Goal: Task Accomplishment & Management: Complete application form

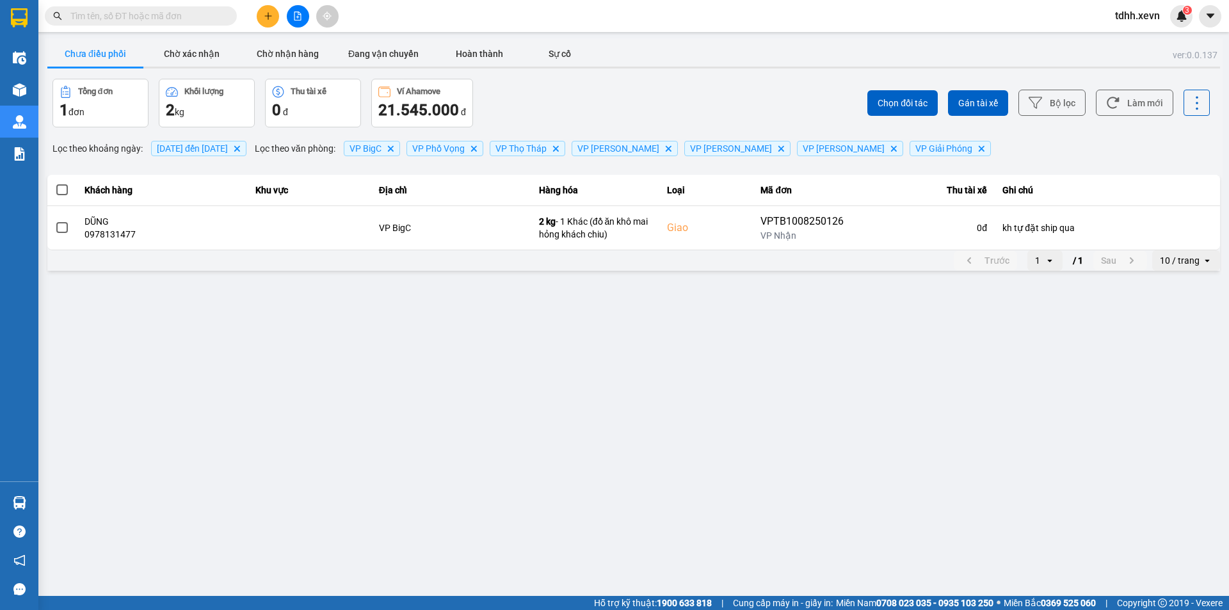
click at [793, 465] on main "ver: 0.0.137 Chưa điều phối Chờ xác nhận Chờ nhận hàng Đang vận chuyển Hoàn thà…" at bounding box center [614, 298] width 1229 height 596
click at [243, 154] on span "[DATE] đến [DATE] [GEOGRAPHIC_DATA]" at bounding box center [198, 148] width 95 height 15
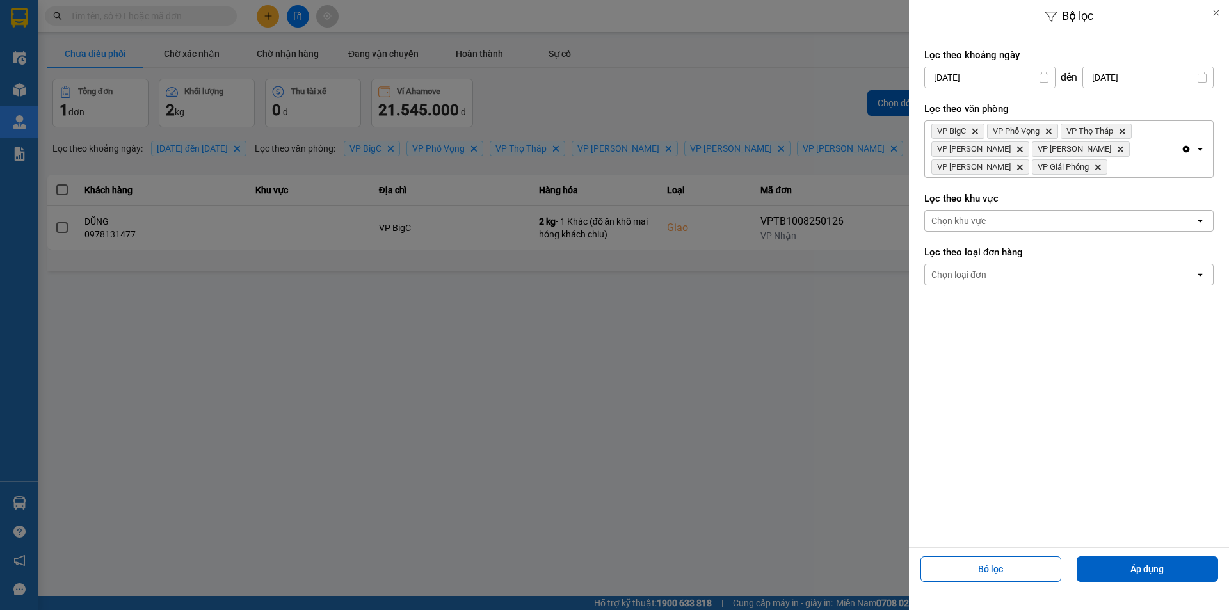
click at [1138, 273] on div "Bộ lọc Lọc theo khoảng [DATE] Press the down arrow key to interact with the cal…" at bounding box center [633, 273] width 1177 height 0
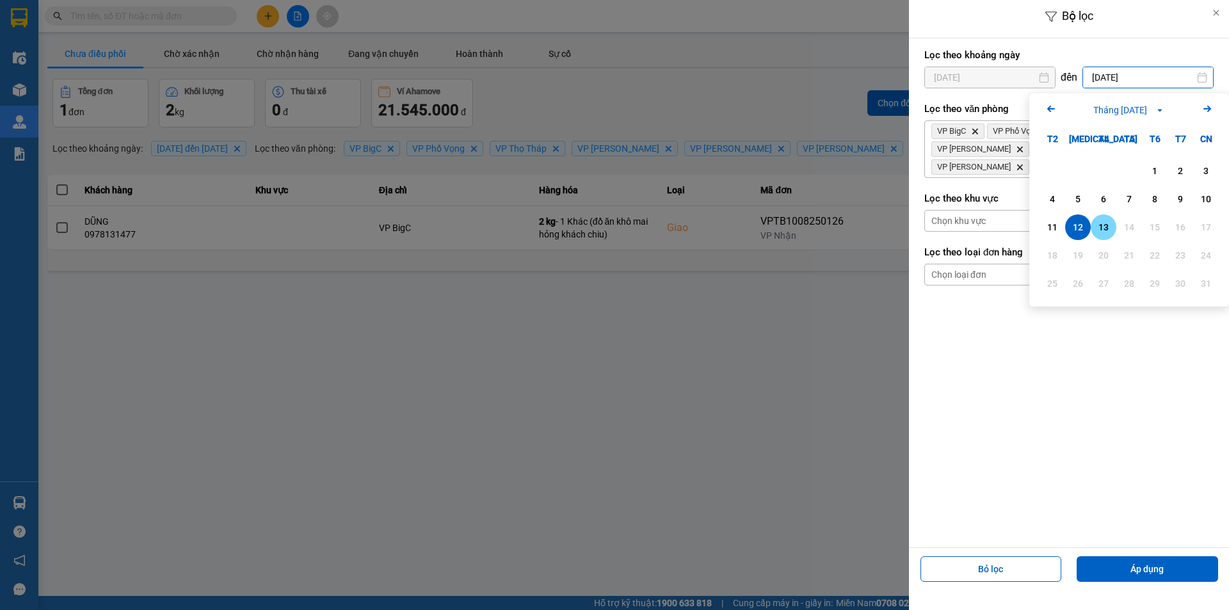
click at [1112, 227] on div "13" at bounding box center [1103, 227] width 26 height 26
type input "[DATE]"
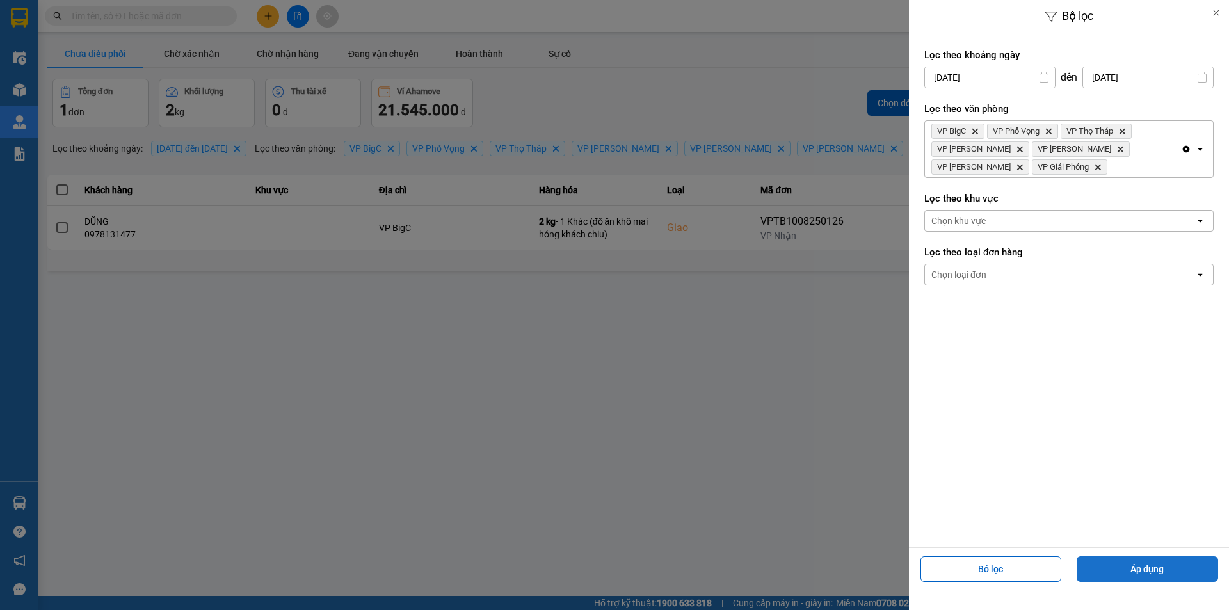
click at [1127, 571] on button "Áp dụng" at bounding box center [1146, 569] width 141 height 26
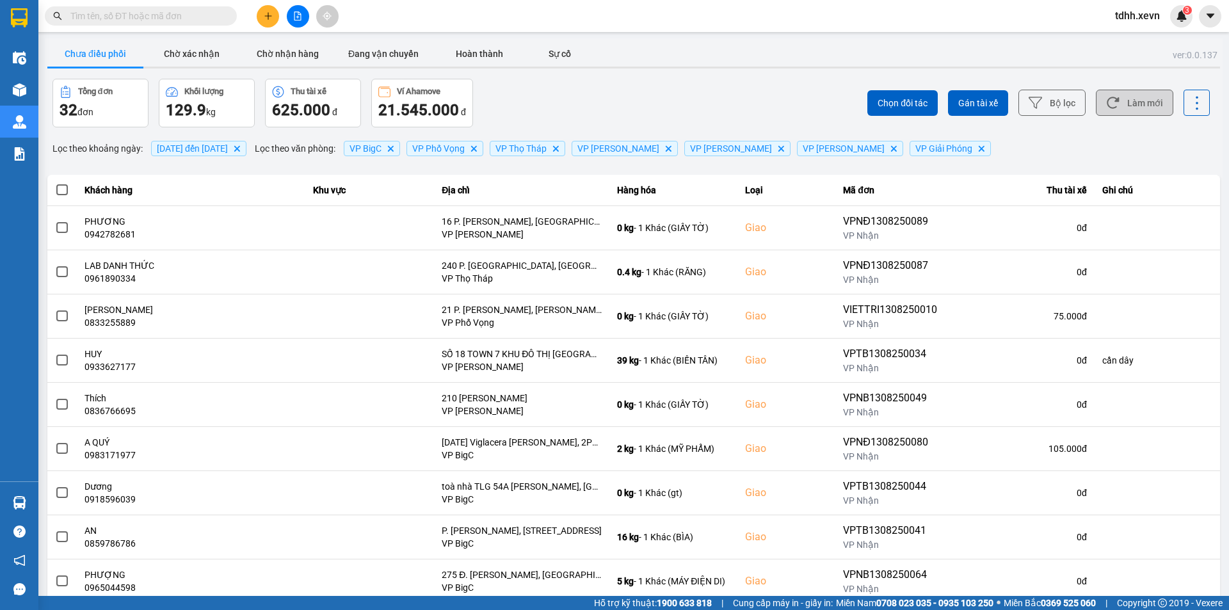
click at [1134, 102] on button "Làm mới" at bounding box center [1133, 103] width 77 height 26
click at [701, 86] on div "Chọn đối tác Gán tài xế Bộ lọc Làm mới" at bounding box center [920, 103] width 578 height 49
click at [740, 83] on div "Chọn đối tác Gán tài xế Bộ lọc Làm mới" at bounding box center [920, 103] width 578 height 49
click at [132, 22] on input "text" at bounding box center [145, 16] width 151 height 14
paste input "0393392001"
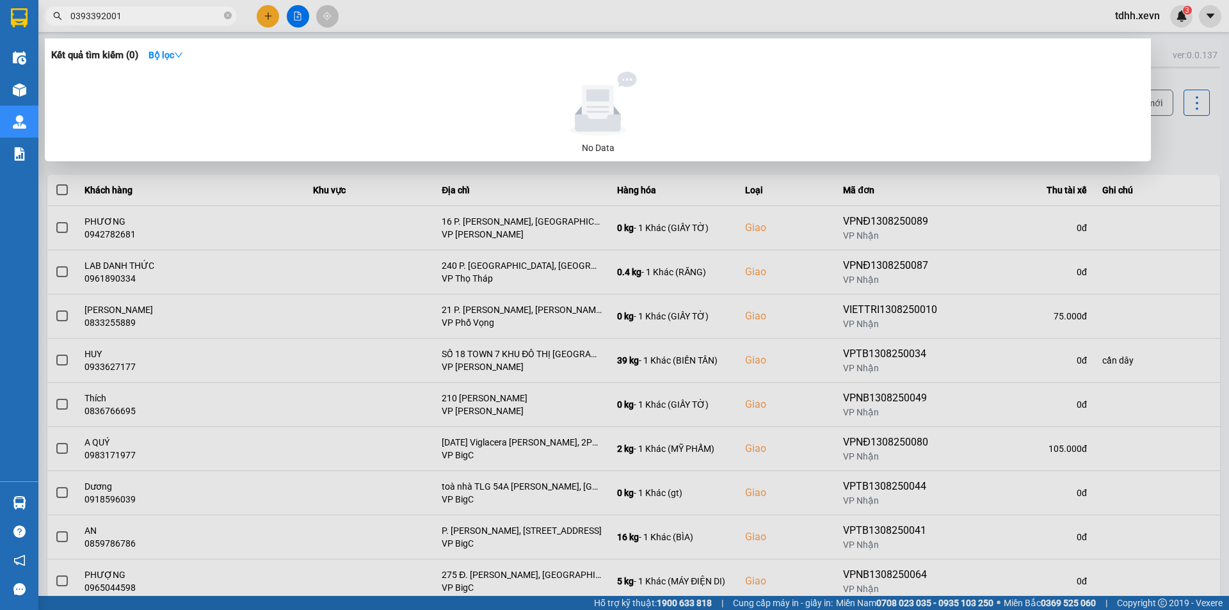
click at [143, 17] on input "0393392001" at bounding box center [145, 16] width 151 height 14
paste input "911111388"
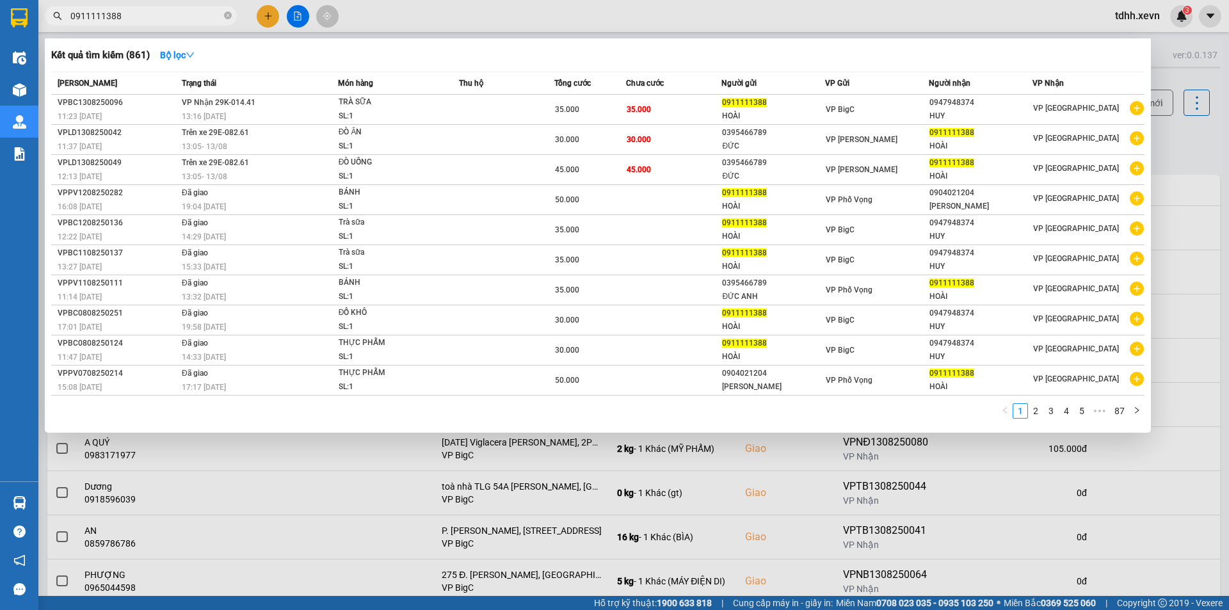
click at [971, 529] on div at bounding box center [614, 305] width 1229 height 610
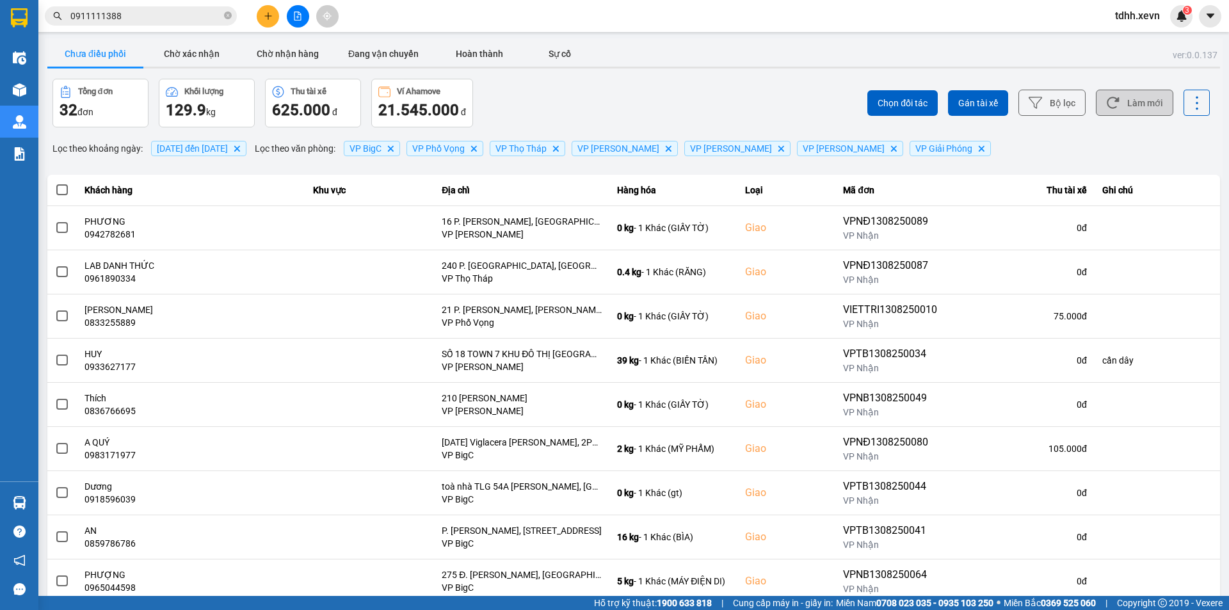
click at [1145, 106] on button "Làm mới" at bounding box center [1133, 103] width 77 height 26
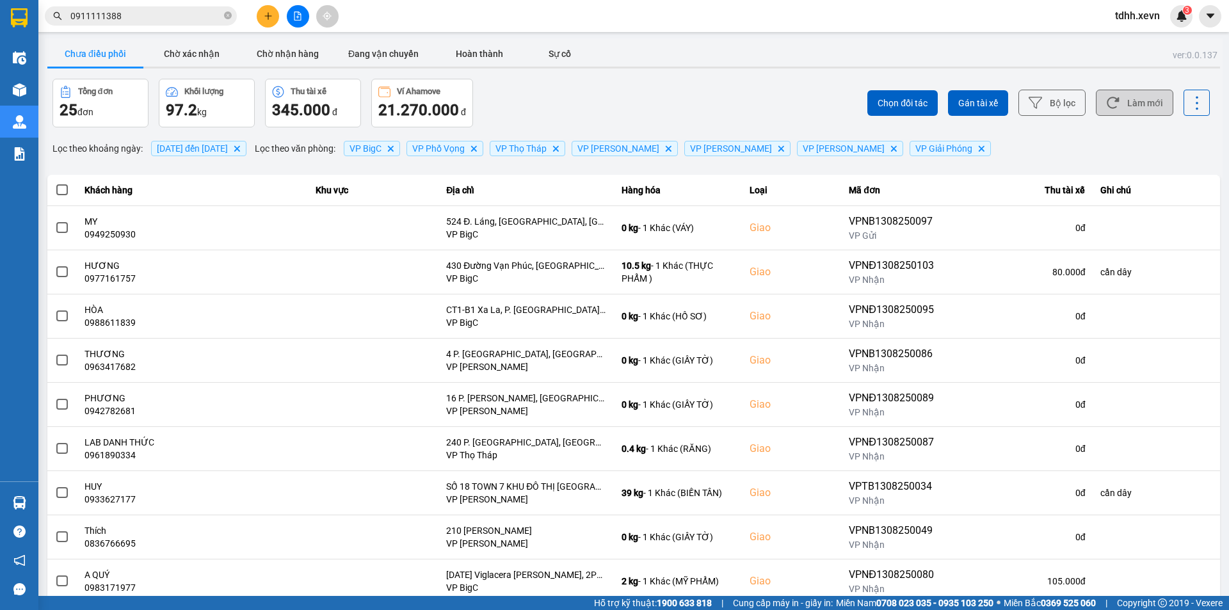
click at [1111, 112] on button "Làm mới" at bounding box center [1133, 103] width 77 height 26
click at [1118, 104] on button "Làm mới" at bounding box center [1133, 103] width 77 height 26
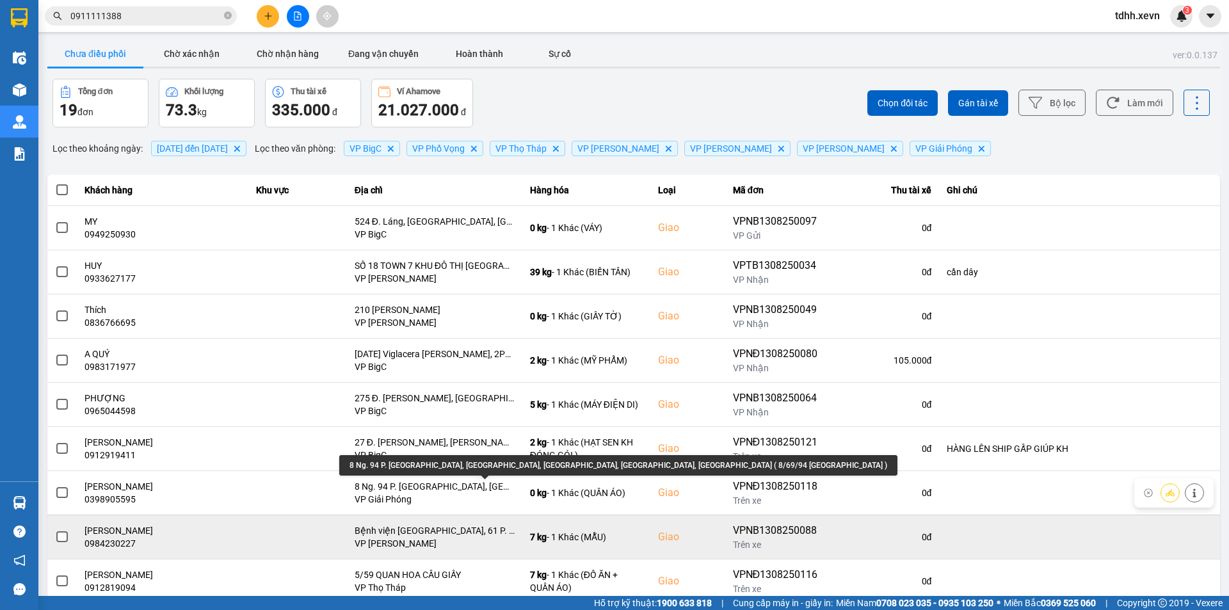
scroll to position [81, 0]
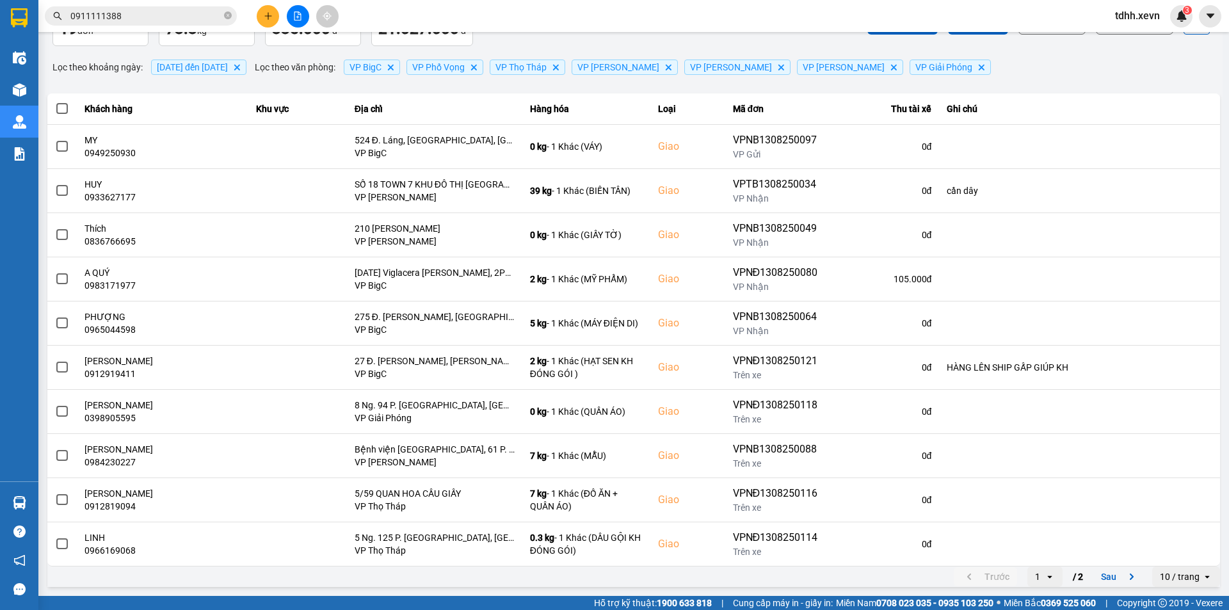
click at [1186, 572] on div "10 / trang" at bounding box center [1179, 576] width 40 height 13
click at [1177, 555] on li "100 / trang" at bounding box center [1176, 548] width 67 height 23
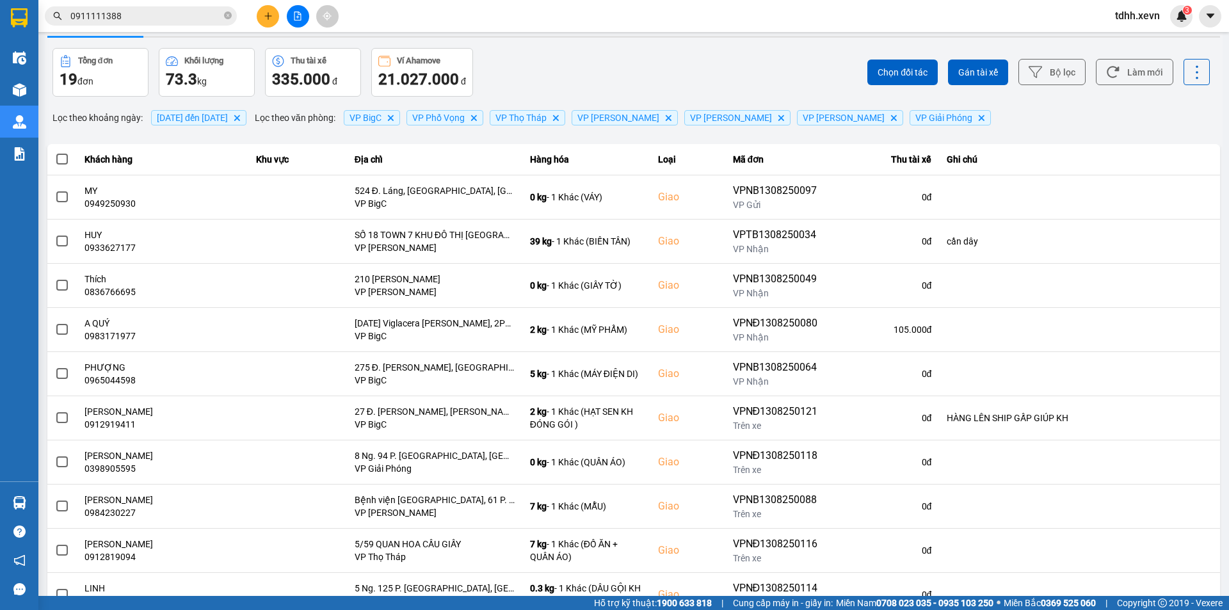
scroll to position [0, 0]
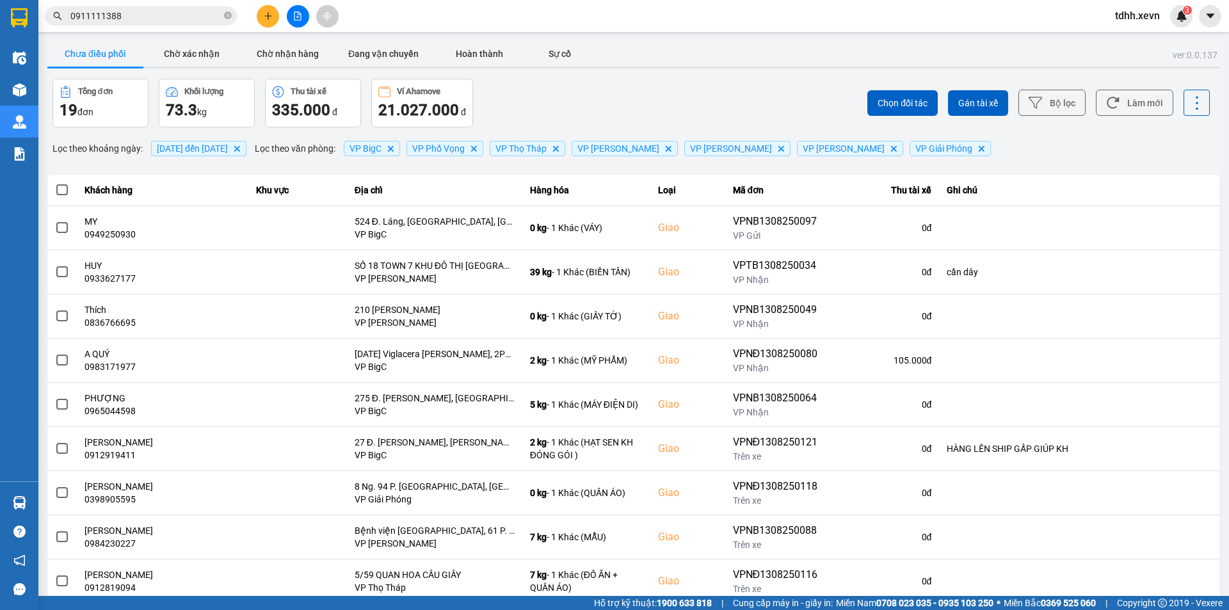
click at [617, 96] on div "Tổng đơn 19 đơn Khối lượng 73.3 kg Thu tài xế 335.000 đ Ví Ahamove 21.027.000 đ" at bounding box center [341, 103] width 578 height 49
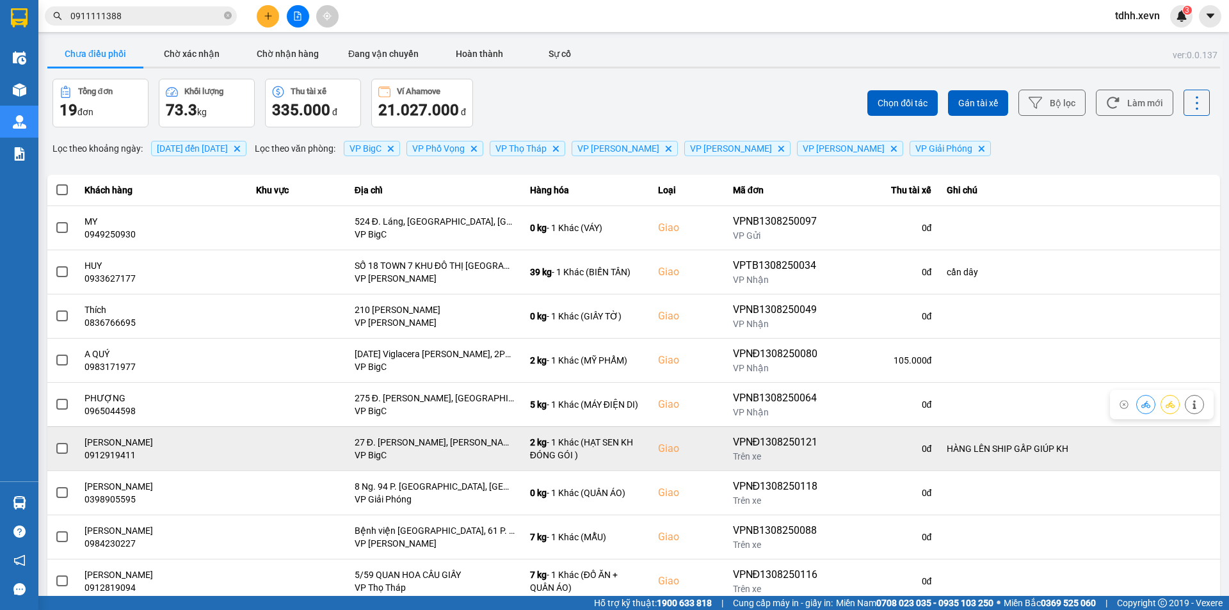
scroll to position [64, 0]
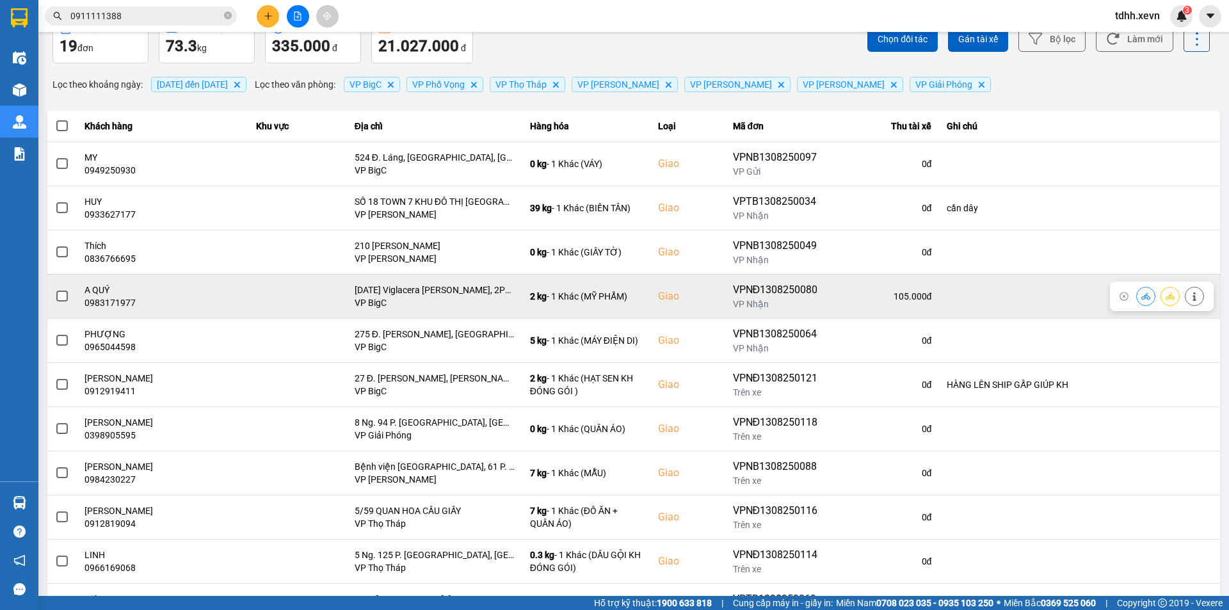
click at [1142, 296] on button at bounding box center [1145, 296] width 18 height 22
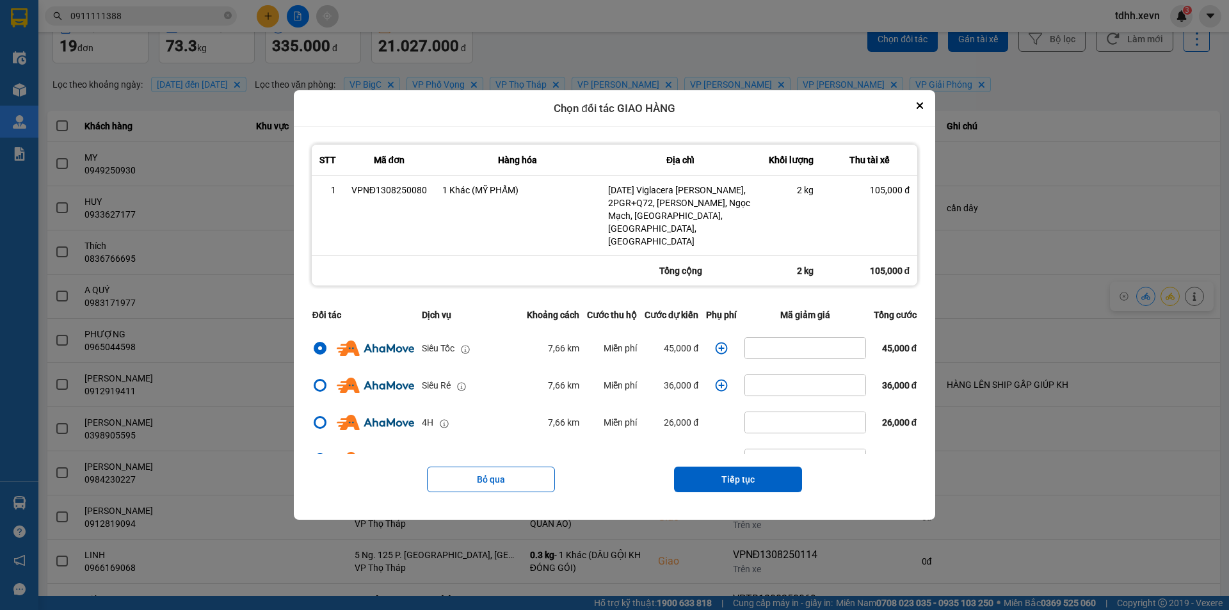
click at [718, 342] on icon "dialog" at bounding box center [721, 348] width 12 height 12
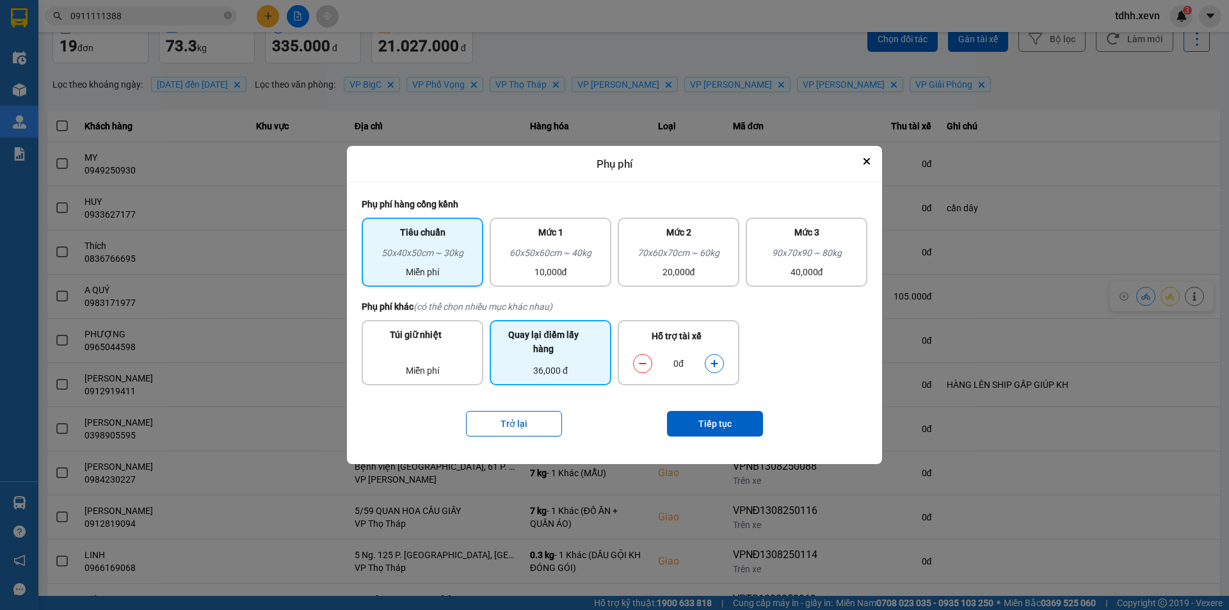
click at [534, 365] on div "36,000 đ" at bounding box center [550, 370] width 106 height 14
click at [552, 342] on div "Quay lại điểm lấy hàng" at bounding box center [543, 345] width 92 height 35
click at [841, 328] on div "Túi giữ nhiệt Miễn phí Quay lại điểm lấy hàng 36,000 đ Hỗ trợ tài xế 0đ" at bounding box center [614, 353] width 505 height 78
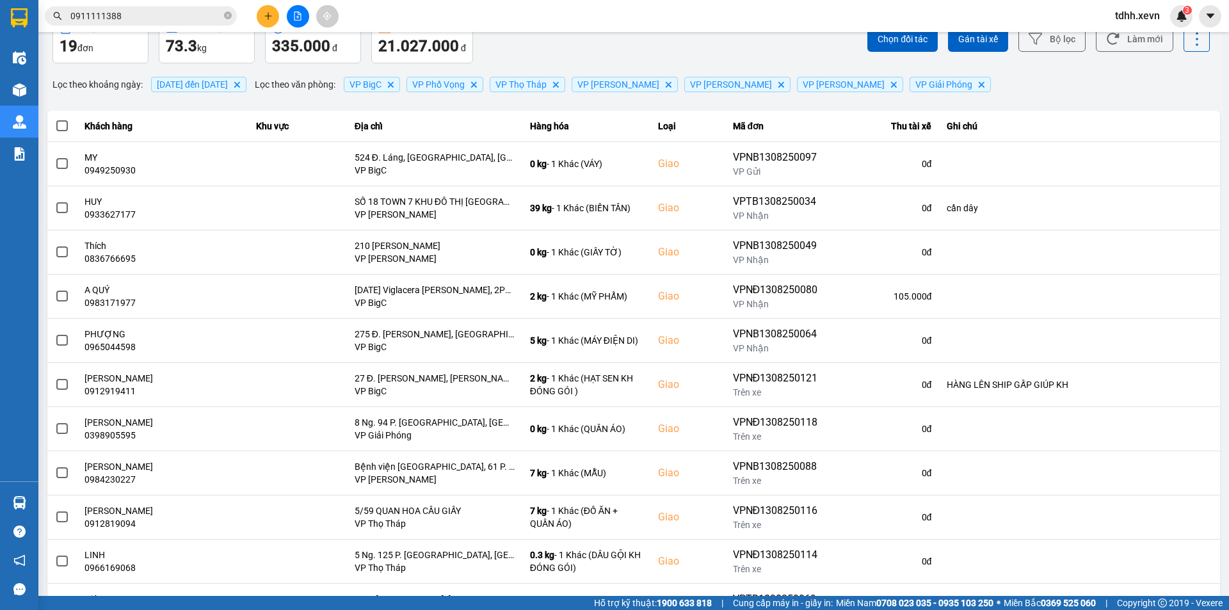
click at [990, 219] on div "ver: 0.0.137 Chưa điều phối Chờ xác nhận Chờ nhận hàng Đang vận chuyển Hoàn thà…" at bounding box center [633, 489] width 1177 height 1030
click at [1124, 49] on button "Làm mới" at bounding box center [1133, 39] width 77 height 26
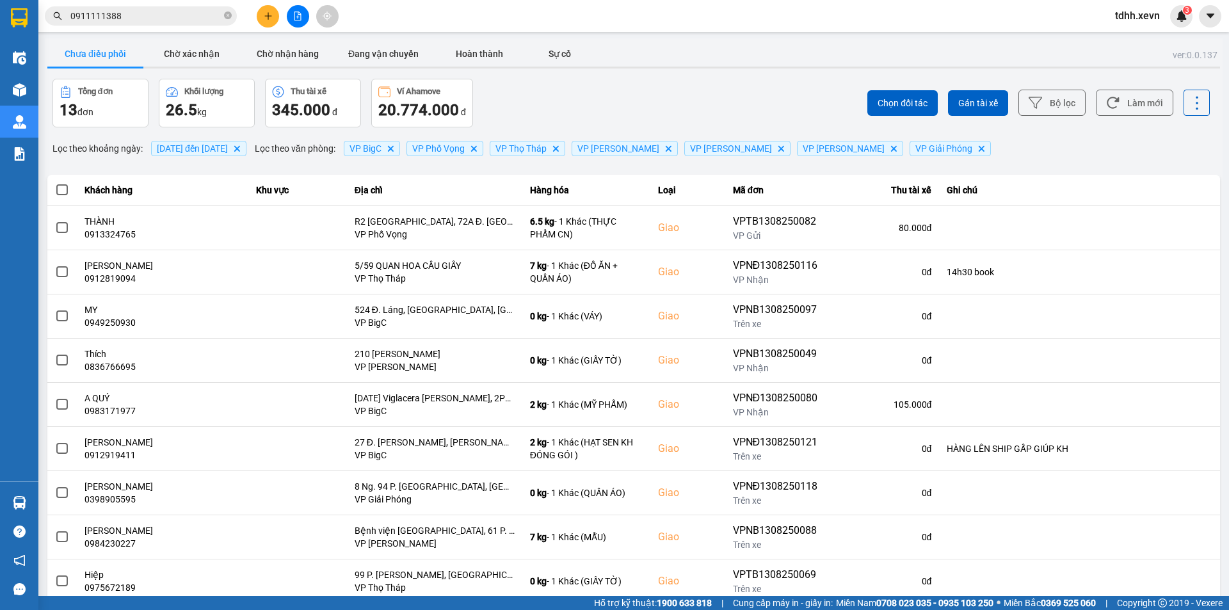
click at [742, 46] on div "Chưa điều phối Chờ xác nhận Chờ nhận hàng Đang vận chuyển Hoàn thành Sự cố" at bounding box center [633, 55] width 1172 height 29
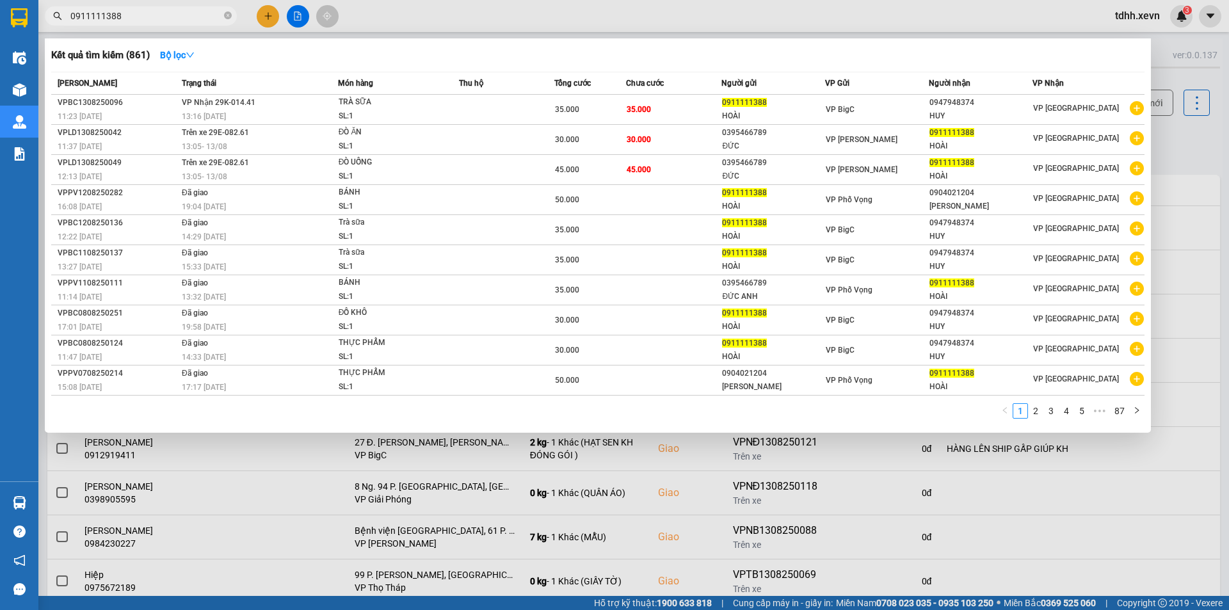
click at [138, 20] on input "0911111388" at bounding box center [145, 16] width 151 height 14
paste input "65910112"
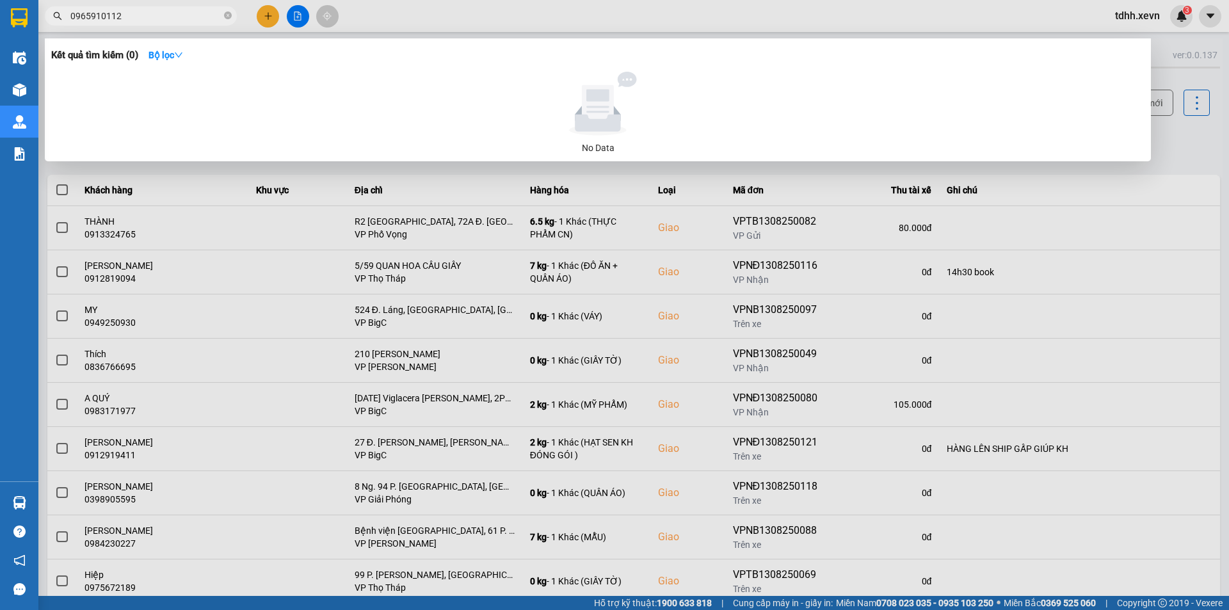
click at [138, 20] on input "0965910112" at bounding box center [145, 16] width 151 height 14
click at [495, 211] on div at bounding box center [614, 305] width 1229 height 610
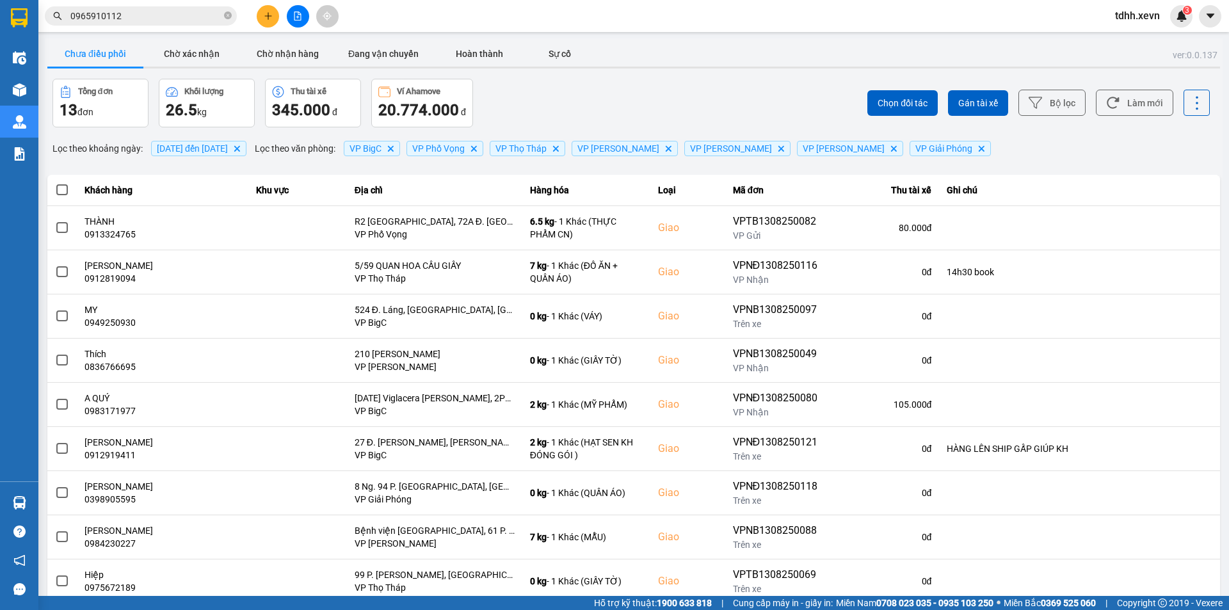
click at [1121, 120] on div "Chọn đối tác Gán tài xế Bộ lọc Làm mới" at bounding box center [920, 103] width 578 height 49
drag, startPoint x: 1121, startPoint y: 112, endPoint x: 1095, endPoint y: 111, distance: 25.6
click at [1108, 111] on button "Làm mới" at bounding box center [1133, 103] width 77 height 26
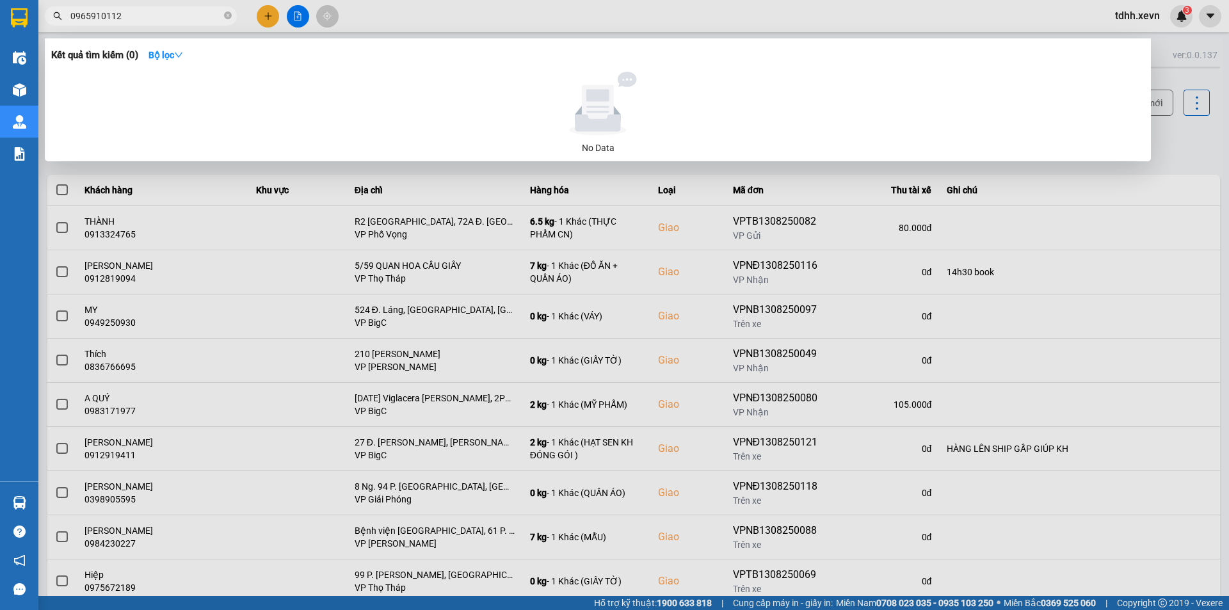
click at [120, 17] on input "0965910112" at bounding box center [145, 16] width 151 height 14
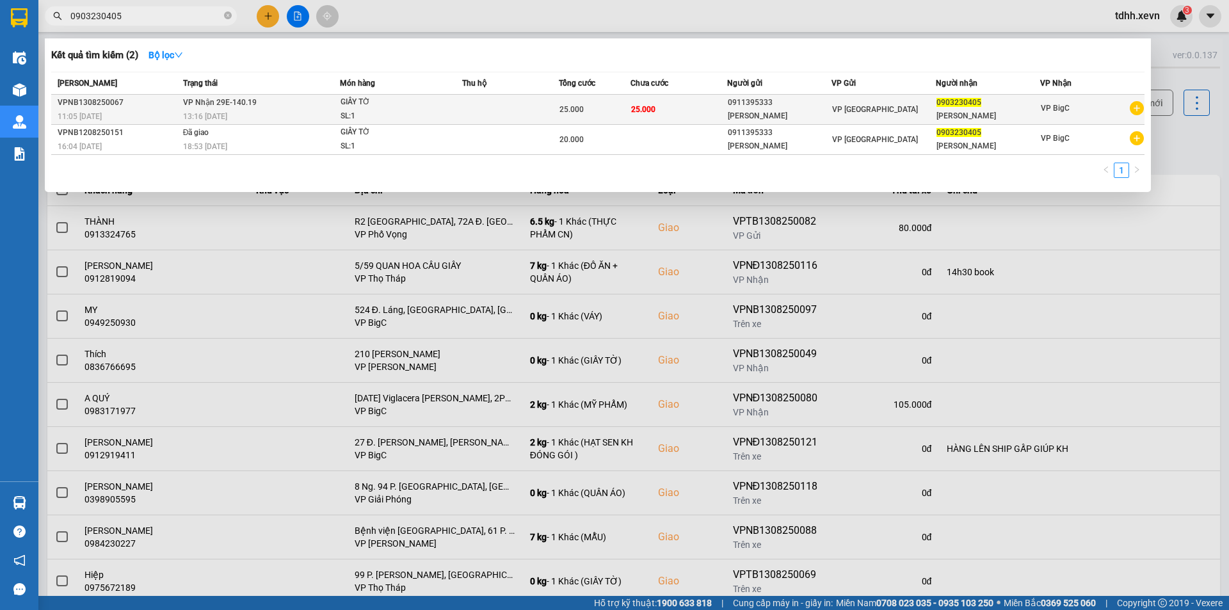
type input "0903230405"
click at [478, 97] on td at bounding box center [510, 110] width 96 height 30
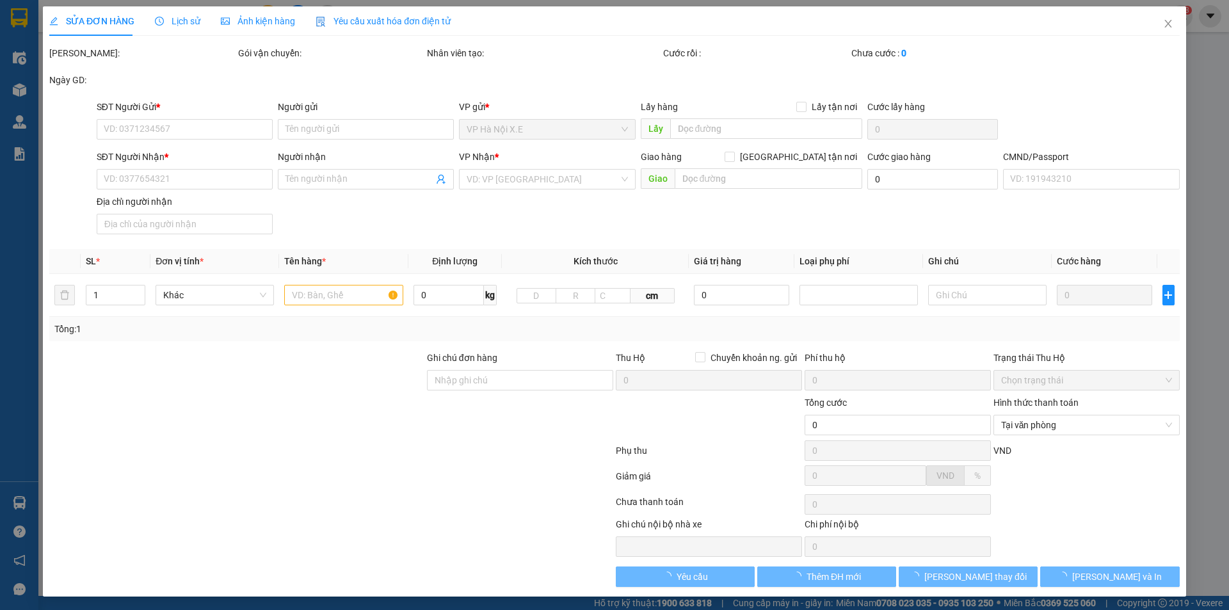
type input "0911395333"
type input "[PERSON_NAME]"
type input "0903230405"
type input "[PERSON_NAME]"
type input "025199000209 [PERSON_NAME]"
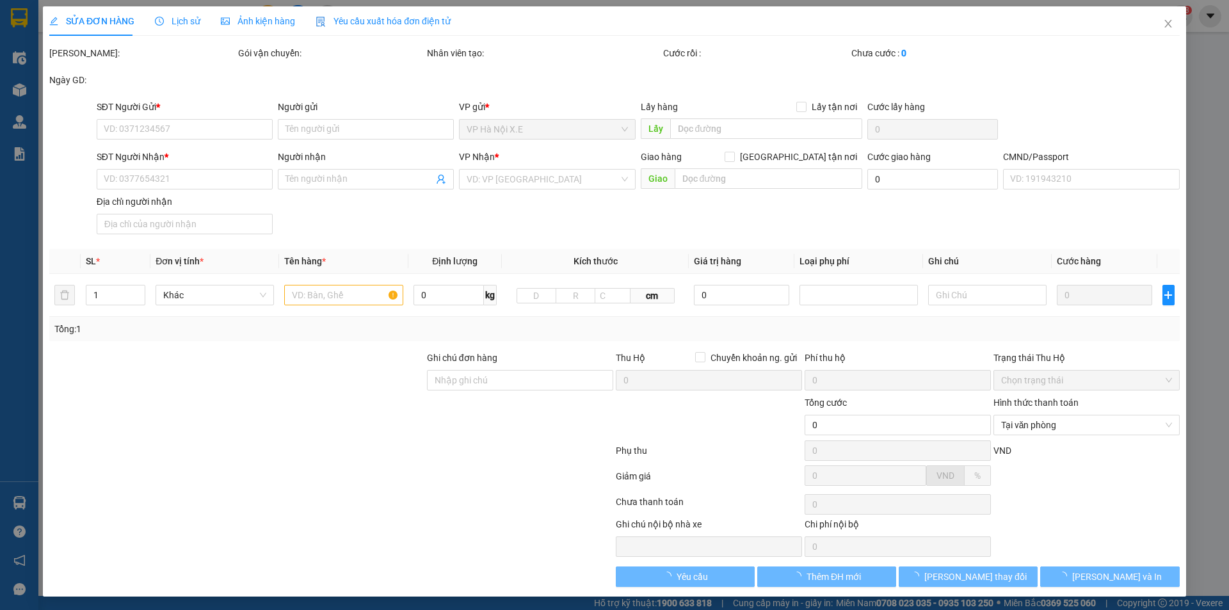
type input "25.000"
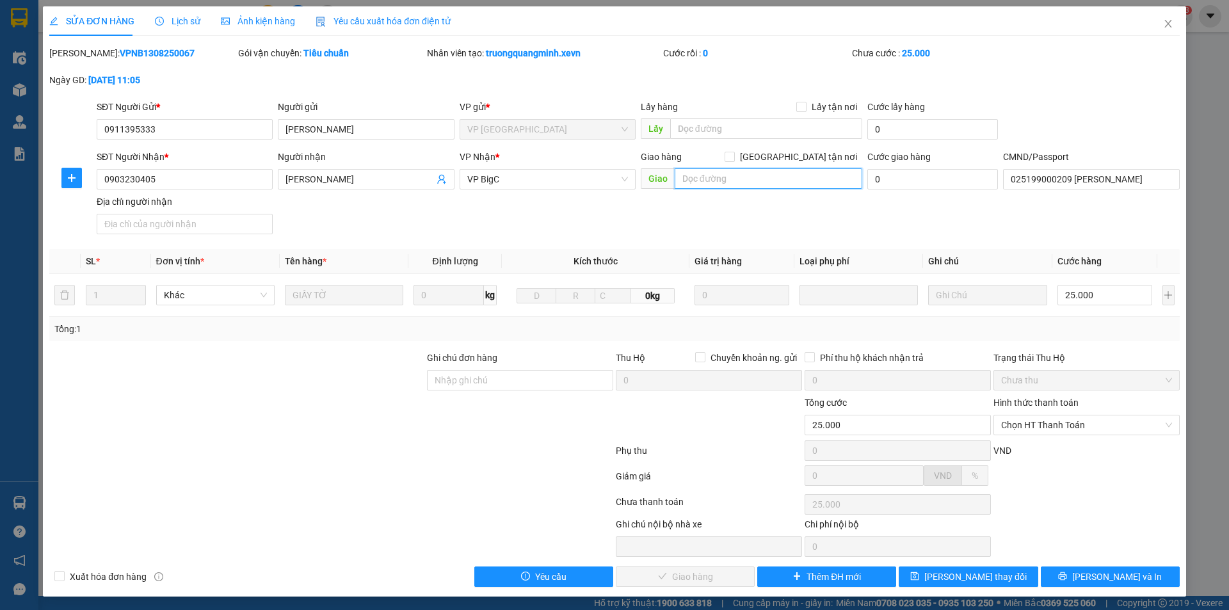
click at [783, 177] on input "text" at bounding box center [767, 178] width 187 height 20
paste input "68 Đ. [PERSON_NAME], [GEOGRAPHIC_DATA], [GEOGRAPHIC_DATA], [GEOGRAPHIC_DATA], […"
type input "68 Đ. [PERSON_NAME], [GEOGRAPHIC_DATA], [GEOGRAPHIC_DATA], [GEOGRAPHIC_DATA], […"
click at [806, 158] on span "[GEOGRAPHIC_DATA] tận nơi" at bounding box center [798, 157] width 127 height 14
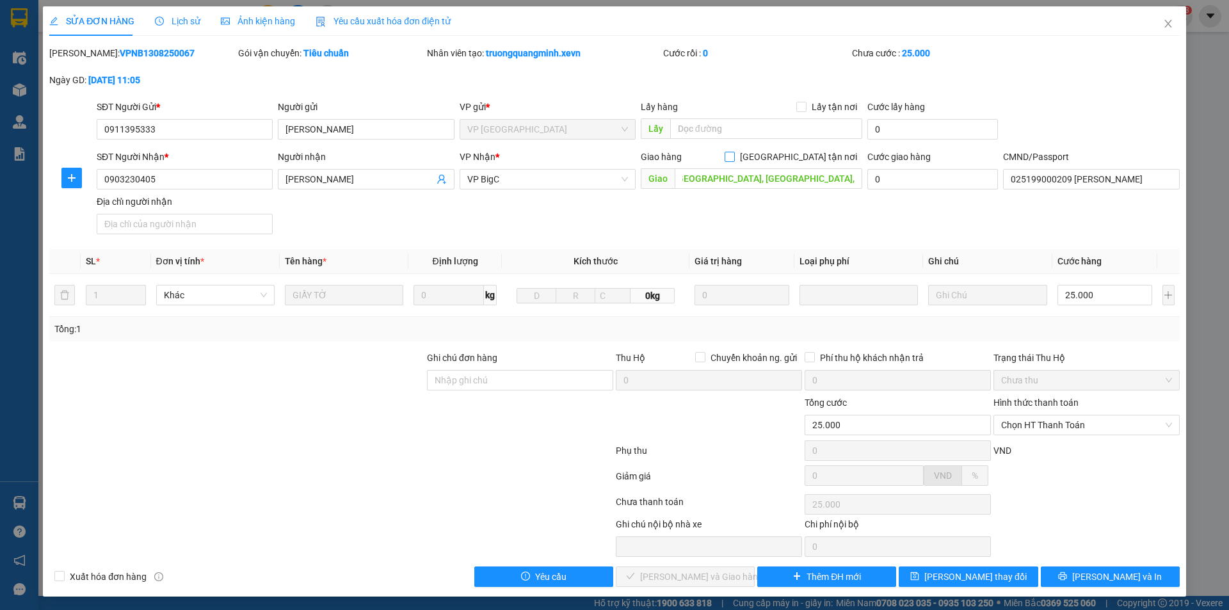
click at [733, 158] on input "[GEOGRAPHIC_DATA] tận nơi" at bounding box center [728, 156] width 9 height 9
checkbox input "true"
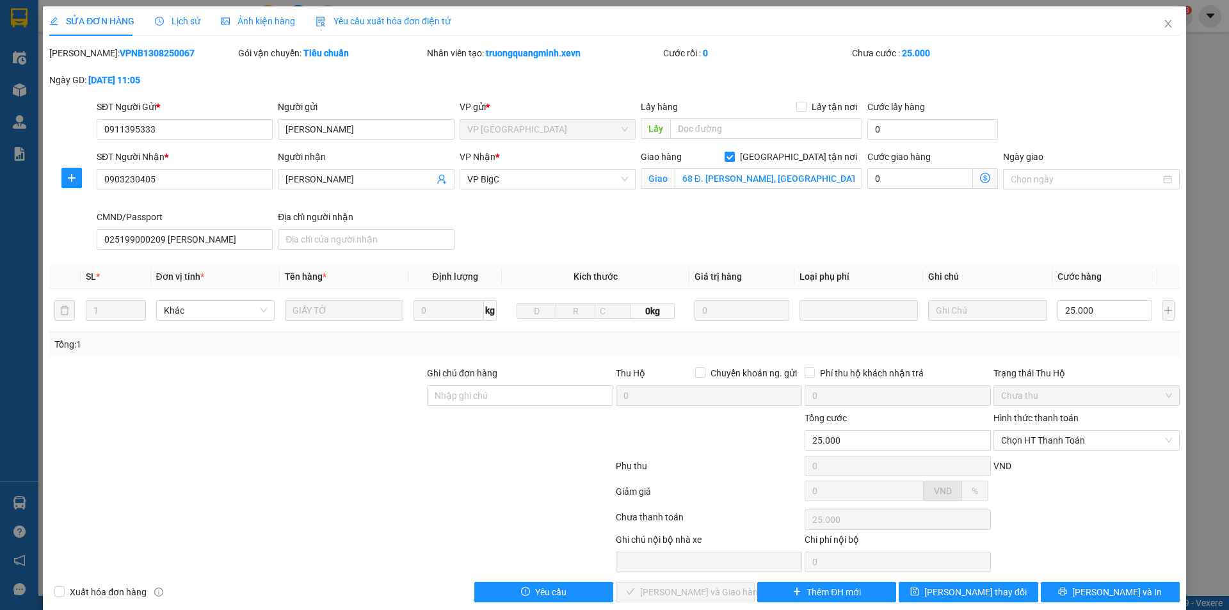
click at [905, 190] on div "Cước giao hàng 0" at bounding box center [932, 172] width 131 height 45
click at [896, 184] on input "0" at bounding box center [920, 178] width 106 height 20
type input "25.004"
type input "4"
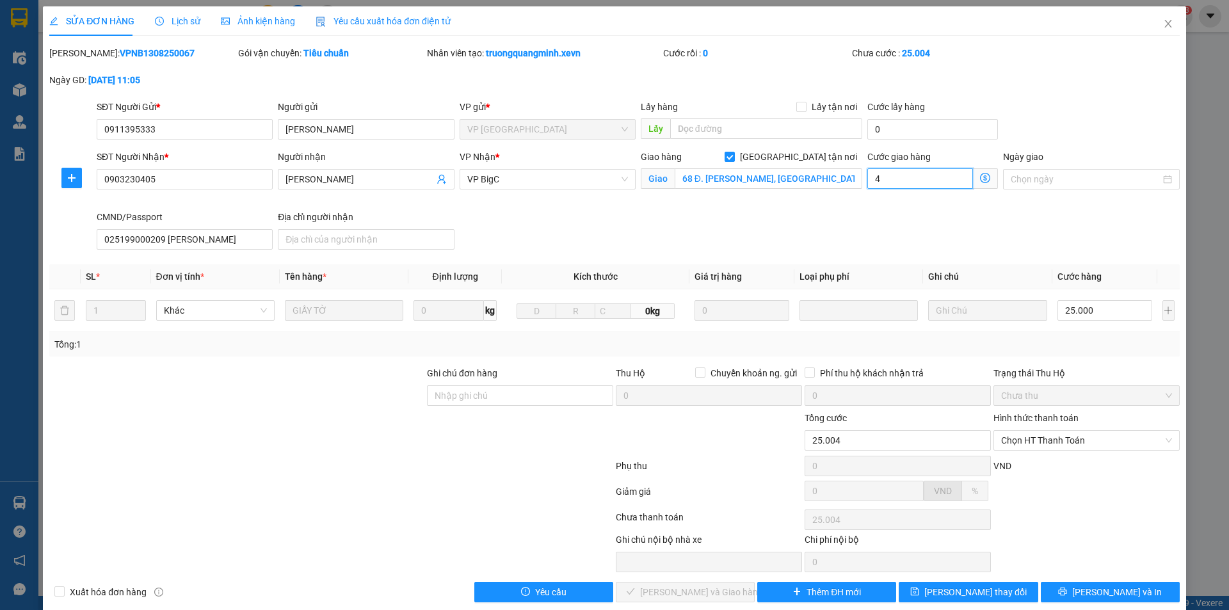
type input "25.040"
type input "40"
type input "25.400"
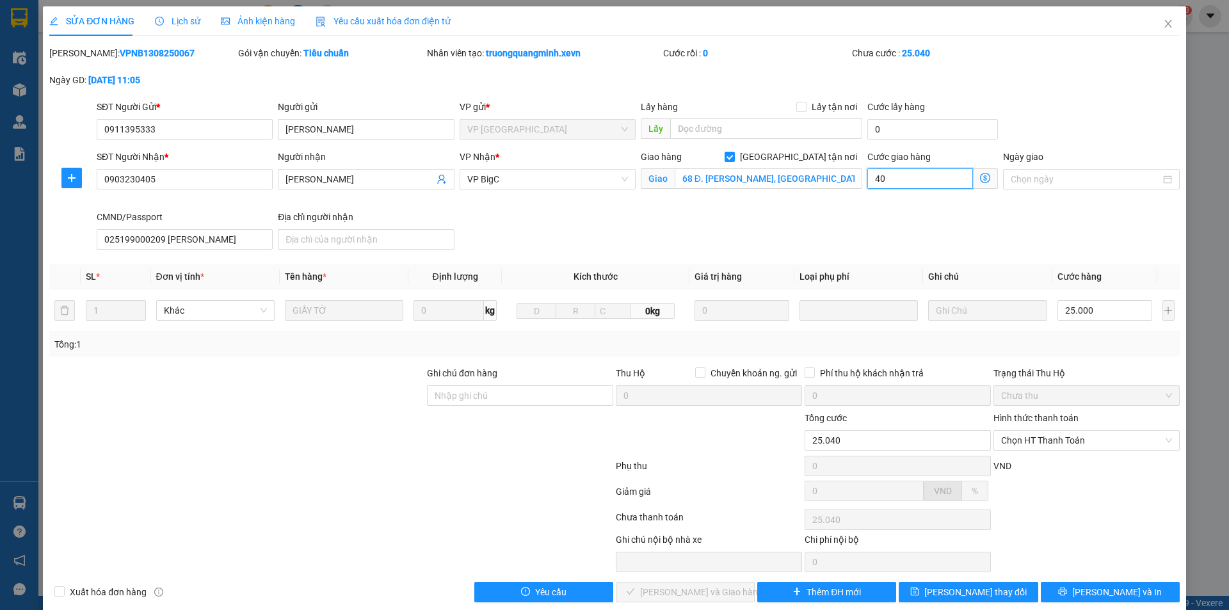
type input "400"
type input "29.000"
type input "4.000"
type input "65.000"
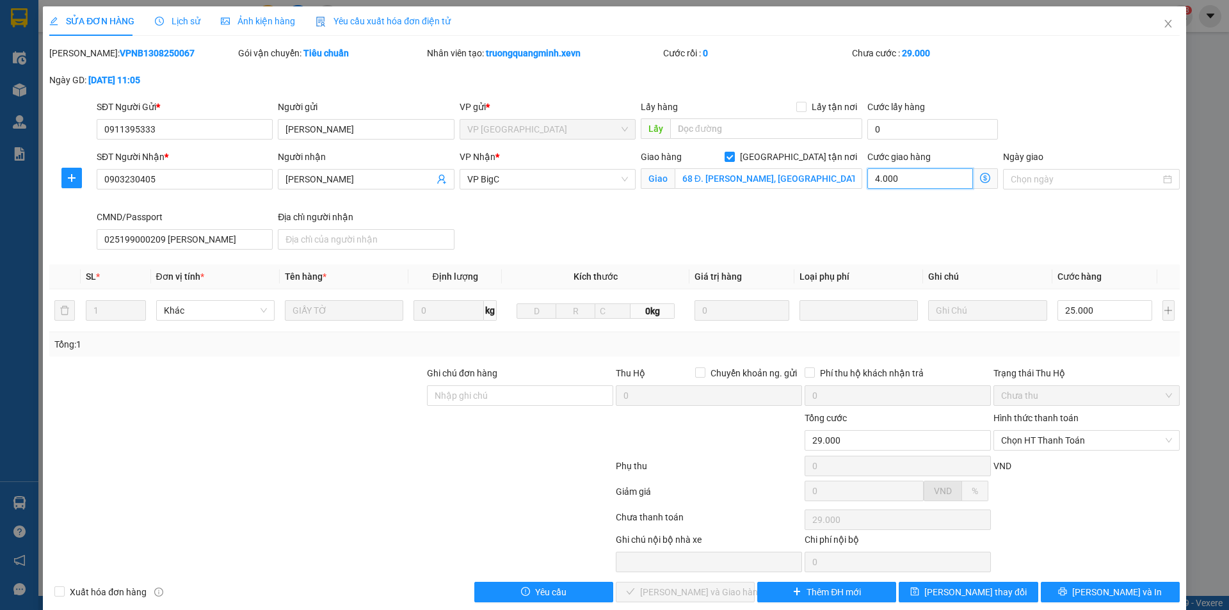
type input "65.000"
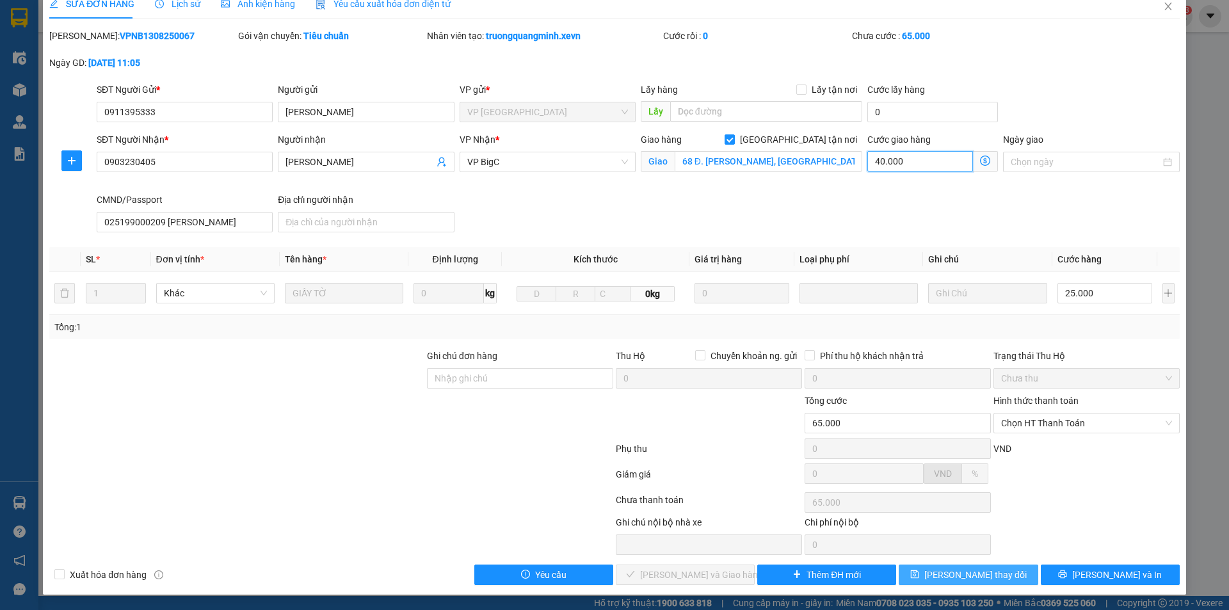
type input "40.000"
click at [962, 578] on span "[PERSON_NAME] thay đổi" at bounding box center [975, 575] width 102 height 14
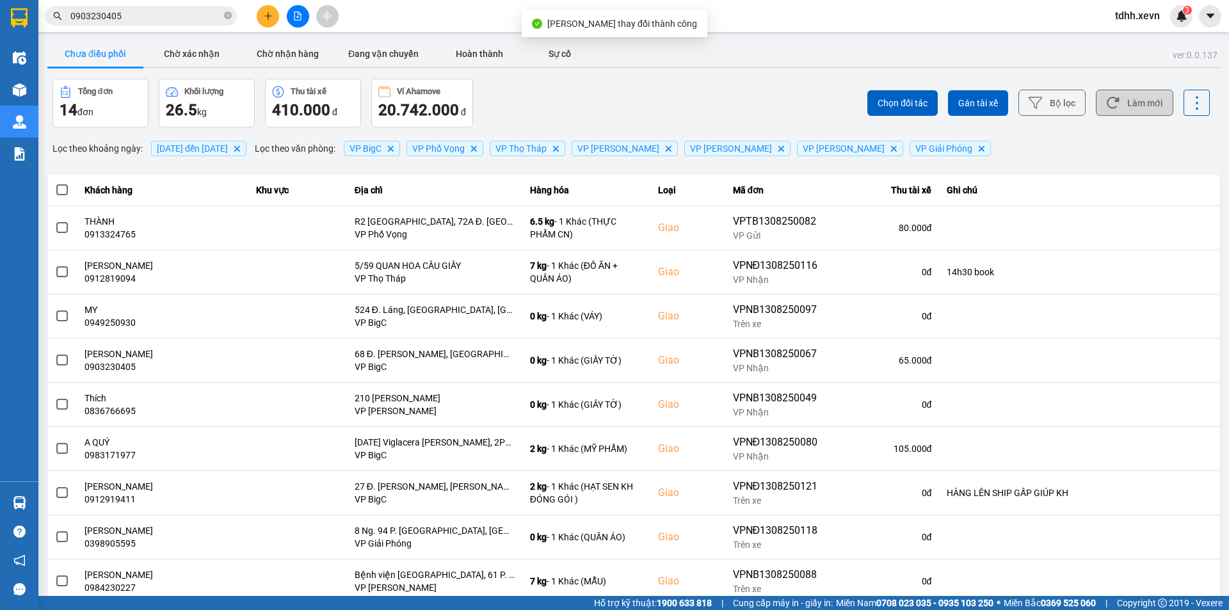
click at [1120, 110] on button "Làm mới" at bounding box center [1133, 103] width 77 height 26
click at [711, 67] on div at bounding box center [633, 68] width 1172 height 2
click at [182, 17] on input "0903230405" at bounding box center [145, 16] width 151 height 14
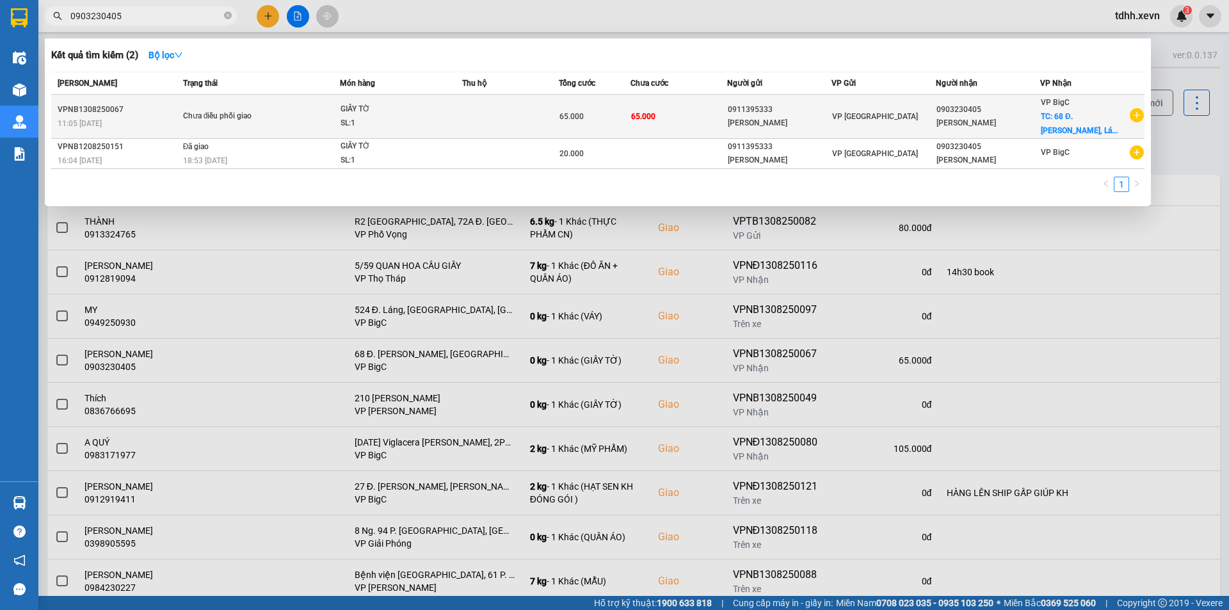
type input "0903230405"
click at [971, 127] on div "[PERSON_NAME]" at bounding box center [987, 122] width 103 height 13
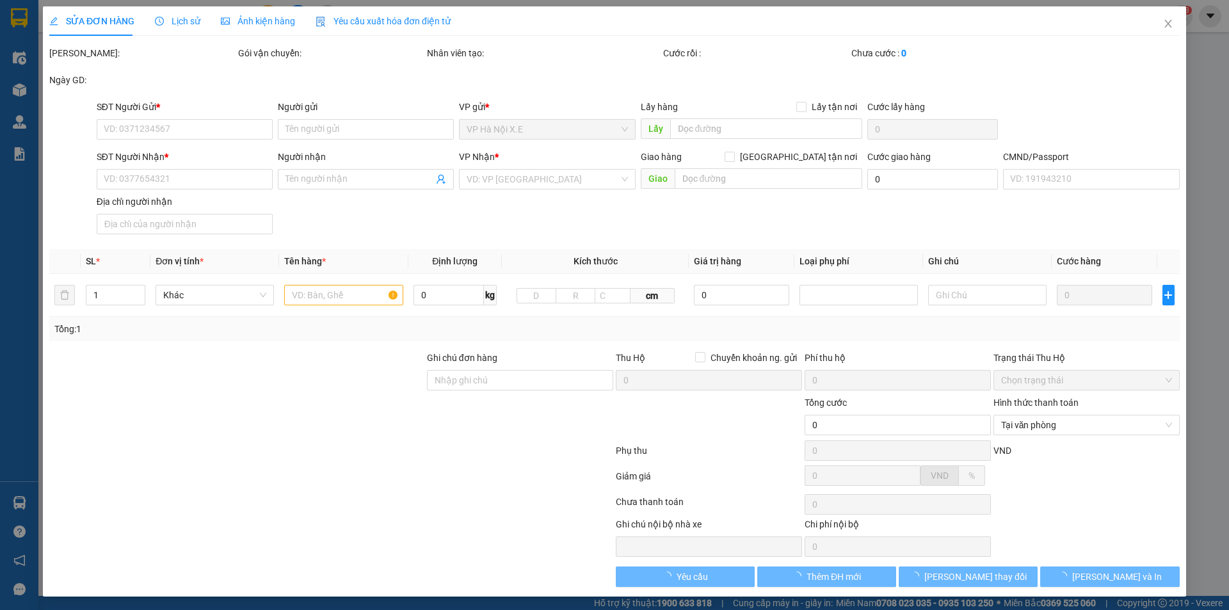
type input "0911395333"
type input "[PERSON_NAME]"
type input "0903230405"
type input "[PERSON_NAME]"
checkbox input "true"
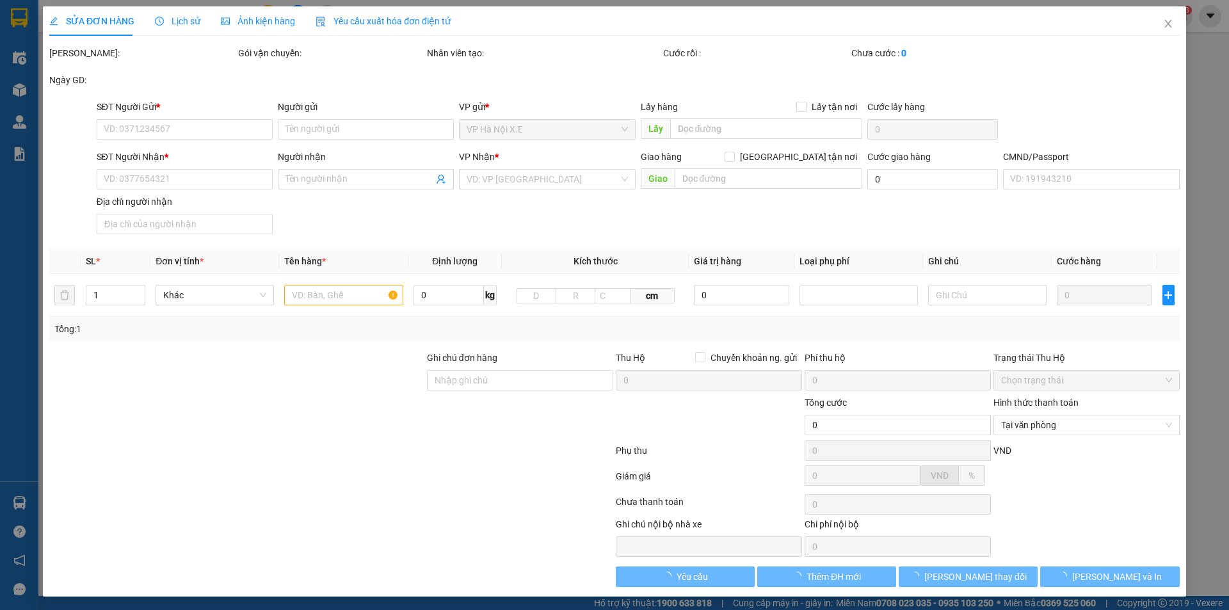
type input "68 Đ. [PERSON_NAME], [GEOGRAPHIC_DATA], [GEOGRAPHIC_DATA], [GEOGRAPHIC_DATA], […"
type input "025199000209 [PERSON_NAME]"
type input "65.000"
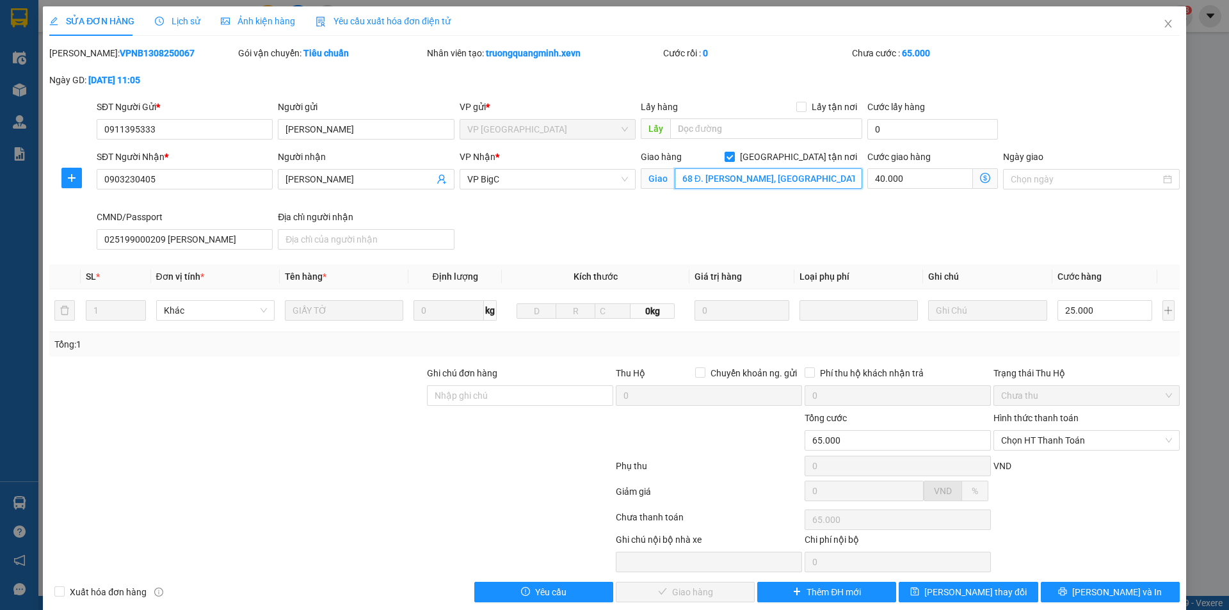
click at [813, 173] on input "68 Đ. [PERSON_NAME], [GEOGRAPHIC_DATA], [GEOGRAPHIC_DATA], [GEOGRAPHIC_DATA], […" at bounding box center [767, 178] width 187 height 20
click at [808, 154] on span "[GEOGRAPHIC_DATA] tận nơi" at bounding box center [798, 157] width 127 height 14
click at [733, 154] on input "[GEOGRAPHIC_DATA] tận nơi" at bounding box center [728, 156] width 9 height 9
checkbox input "false"
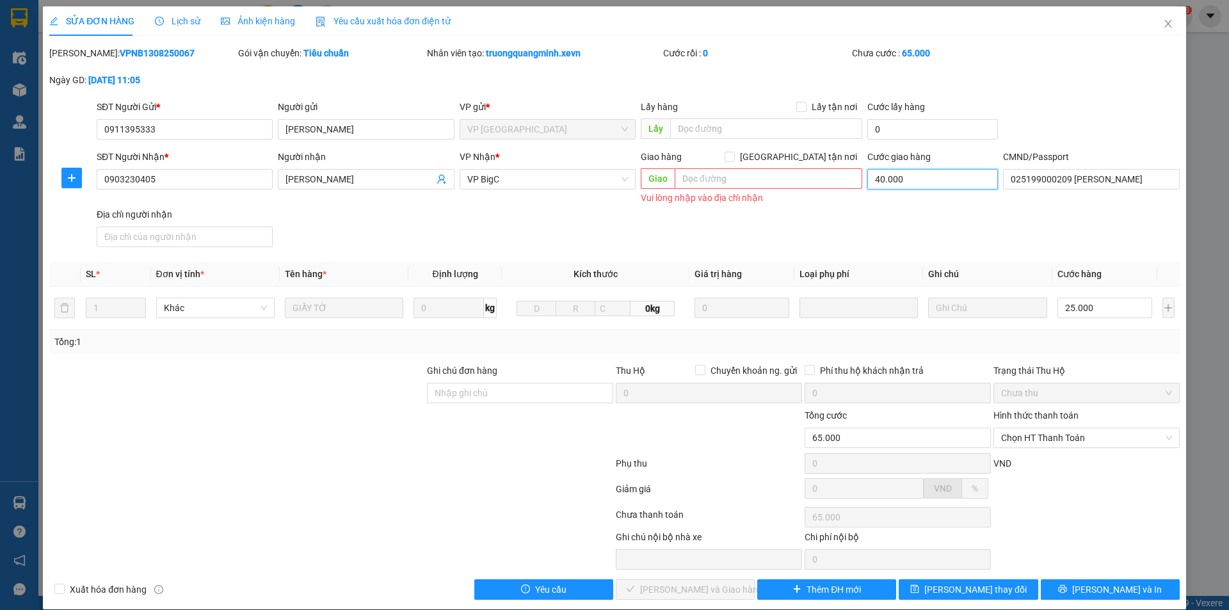
click at [890, 174] on input "40.000" at bounding box center [932, 179] width 131 height 20
type input "25.000"
type input "0"
click at [962, 589] on span "[PERSON_NAME] thay đổi" at bounding box center [975, 589] width 102 height 14
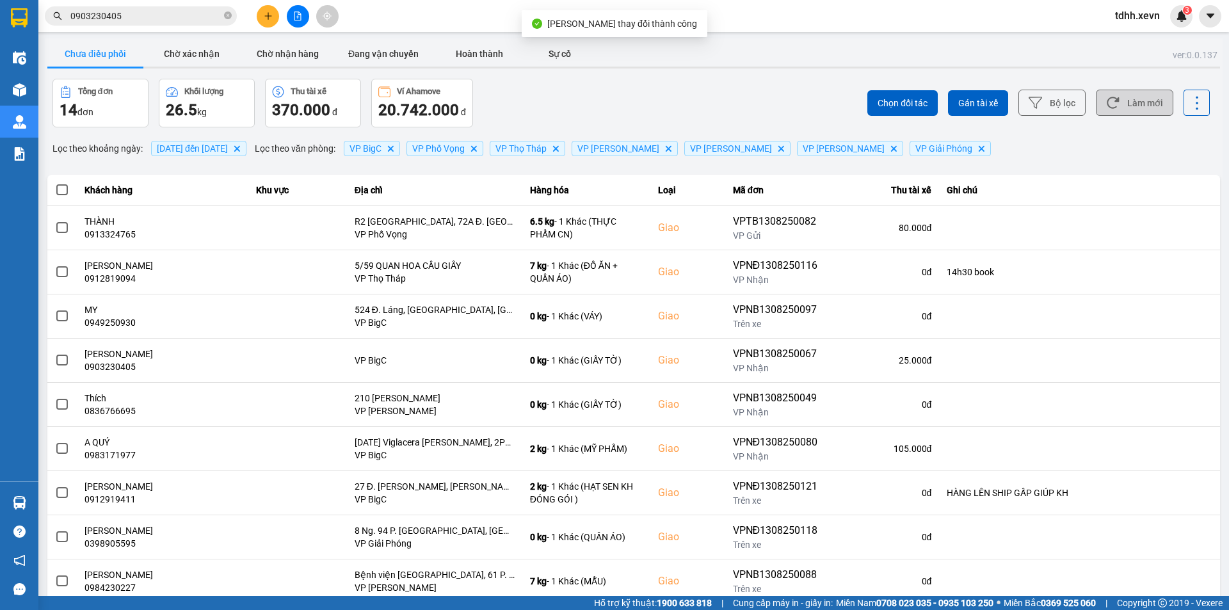
click at [1134, 110] on button "Làm mới" at bounding box center [1133, 103] width 77 height 26
click at [722, 75] on div "ver: 0.0.137 Chưa điều phối Chờ xác nhận Chờ nhận hàng Đang vận chuyển Hoàn thà…" at bounding box center [633, 354] width 1177 height 632
click at [132, 8] on span "0903230405" at bounding box center [141, 15] width 192 height 19
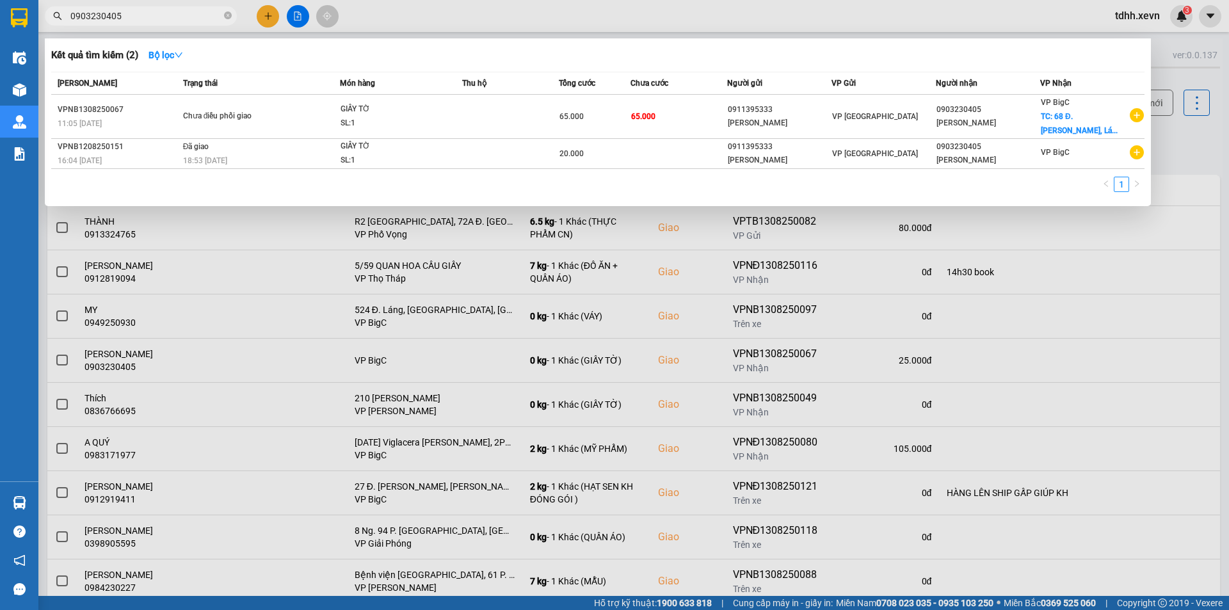
click at [141, 19] on input "0903230405" at bounding box center [145, 16] width 151 height 14
click at [147, 18] on input "0903230405" at bounding box center [145, 16] width 151 height 14
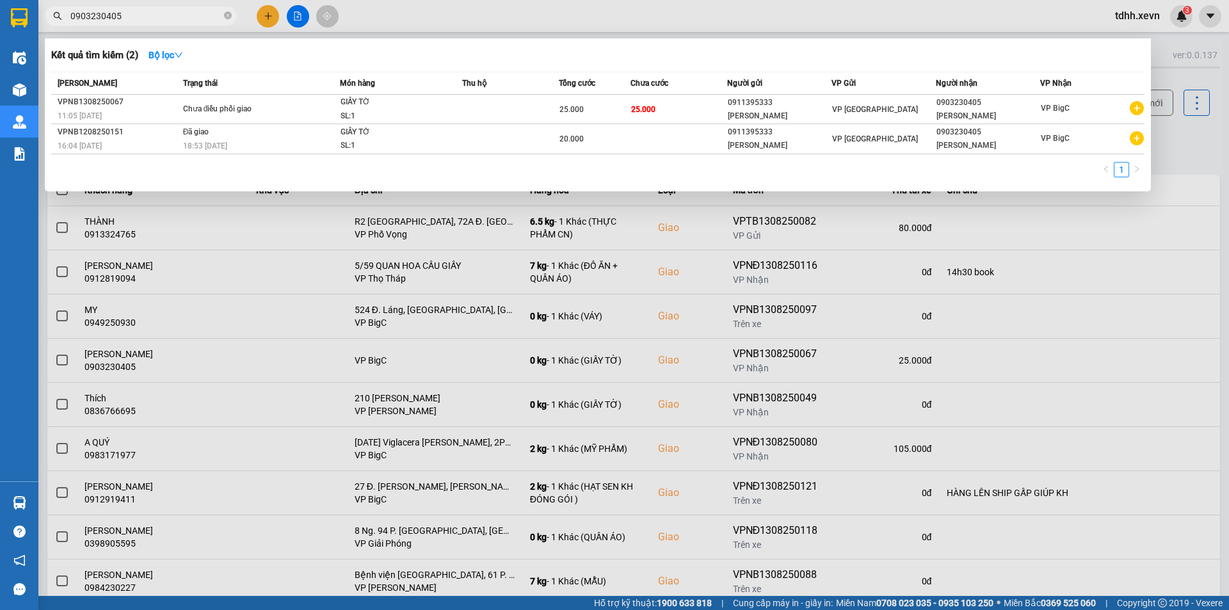
type input "0903230405"
click at [441, 93] on th "Món hàng" at bounding box center [401, 83] width 122 height 22
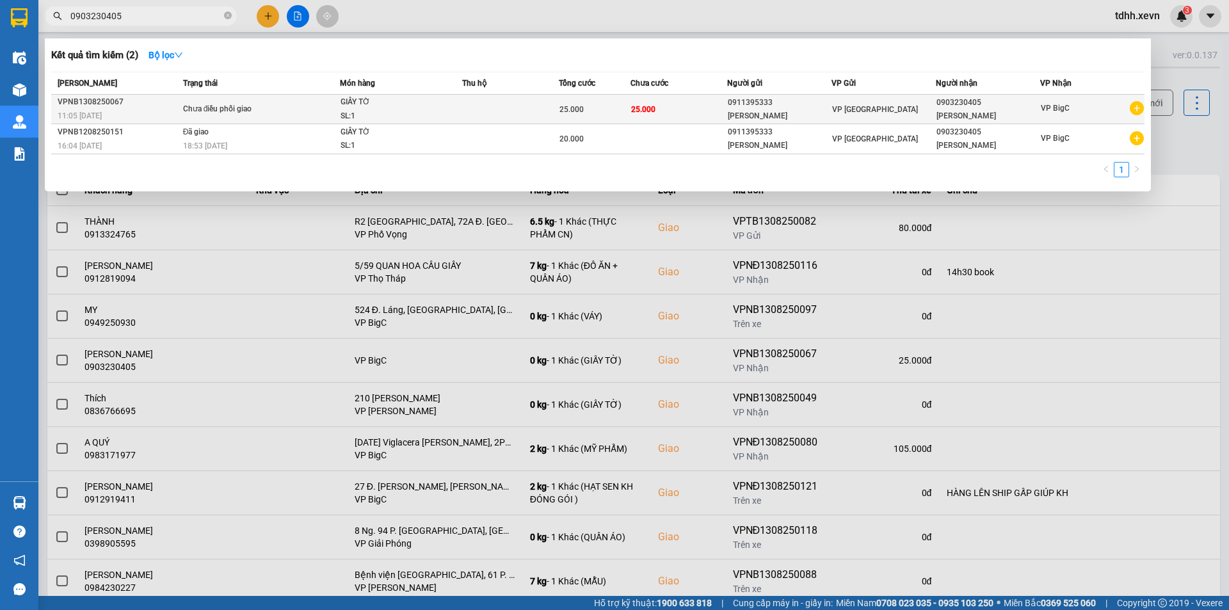
click at [431, 102] on div "GIẤY TỜ" at bounding box center [388, 102] width 96 height 14
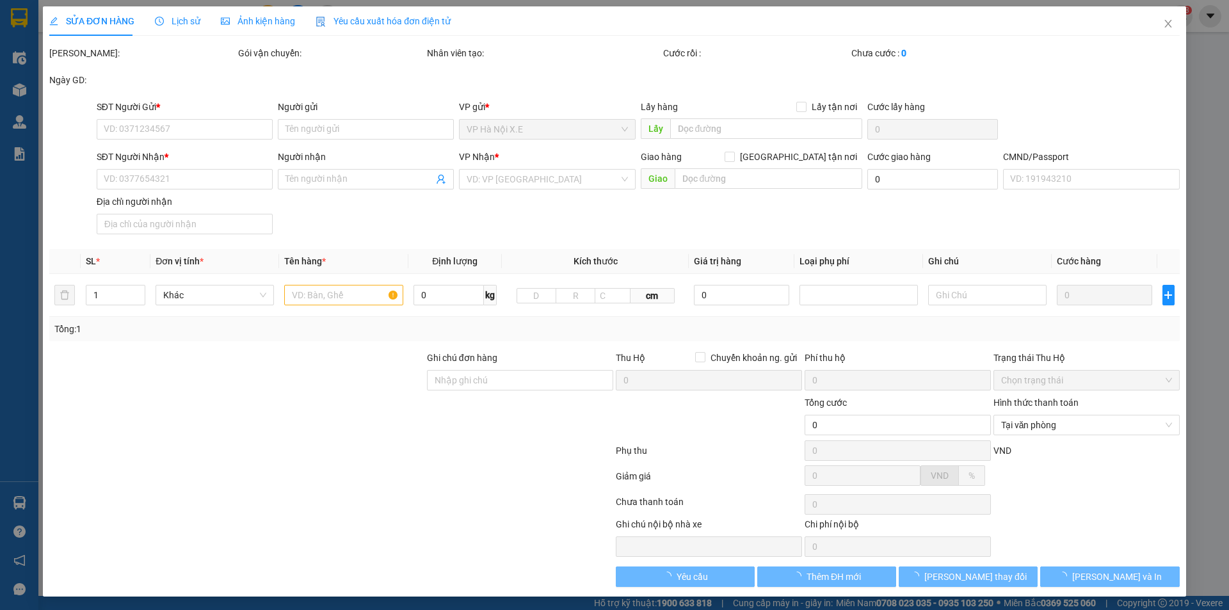
type input "0911395333"
type input "[PERSON_NAME]"
type input "0903230405"
type input "[PERSON_NAME]"
type input "025199000209 [PERSON_NAME]"
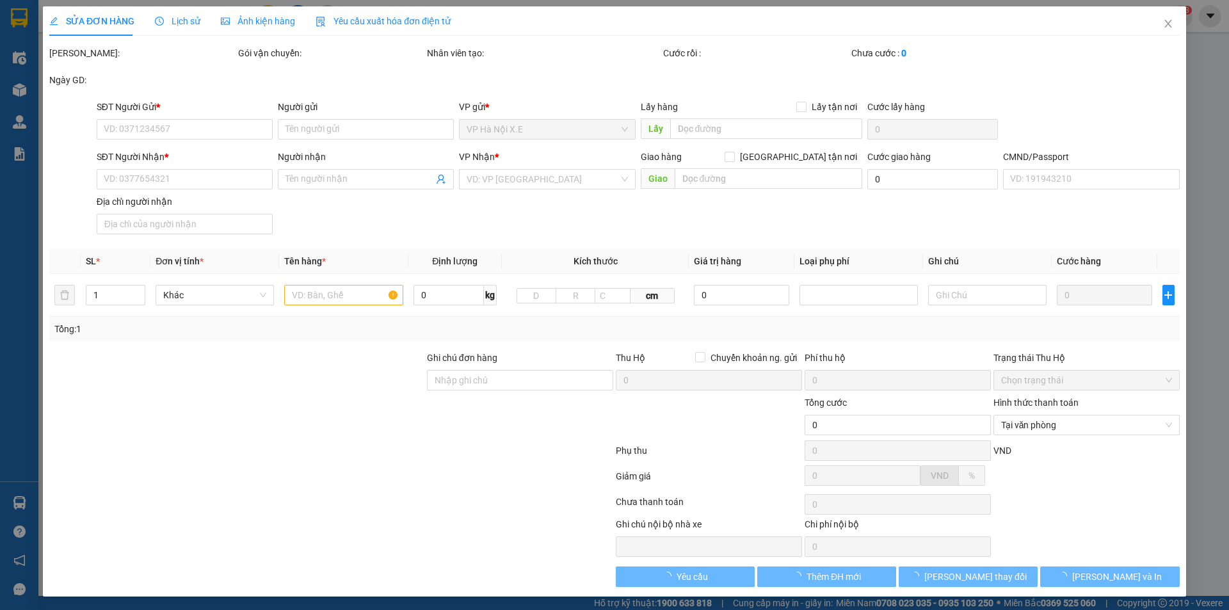
type input "25.000"
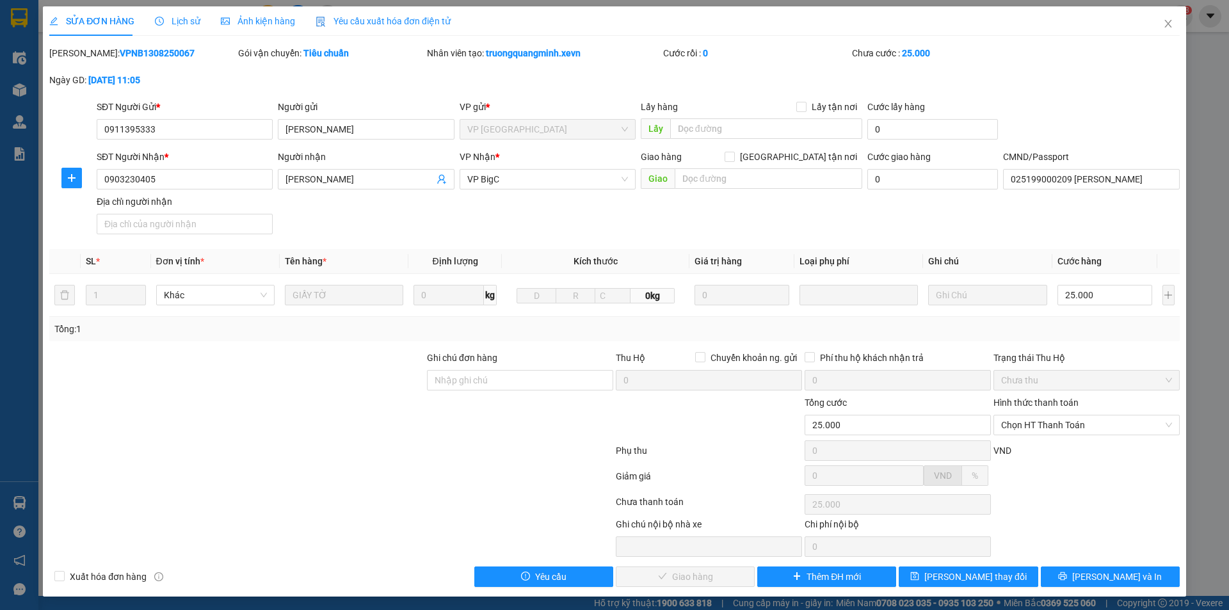
click at [163, 19] on span "Lịch sử" at bounding box center [177, 21] width 45 height 10
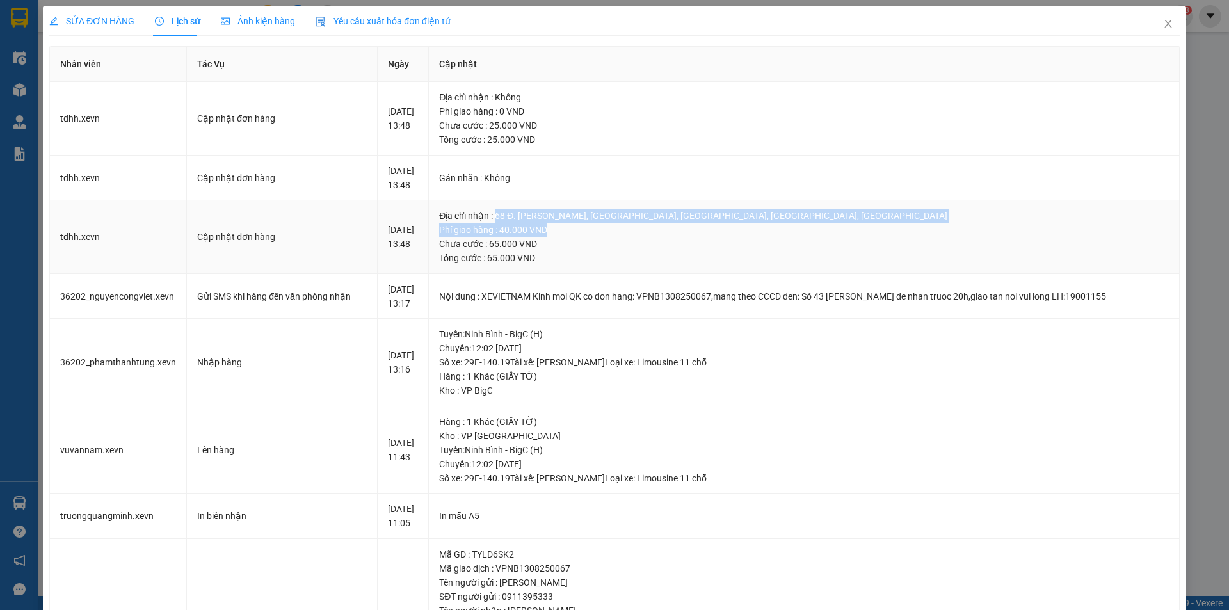
drag, startPoint x: 505, startPoint y: 216, endPoint x: 1029, endPoint y: 223, distance: 523.5
click at [1029, 223] on td "Địa chỉ nhận : 68 Đ. [PERSON_NAME], [GEOGRAPHIC_DATA], [GEOGRAPHIC_DATA], [GEOG…" at bounding box center [804, 237] width 751 height 74
copy td "68 Đ. [PERSON_NAME], [GEOGRAPHIC_DATA], [GEOGRAPHIC_DATA], [GEOGRAPHIC_DATA], […"
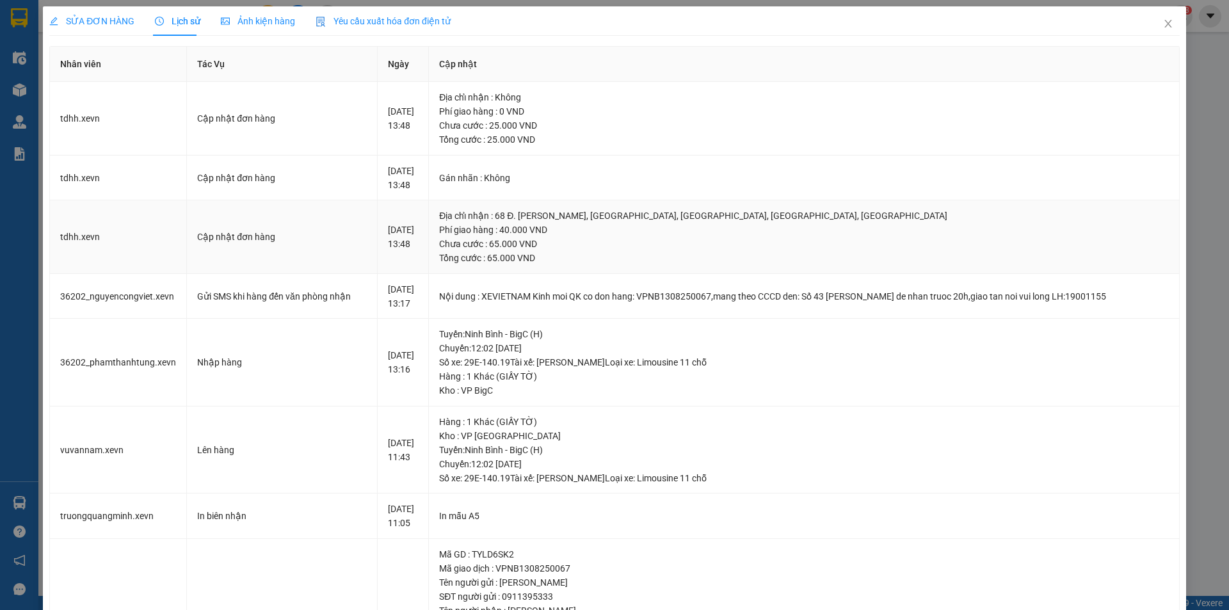
click at [504, 209] on div "Địa chỉ nhận : 68 Đ. [PERSON_NAME], [GEOGRAPHIC_DATA], [GEOGRAPHIC_DATA], [GEOG…" at bounding box center [803, 216] width 729 height 14
drag, startPoint x: 507, startPoint y: 212, endPoint x: 880, endPoint y: 216, distance: 372.4
click at [880, 216] on div "Địa chỉ nhận : 68 Đ. [PERSON_NAME], [GEOGRAPHIC_DATA], [GEOGRAPHIC_DATA], [GEOG…" at bounding box center [803, 216] width 729 height 14
copy div "68 Đ. [PERSON_NAME], [GEOGRAPHIC_DATA], [GEOGRAPHIC_DATA], [GEOGRAPHIC_DATA], […"
click at [97, 22] on span "SỬA ĐƠN HÀNG" at bounding box center [91, 21] width 85 height 10
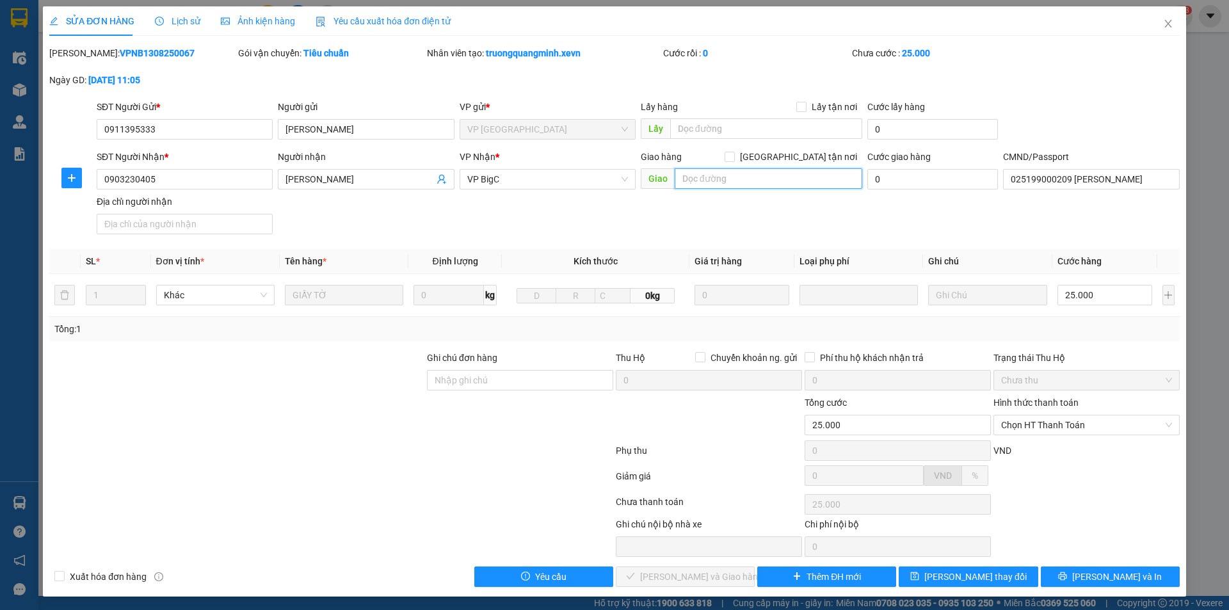
drag, startPoint x: 789, startPoint y: 181, endPoint x: 810, endPoint y: 180, distance: 21.1
click at [790, 180] on input "text" at bounding box center [767, 178] width 187 height 20
paste input "68 Đ. [PERSON_NAME], [GEOGRAPHIC_DATA], [GEOGRAPHIC_DATA], [GEOGRAPHIC_DATA], […"
type input "68 Đ. [PERSON_NAME], [GEOGRAPHIC_DATA], [GEOGRAPHIC_DATA], [GEOGRAPHIC_DATA], […"
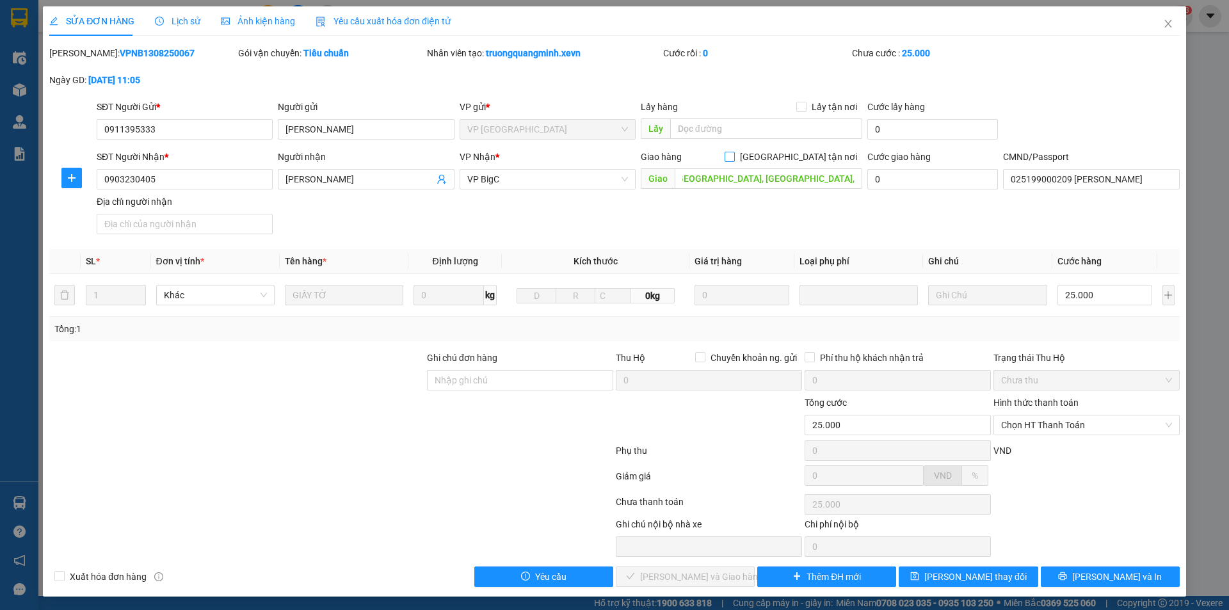
scroll to position [0, 0]
click at [806, 160] on span "[GEOGRAPHIC_DATA] tận nơi" at bounding box center [798, 157] width 127 height 14
click at [733, 160] on input "[GEOGRAPHIC_DATA] tận nơi" at bounding box center [728, 156] width 9 height 9
checkbox input "true"
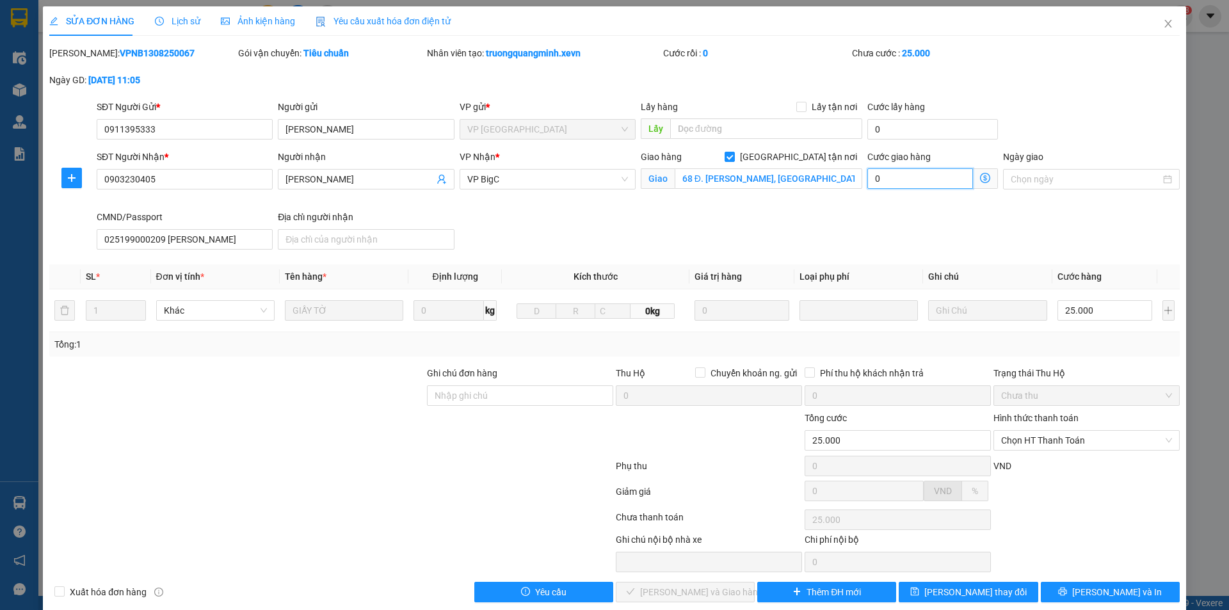
click at [911, 179] on input "0" at bounding box center [920, 178] width 106 height 20
type input "4"
type input "25.004"
type input "25.040"
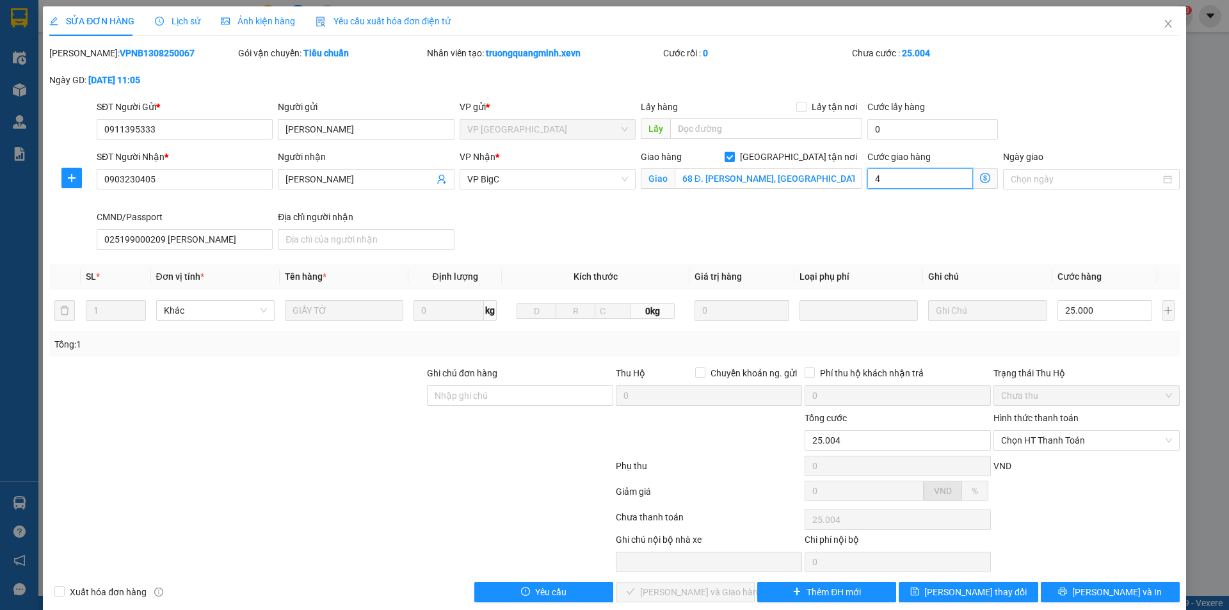
type input "25.040"
type input "40"
type input "25.400"
type input "400"
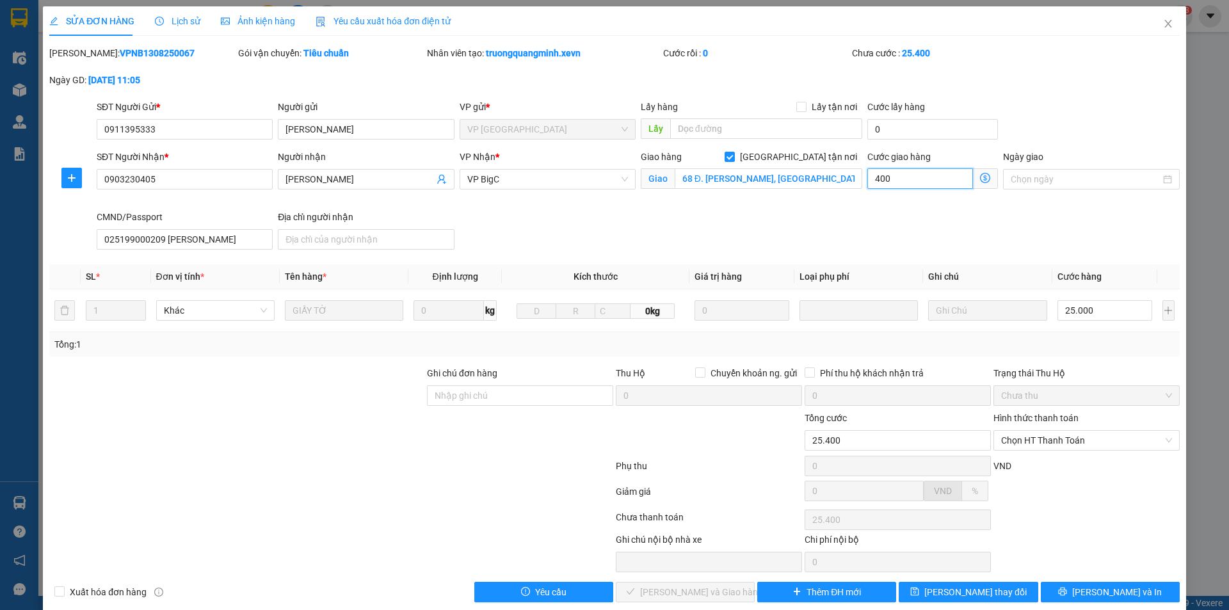
type input "29.000"
type input "4.000"
type input "65.000"
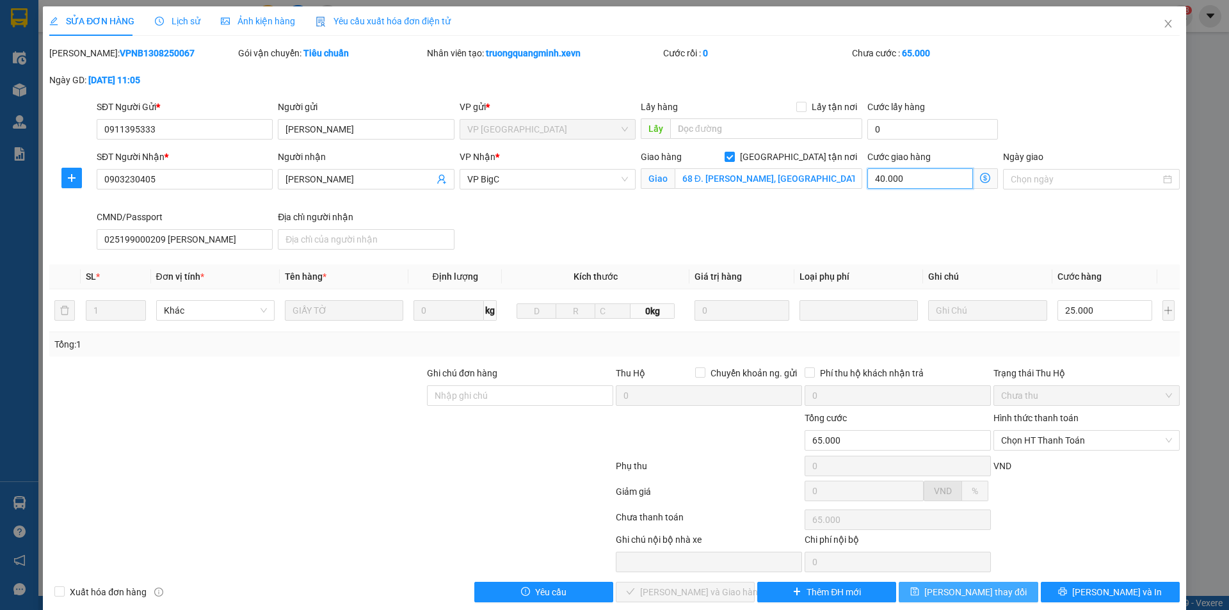
type input "40.000"
click at [973, 593] on span "[PERSON_NAME] thay đổi" at bounding box center [975, 592] width 102 height 14
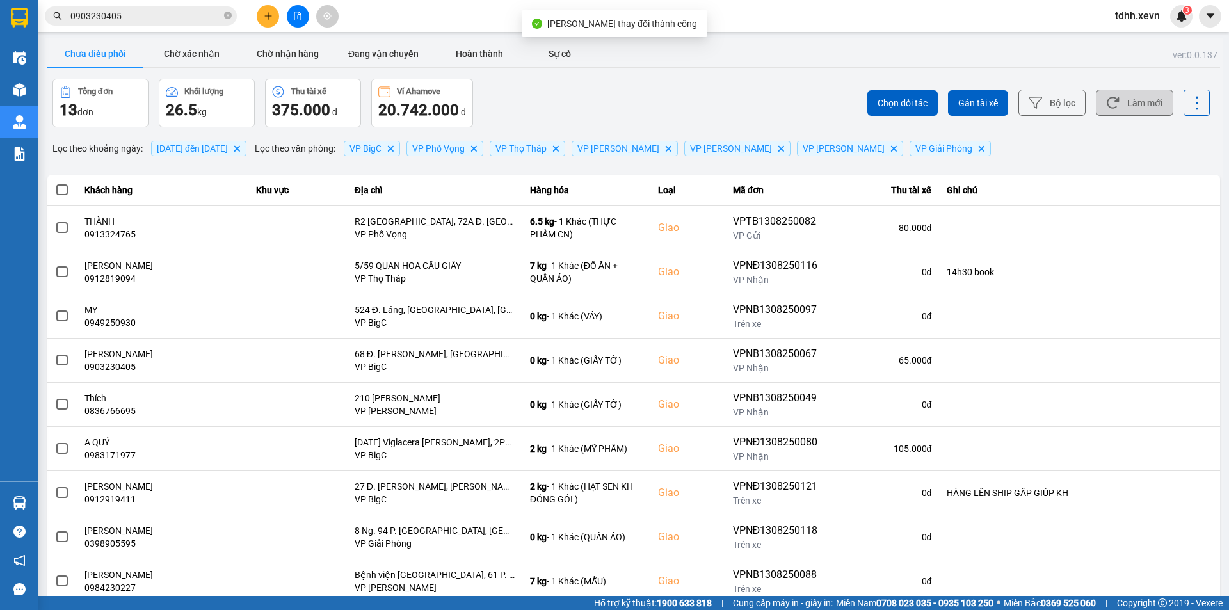
click at [1106, 102] on icon at bounding box center [1112, 102] width 13 height 13
click at [747, 99] on div "Chọn đối tác Gán tài xế Bộ lọc Làm mới" at bounding box center [920, 103] width 578 height 49
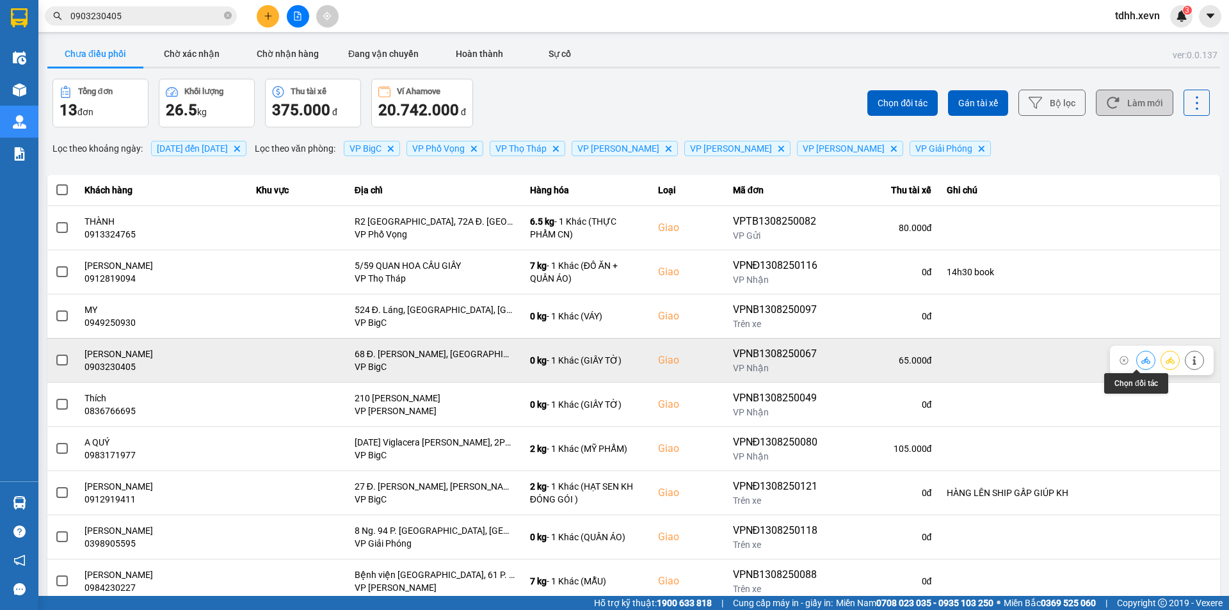
click at [1136, 357] on button at bounding box center [1145, 360] width 18 height 22
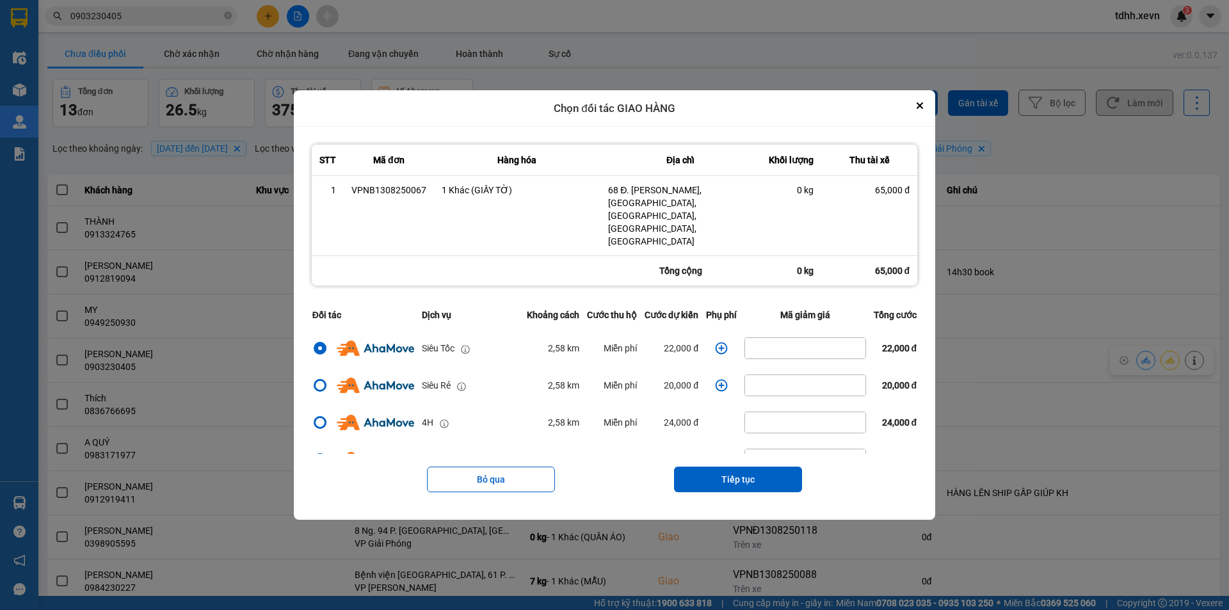
click at [720, 342] on icon "dialog" at bounding box center [721, 348] width 12 height 12
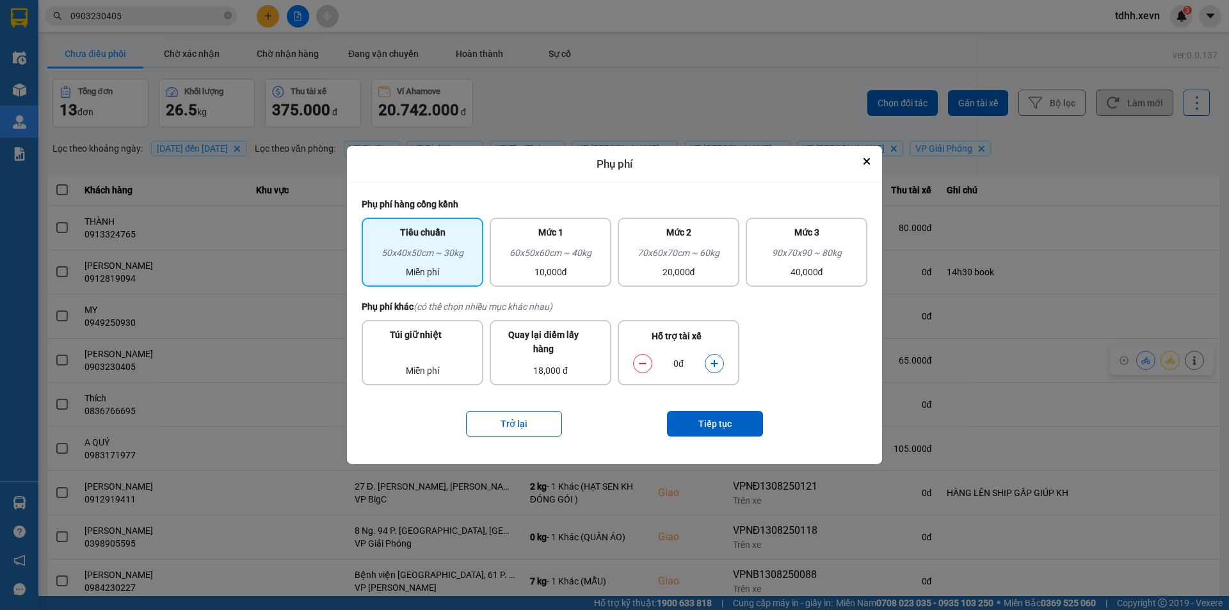
click at [722, 363] on button "dialog" at bounding box center [714, 364] width 18 height 22
click at [717, 410] on div "Trở lại Tiếp tục" at bounding box center [614, 423] width 505 height 51
click at [718, 418] on button "Tiếp tục" at bounding box center [715, 424] width 96 height 26
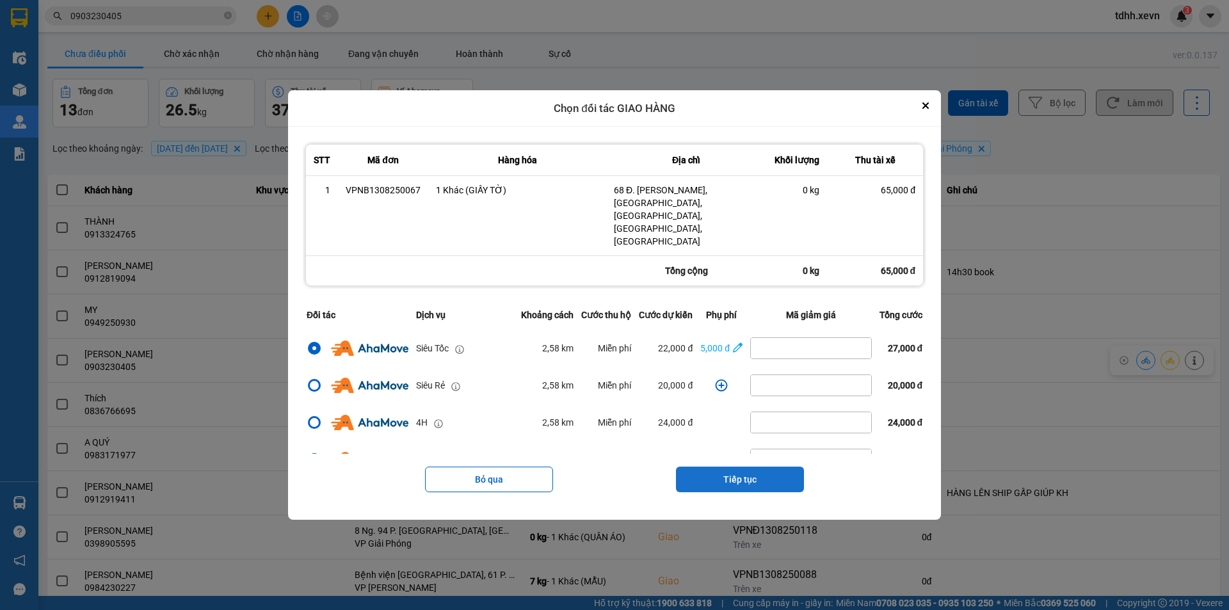
click at [736, 466] on button "Tiếp tục" at bounding box center [740, 479] width 128 height 26
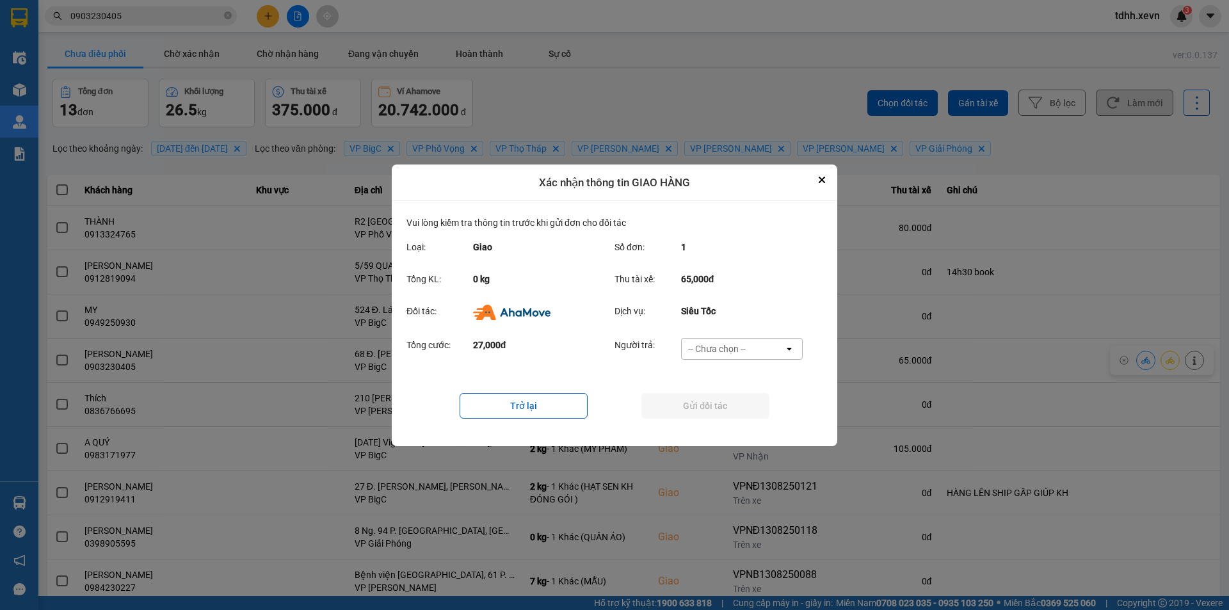
click at [778, 349] on div "-- Chưa chọn --" at bounding box center [732, 348] width 102 height 20
click at [737, 426] on span "Ví Ahamove" at bounding box center [716, 421] width 52 height 13
click at [708, 401] on button "Gửi đối tác" at bounding box center [705, 406] width 128 height 26
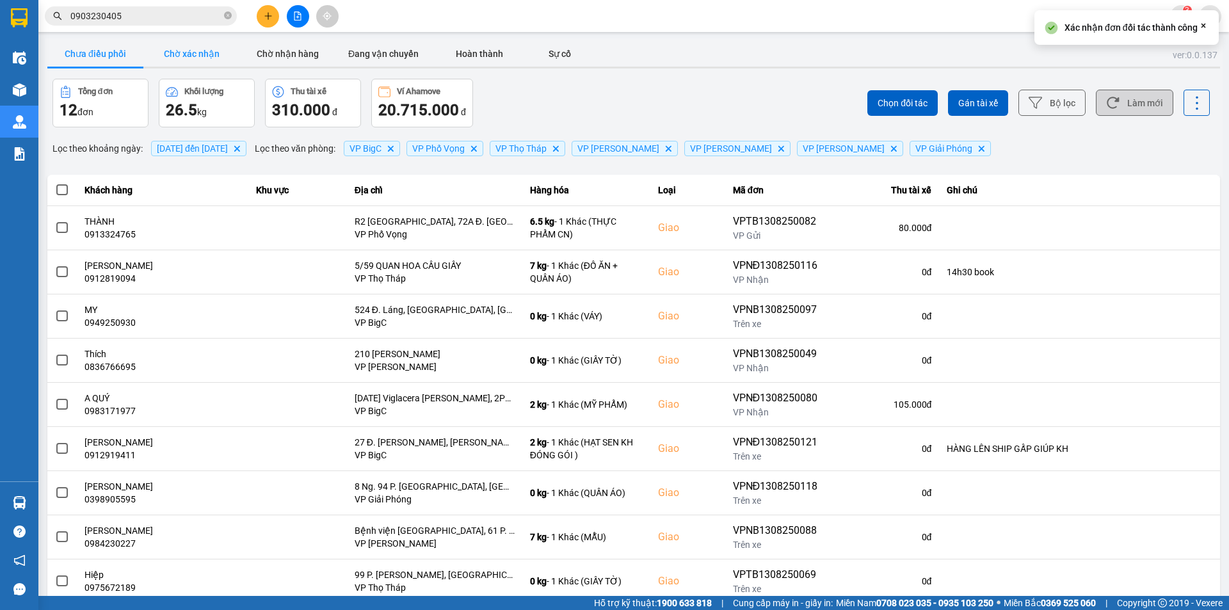
click at [206, 56] on button "Chờ xác nhận" at bounding box center [191, 54] width 96 height 26
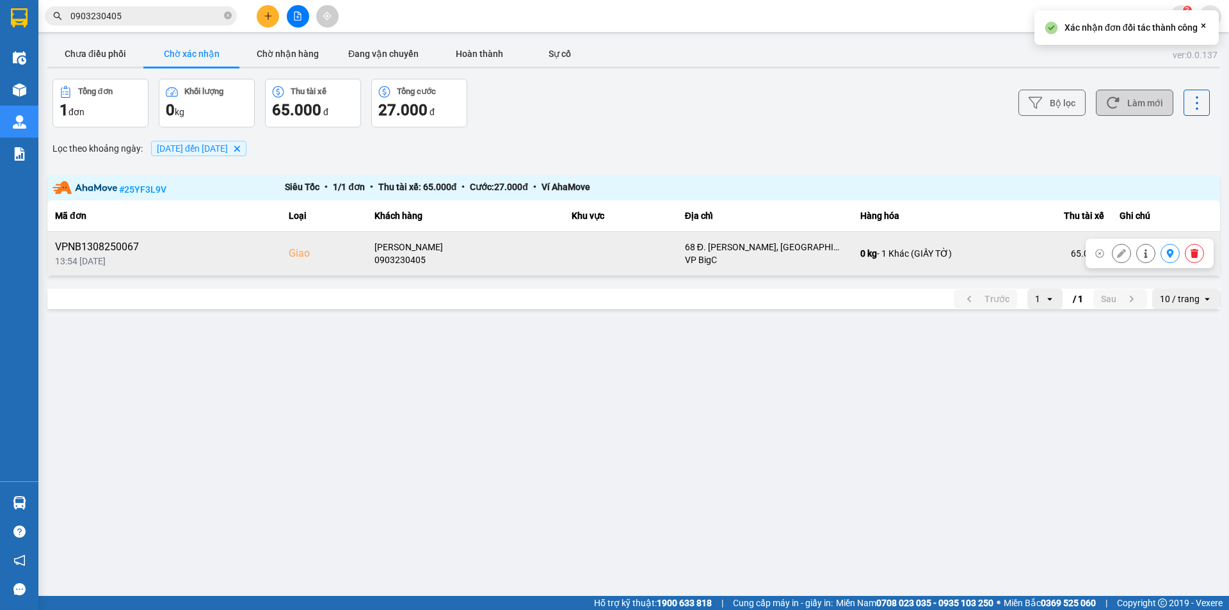
click at [426, 261] on div "0903230405" at bounding box center [465, 259] width 182 height 13
copy div "0903230405"
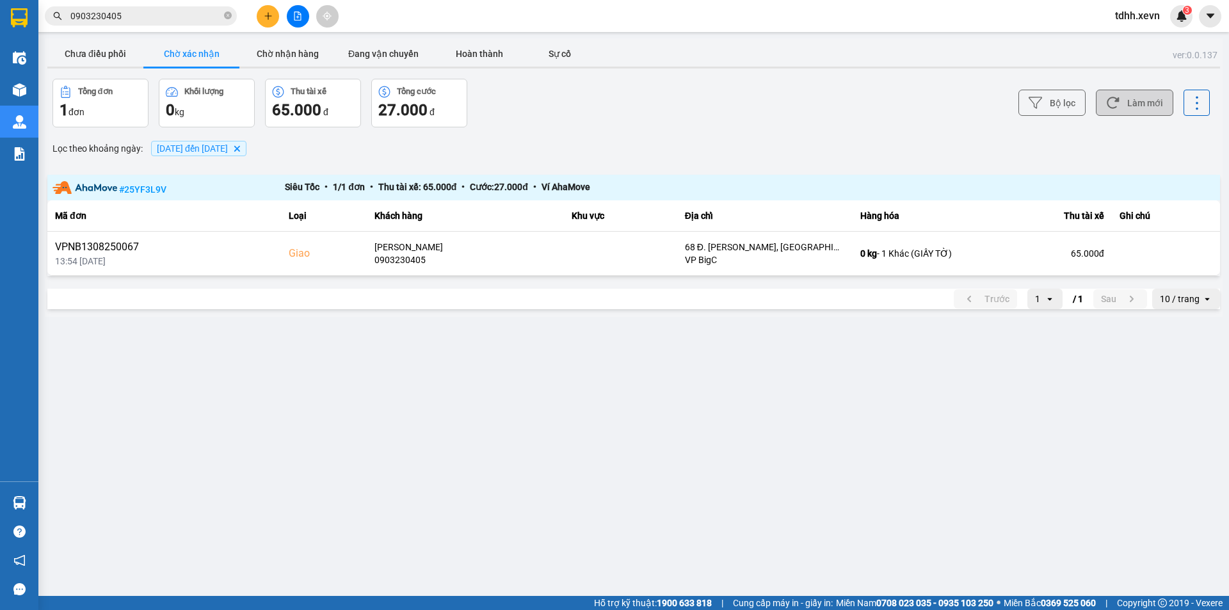
click at [868, 118] on div "Bộ lọc Làm mới" at bounding box center [920, 103] width 578 height 49
click at [190, 22] on input "0903230405" at bounding box center [145, 16] width 151 height 14
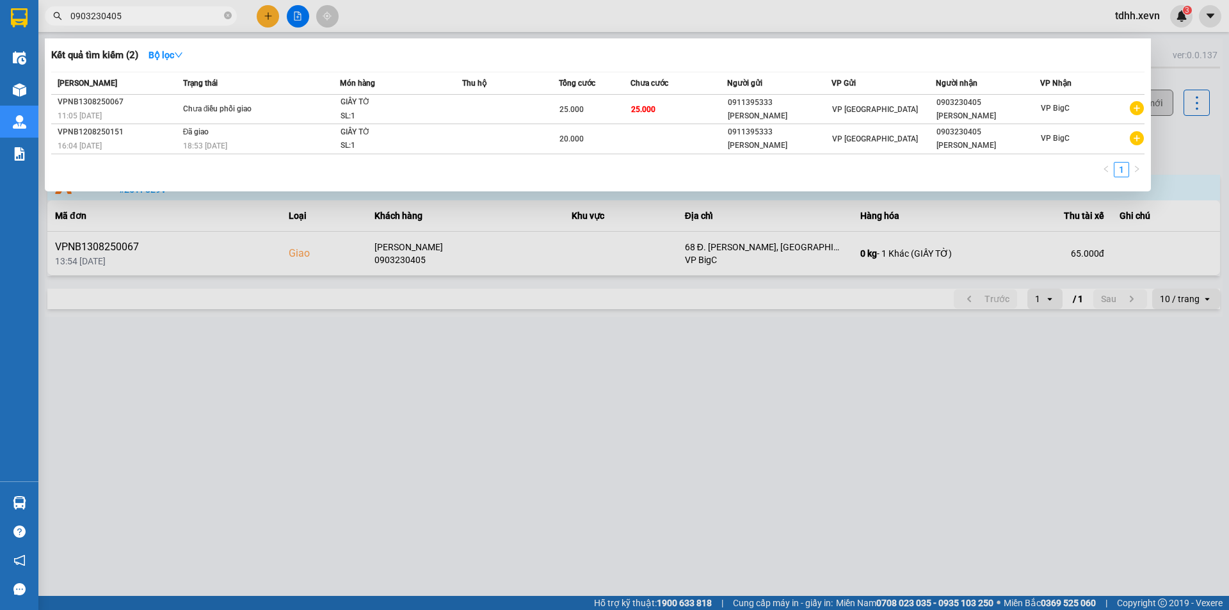
click at [645, 488] on div at bounding box center [614, 305] width 1229 height 610
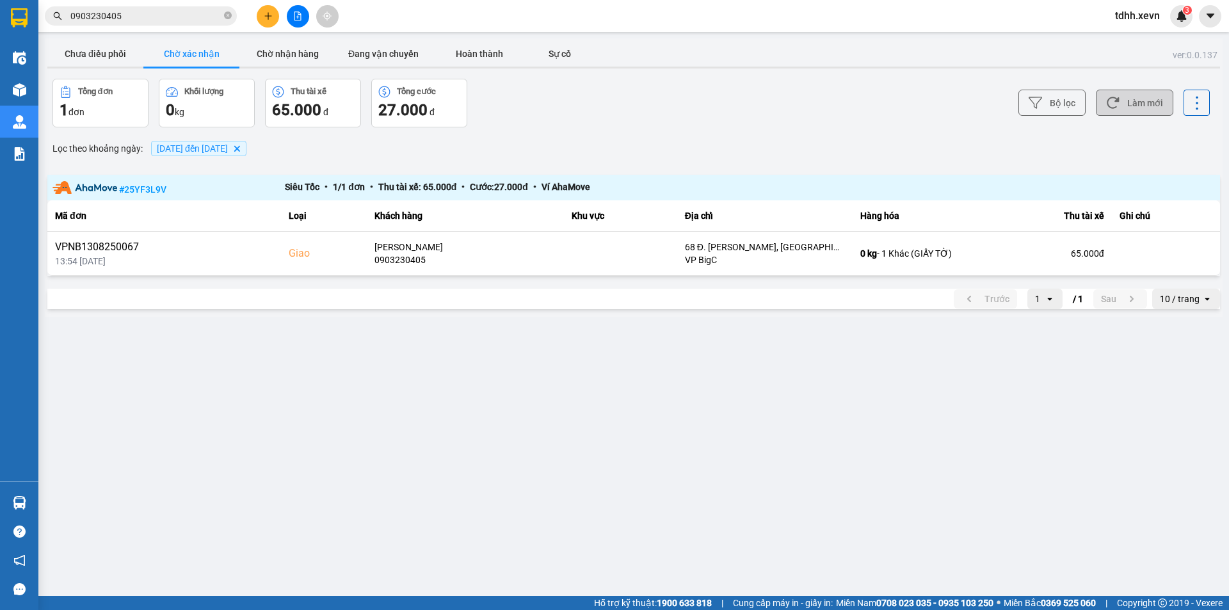
click at [1130, 99] on button "Làm mới" at bounding box center [1133, 103] width 77 height 26
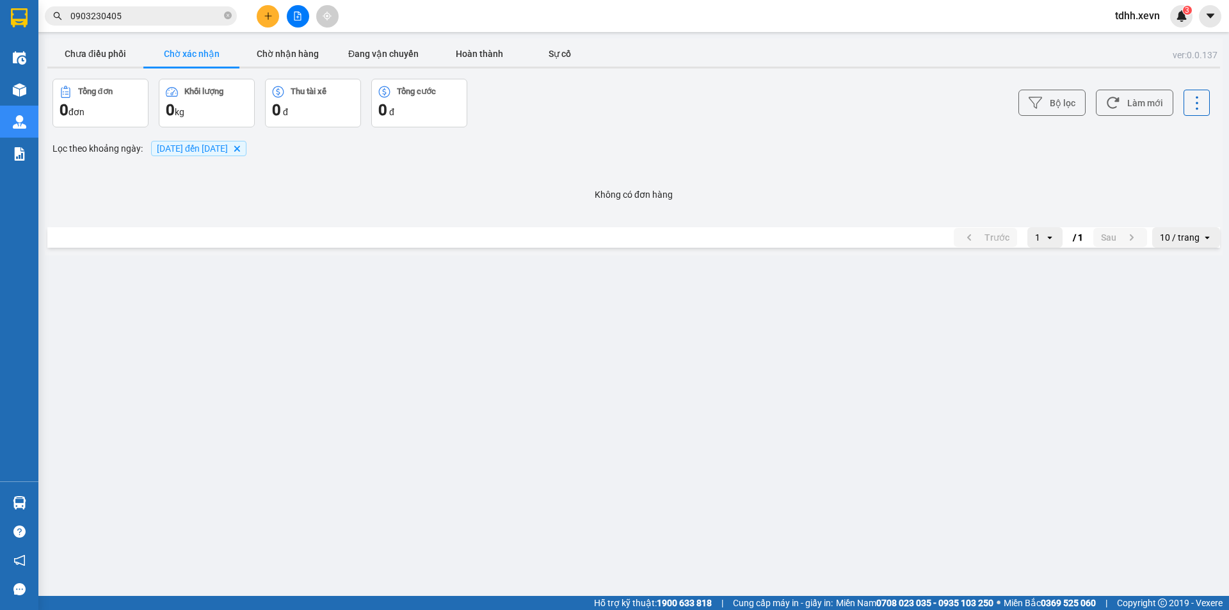
click at [839, 90] on div "Bộ lọc Làm mới" at bounding box center [920, 103] width 578 height 49
click at [294, 49] on button "Chờ nhận hàng" at bounding box center [287, 54] width 96 height 26
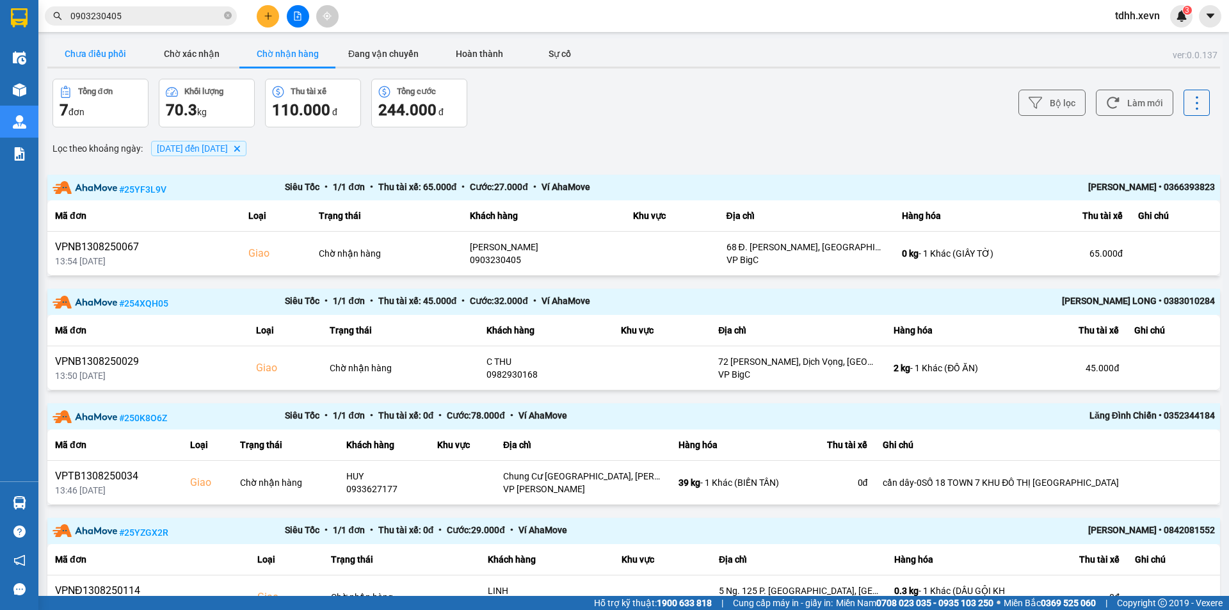
click at [96, 49] on button "Chưa điều phối" at bounding box center [95, 54] width 96 height 26
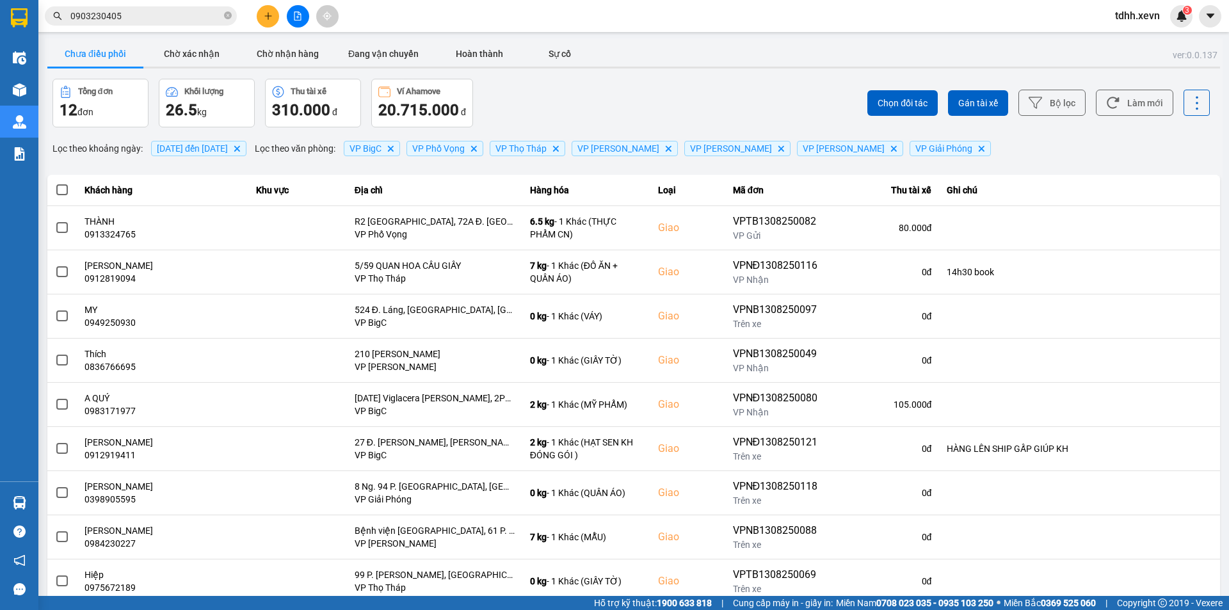
click at [652, 81] on div "Chọn đối tác Gán tài xế Bộ lọc Làm mới" at bounding box center [920, 103] width 578 height 49
click at [1137, 102] on button "Làm mới" at bounding box center [1133, 103] width 77 height 26
drag, startPoint x: 594, startPoint y: 115, endPoint x: 593, endPoint y: 97, distance: 17.3
click at [594, 105] on div "Tổng đơn 12 đơn Khối lượng 26.5 kg Thu tài xế 310.000 đ Ví Ahamove 20.715.000 đ" at bounding box center [341, 103] width 578 height 49
click at [1127, 100] on button "Làm mới" at bounding box center [1133, 103] width 77 height 26
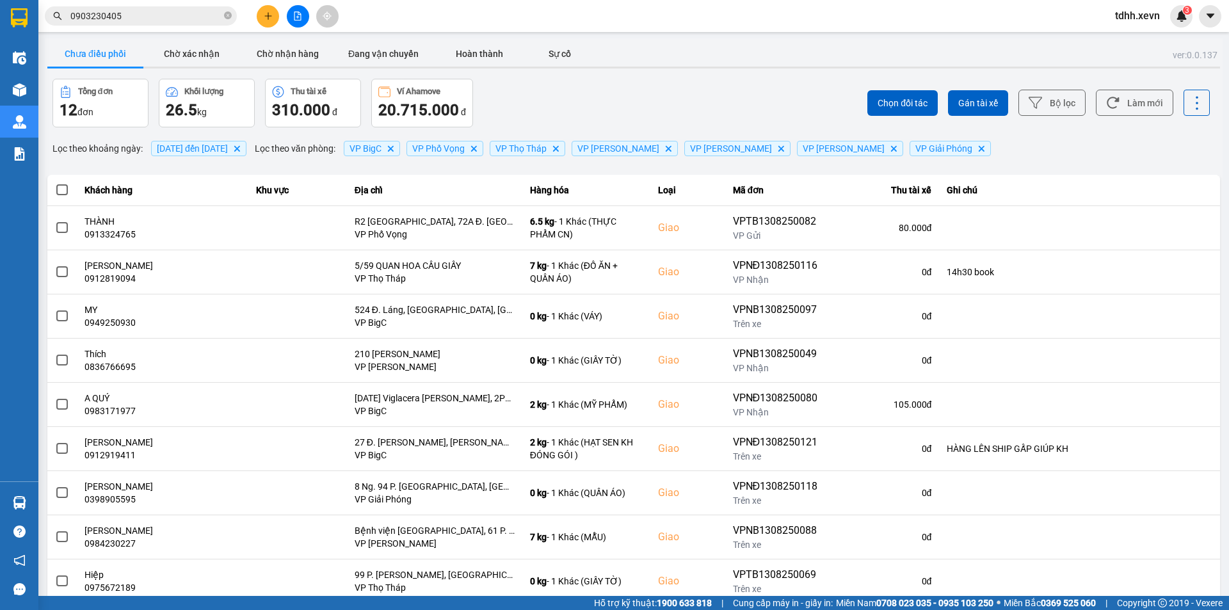
click at [142, 17] on input "0903230405" at bounding box center [145, 16] width 151 height 14
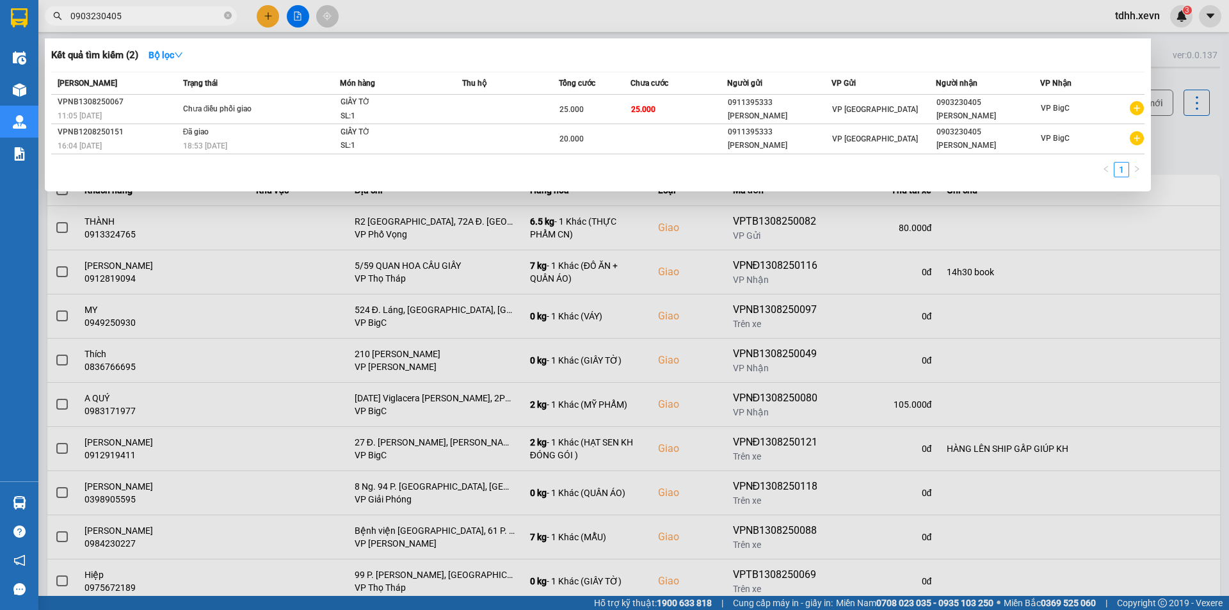
click at [142, 17] on input "0903230405" at bounding box center [145, 16] width 151 height 14
paste input "0903430565"
click at [142, 17] on input "09032304050903430565" at bounding box center [145, 16] width 151 height 14
paste input "text"
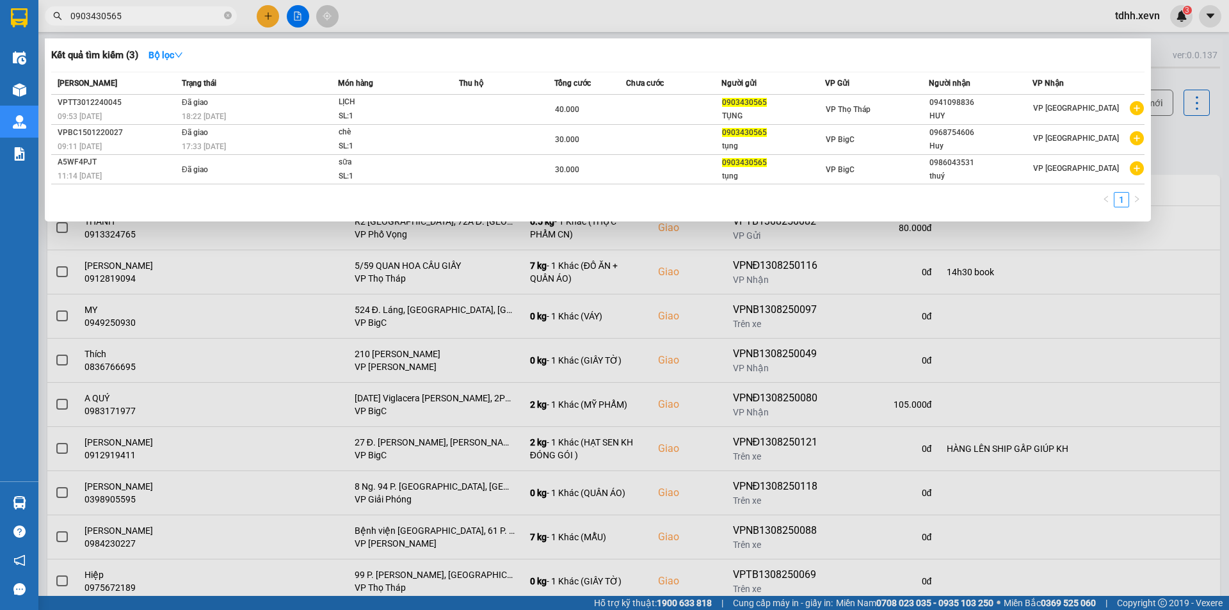
click at [155, 19] on input "0903430565" at bounding box center [145, 16] width 151 height 14
paste input "2588990"
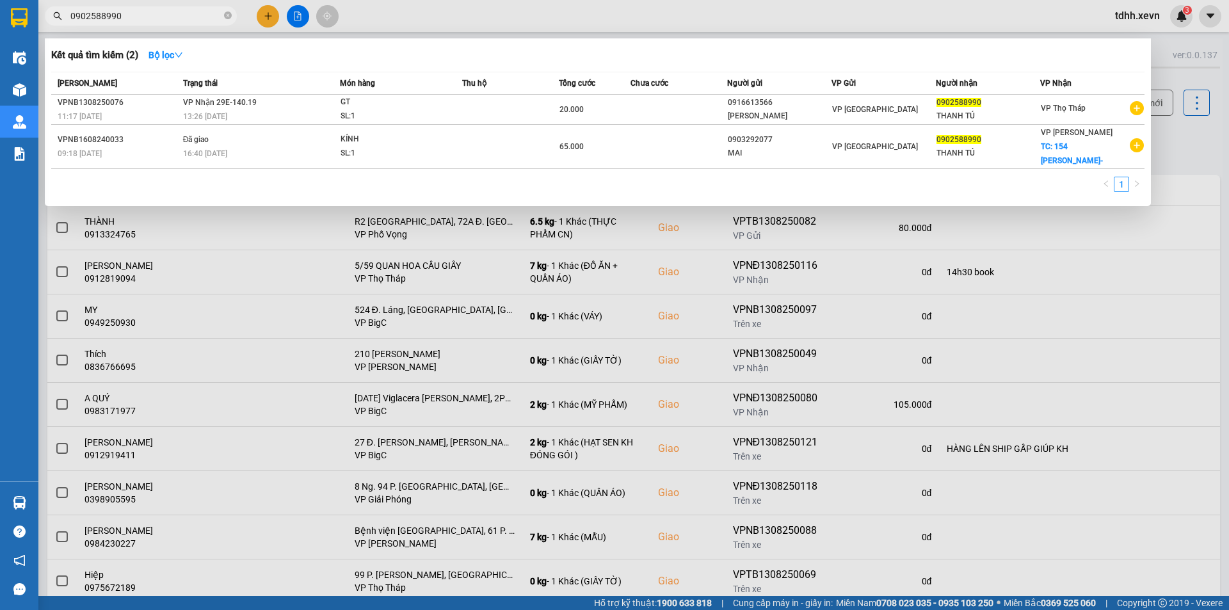
click at [136, 4] on div at bounding box center [614, 305] width 1229 height 610
click at [139, 12] on input "0902588990" at bounding box center [145, 16] width 151 height 14
paste input "65978888"
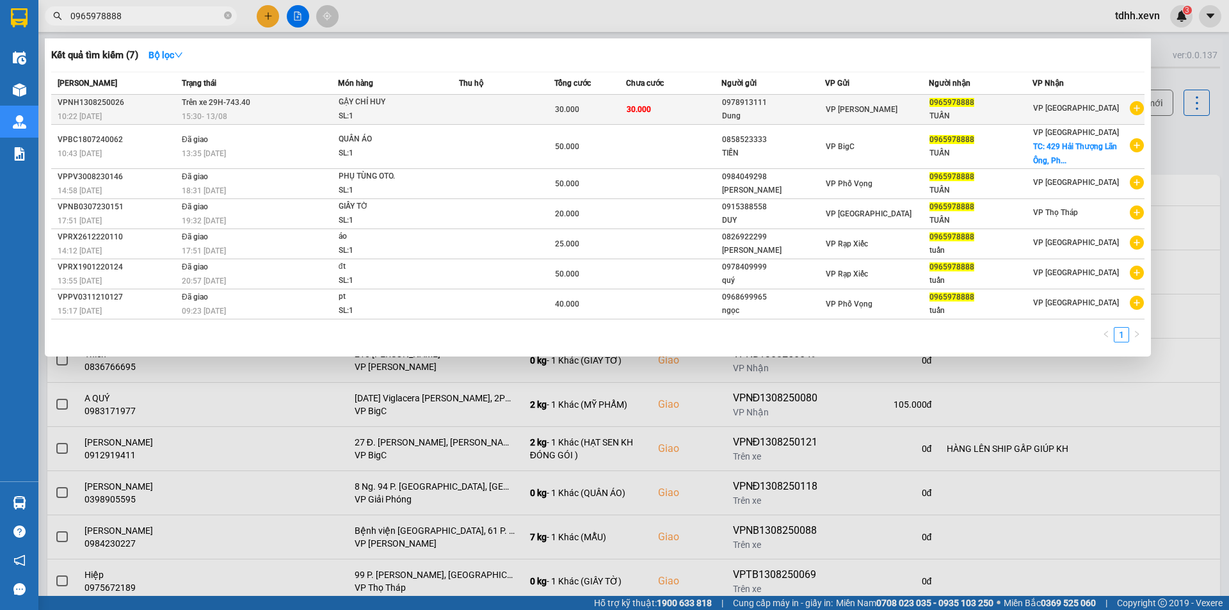
type input "0965978888"
copy span "-743.40"
drag, startPoint x: 255, startPoint y: 99, endPoint x: 222, endPoint y: 101, distance: 33.4
click at [222, 101] on td "Trên xe 29H-743.40 15:30 [DATE]" at bounding box center [258, 110] width 159 height 30
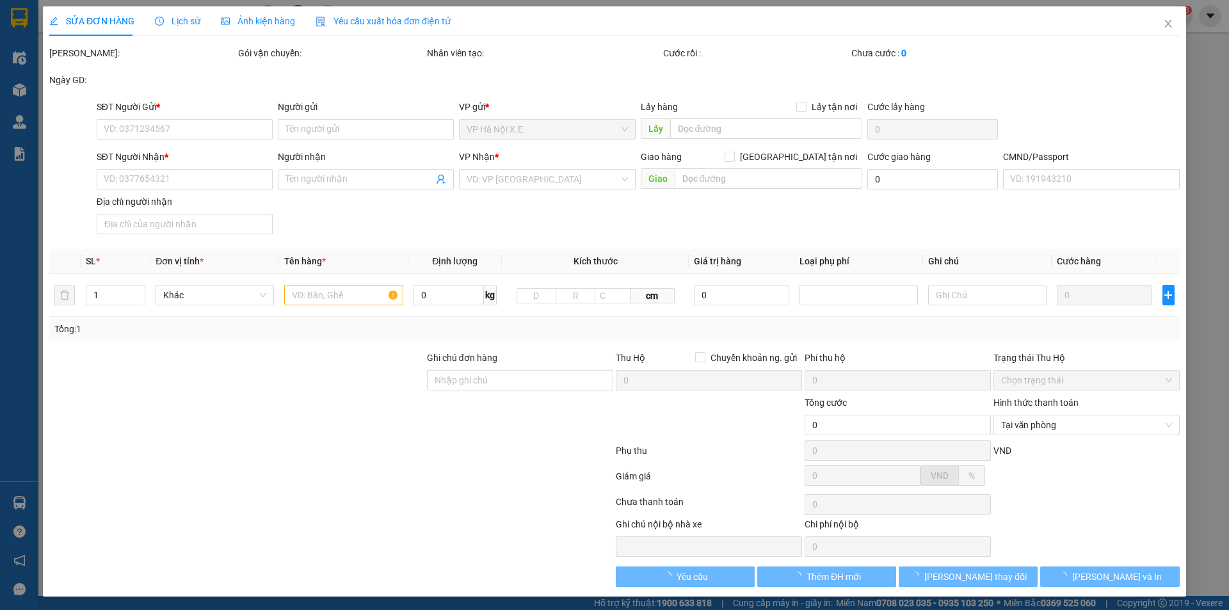
type input "0978913111"
type input "Dung"
type input "0965978888"
type input "TUẤN"
type input "[PERSON_NAME] 0913391396"
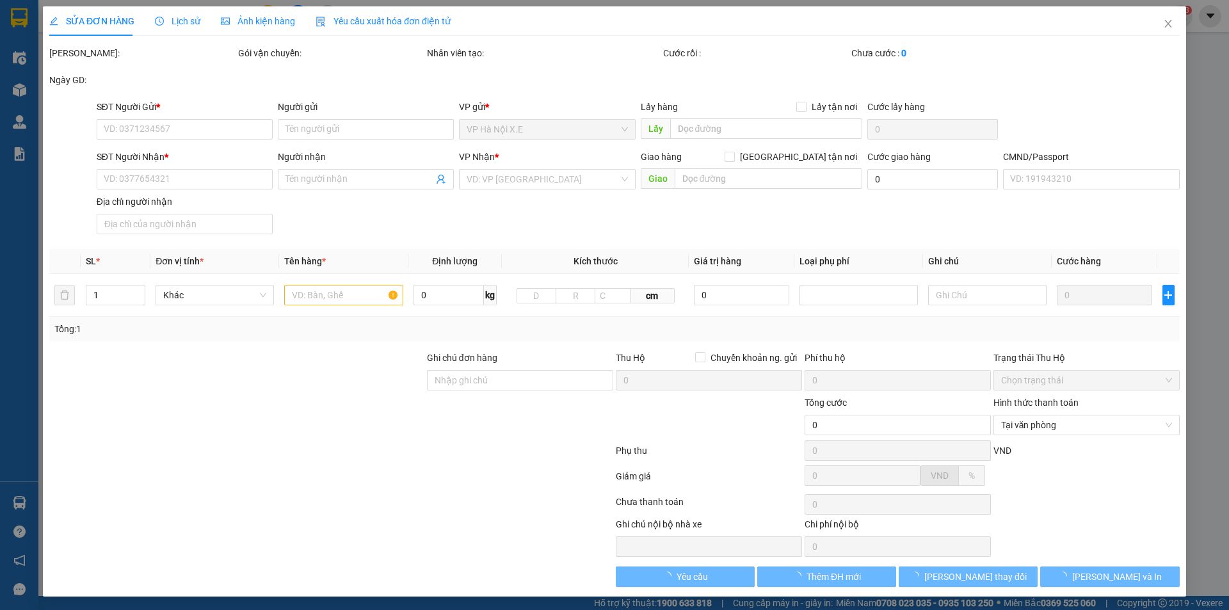
type input "30.000"
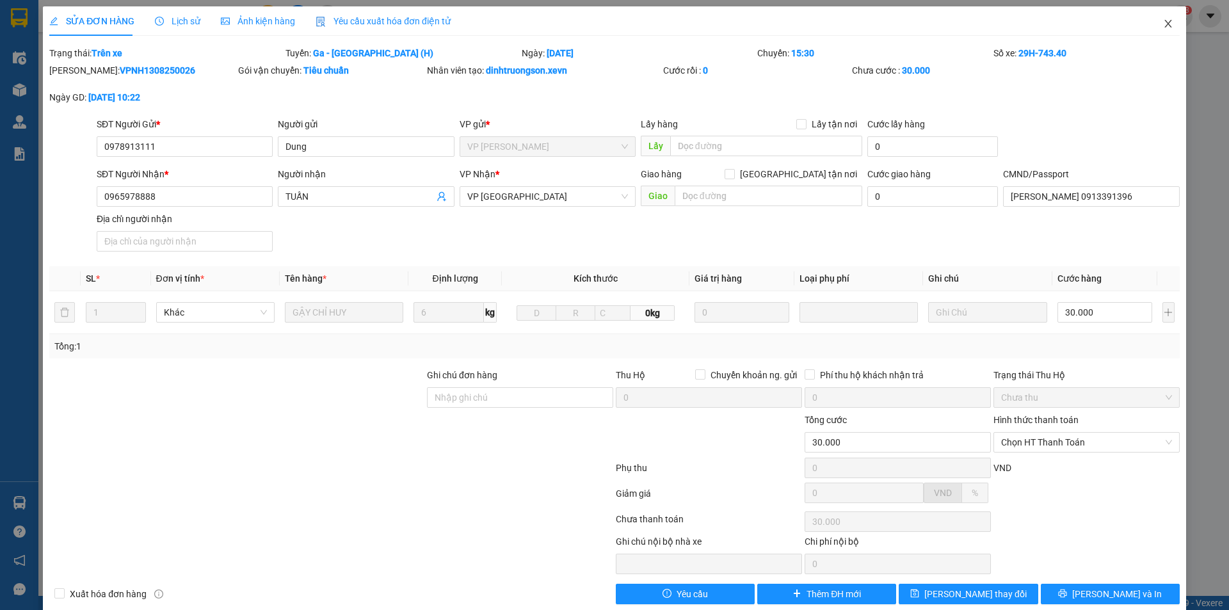
click at [1163, 25] on icon "close" at bounding box center [1168, 24] width 10 height 10
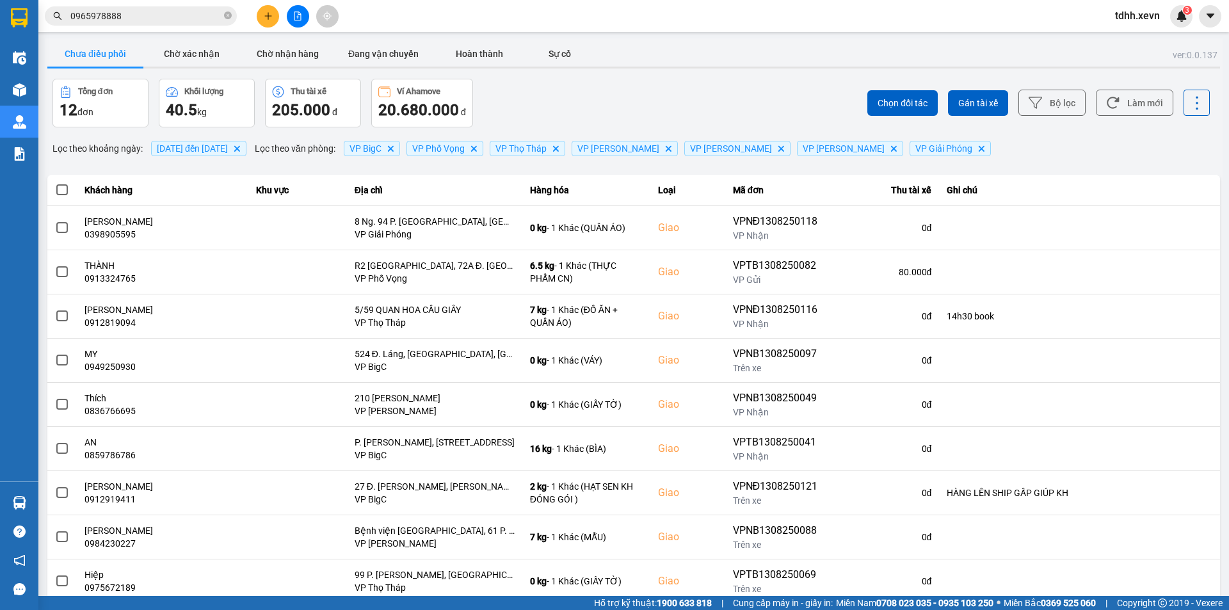
click at [180, 16] on input "0965978888" at bounding box center [145, 16] width 151 height 14
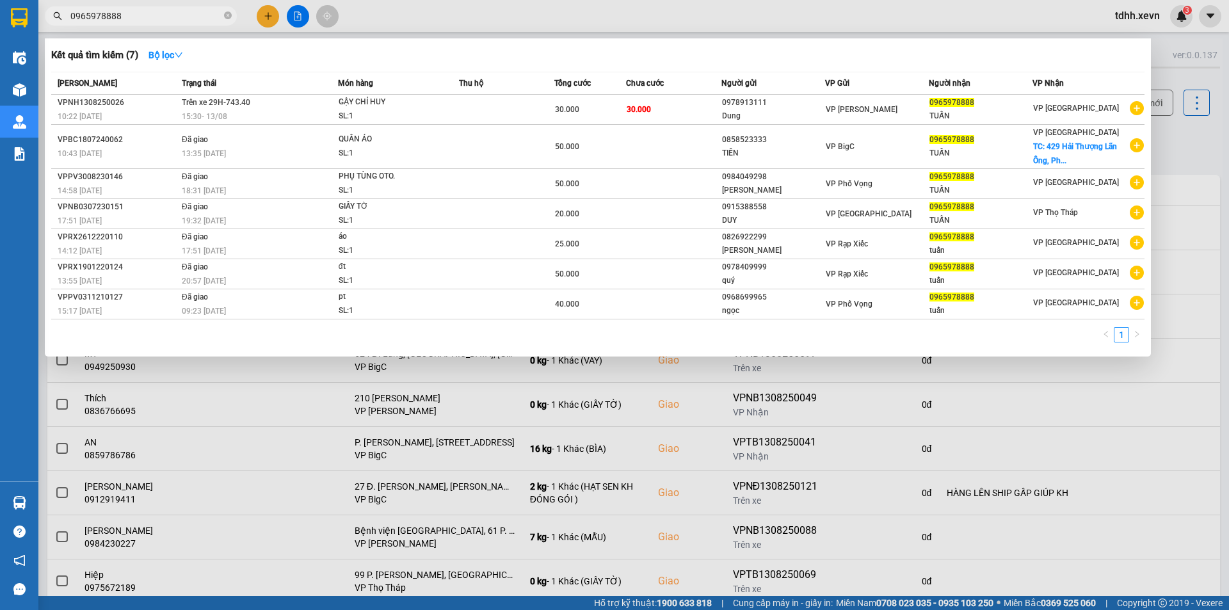
click at [171, 20] on input "0965978888" at bounding box center [145, 16] width 151 height 14
paste input "87332497"
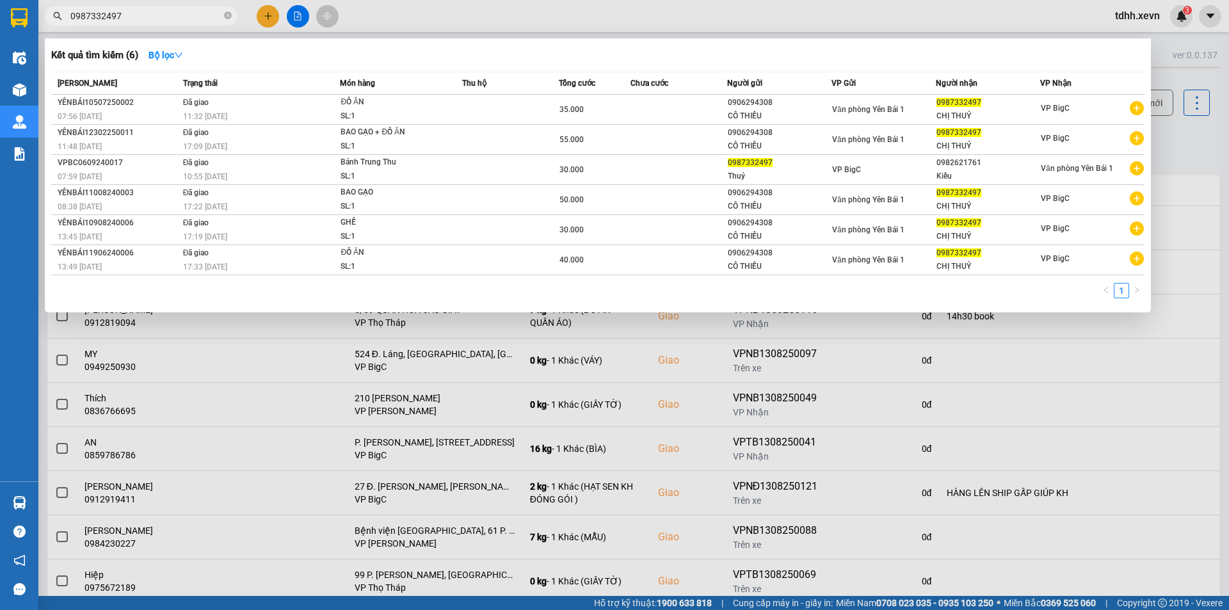
click at [171, 20] on input "0987332497" at bounding box center [145, 16] width 151 height 14
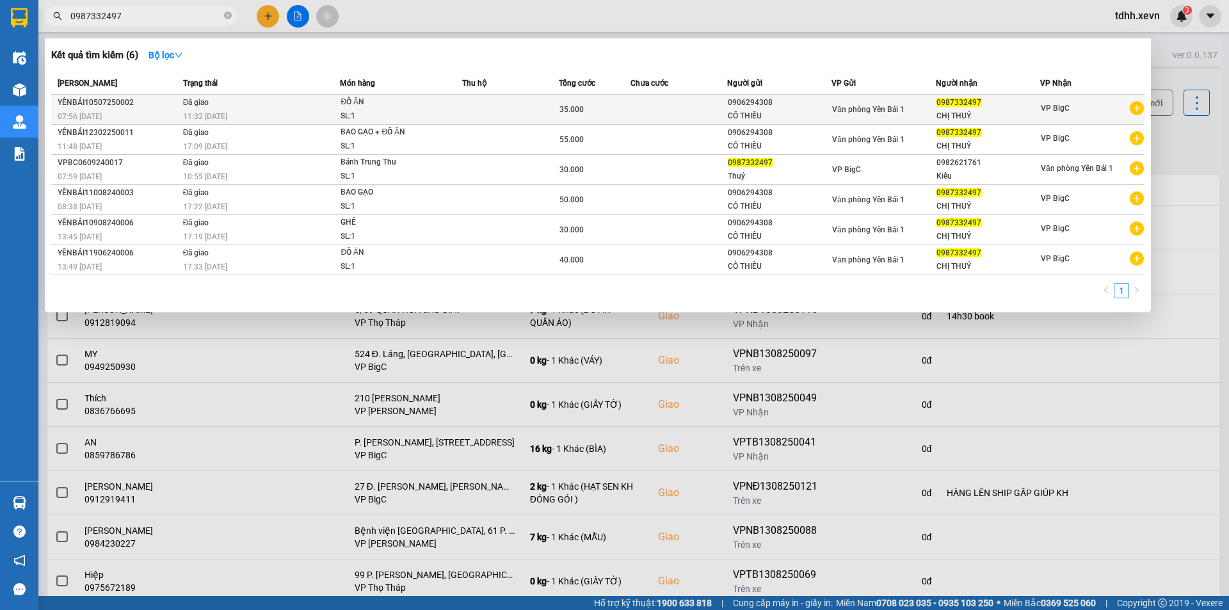
type input "0987332497"
copy div "0906294308"
drag, startPoint x: 779, startPoint y: 102, endPoint x: 729, endPoint y: 106, distance: 50.1
click at [729, 106] on div "0906294308" at bounding box center [779, 102] width 103 height 13
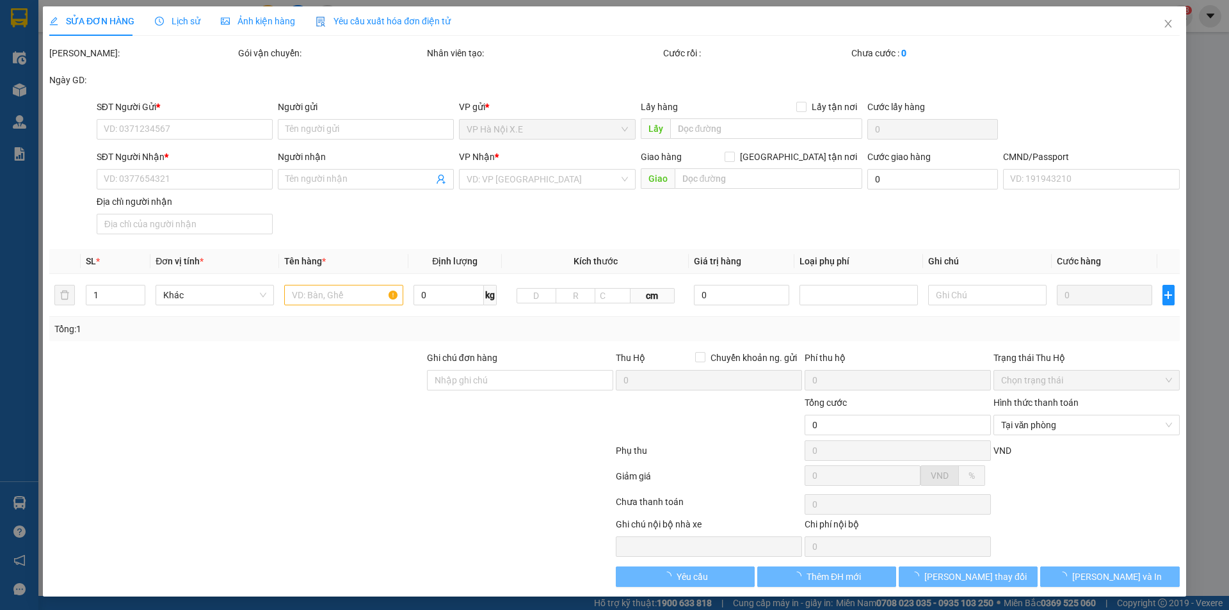
type input "0906294308"
type input "CÔ THIỀU"
type input "0987332497"
type input "CHỊ THUỶ"
type input "015187016595 THUỶ"
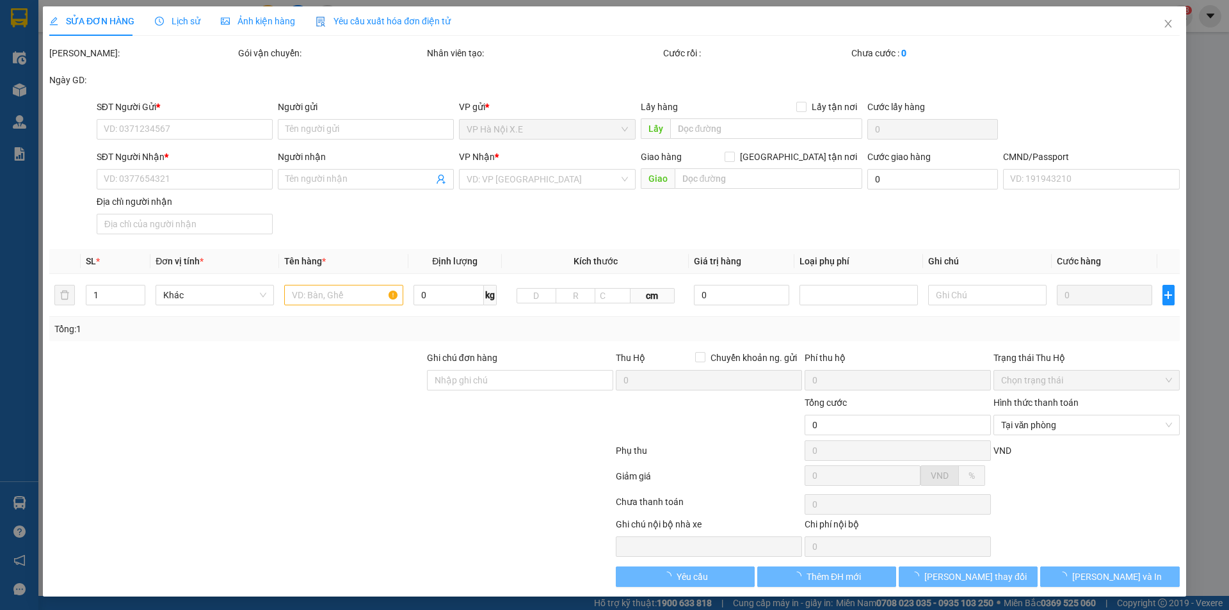
type input "35.000"
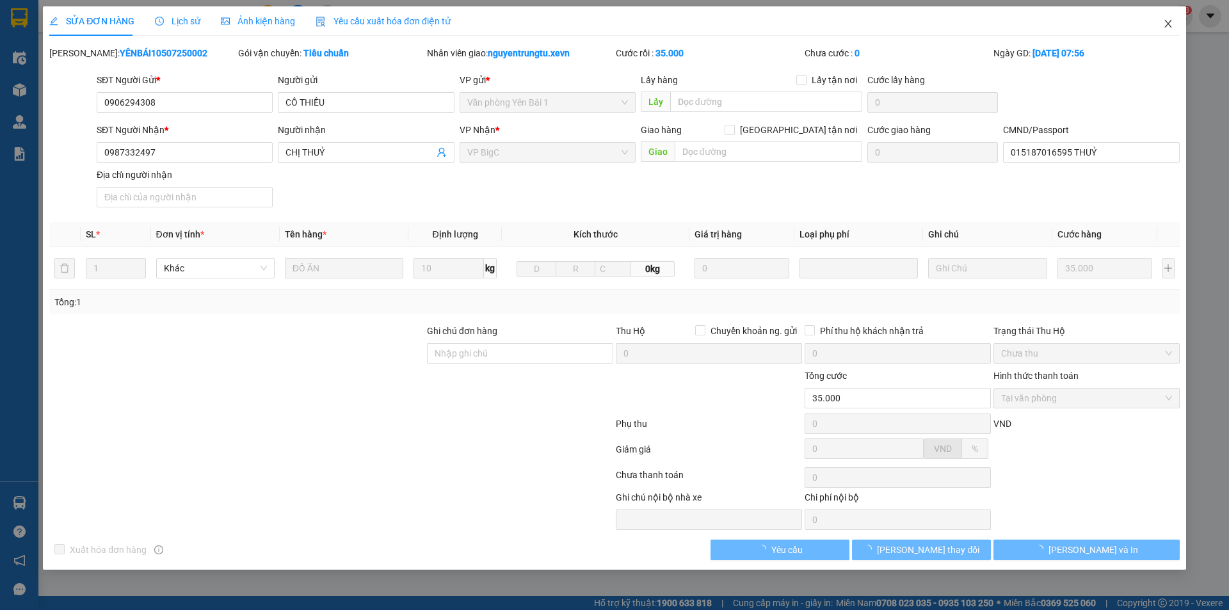
click at [1156, 27] on span "Close" at bounding box center [1168, 24] width 36 height 36
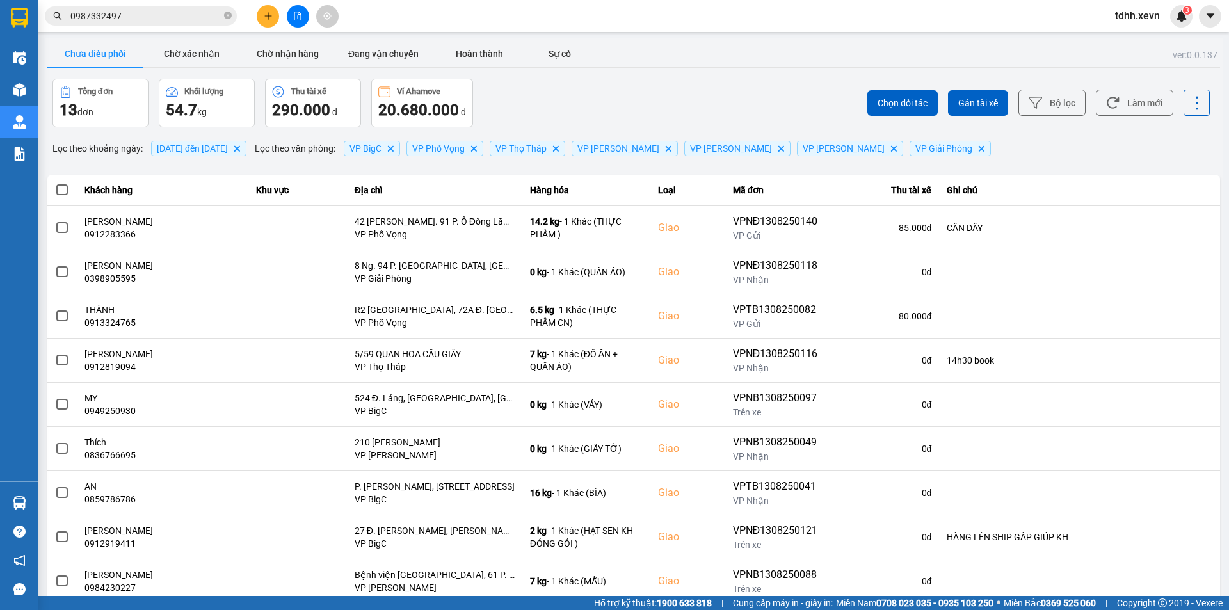
click at [147, 14] on input "0987332497" at bounding box center [145, 16] width 151 height 14
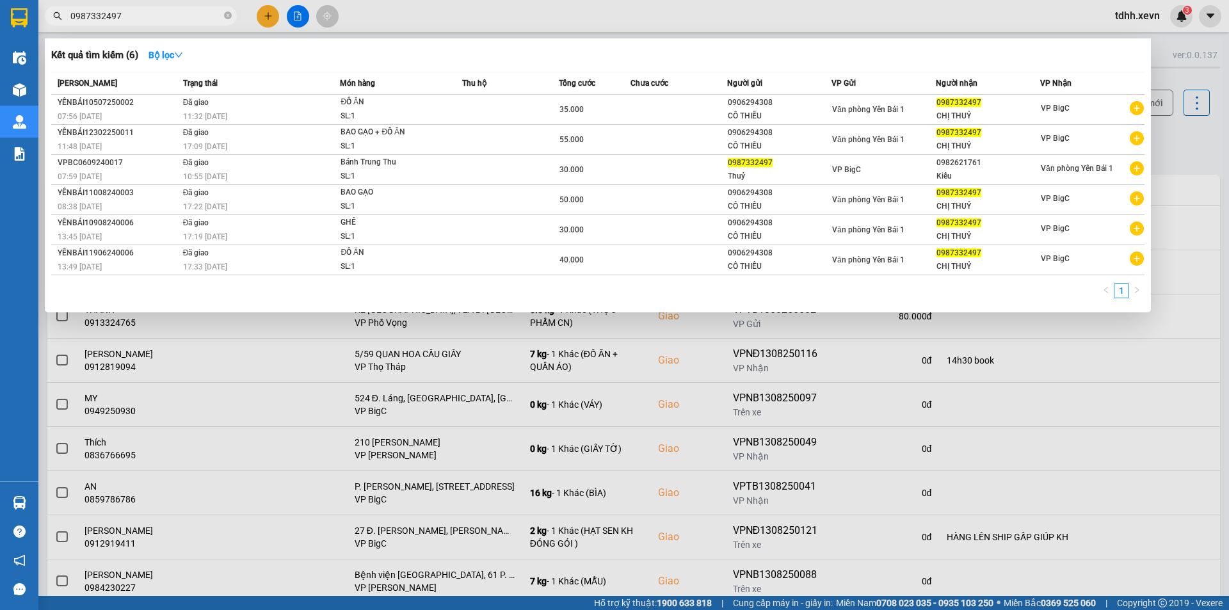
click at [147, 14] on input "0987332497" at bounding box center [145, 16] width 151 height 14
paste input "06294308"
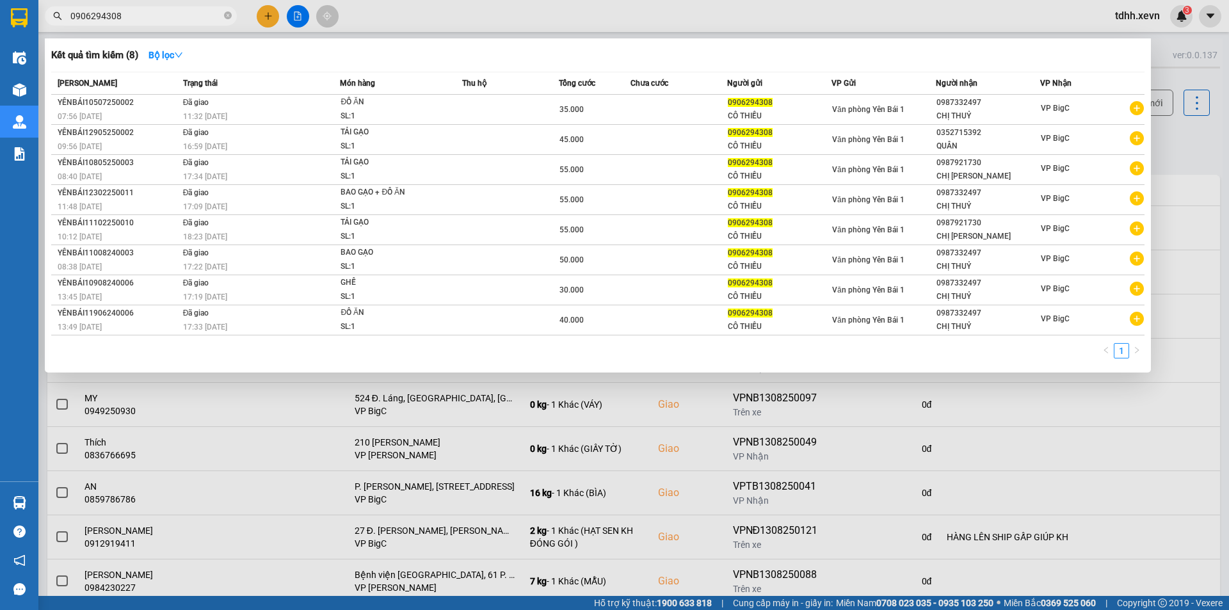
click at [318, 608] on div at bounding box center [614, 305] width 1229 height 610
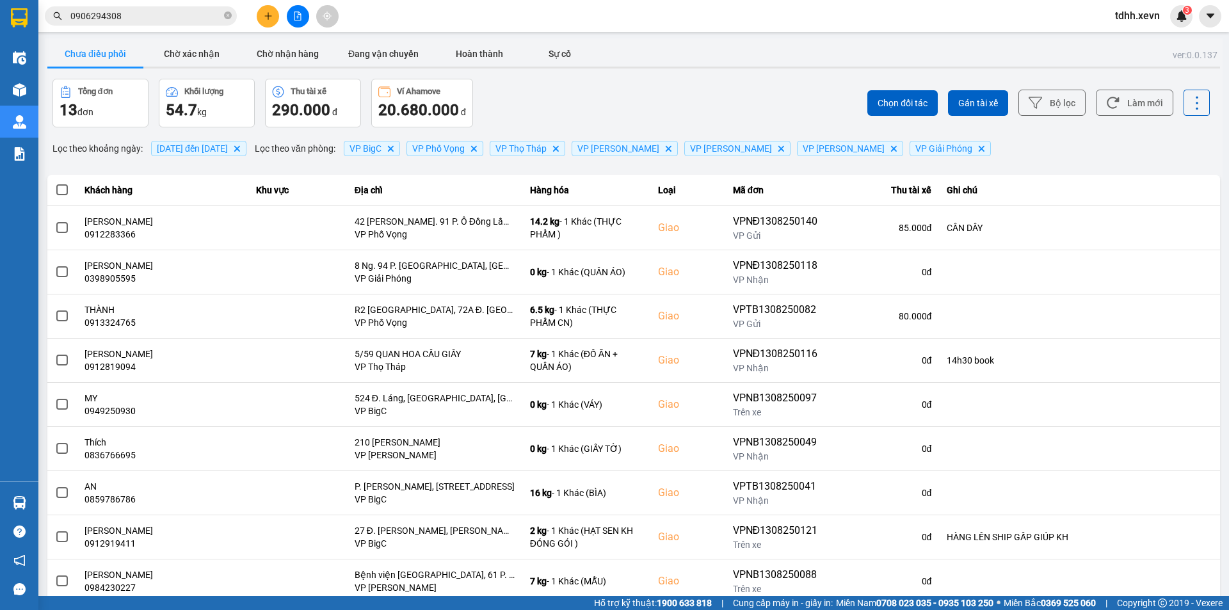
click at [113, 15] on input "0906294308" at bounding box center [145, 16] width 151 height 14
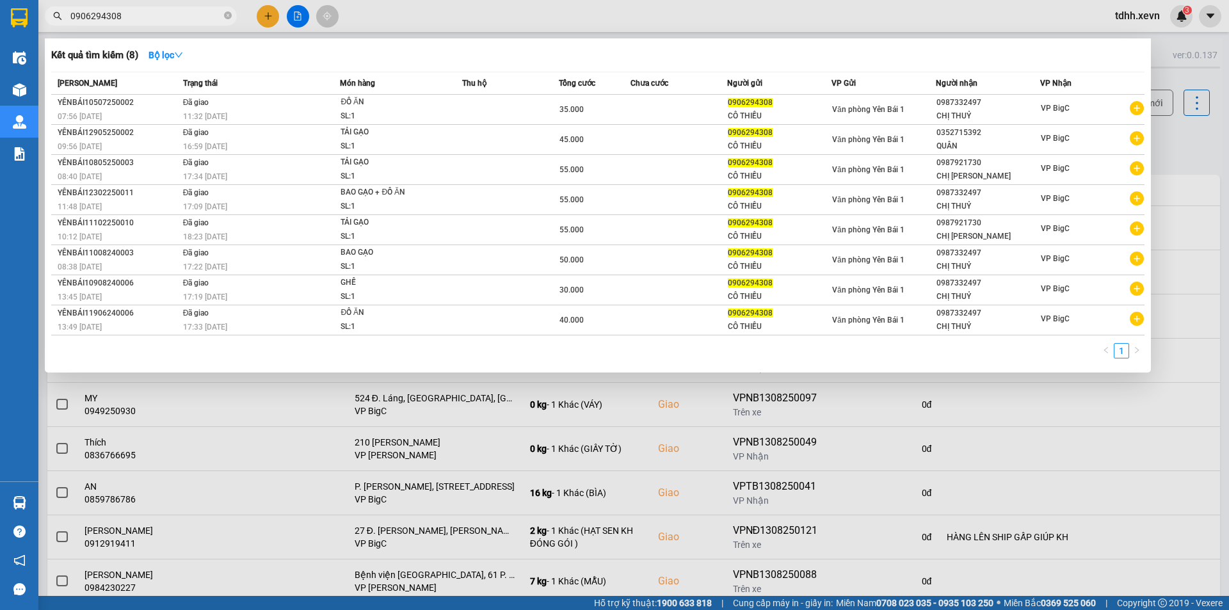
click at [113, 15] on input "0906294308" at bounding box center [145, 16] width 151 height 14
paste input "41598222"
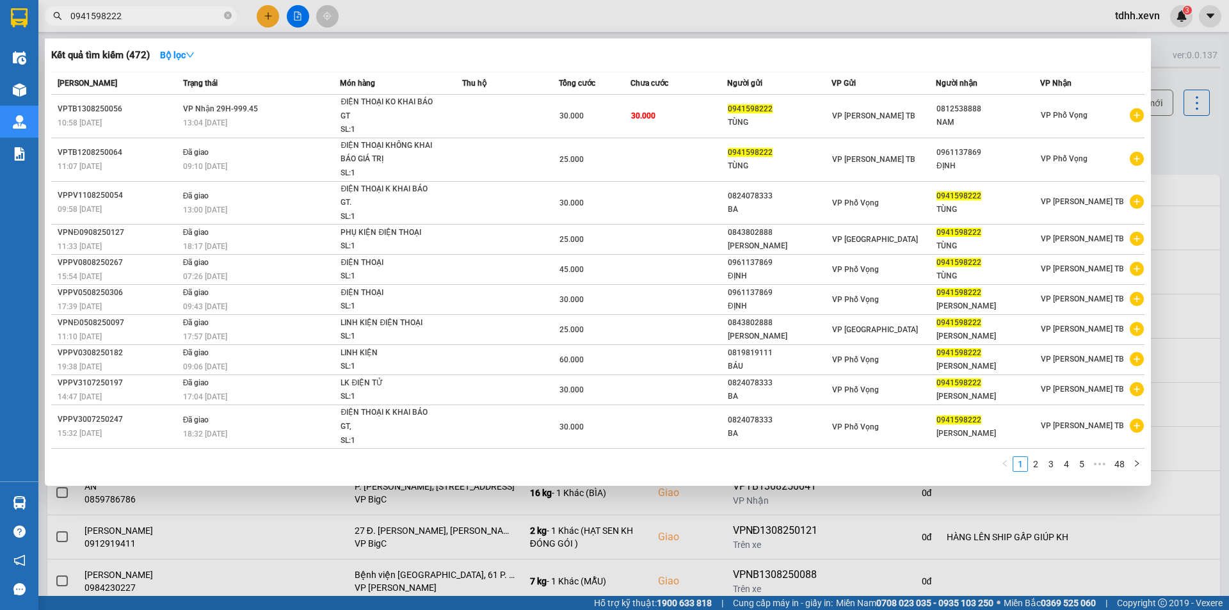
click at [177, 19] on input "0941598222" at bounding box center [145, 16] width 151 height 14
paste input "38316396"
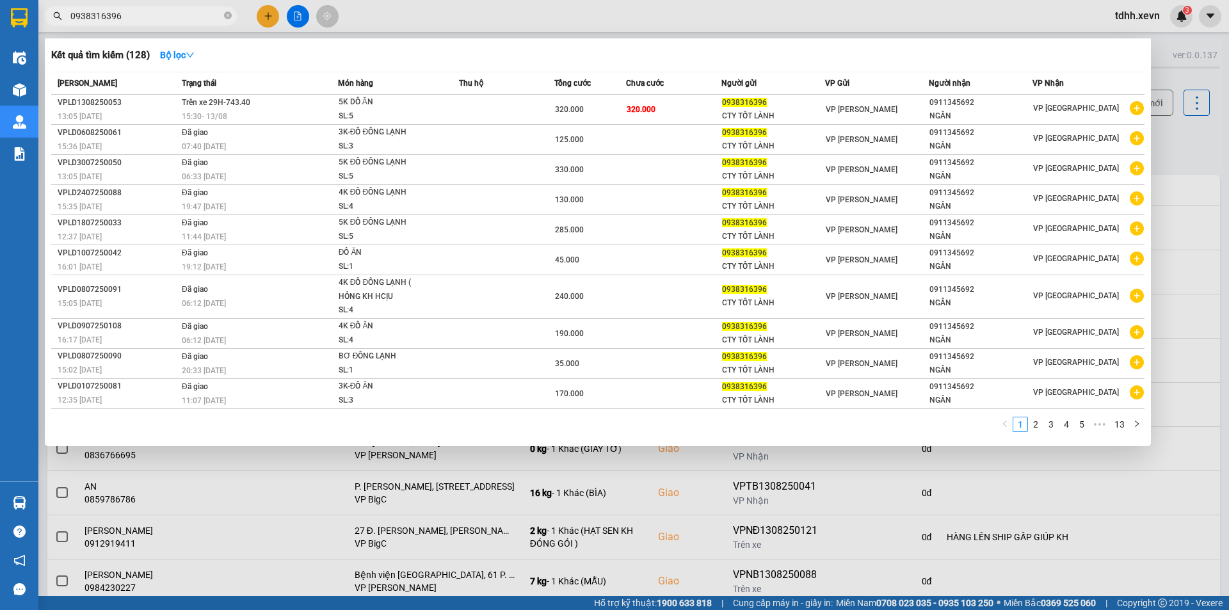
type input "0938316396"
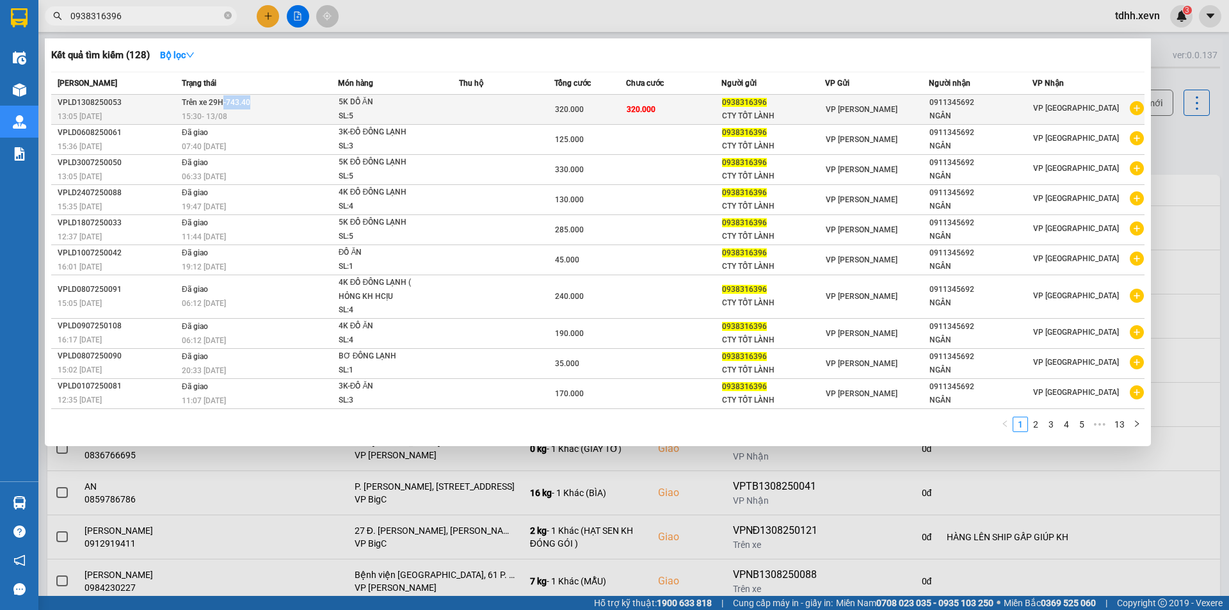
drag, startPoint x: 263, startPoint y: 102, endPoint x: 221, endPoint y: 102, distance: 41.6
click at [221, 102] on td "Trên xe 29H-743.40 15:30 [DATE]" at bounding box center [258, 110] width 159 height 30
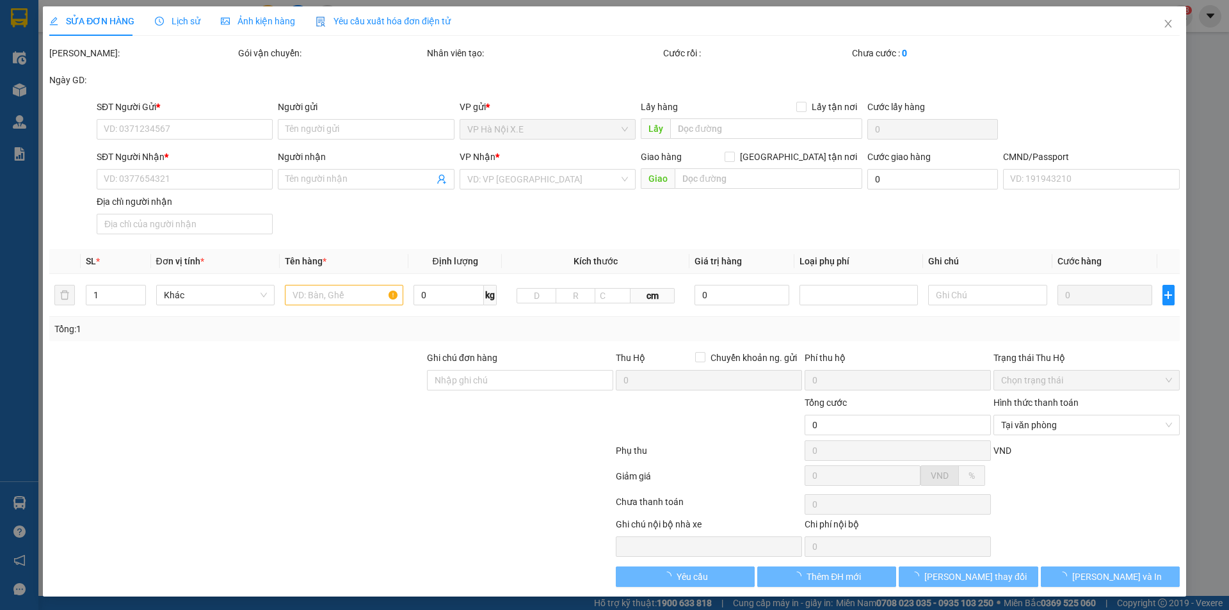
type input "0938316396"
type input "CTY TỐT LÀNH"
type input "0911345692"
type input "NGÂN"
type input "MINH SHIP"
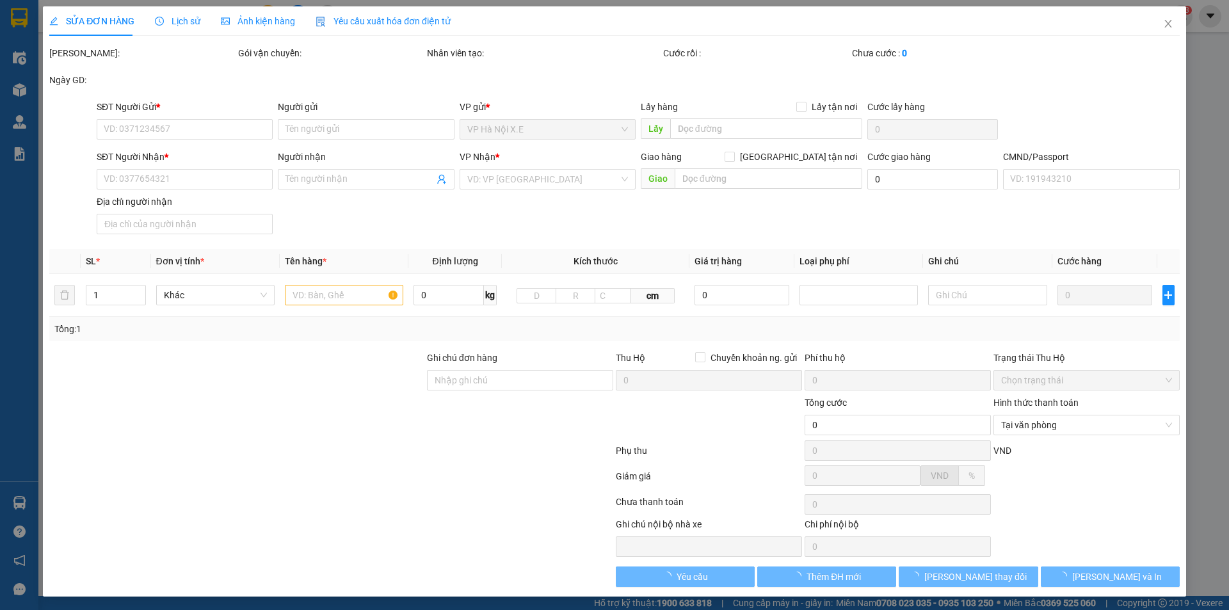
type input "320.000"
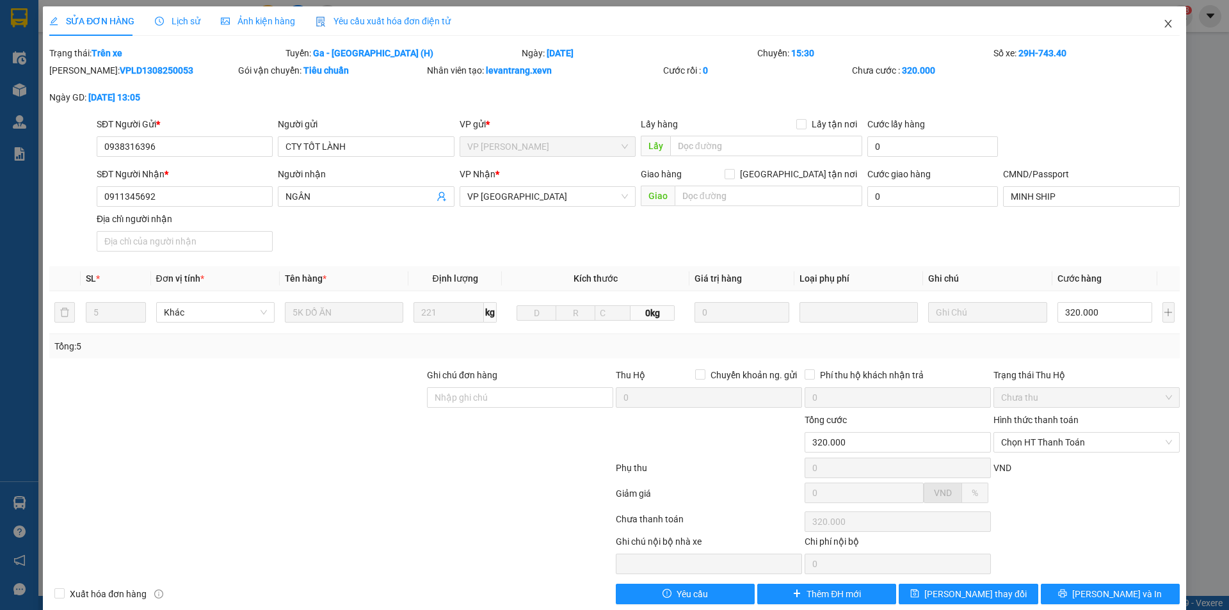
click at [1165, 28] on span "Close" at bounding box center [1168, 24] width 36 height 36
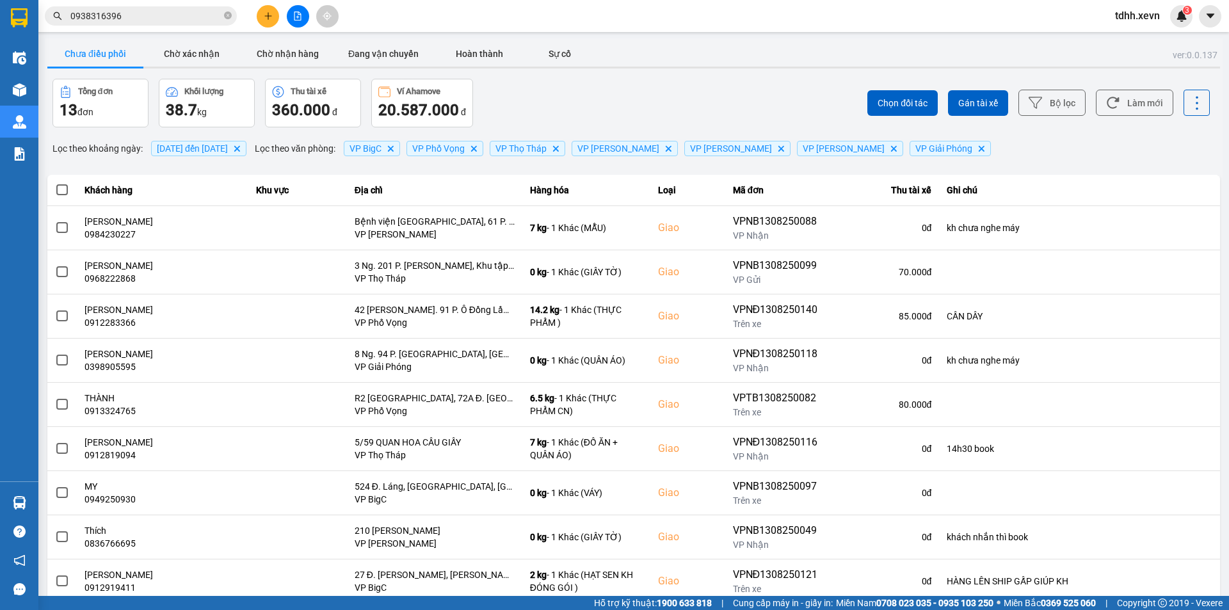
click at [173, 20] on input "0938316396" at bounding box center [145, 16] width 151 height 14
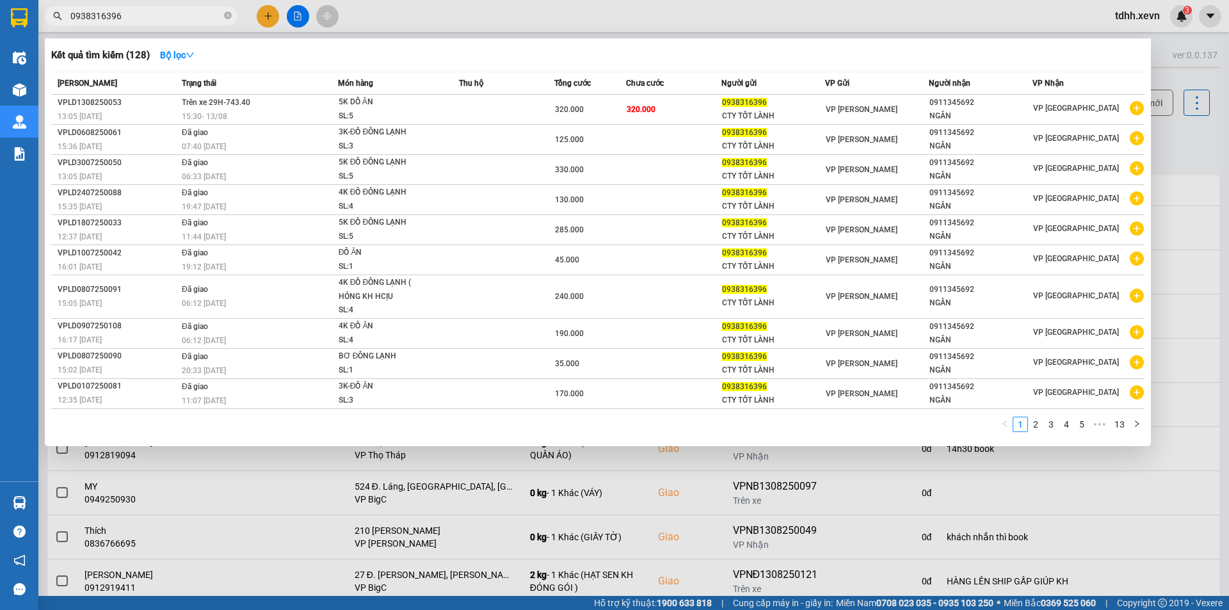
click at [173, 20] on input "0938316396" at bounding box center [145, 16] width 151 height 14
paste input "356867808"
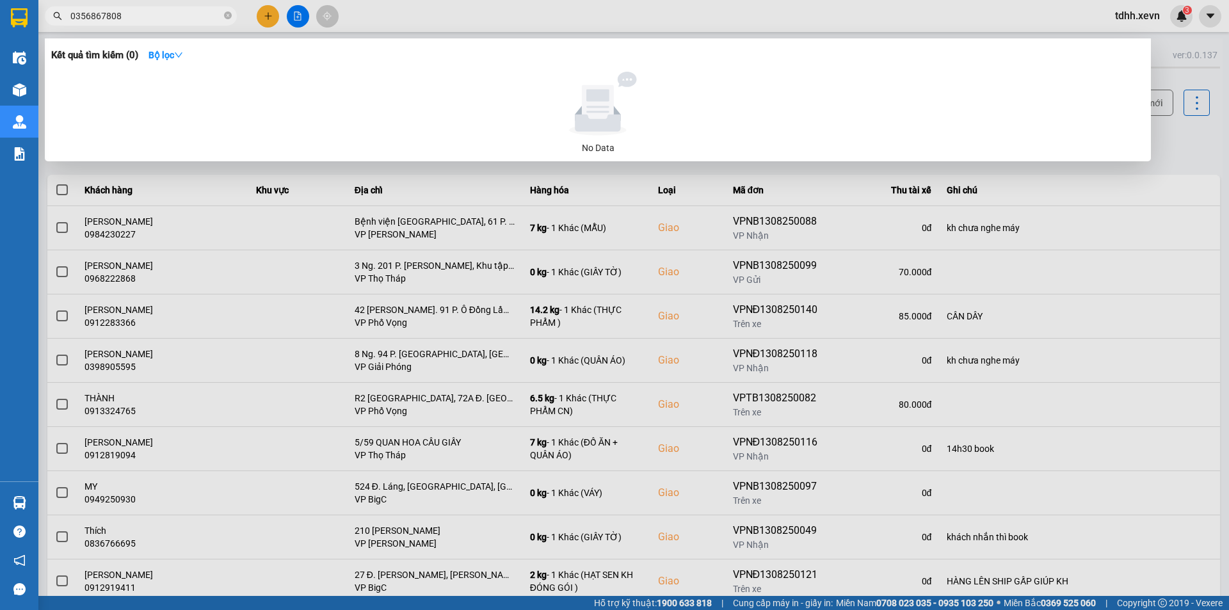
drag, startPoint x: 883, startPoint y: 200, endPoint x: 919, endPoint y: 194, distance: 36.9
click at [884, 200] on div at bounding box center [614, 305] width 1229 height 610
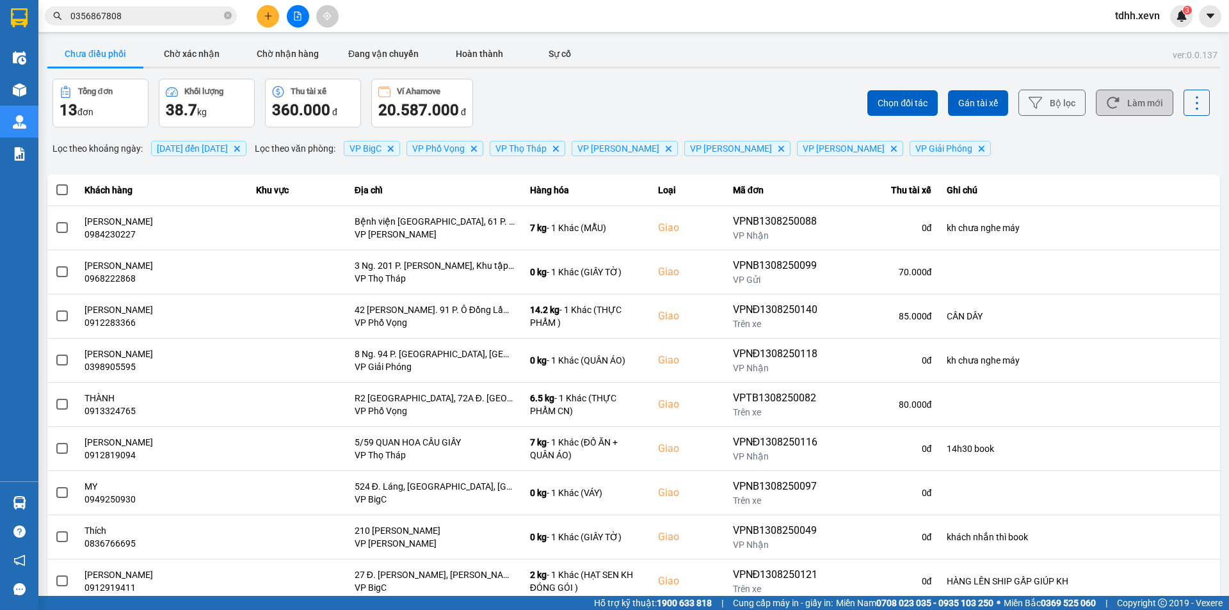
click at [1125, 109] on button "Làm mới" at bounding box center [1133, 103] width 77 height 26
click at [734, 121] on div "Chọn đối tác Gán tài xế Bộ lọc Làm mới" at bounding box center [920, 103] width 578 height 49
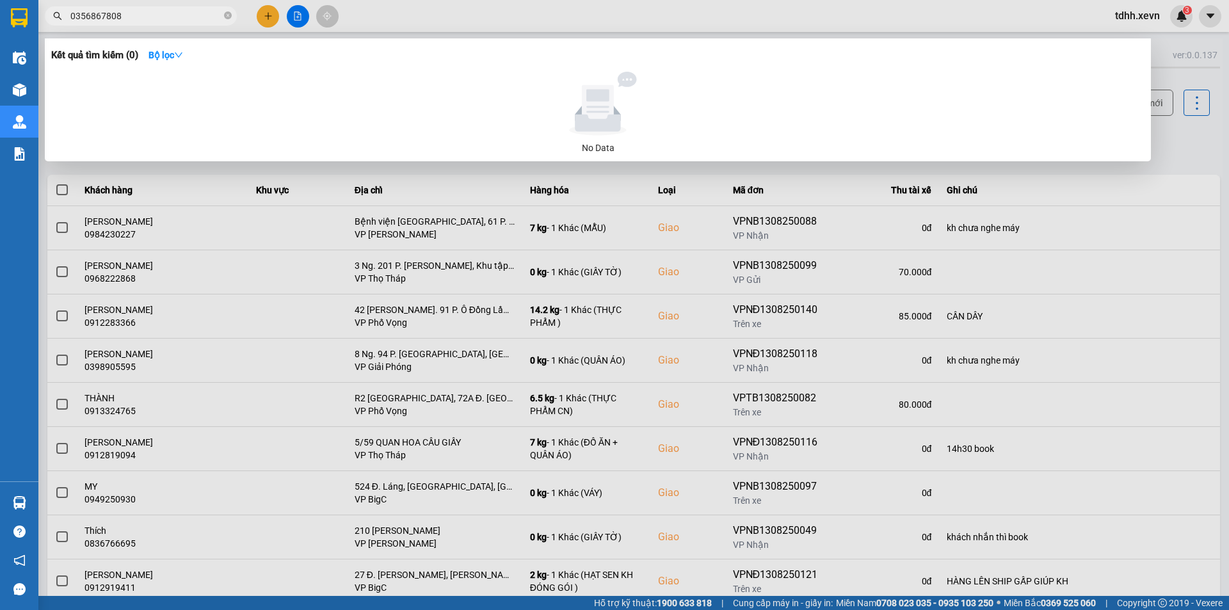
click at [173, 12] on input "0356867808" at bounding box center [145, 16] width 151 height 14
paste input "76859015"
click at [124, 15] on input "0376859015" at bounding box center [145, 16] width 151 height 14
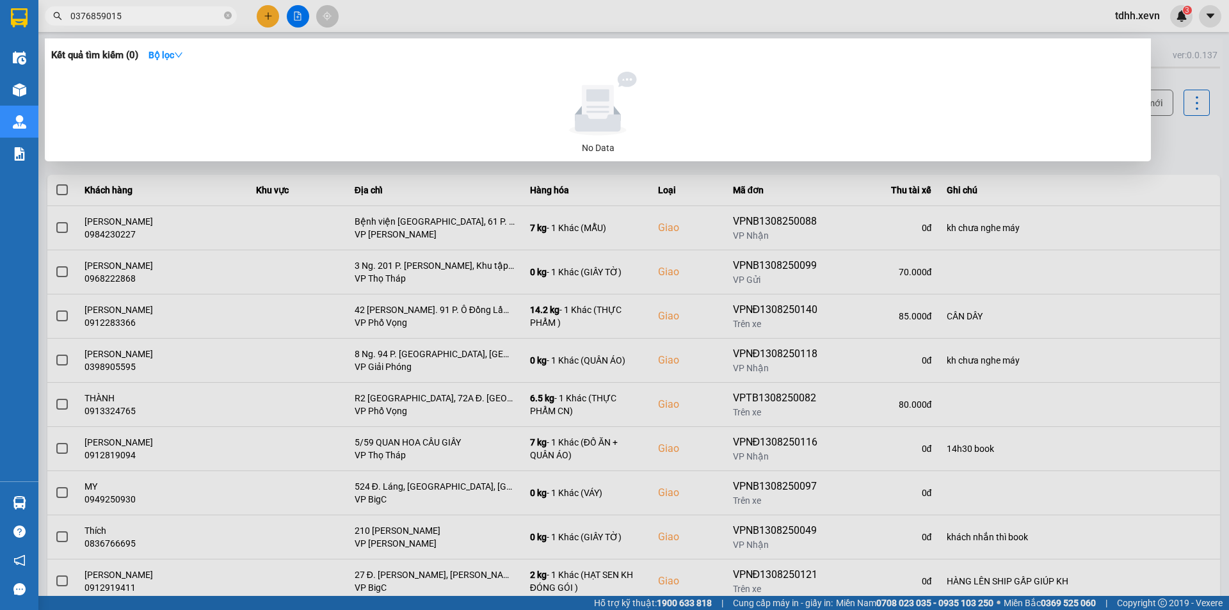
paste input "912819094"
click at [67, 15] on span "912819094" at bounding box center [141, 15] width 192 height 19
click at [73, 15] on input "912819094" at bounding box center [145, 16] width 151 height 14
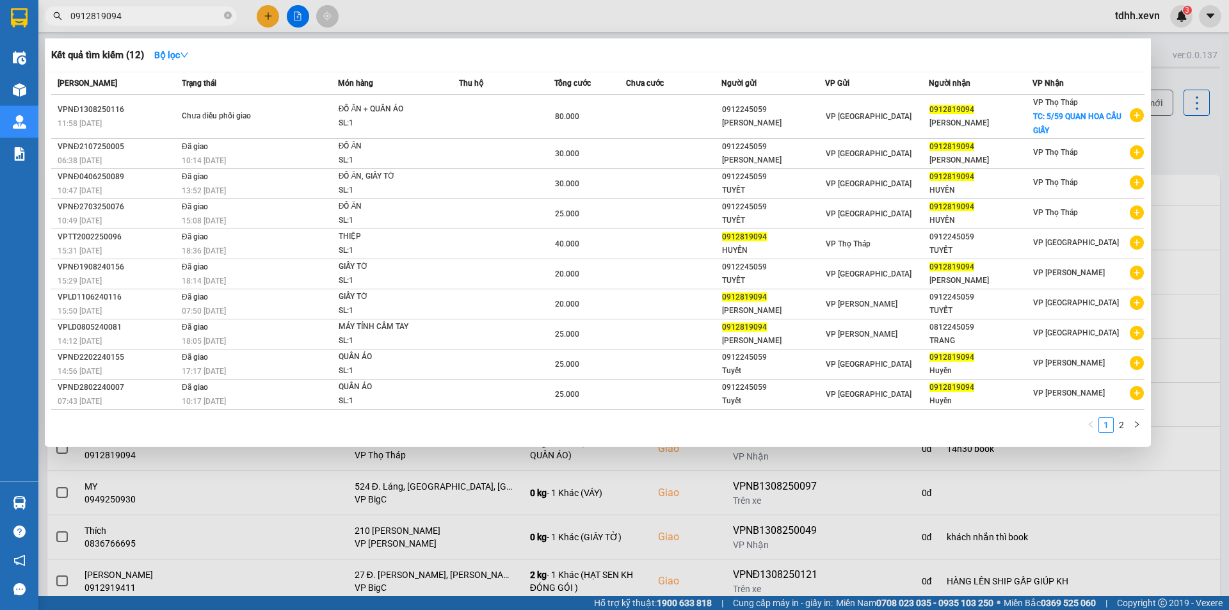
click at [1175, 158] on div at bounding box center [614, 305] width 1229 height 610
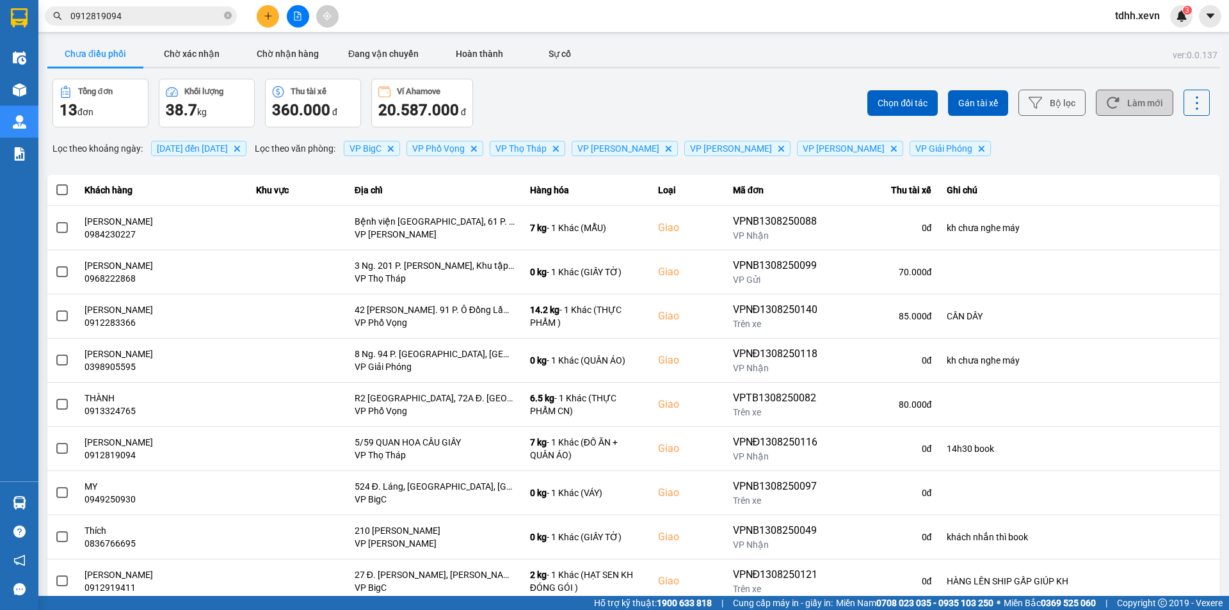
click at [1134, 107] on button "Làm mới" at bounding box center [1133, 103] width 77 height 26
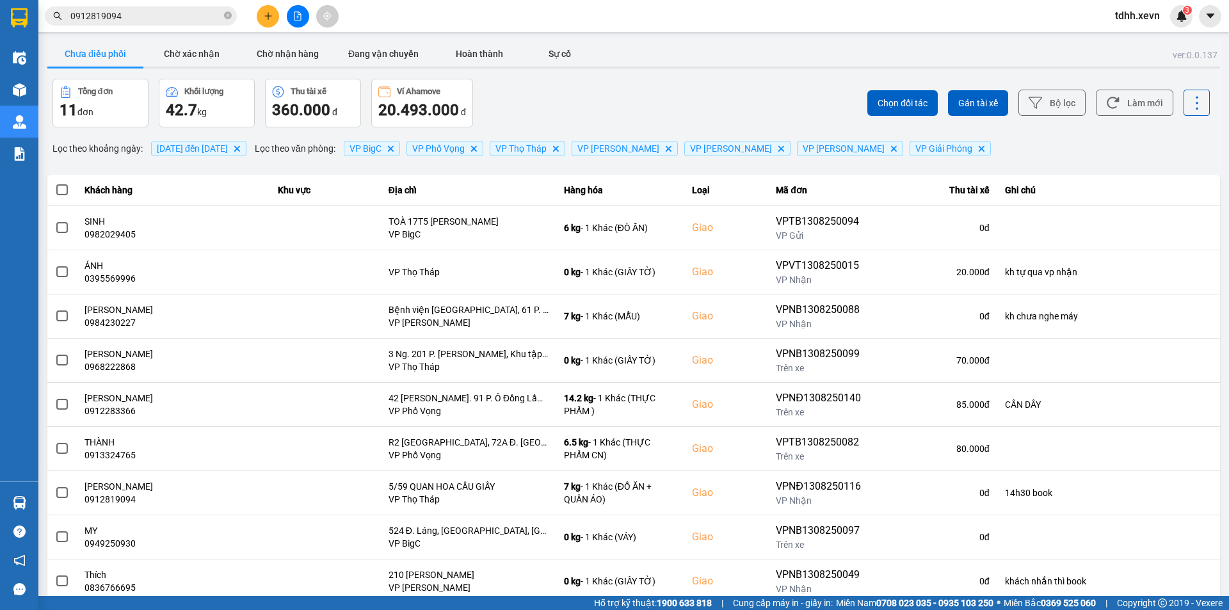
click at [715, 104] on div "Chọn đối tác Gán tài xế Bộ lọc Làm mới" at bounding box center [920, 103] width 578 height 49
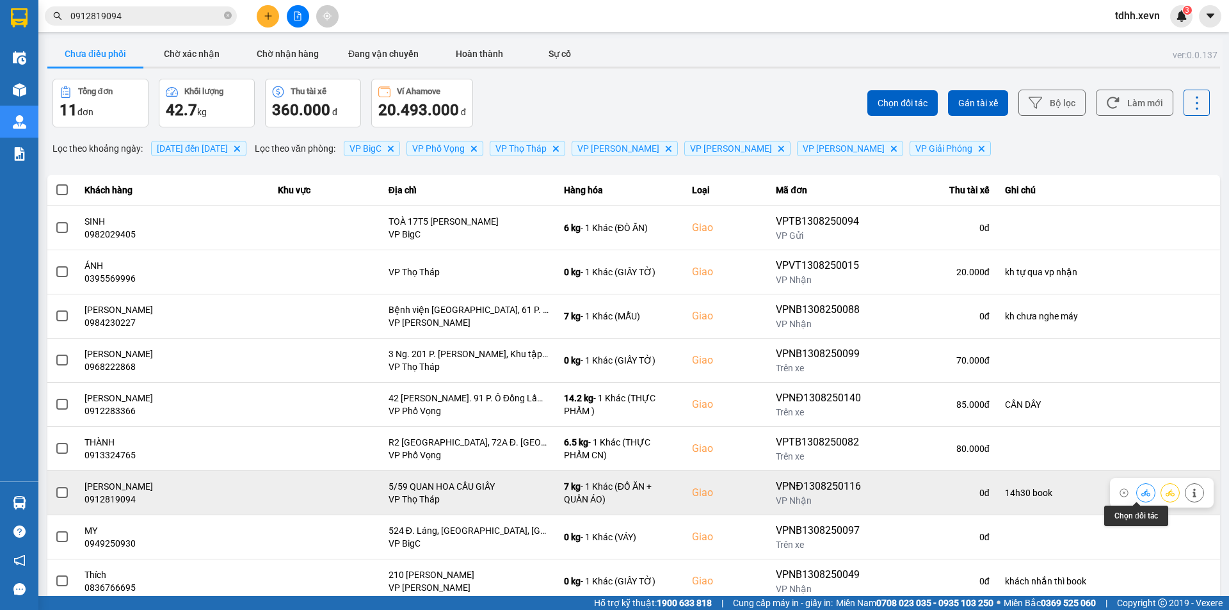
click at [1140, 491] on button at bounding box center [1145, 492] width 18 height 22
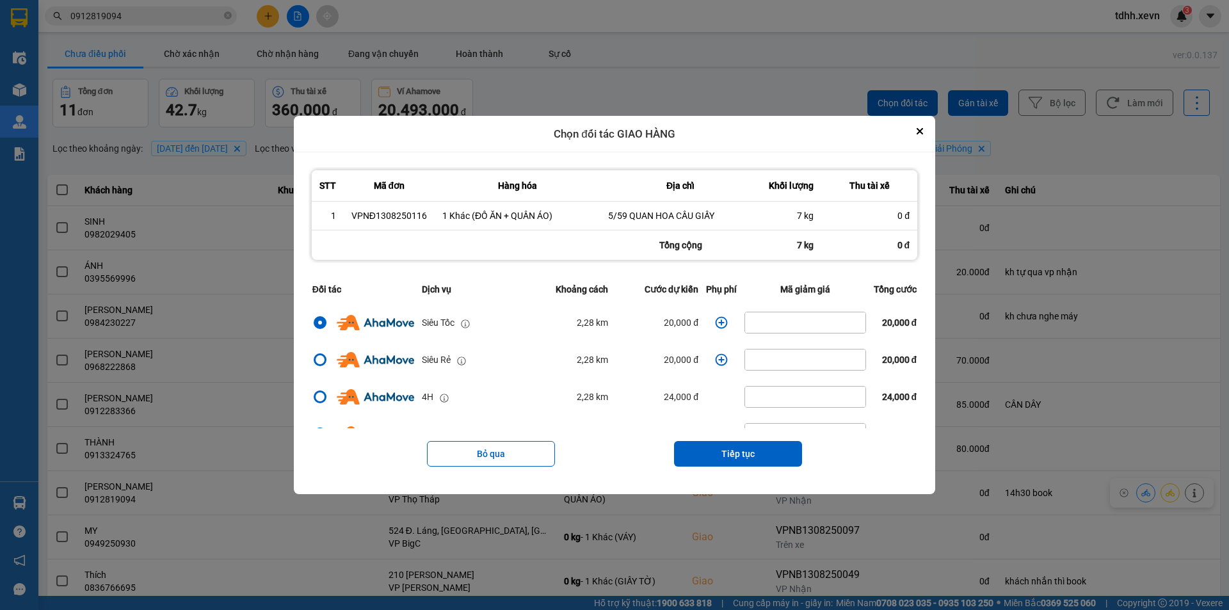
click at [718, 325] on icon "dialog" at bounding box center [721, 322] width 13 height 13
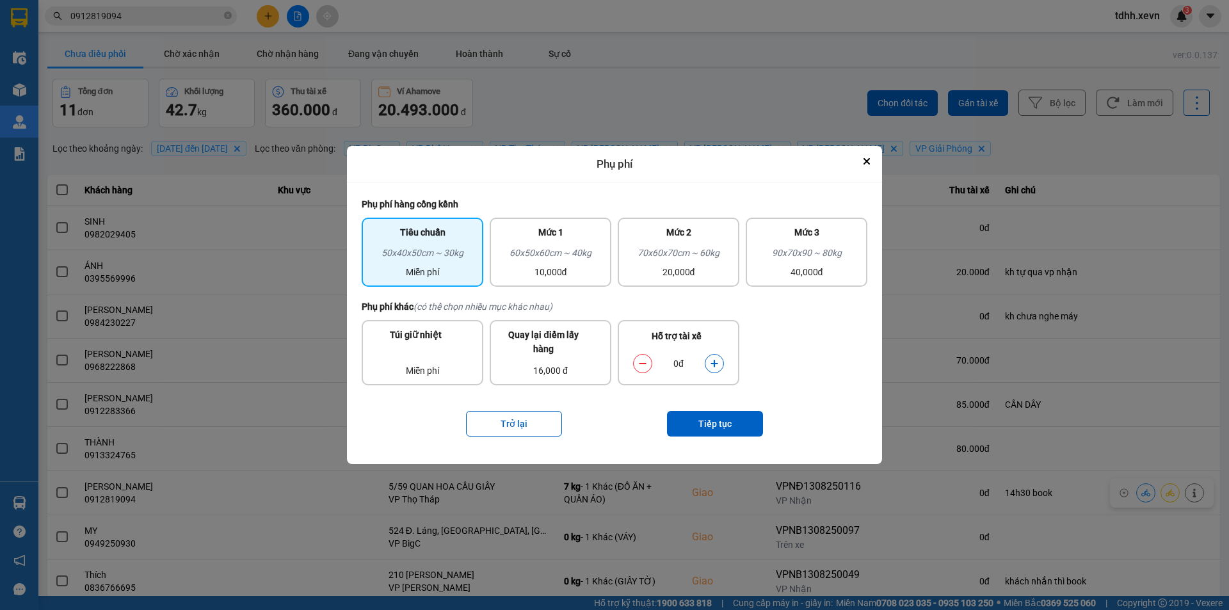
click at [715, 368] on icon "dialog" at bounding box center [714, 363] width 9 height 9
click at [715, 441] on div "Trở lại Tiếp tục" at bounding box center [614, 423] width 505 height 51
click at [721, 426] on button "Tiếp tục" at bounding box center [715, 424] width 96 height 26
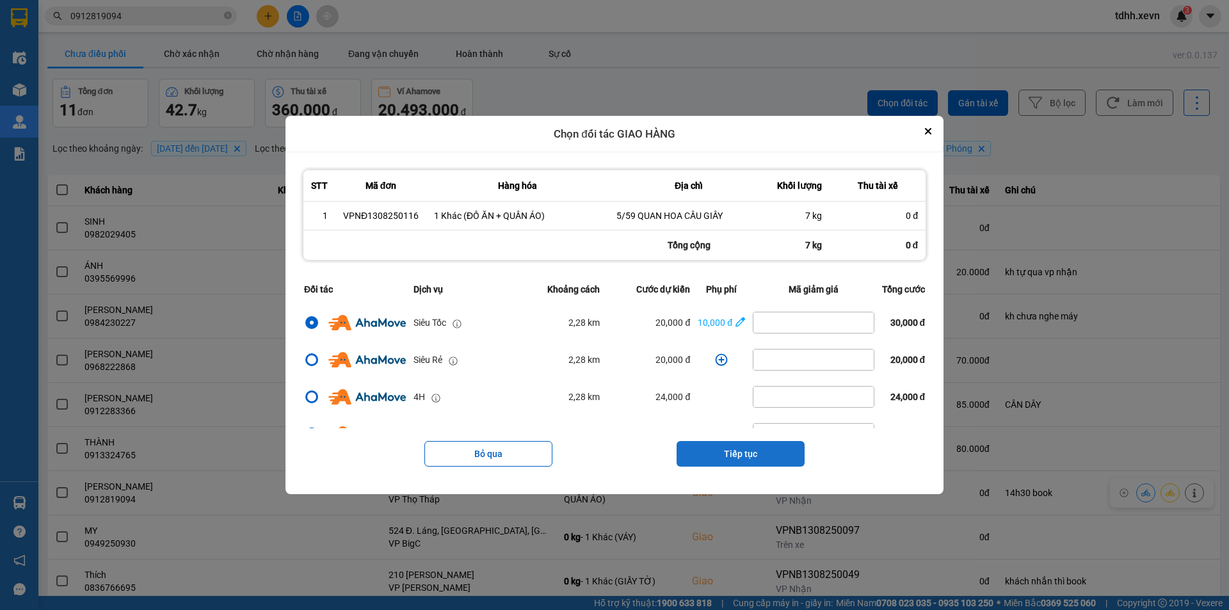
click at [731, 463] on button "Tiếp tục" at bounding box center [740, 454] width 128 height 26
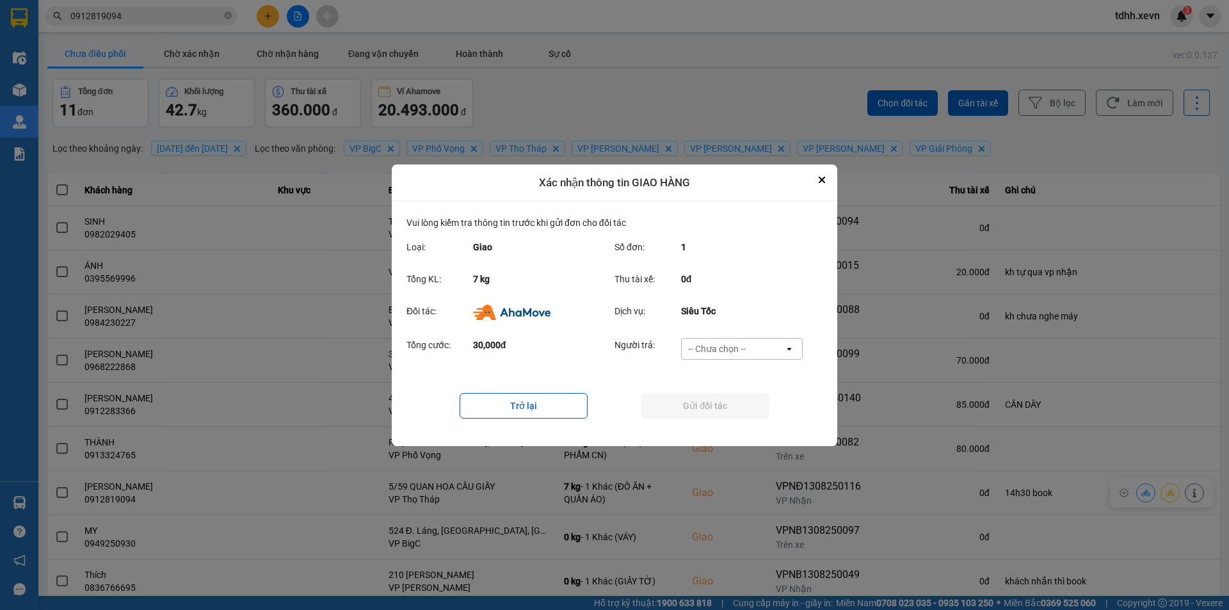
click at [735, 345] on div "-- Chưa chọn --" at bounding box center [717, 348] width 58 height 13
click at [733, 416] on span "Ví Ahamove" at bounding box center [716, 421] width 52 height 13
click at [699, 399] on button "Gửi đối tác" at bounding box center [705, 406] width 128 height 26
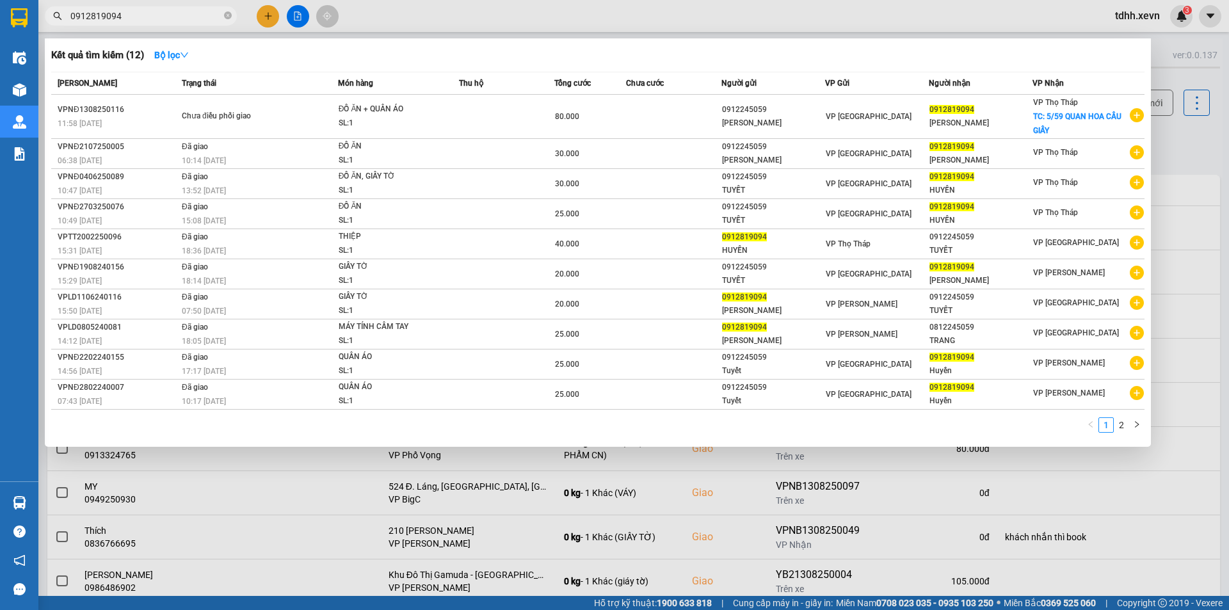
click at [136, 14] on input "0912819094" at bounding box center [145, 16] width 151 height 14
paste input "65505729"
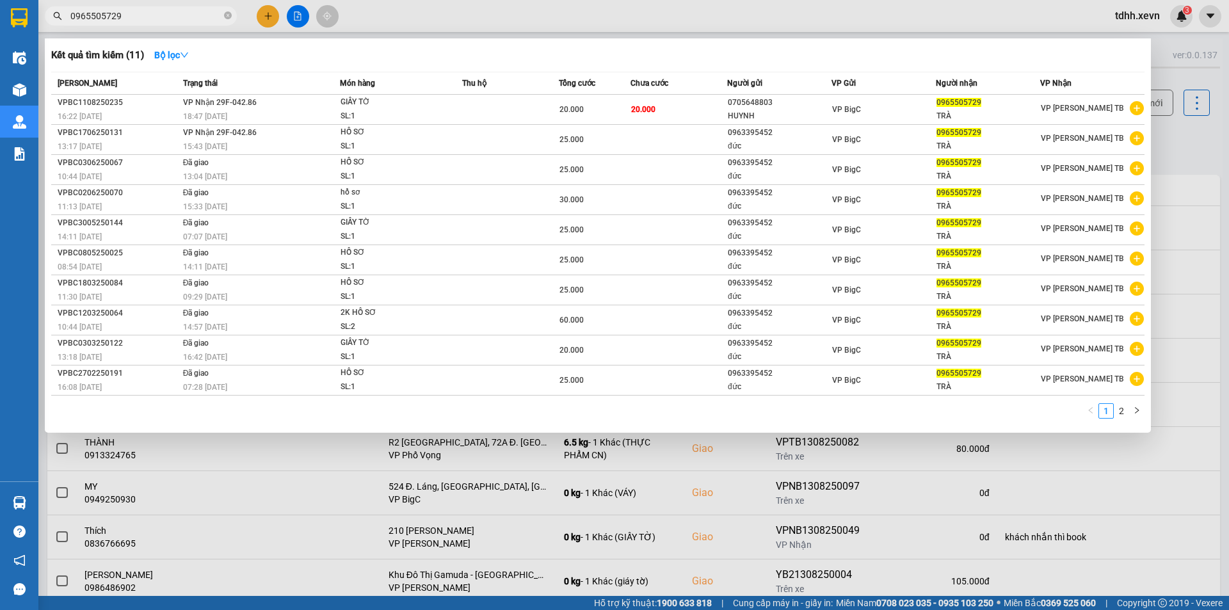
click at [129, 13] on input "0965505729" at bounding box center [145, 16] width 151 height 14
paste input "4806897"
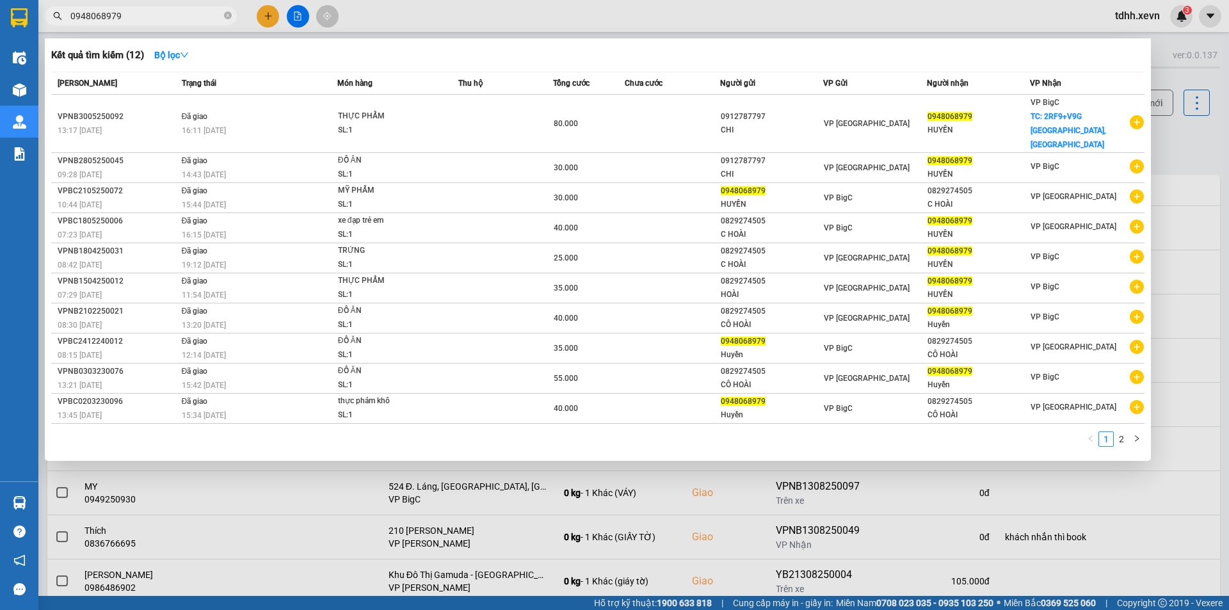
click at [111, 15] on input "0948068979" at bounding box center [145, 16] width 151 height 14
paste input "04968633"
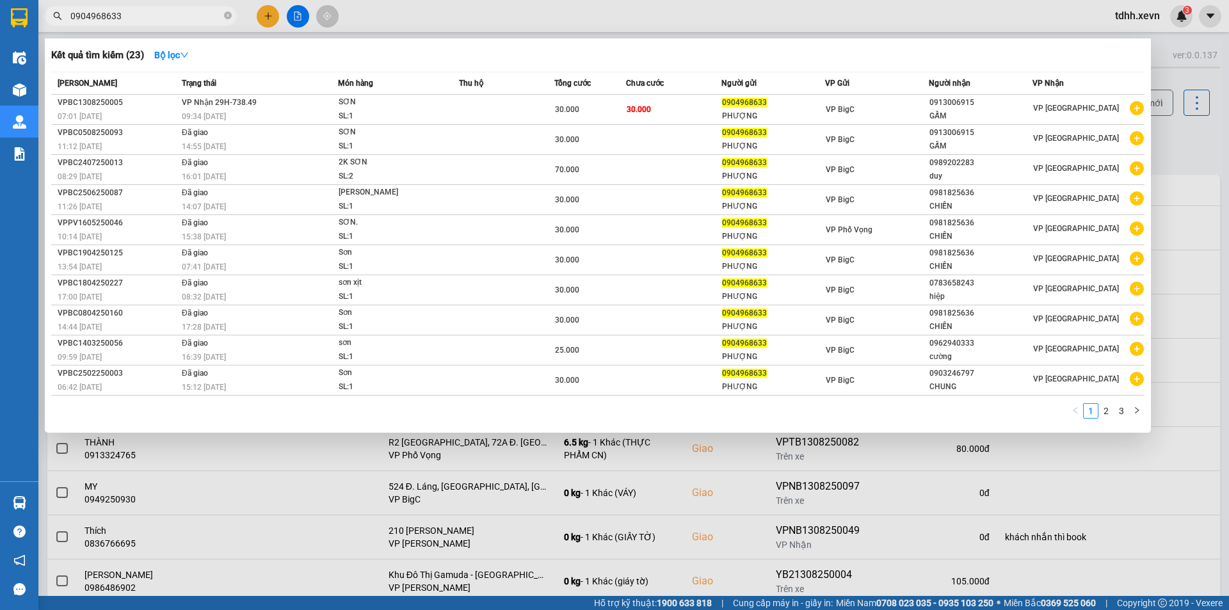
type input "0904968633"
click at [744, 63] on div "Kết quả tìm kiếm ( 23 ) Bộ lọc" at bounding box center [597, 55] width 1093 height 20
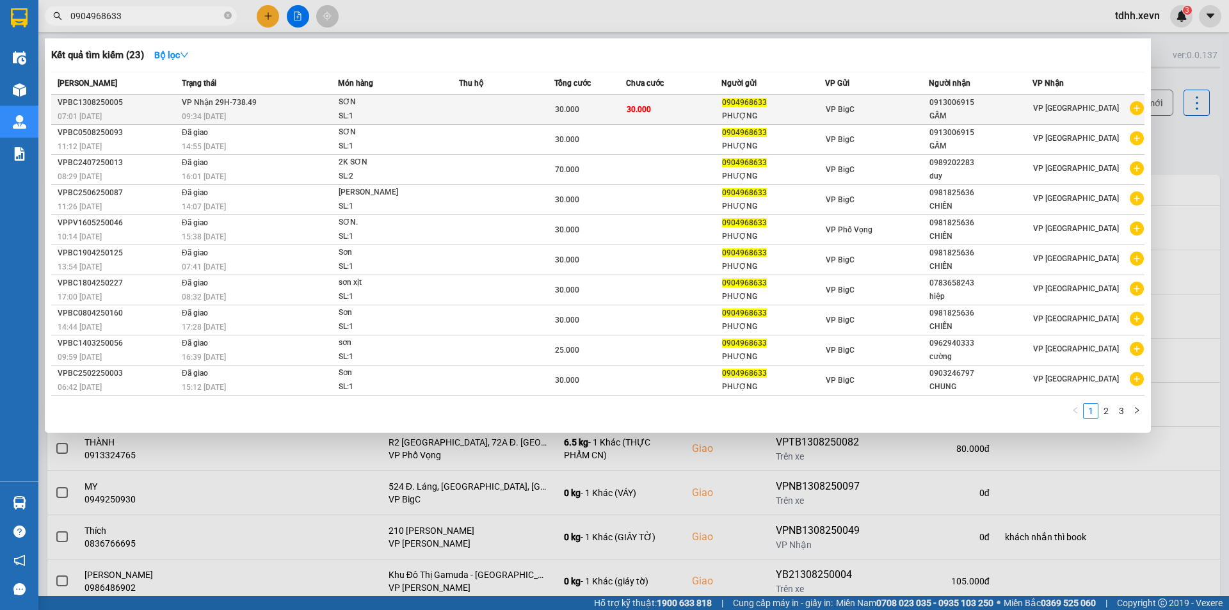
click at [246, 97] on span "VP Nhận 29H-738.49" at bounding box center [219, 102] width 75 height 10
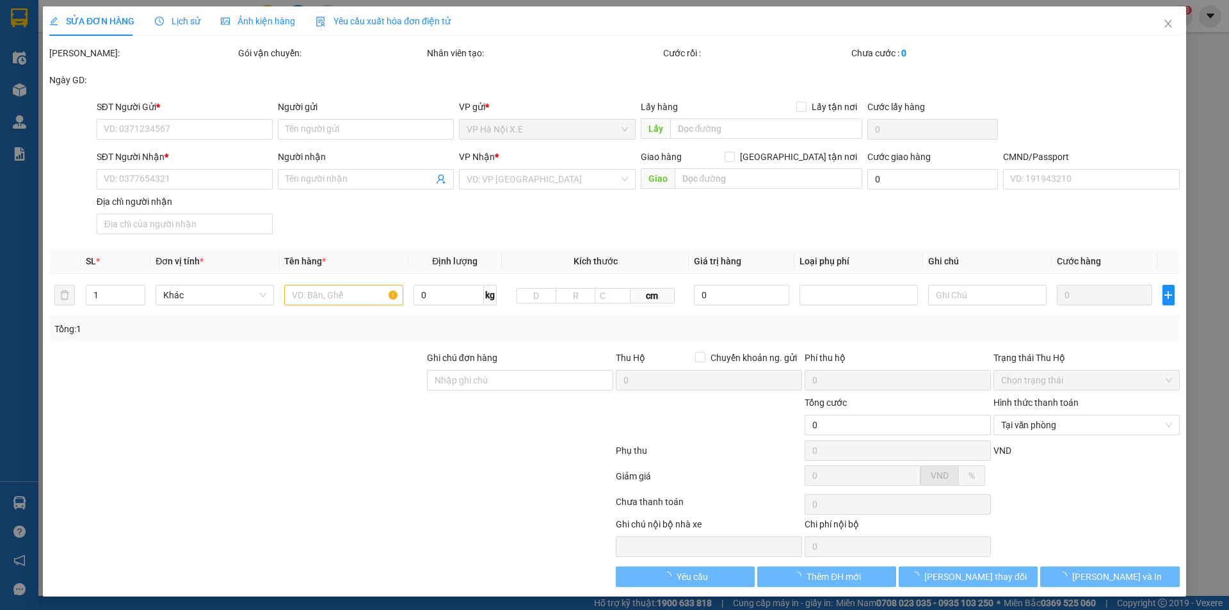
type input "0904968633"
type input "PHƯỢNG"
type input "0913006915"
type input "GẤM"
type input "036169017369 [PERSON_NAME] THƯỢNG PHÚ NAM HỒNG"
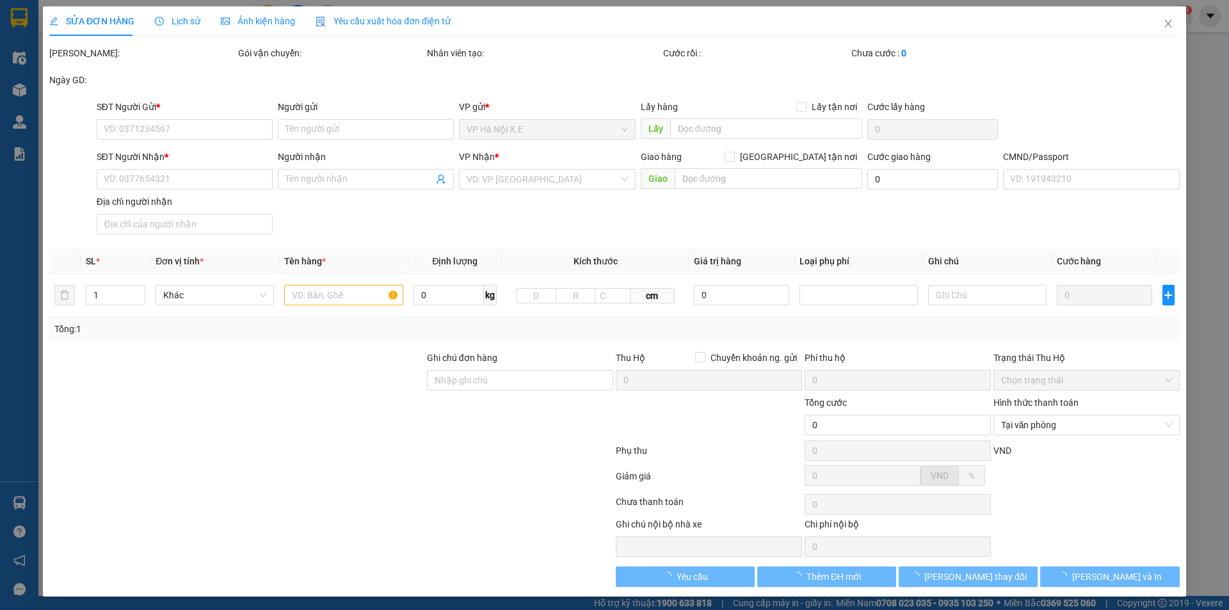
type input "30.000"
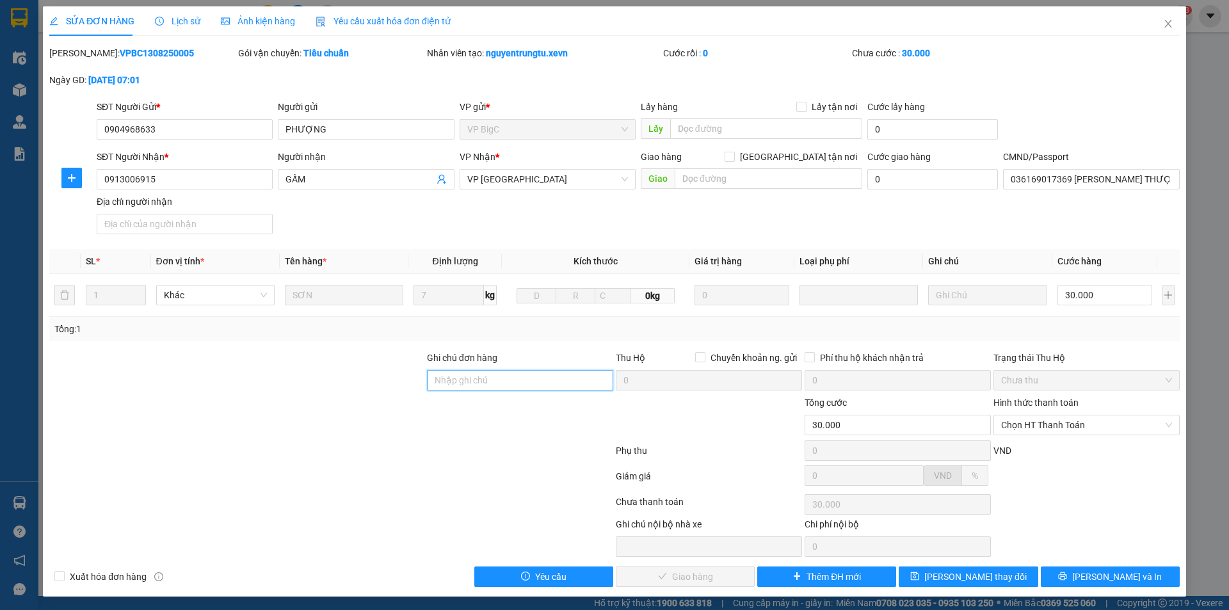
click at [500, 386] on input "Ghi chú đơn hàng" at bounding box center [520, 380] width 186 height 20
type input "khách đã thanh toán tiền"
click at [976, 580] on span "[PERSON_NAME] thay đổi" at bounding box center [975, 576] width 102 height 14
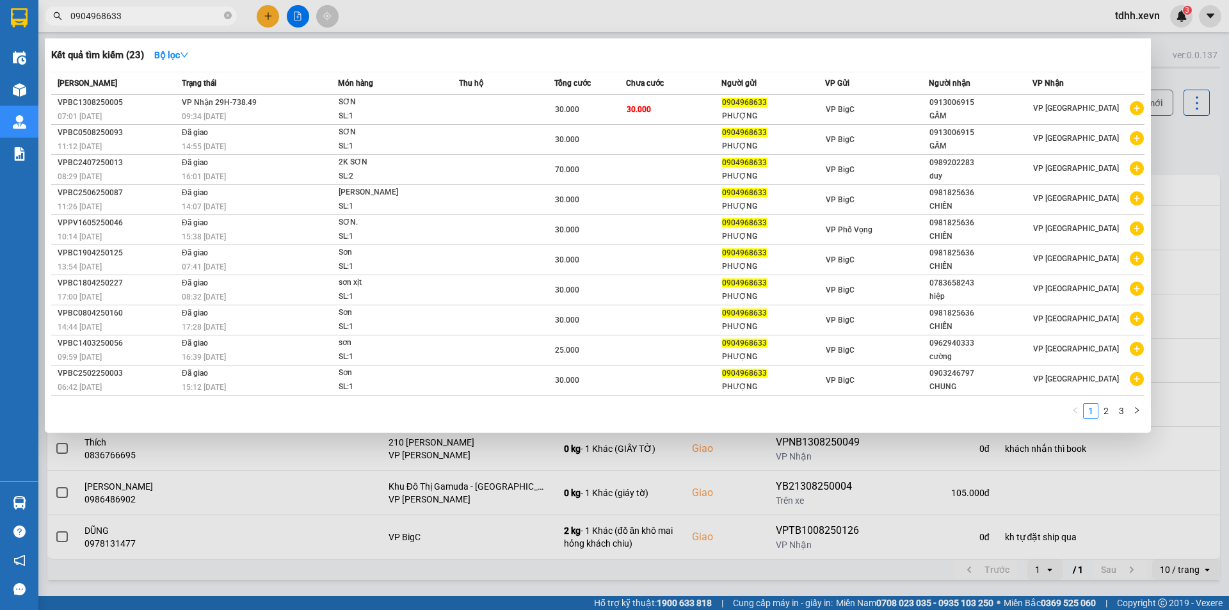
click at [150, 16] on input "0904968633" at bounding box center [145, 16] width 151 height 14
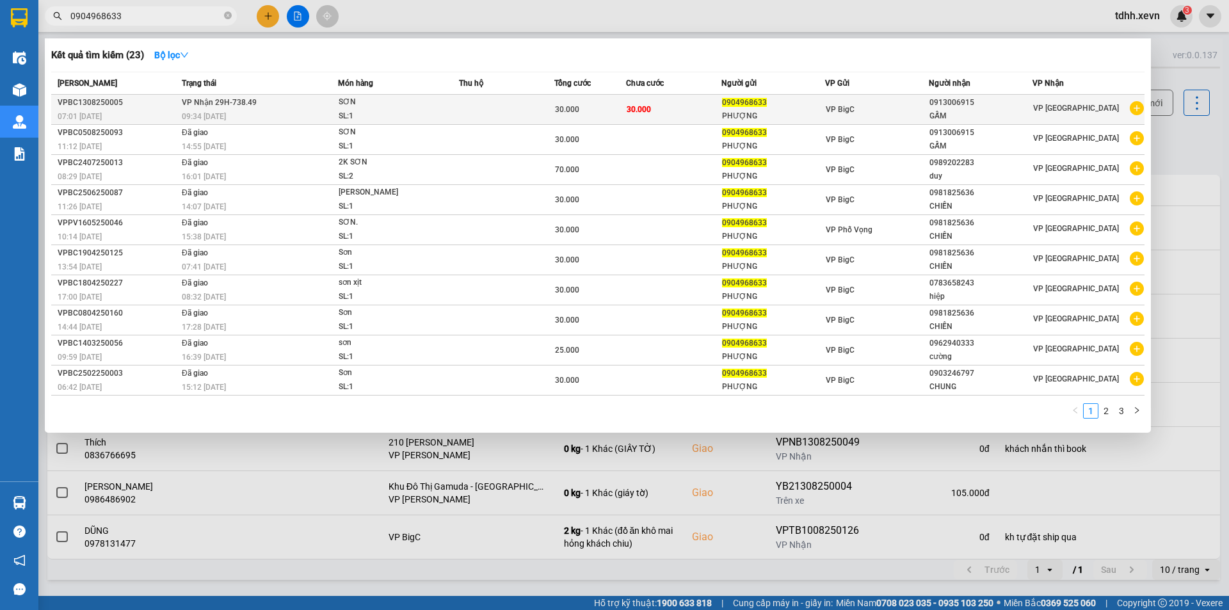
click at [349, 106] on div "SƠN" at bounding box center [386, 102] width 96 height 14
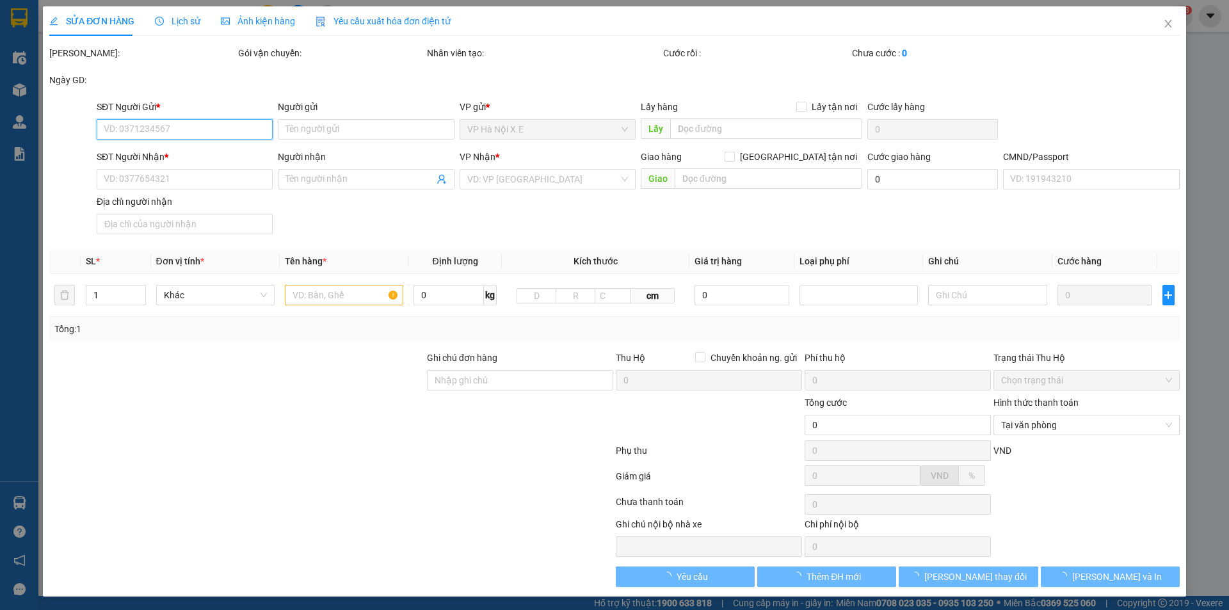
type input "0904968633"
type input "PHƯỢNG"
type input "0913006915"
type input "GẤM"
type input "036169017369 [PERSON_NAME] THƯỢNG PHÚ NAM HỒNG"
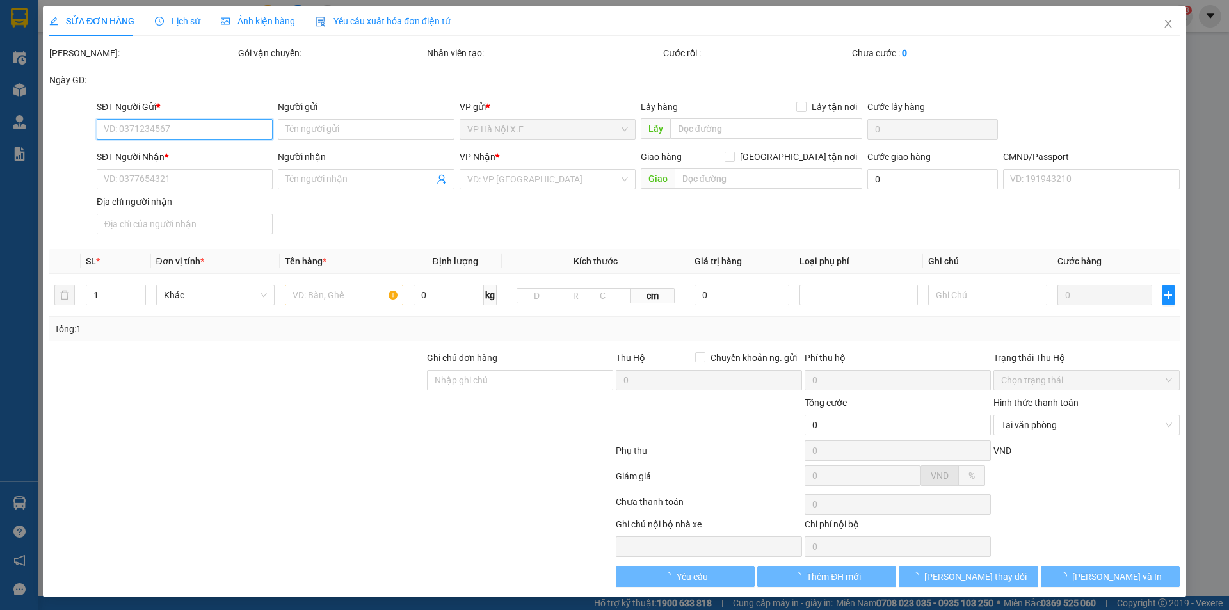
type input "khách đã thanh toán tiền"
type input "30.000"
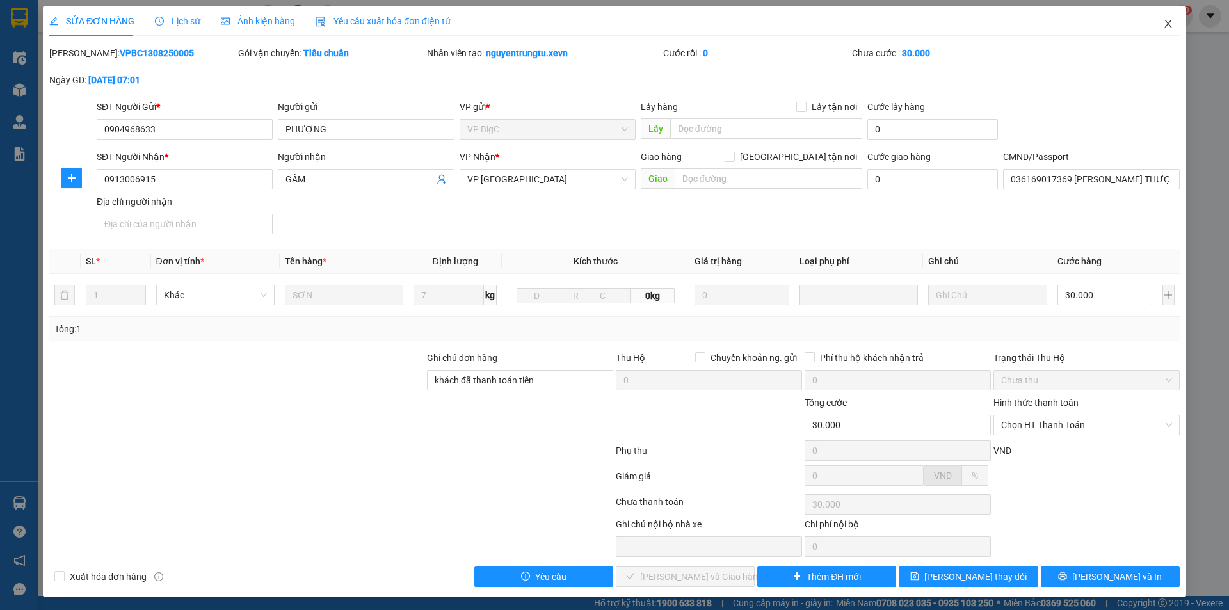
click at [1150, 21] on span "Close" at bounding box center [1168, 24] width 36 height 36
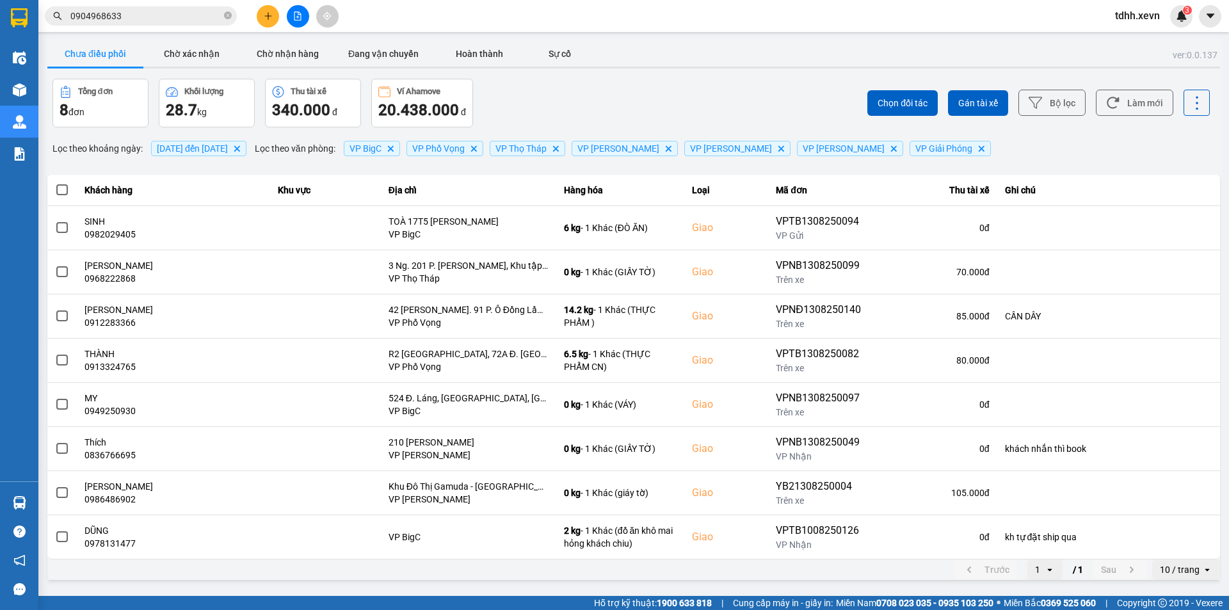
click at [129, 5] on div "Kết quả tìm kiếm ( 23 ) Bộ lọc Mã ĐH Trạng thái Món hàng Thu hộ Tổng cước Chưa …" at bounding box center [125, 16] width 250 height 22
click at [143, 15] on input "0904968633" at bounding box center [145, 16] width 151 height 14
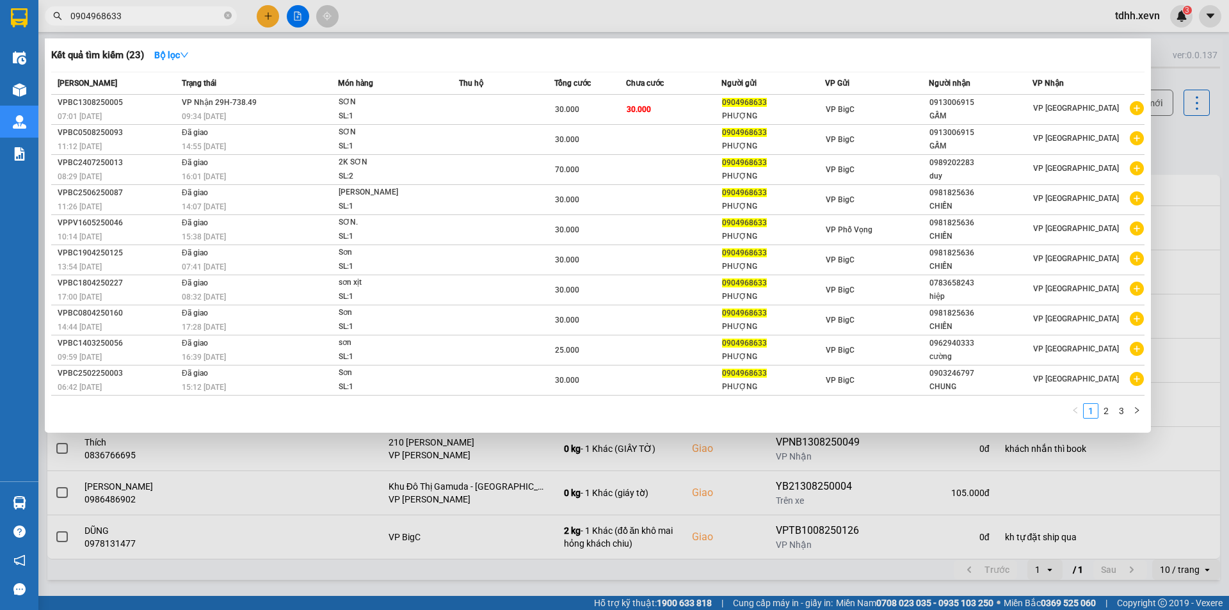
click at [143, 15] on input "0904968633" at bounding box center [145, 16] width 151 height 14
paste input "86174886"
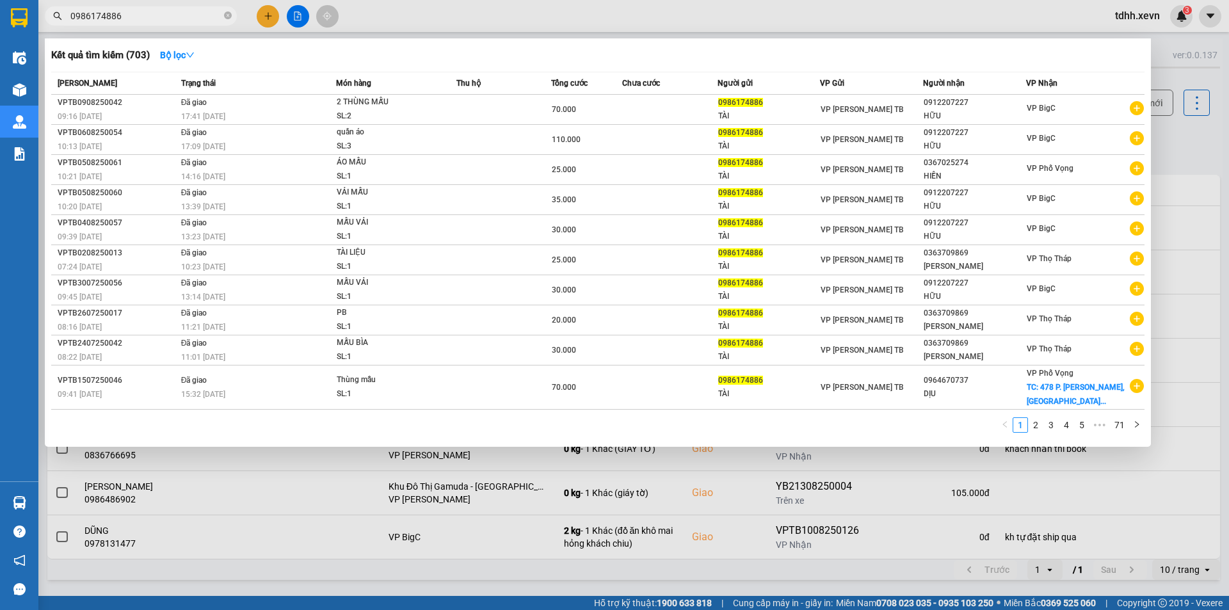
type input "0986174886"
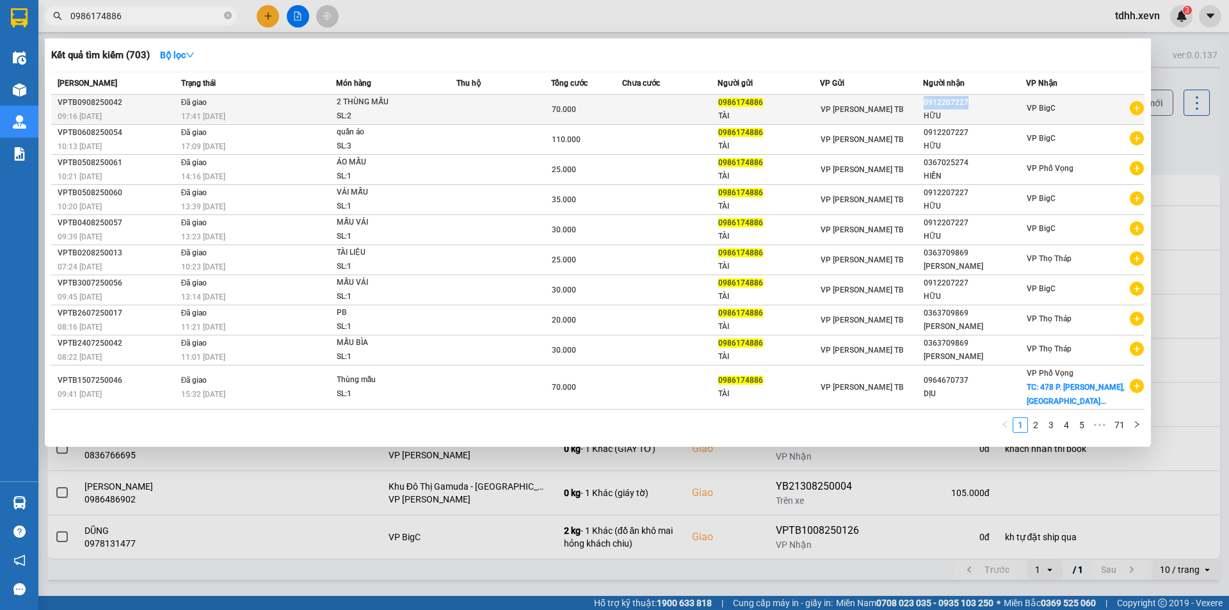
copy div "0912207227"
drag, startPoint x: 990, startPoint y: 102, endPoint x: 937, endPoint y: 100, distance: 52.5
click at [937, 100] on div "0912207227" at bounding box center [974, 102] width 102 height 13
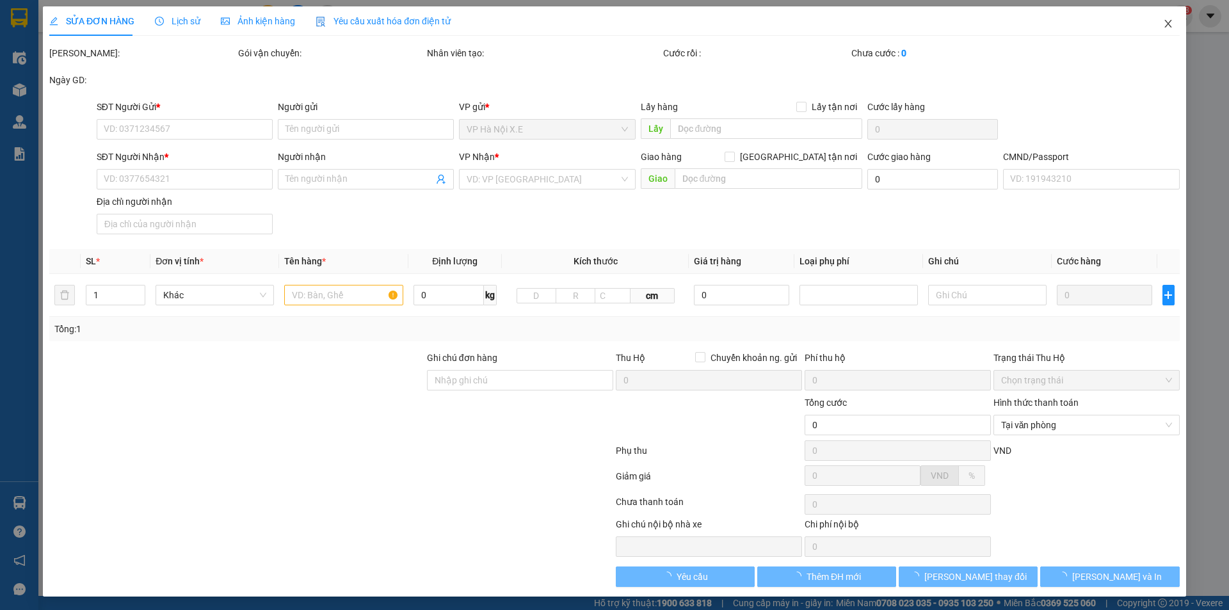
type input "0986174886"
type input "TÀI"
type input "0912207227"
type input "HỮU"
type input "1"
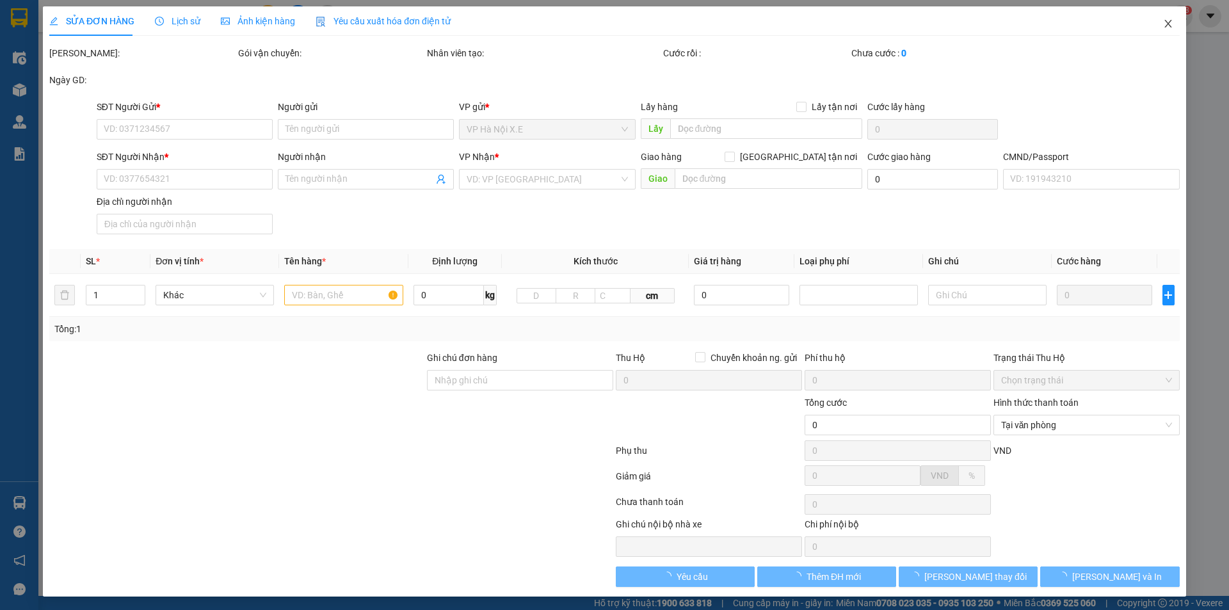
type input "70.000"
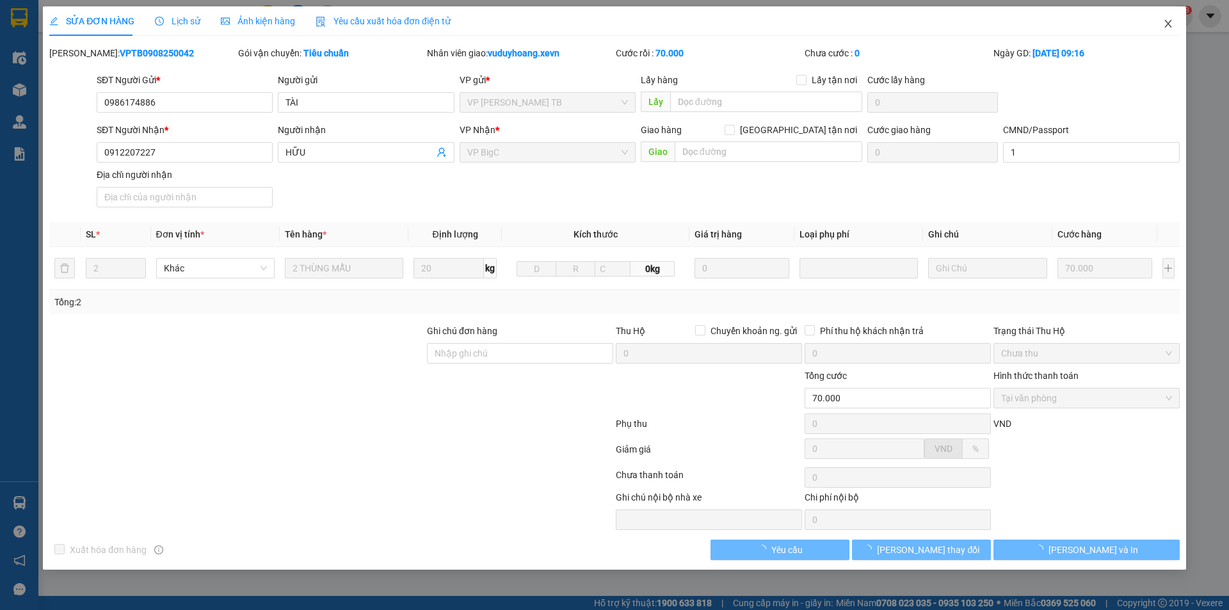
click at [1168, 21] on icon "close" at bounding box center [1168, 24] width 10 height 10
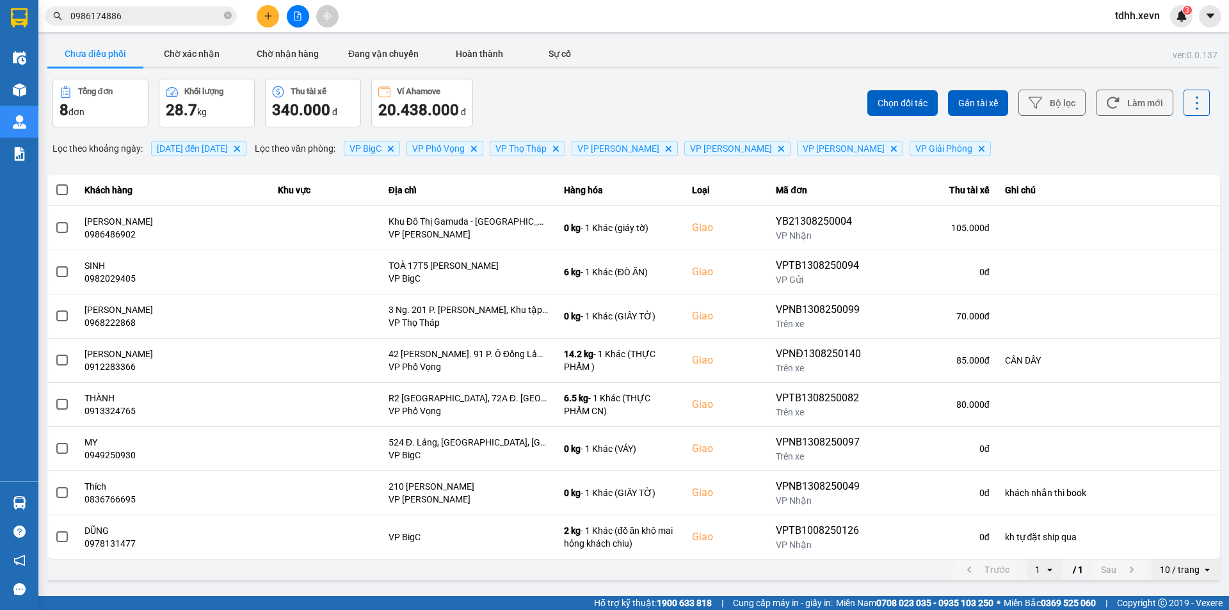
click at [177, 12] on input "0986174886" at bounding box center [145, 16] width 151 height 14
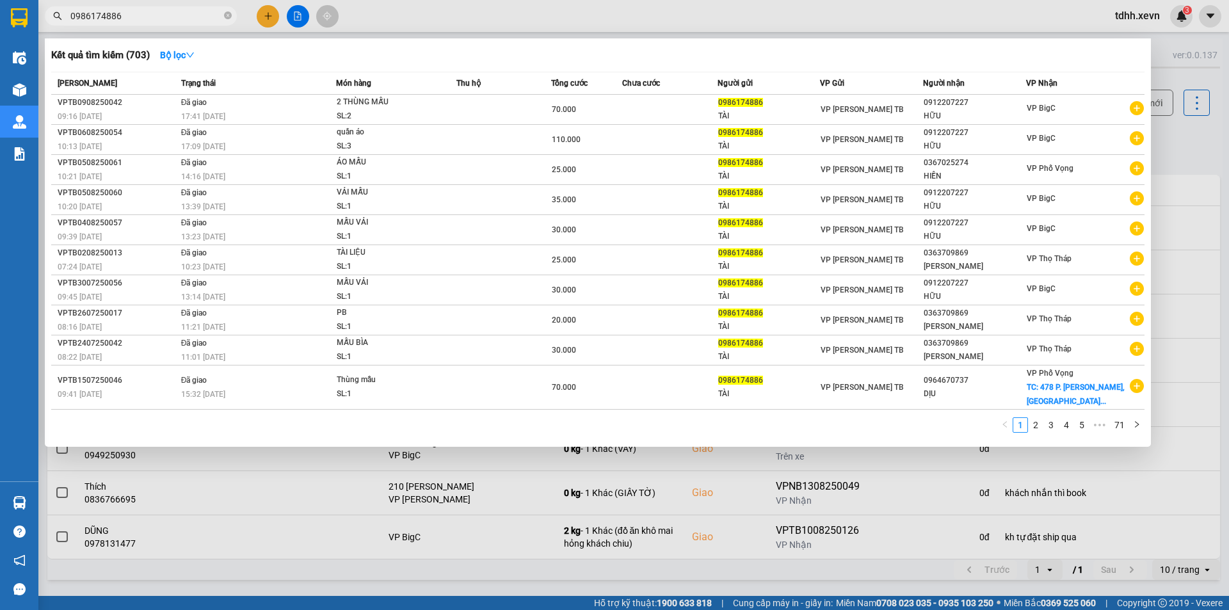
click at [177, 12] on input "0986174886" at bounding box center [145, 16] width 151 height 14
paste input "12207227"
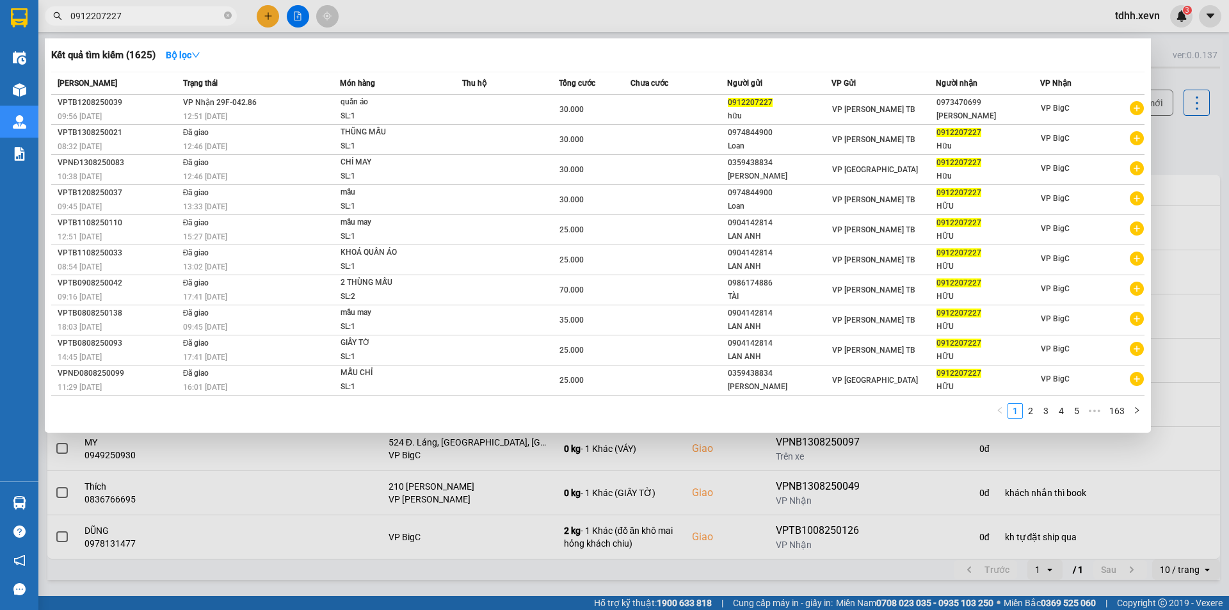
type input "0912207227"
click at [451, 19] on div at bounding box center [614, 305] width 1229 height 610
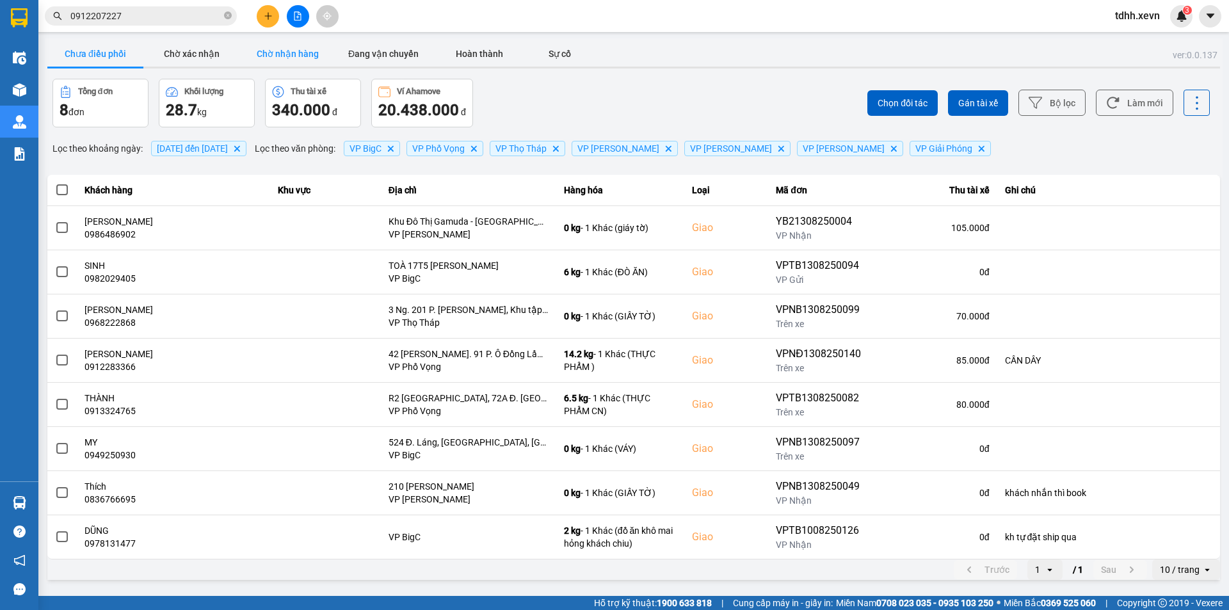
click at [302, 60] on button "Chờ nhận hàng" at bounding box center [287, 54] width 96 height 26
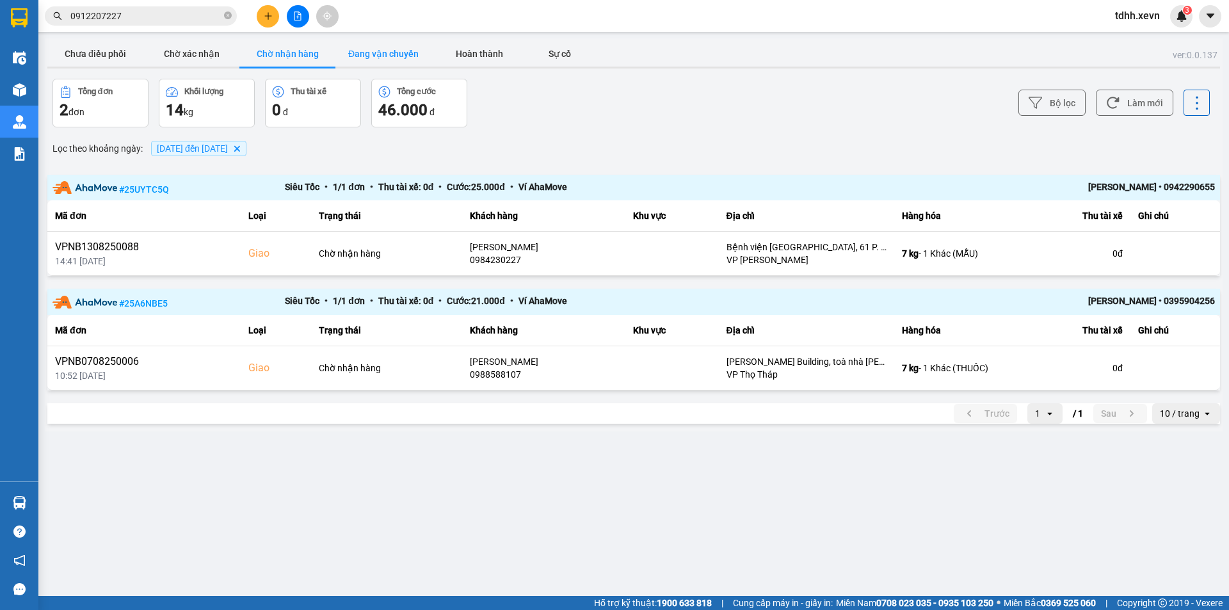
click at [338, 60] on button "Đang vận chuyển" at bounding box center [383, 54] width 96 height 26
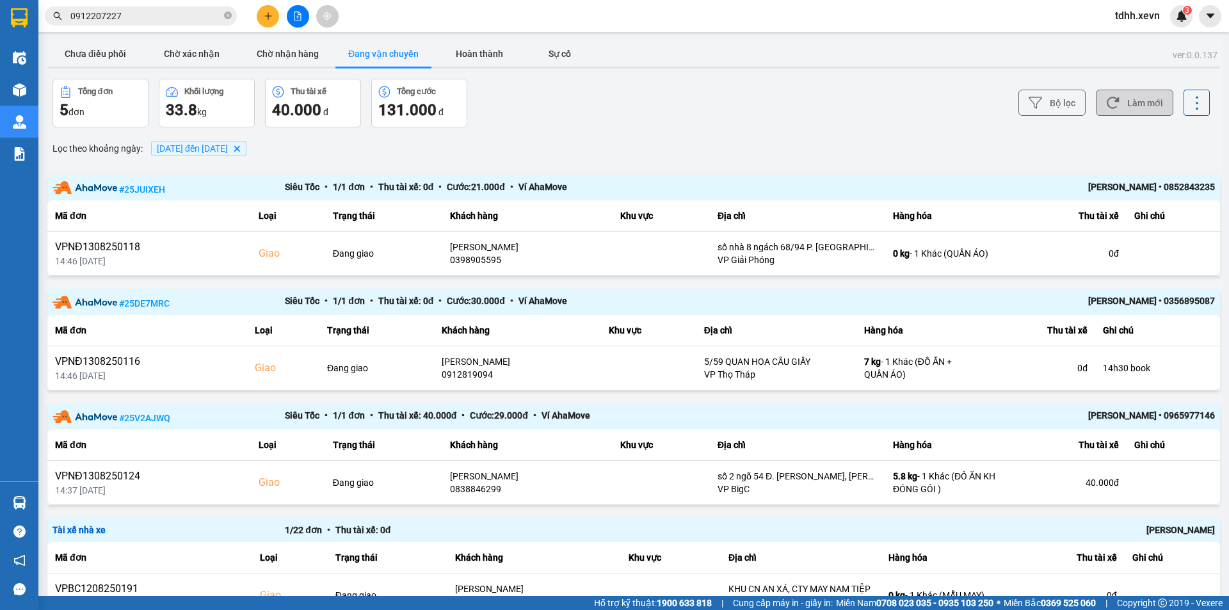
click at [1149, 109] on button "Làm mới" at bounding box center [1133, 103] width 77 height 26
click at [146, 28] on div "Kết quả tìm kiếm ( 1625 ) Bộ lọc Mã ĐH Trạng thái Món hàng Thu hộ Tổng cước Chư…" at bounding box center [614, 16] width 1229 height 32
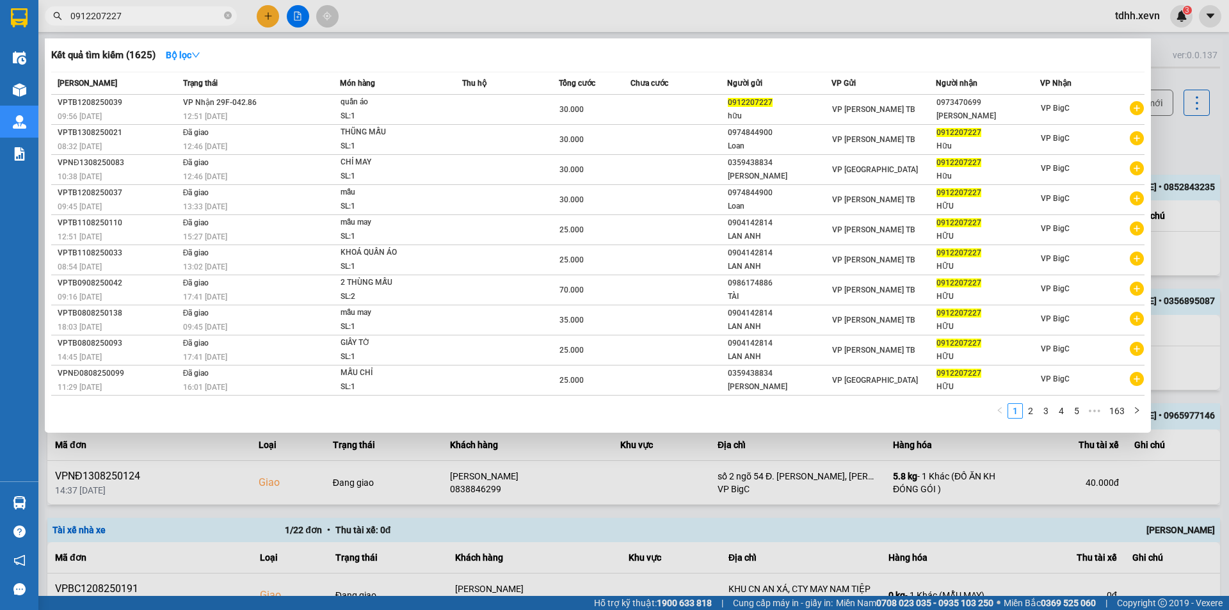
click at [153, 19] on input "0912207227" at bounding box center [145, 16] width 151 height 14
click at [537, 537] on div at bounding box center [614, 305] width 1229 height 610
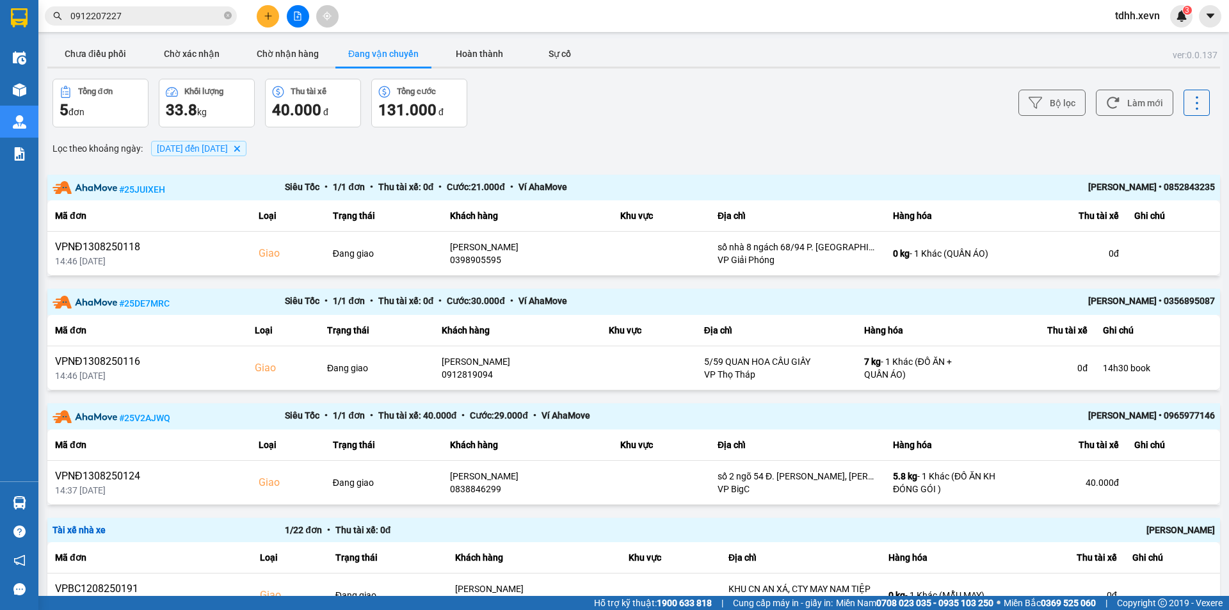
click at [280, 70] on div "ver: 0.0.137 Chưa điều phối Chờ xác nhận Chờ nhận hàng Đang vận chuyển Hoàn thà…" at bounding box center [633, 405] width 1177 height 735
click at [282, 60] on button "Chờ nhận hàng" at bounding box center [287, 54] width 96 height 26
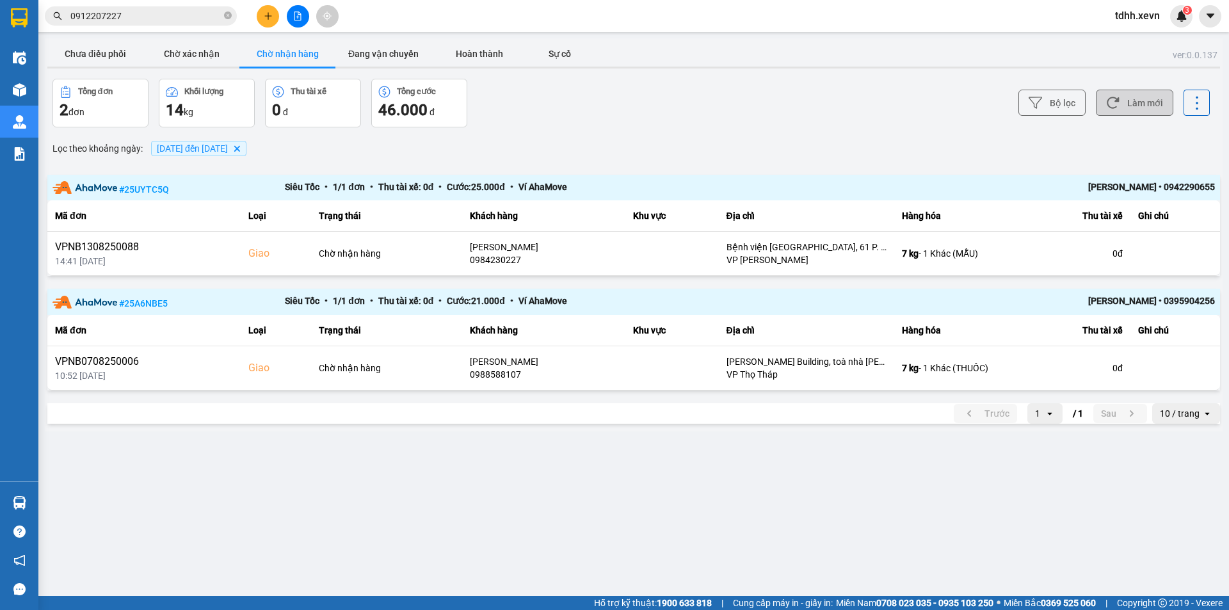
click at [1158, 99] on button "Làm mới" at bounding box center [1133, 103] width 77 height 26
click at [715, 122] on div "Bộ lọc Làm mới" at bounding box center [920, 103] width 578 height 49
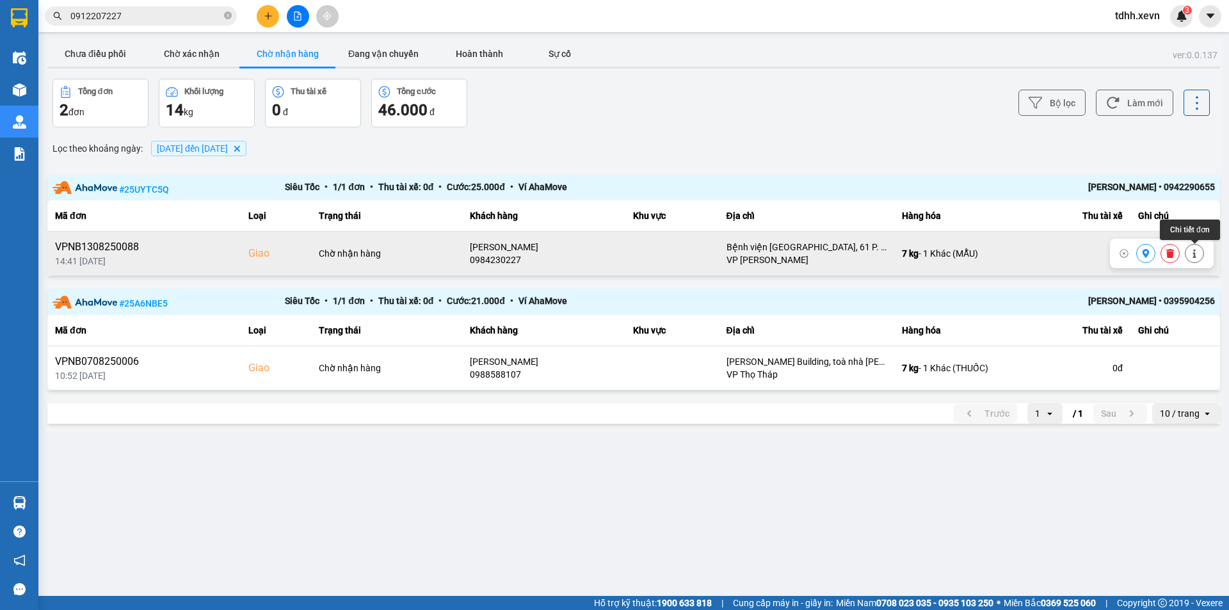
click at [1196, 248] on button at bounding box center [1194, 254] width 18 height 22
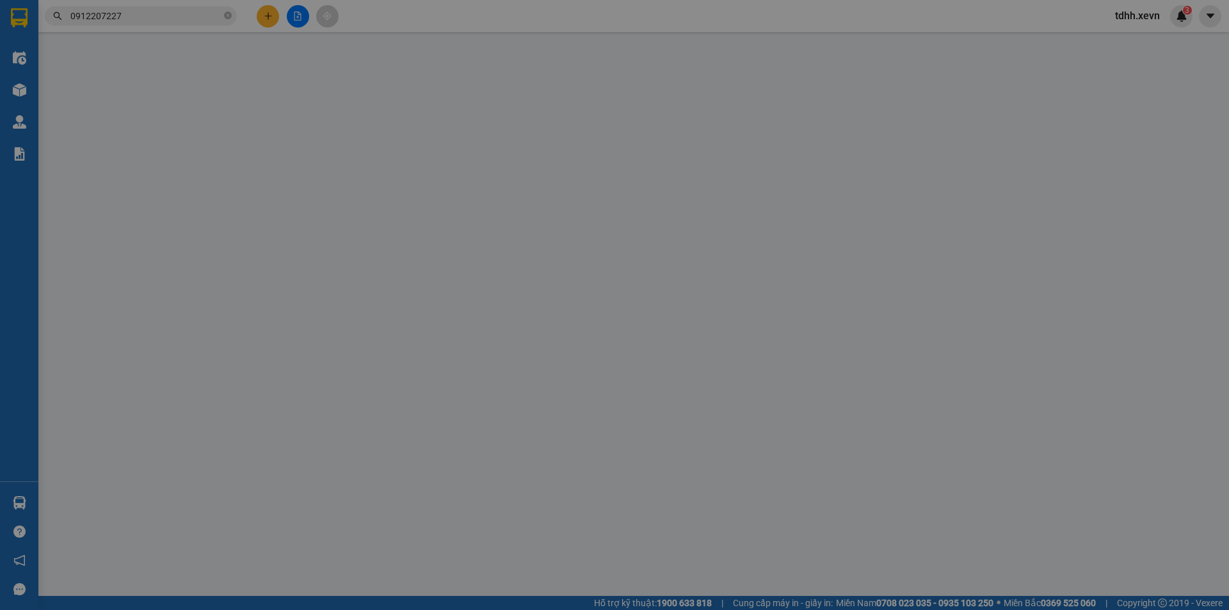
type input "0353140517"
type input "[PERSON_NAME]"
type input "0984230227"
type input "[PERSON_NAME]"
checkbox input "true"
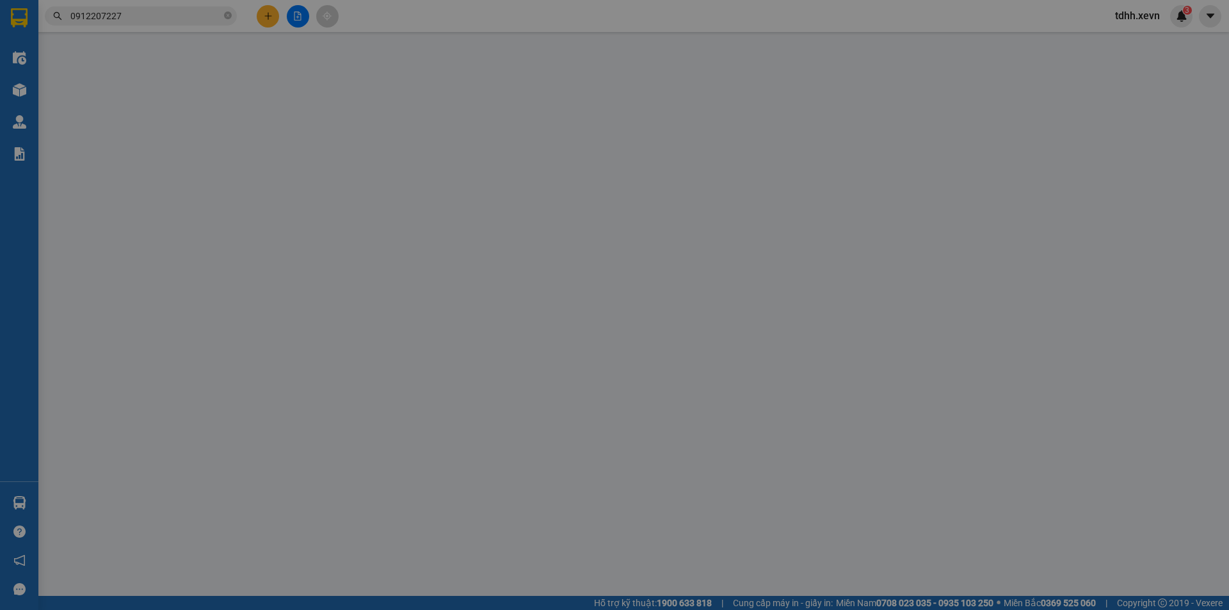
type input "Bệnh viện [GEOGRAPHIC_DATA], 61 P. [GEOGRAPHIC_DATA], [GEOGRAPHIC_DATA], [GEOGR…"
type input "1"
type input "90.000"
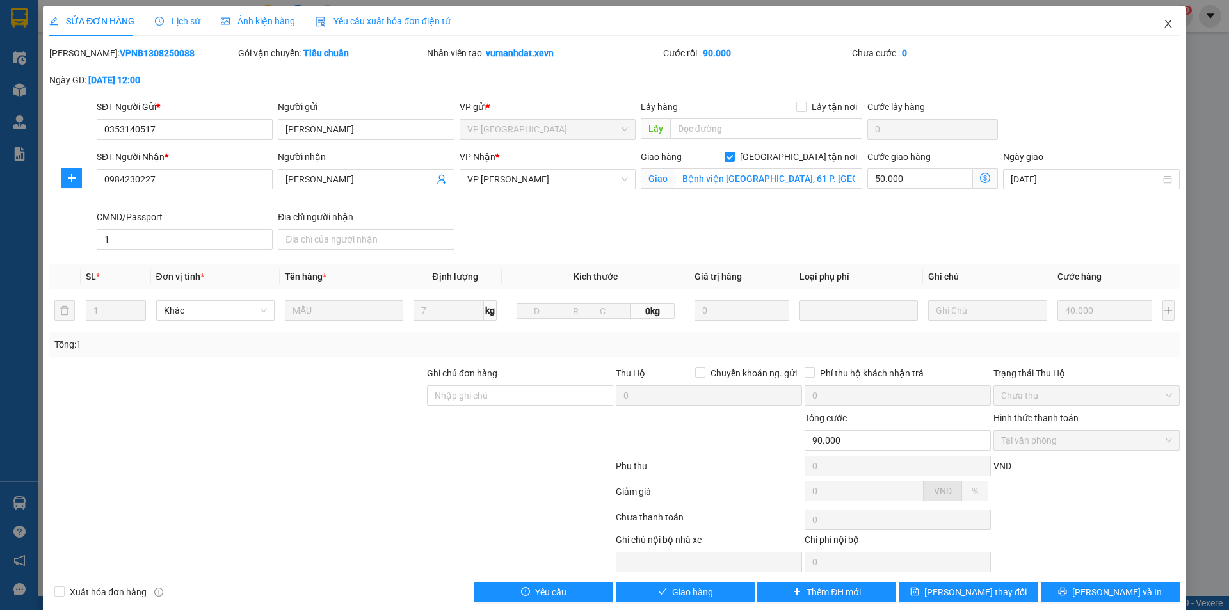
click at [1150, 24] on span "Close" at bounding box center [1168, 24] width 36 height 36
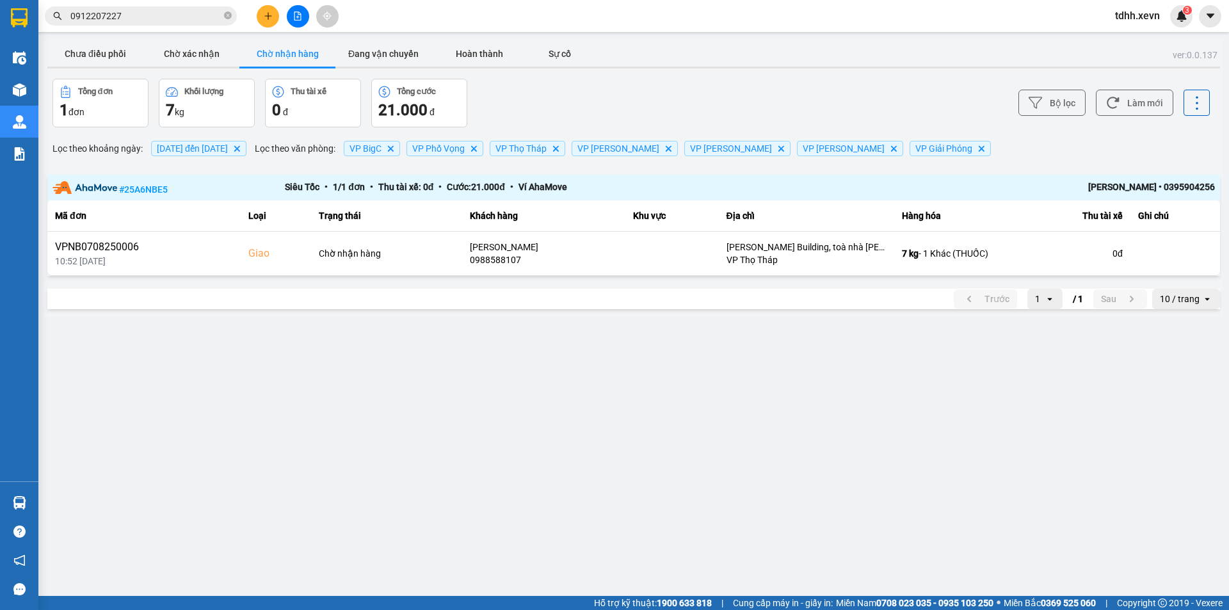
click at [773, 54] on div "Chưa điều phối Chờ xác nhận Chờ nhận hàng Đang vận chuyển Hoàn thành Sự cố" at bounding box center [633, 55] width 1172 height 29
click at [95, 58] on button "Chưa điều phối" at bounding box center [95, 54] width 96 height 26
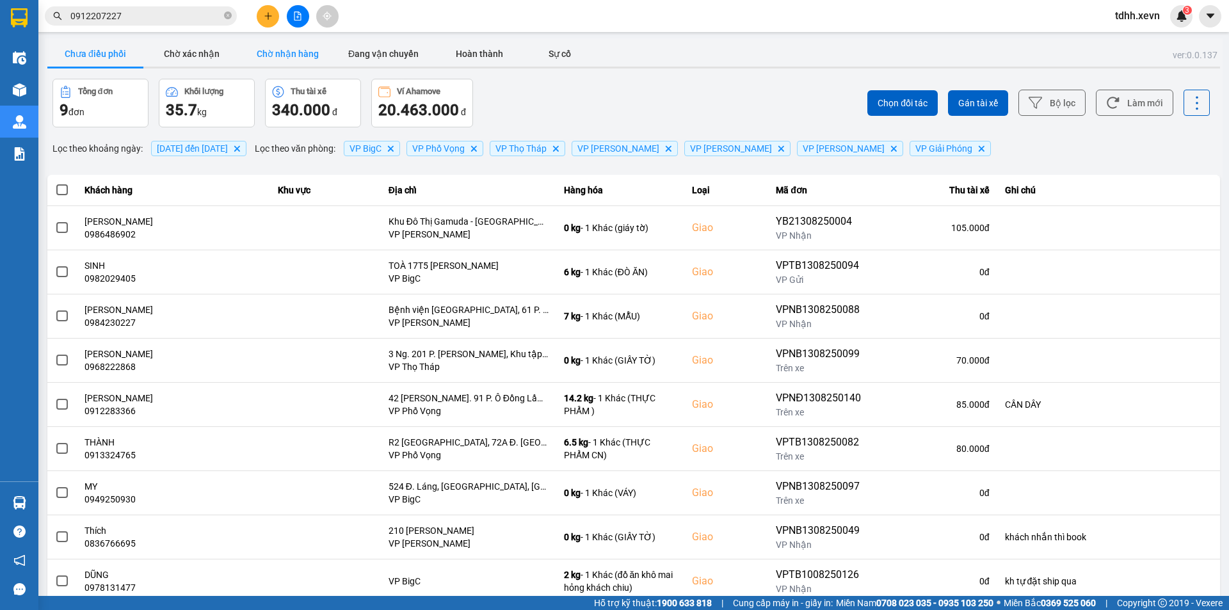
click at [261, 57] on button "Chờ nhận hàng" at bounding box center [287, 54] width 96 height 26
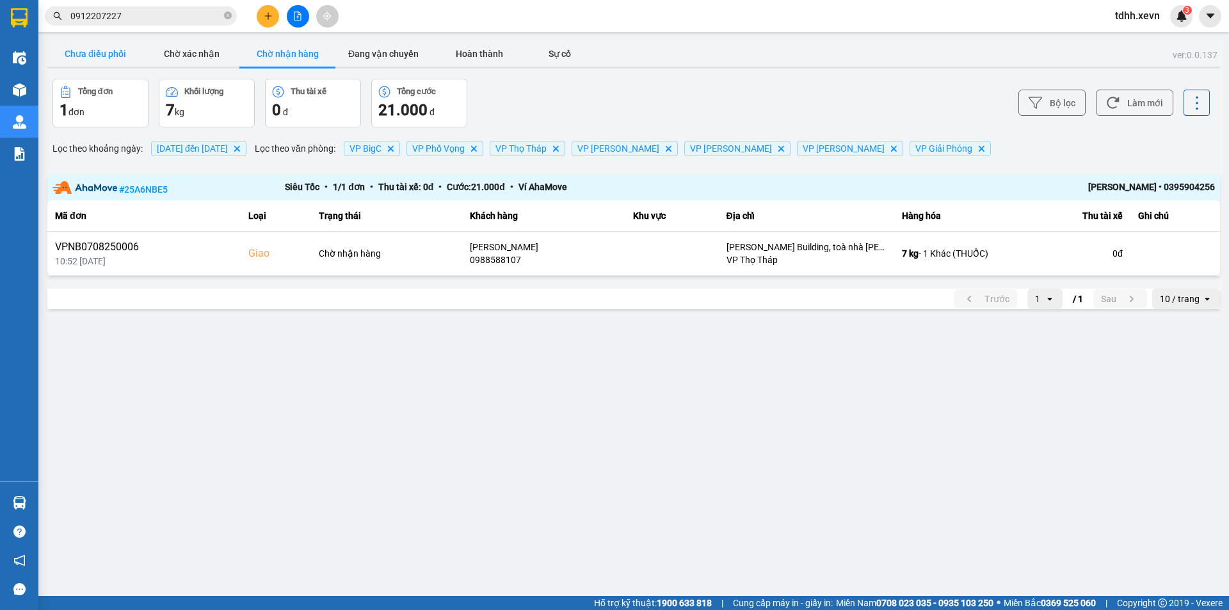
click at [106, 65] on button "Chưa điều phối" at bounding box center [95, 54] width 96 height 26
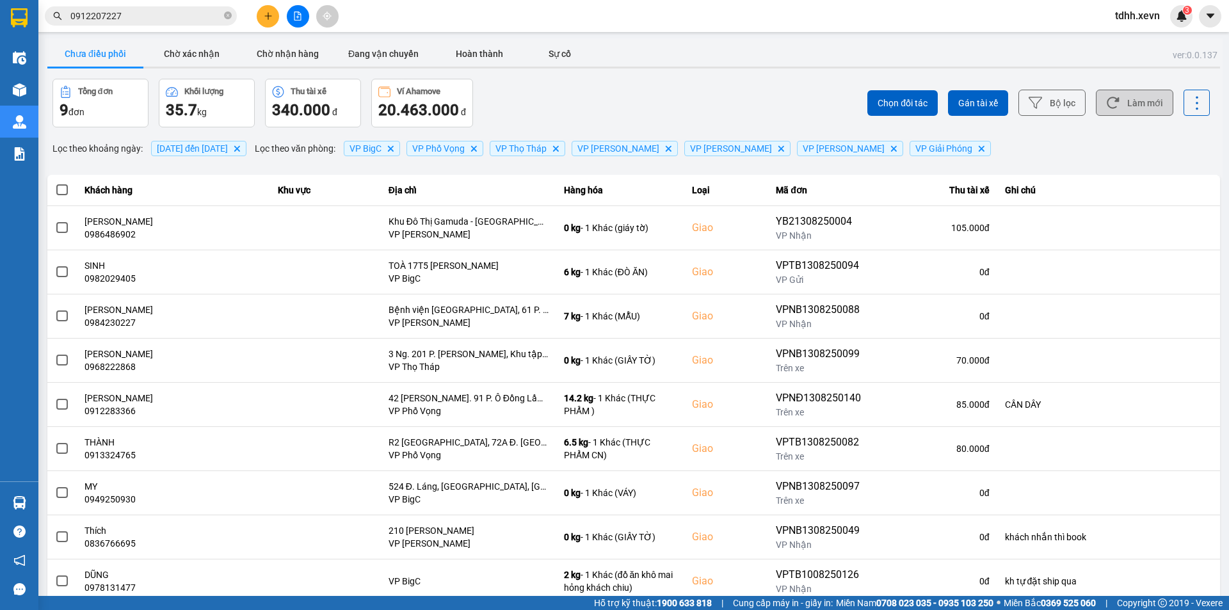
click at [1117, 99] on button "Làm mới" at bounding box center [1133, 103] width 77 height 26
click at [635, 99] on div "Chọn đối tác Gán tài xế Bộ lọc Làm mới" at bounding box center [920, 103] width 578 height 49
click at [1131, 116] on div "Chọn đối tác Gán tài xế Bộ lọc Làm mới" at bounding box center [920, 103] width 578 height 49
click at [1106, 97] on icon at bounding box center [1112, 102] width 13 height 13
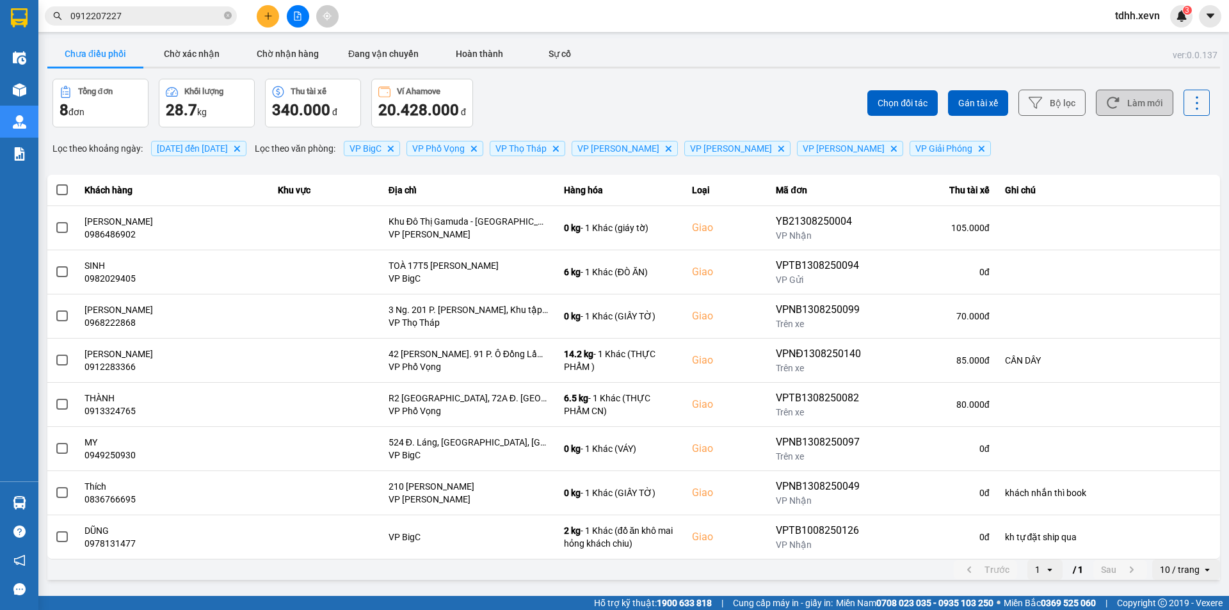
click at [587, 95] on div "Tổng đơn 8 đơn Khối lượng 28.7 kg Thu tài xế 340.000 đ Ví Ahamove 20.428.000 đ" at bounding box center [341, 103] width 578 height 49
click at [158, 15] on input "0912207227" at bounding box center [145, 16] width 151 height 14
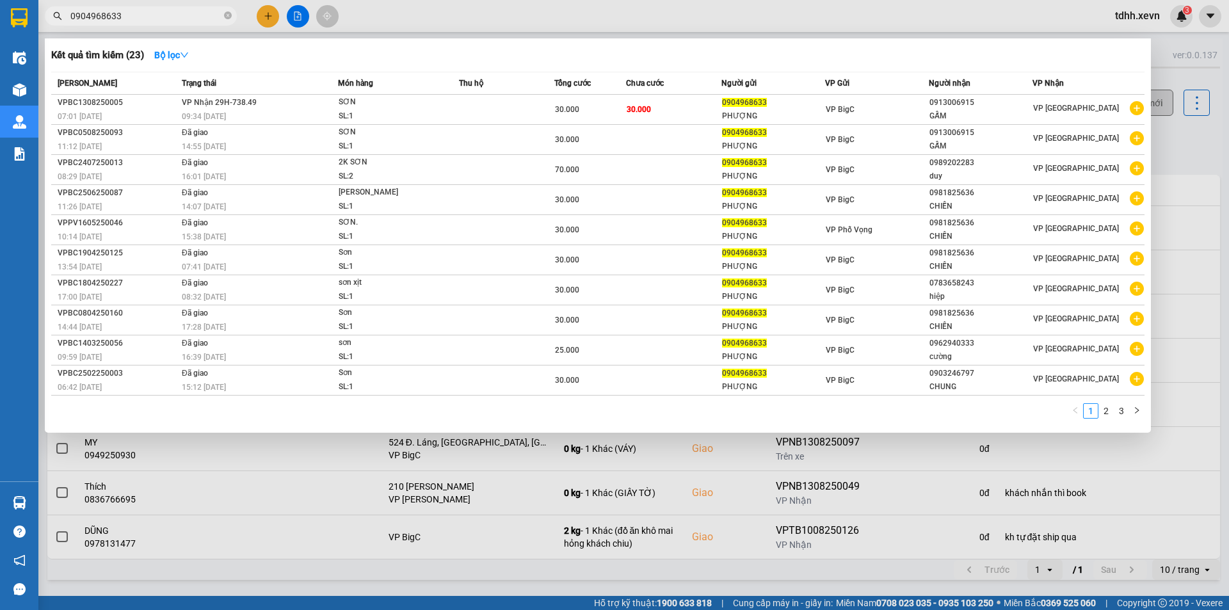
click at [137, 14] on input "0904968633" at bounding box center [145, 16] width 151 height 14
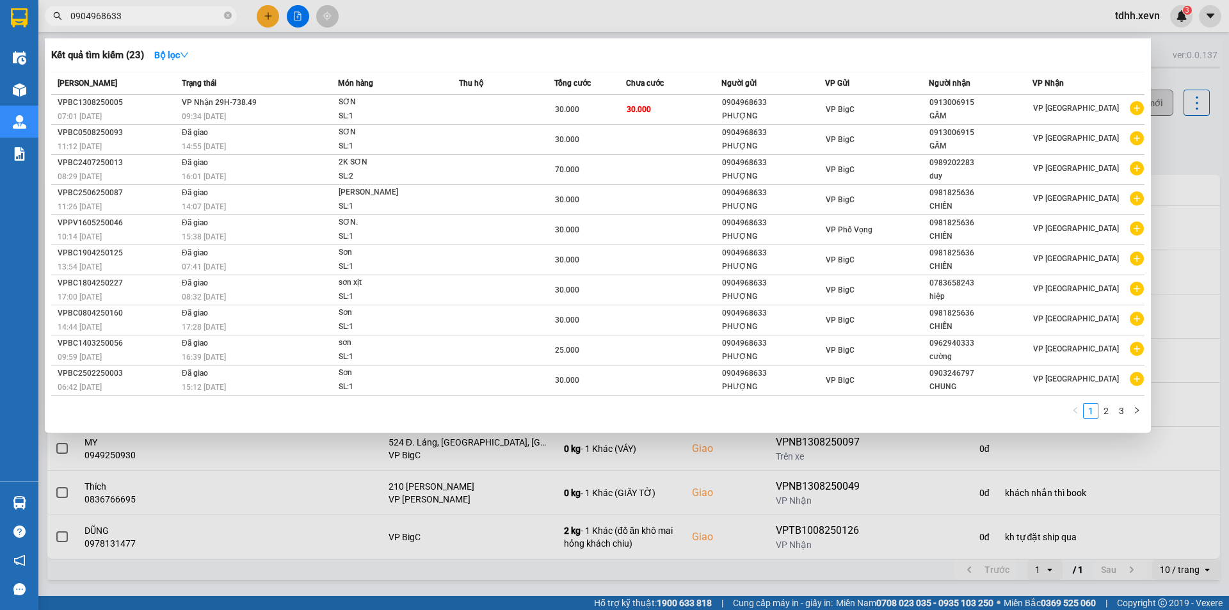
click at [168, 26] on div at bounding box center [614, 305] width 1229 height 610
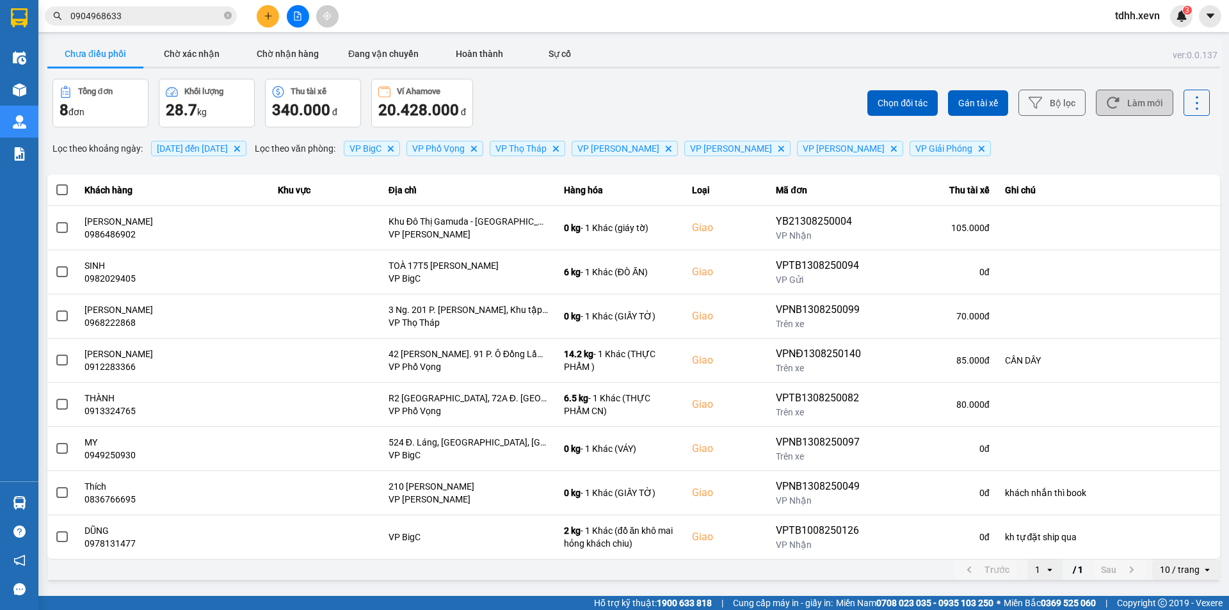
click at [160, 16] on input "0904968633" at bounding box center [145, 16] width 151 height 14
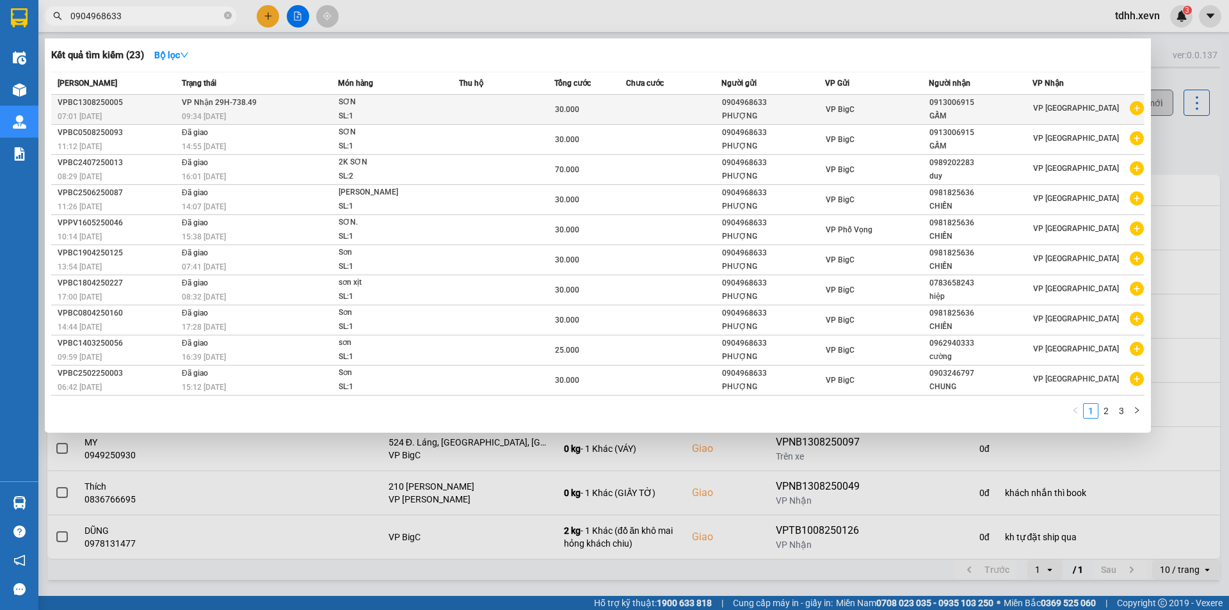
type input "0904968633"
click at [503, 97] on td at bounding box center [506, 110] width 95 height 30
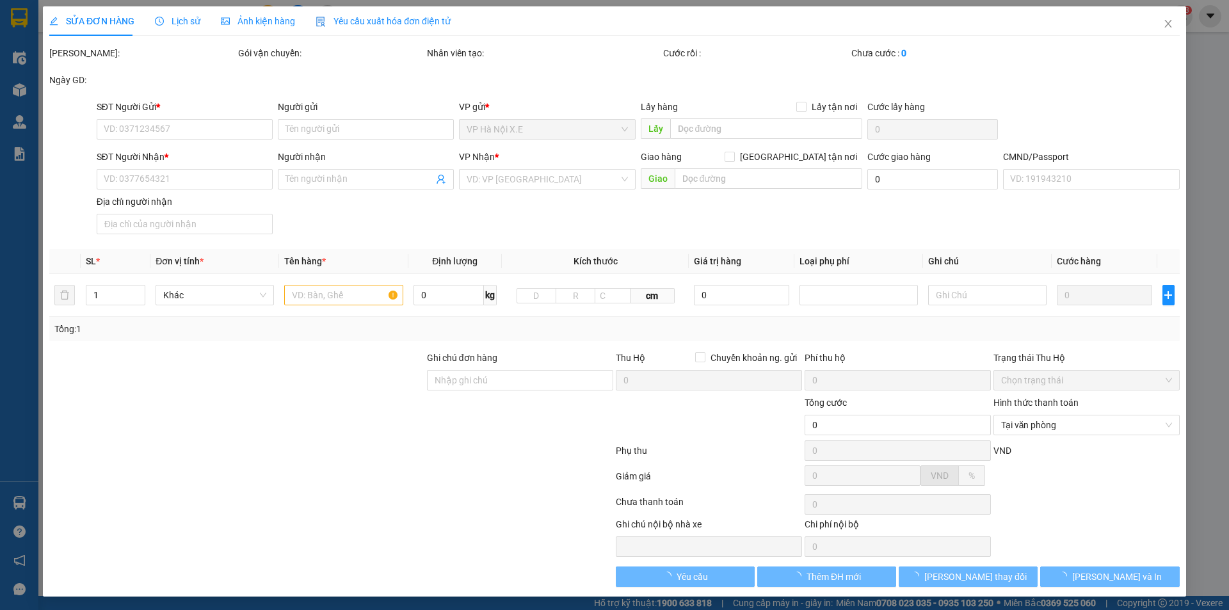
type input "0904968633"
type input "PHƯỢNG"
type input "0913006915"
type input "GẤM"
type input "036169017369 [PERSON_NAME] THƯỢNG PHÚ NAM HỒNG"
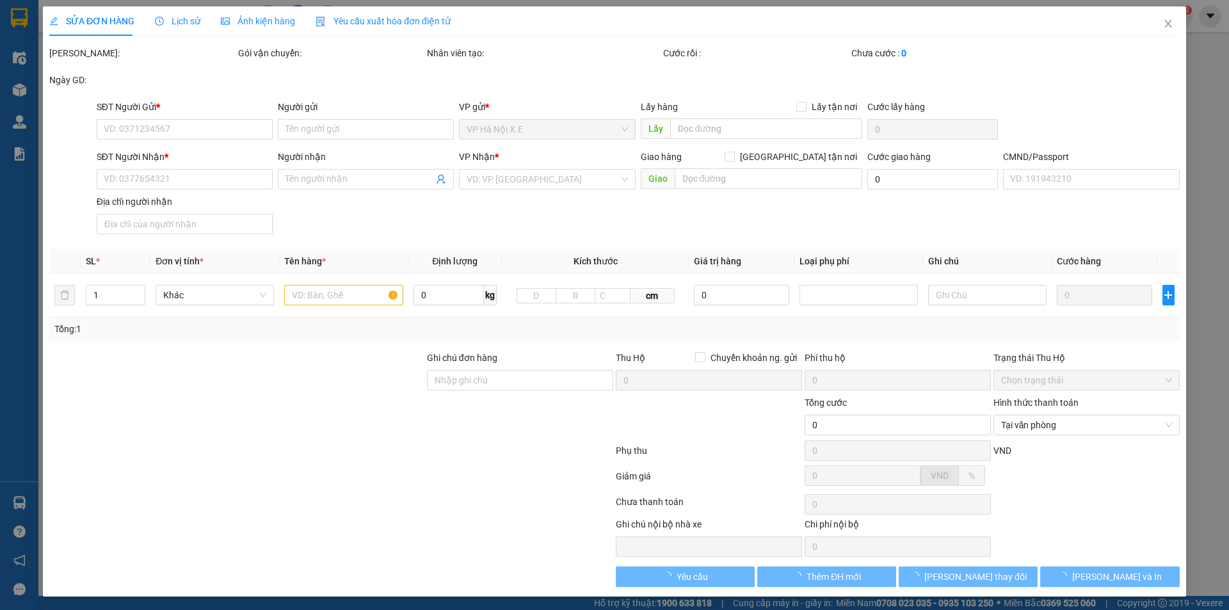
type input "khách đã thanh toán tiền"
type input "30.000"
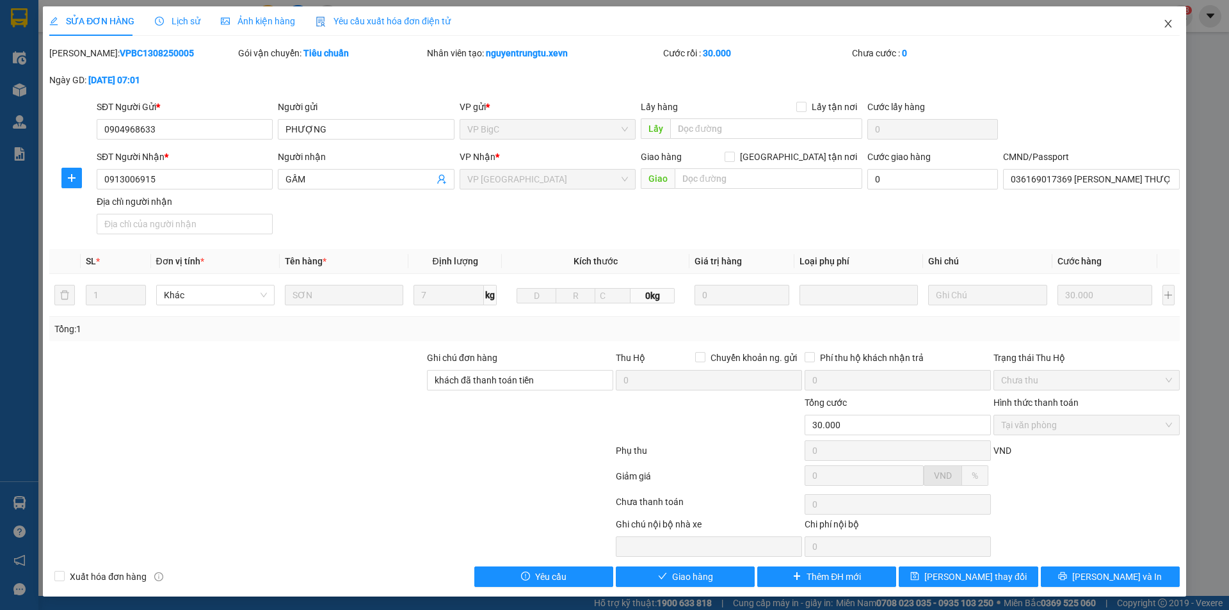
drag, startPoint x: 1153, startPoint y: 28, endPoint x: 987, endPoint y: 13, distance: 166.3
click at [1152, 28] on span "Close" at bounding box center [1168, 24] width 36 height 36
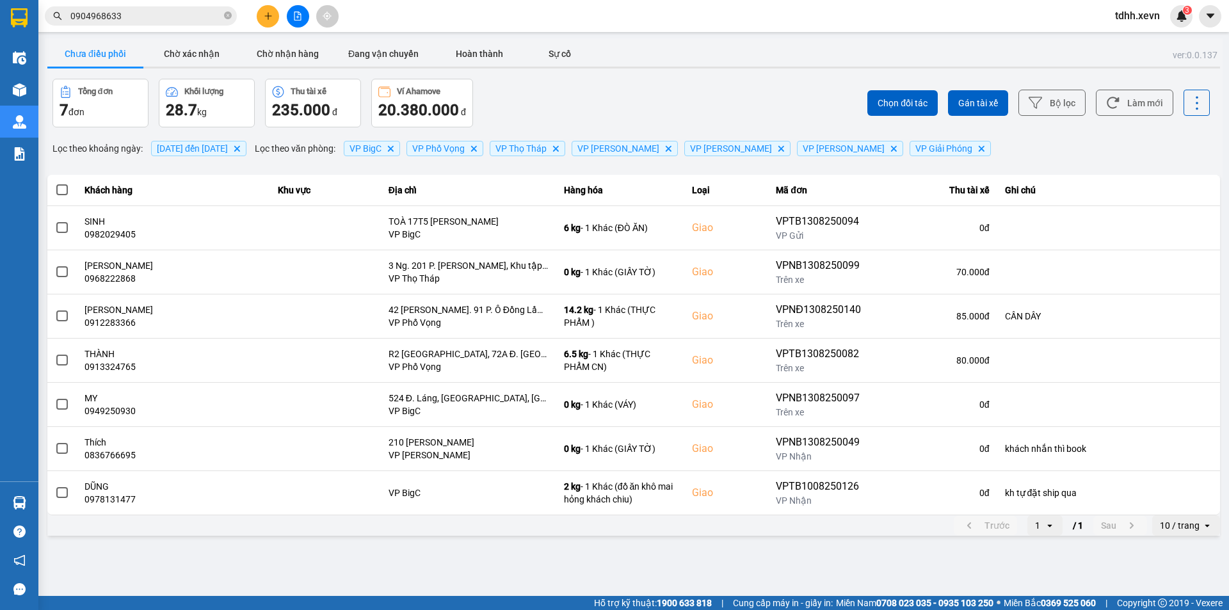
click at [143, 15] on input "0904968633" at bounding box center [145, 16] width 151 height 14
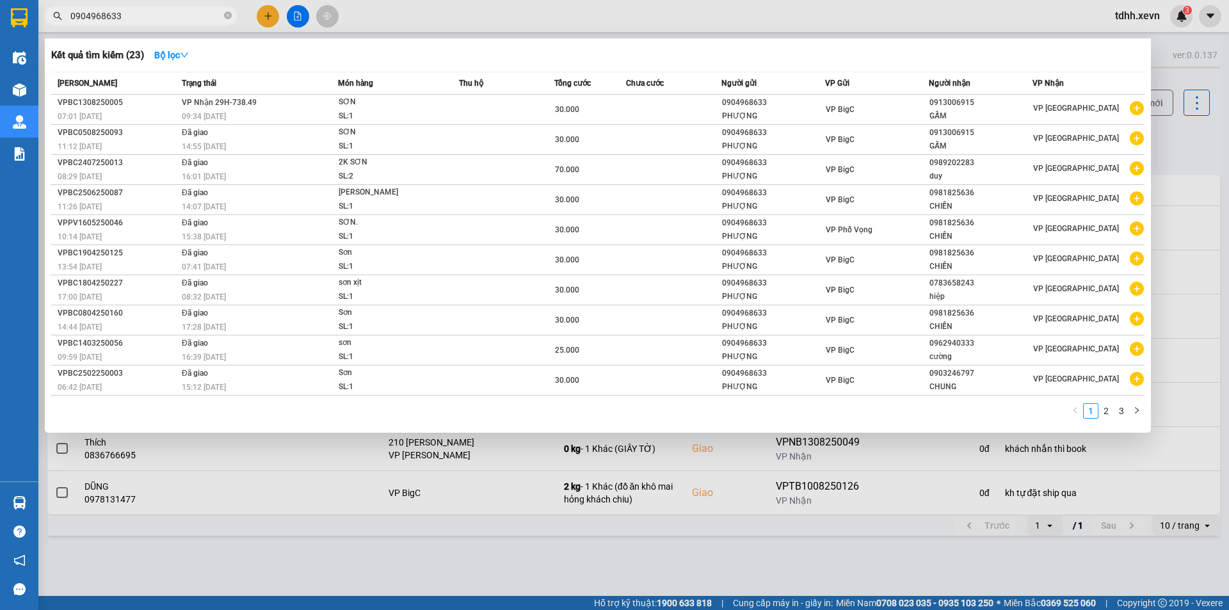
click at [143, 15] on input "0904968633" at bounding box center [145, 16] width 151 height 14
paste input "0982434547"
click at [143, 15] on input "09049686330982434547" at bounding box center [145, 16] width 151 height 14
paste input "text"
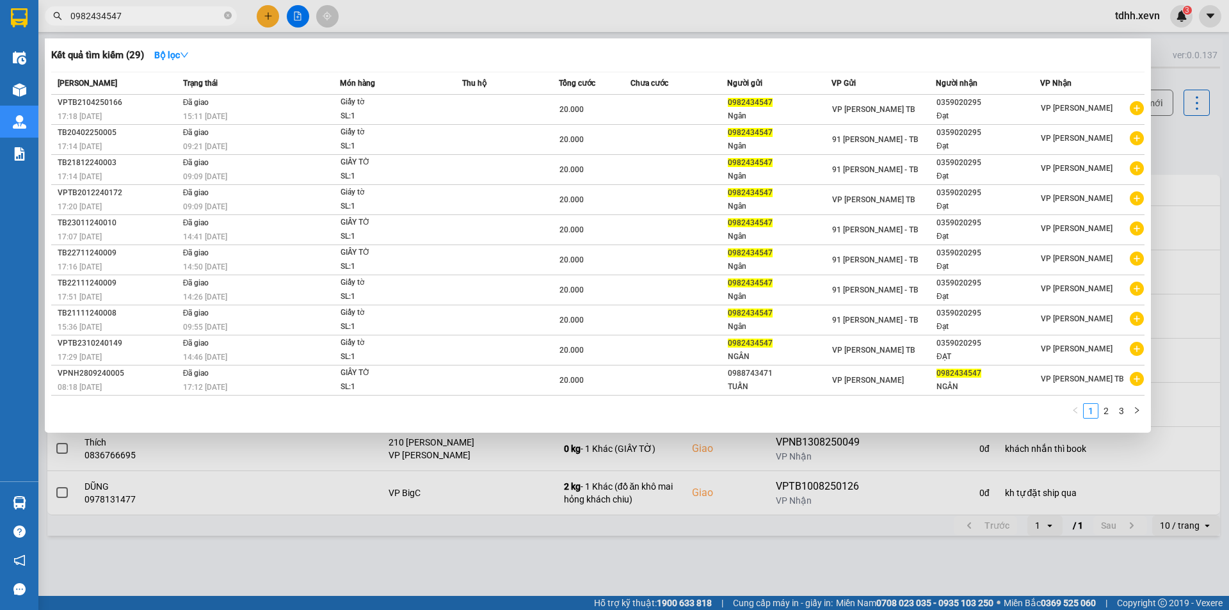
drag, startPoint x: 96, startPoint y: 19, endPoint x: 170, endPoint y: 21, distance: 73.6
click at [170, 21] on input "0982434547" at bounding box center [145, 16] width 151 height 14
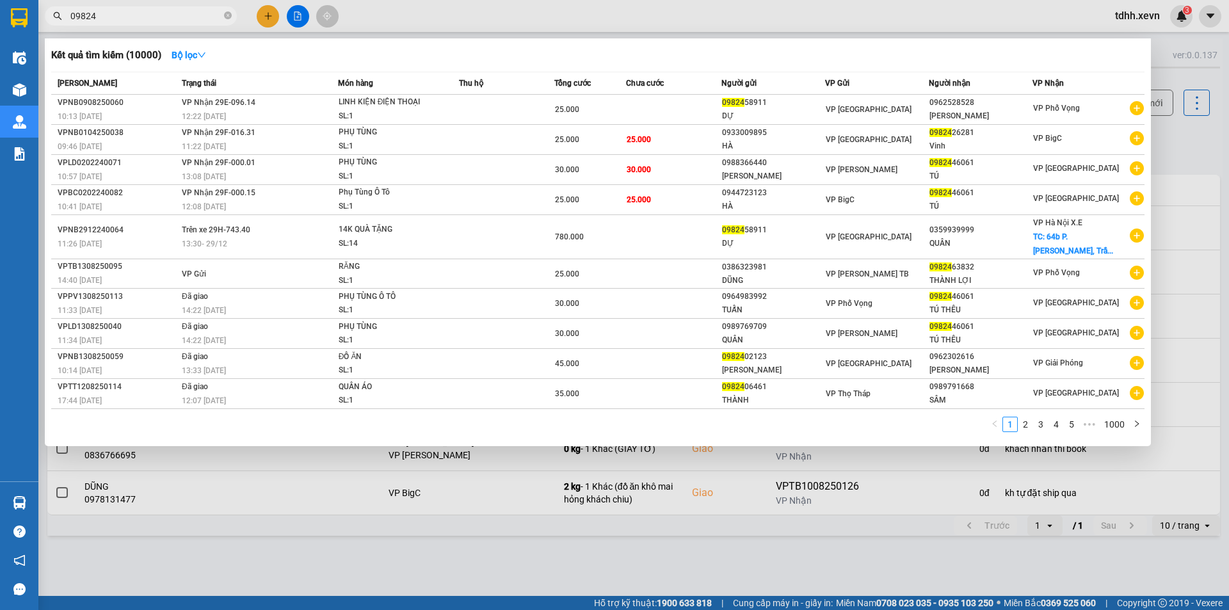
click at [170, 28] on div at bounding box center [614, 305] width 1229 height 610
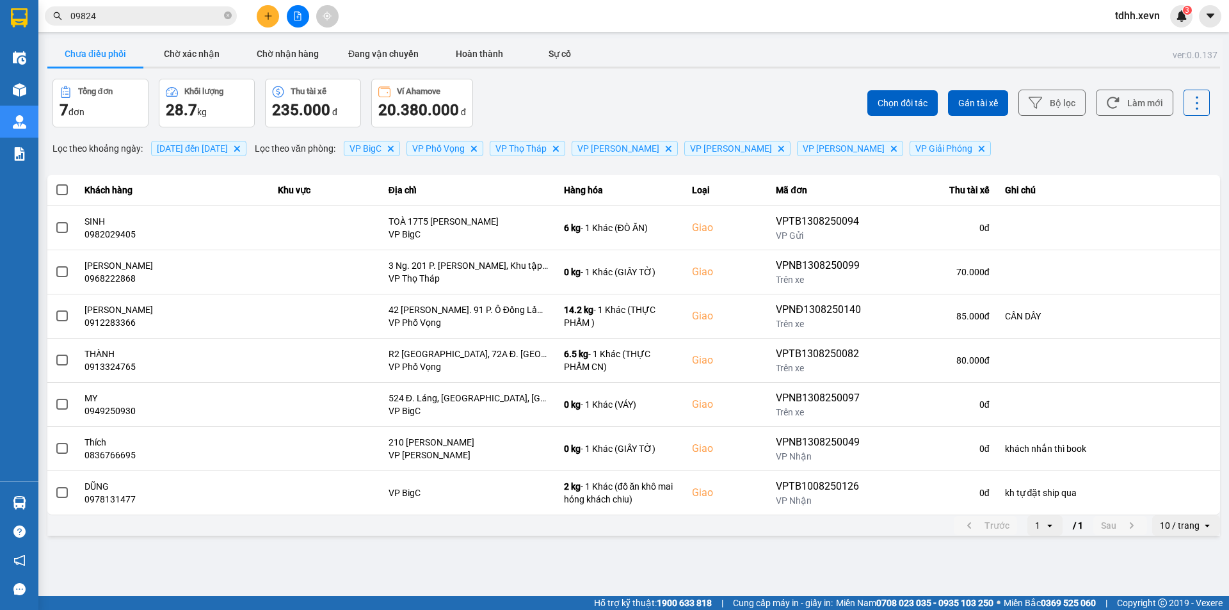
click at [170, 14] on input "09824" at bounding box center [145, 16] width 151 height 14
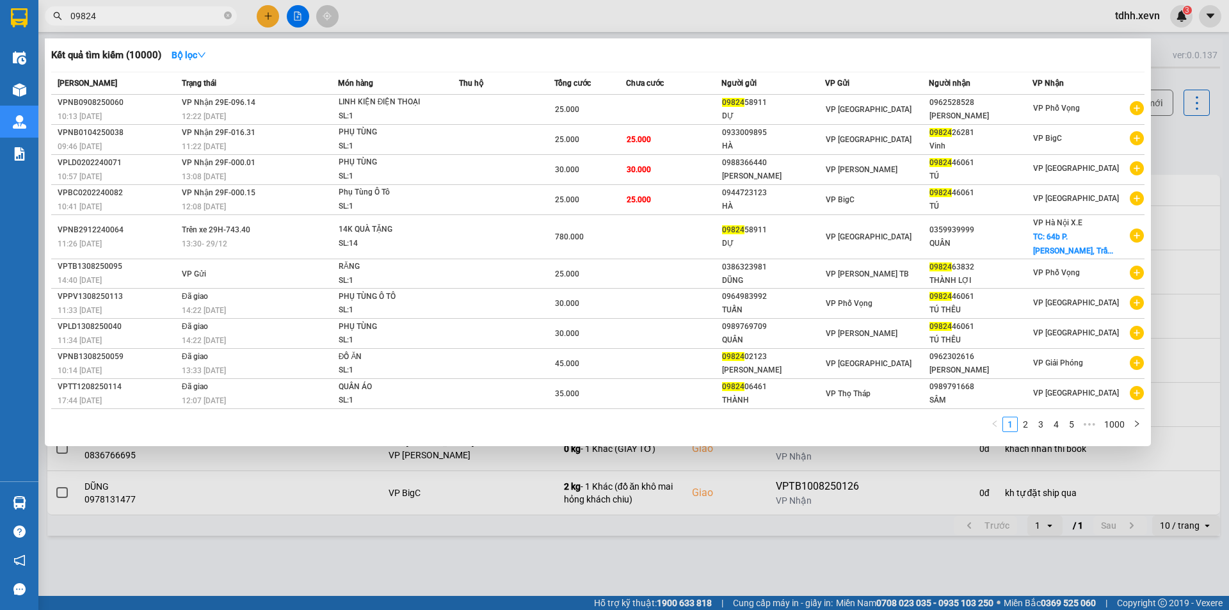
click at [170, 14] on input "09824" at bounding box center [145, 16] width 151 height 14
paste input "352347796"
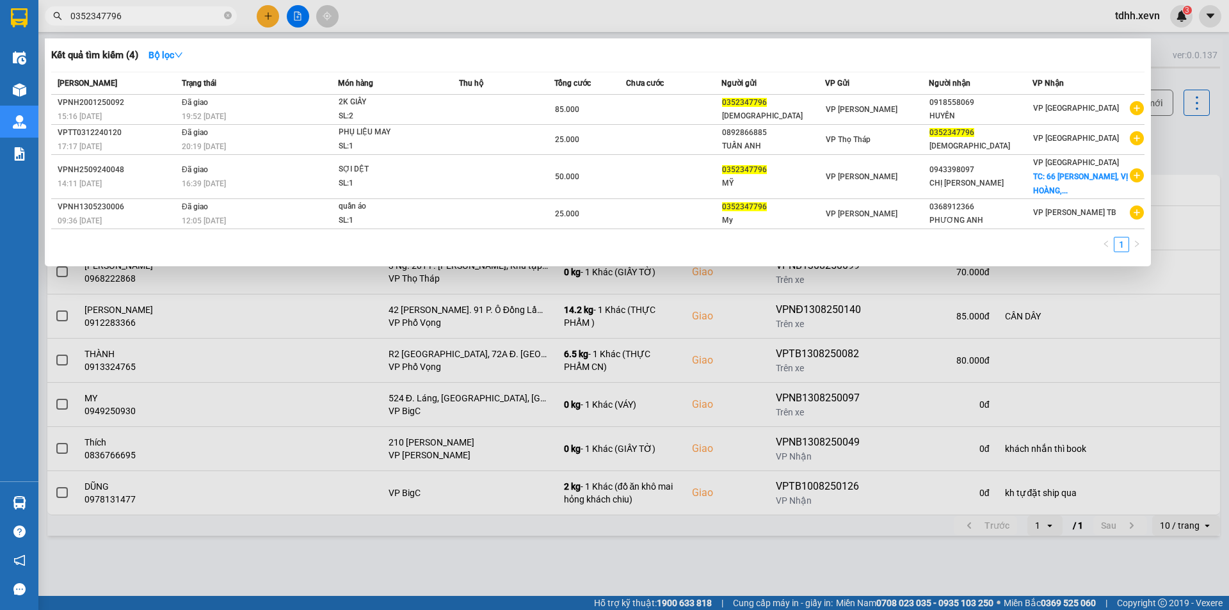
click at [148, 19] on input "0352347796" at bounding box center [145, 16] width 151 height 14
paste input "936373889"
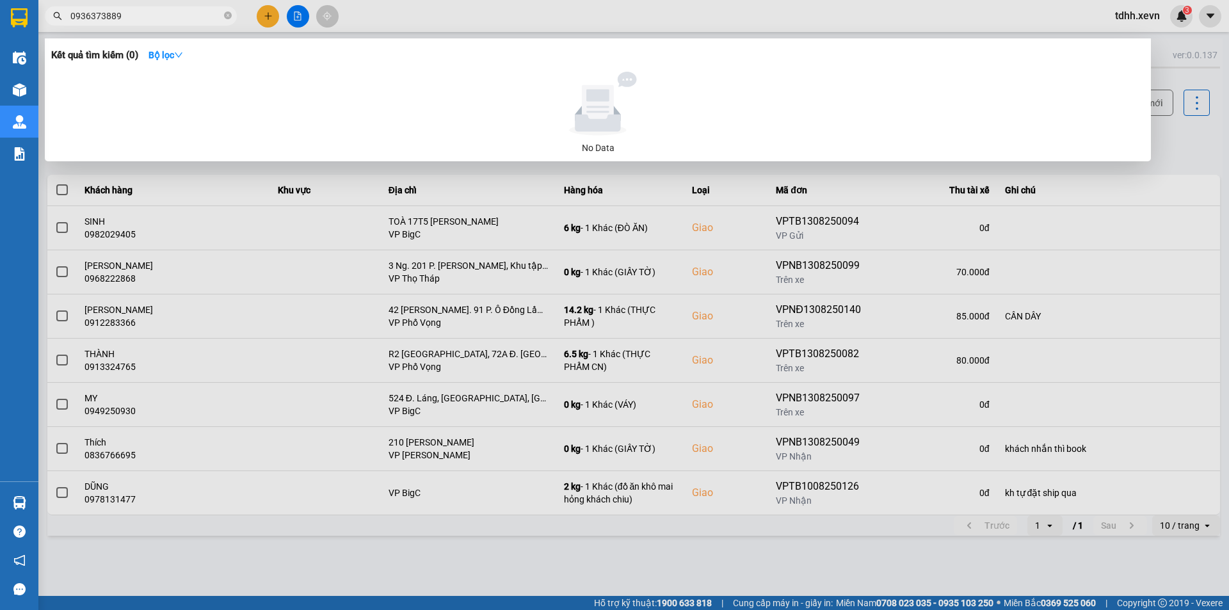
click at [130, 15] on input "0936373889" at bounding box center [145, 16] width 151 height 14
paste input "4237345"
click at [168, 12] on input "0934237345" at bounding box center [145, 16] width 151 height 14
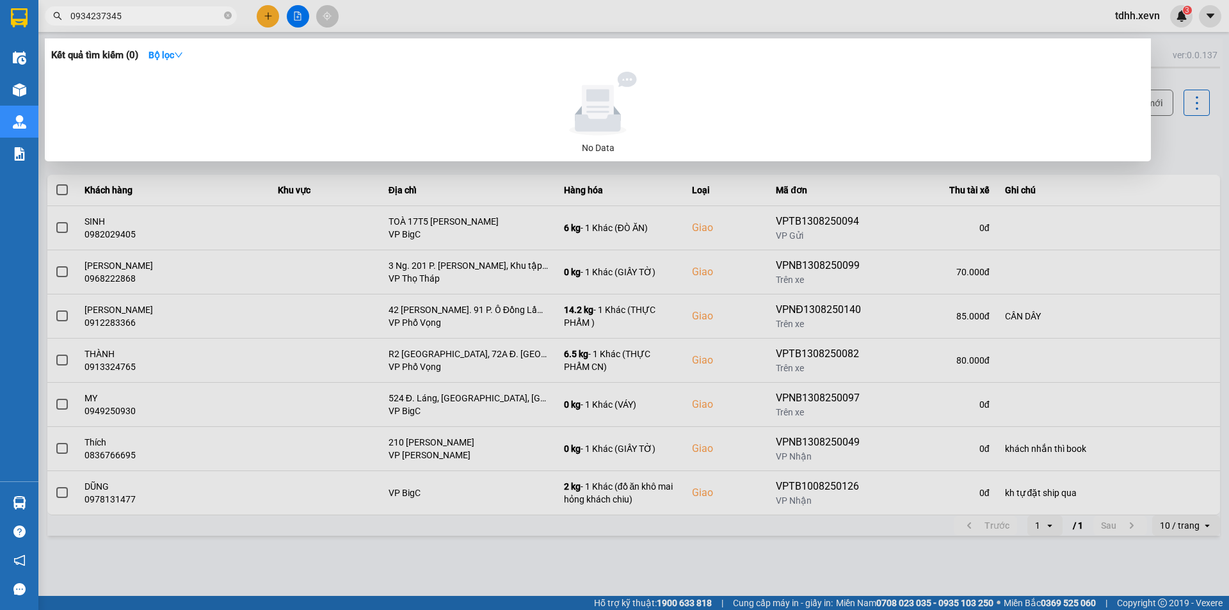
paste input "82869243"
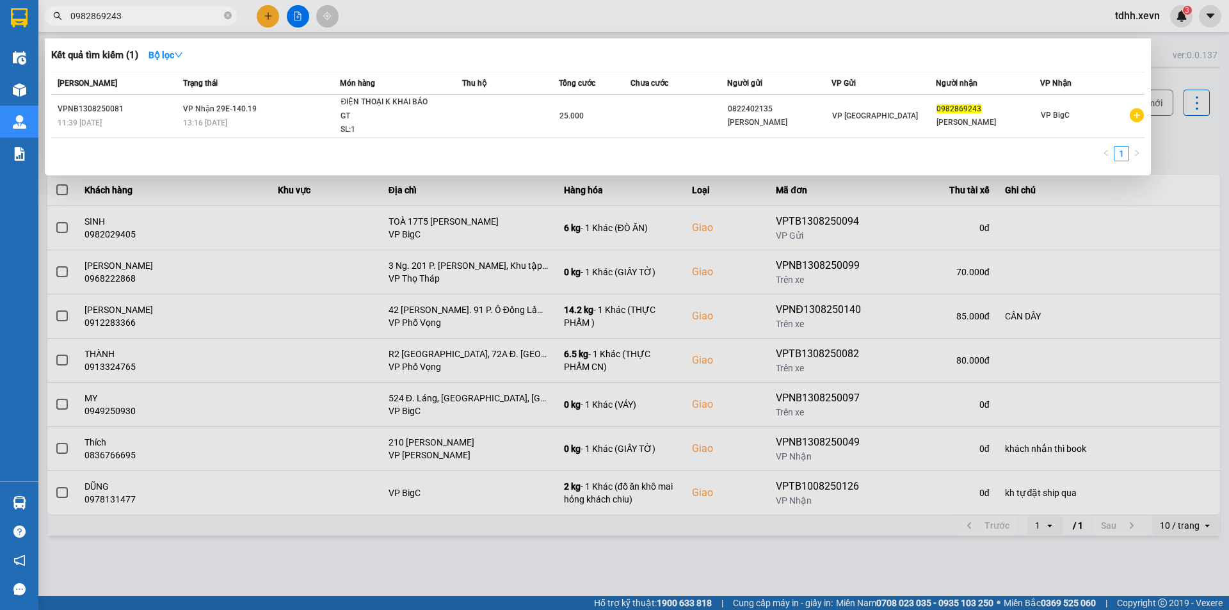
click at [173, 9] on input "0982869243" at bounding box center [145, 16] width 151 height 14
click at [172, 14] on input "0982869243" at bounding box center [145, 16] width 151 height 14
paste input "0981352666"
click at [172, 14] on input "09828692430981352666" at bounding box center [145, 16] width 151 height 14
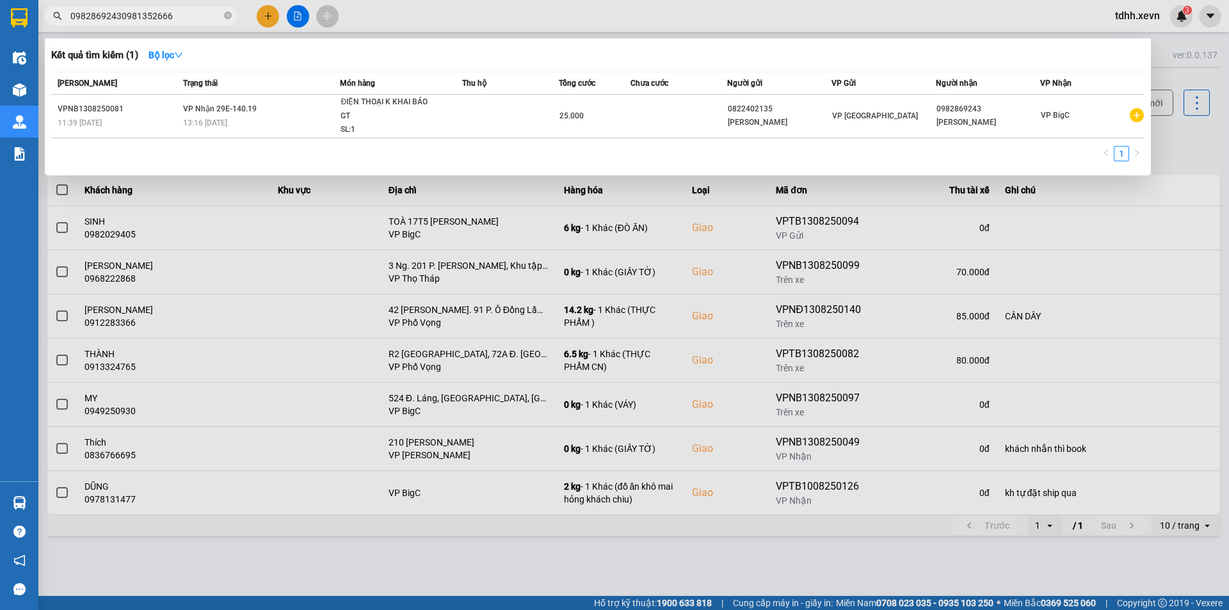
paste input "text"
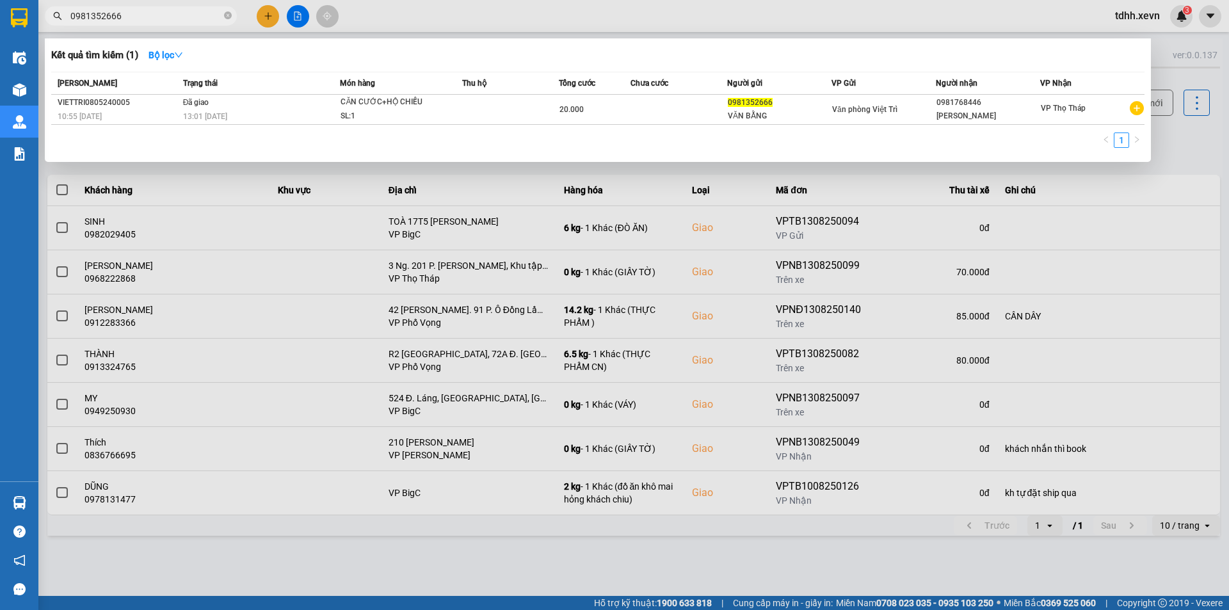
click at [157, 23] on span "0981352666" at bounding box center [141, 15] width 192 height 19
click at [162, 17] on input "0981352666" at bounding box center [145, 16] width 151 height 14
paste input "77888645"
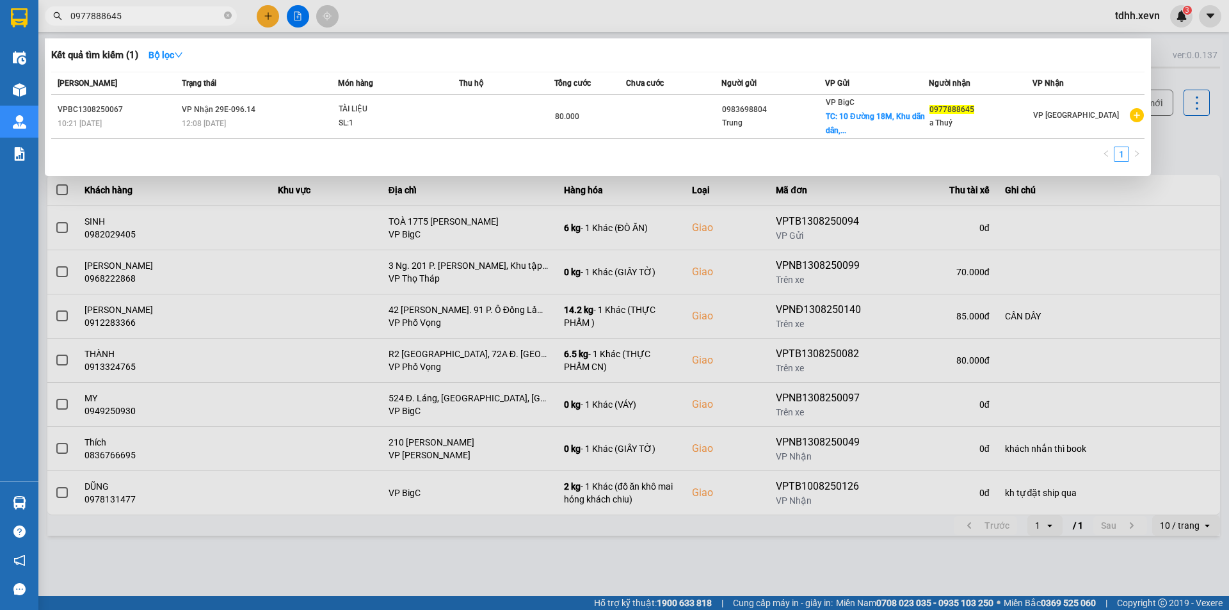
drag, startPoint x: 554, startPoint y: 258, endPoint x: 573, endPoint y: 258, distance: 19.2
click at [555, 258] on div at bounding box center [614, 305] width 1229 height 610
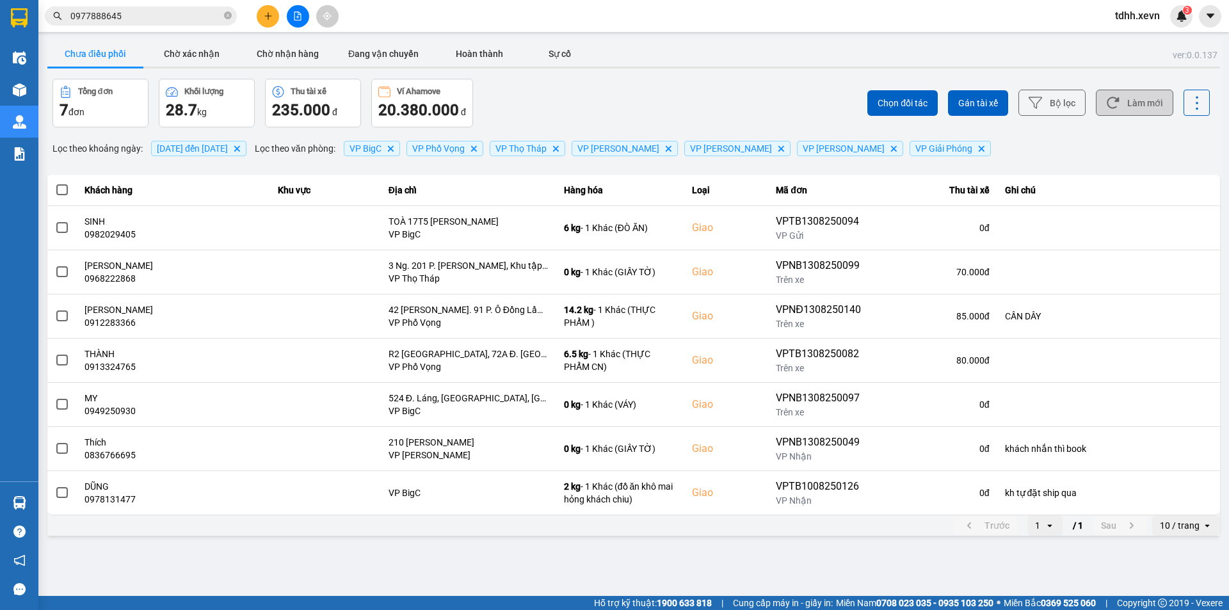
click at [1118, 116] on button "Làm mới" at bounding box center [1133, 103] width 77 height 26
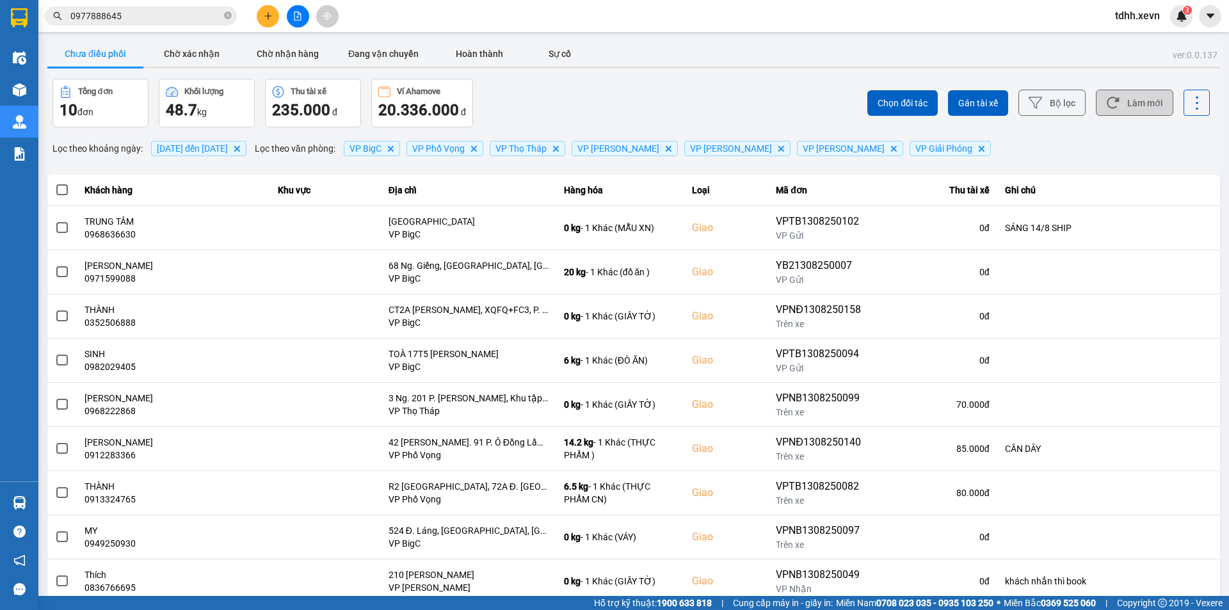
click at [1111, 96] on button "Làm mới" at bounding box center [1133, 103] width 77 height 26
click at [661, 72] on div "ver: 0.0.137 Chưa điều phối Chờ xác nhận Chờ nhận hàng Đang vận chuyển Hoàn thà…" at bounding box center [633, 354] width 1177 height 632
click at [170, 26] on div "Kết quả tìm kiếm ( 1 ) Bộ lọc Mã ĐH Trạng thái Món hàng Thu hộ Tổng cước Chưa c…" at bounding box center [125, 16] width 250 height 22
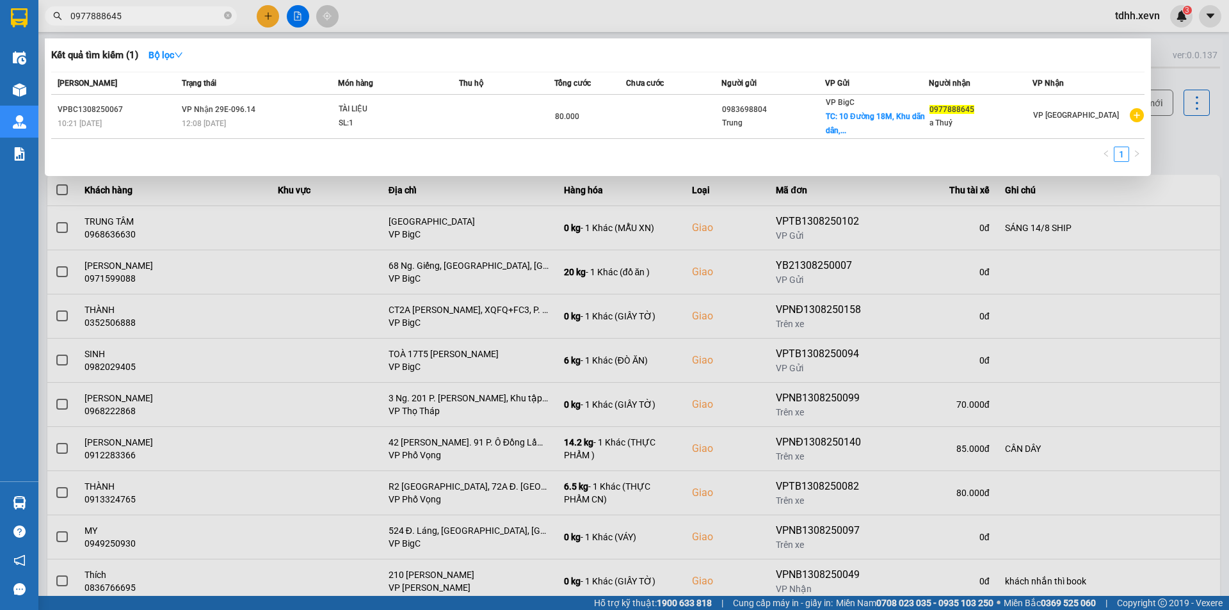
click at [167, 8] on span "0977888645" at bounding box center [141, 15] width 192 height 19
click at [162, 15] on input "0977888645" at bounding box center [145, 16] width 151 height 14
paste input "418623"
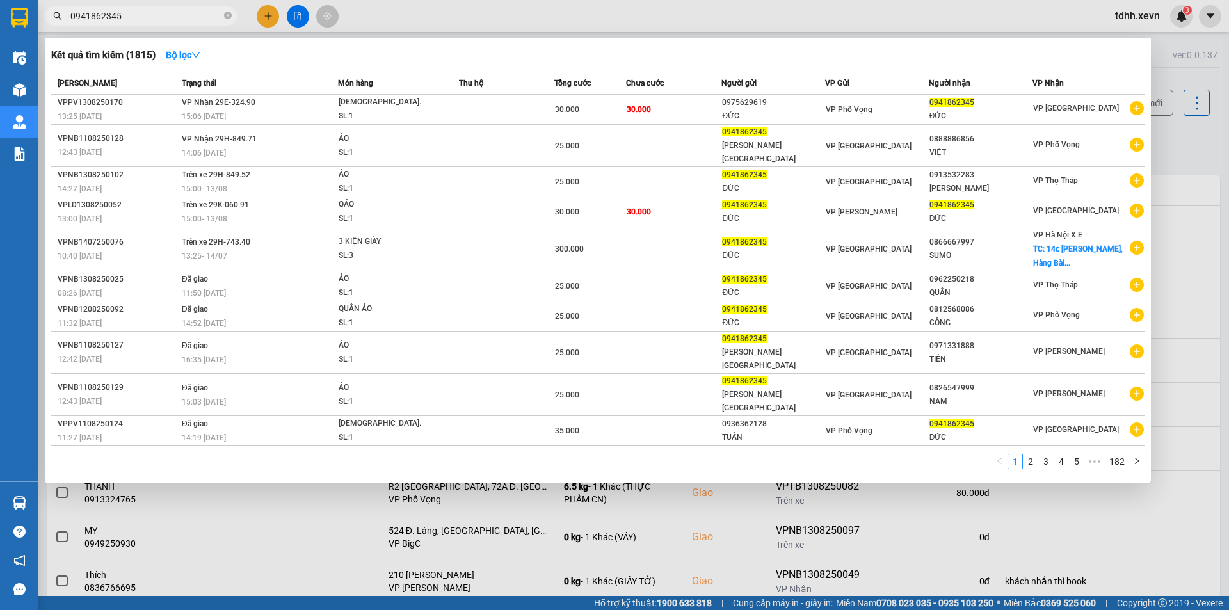
click at [141, 19] on input "0941862345" at bounding box center [145, 16] width 151 height 14
paste input "78513056"
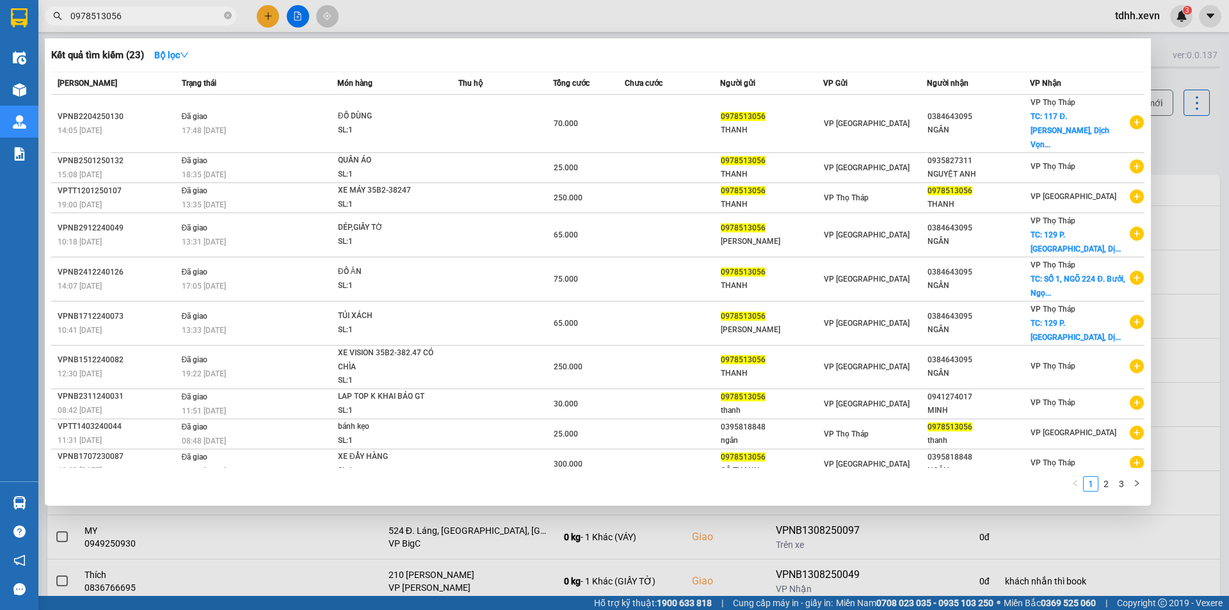
click at [155, 17] on input "0978513056" at bounding box center [145, 16] width 151 height 14
paste input "14911455"
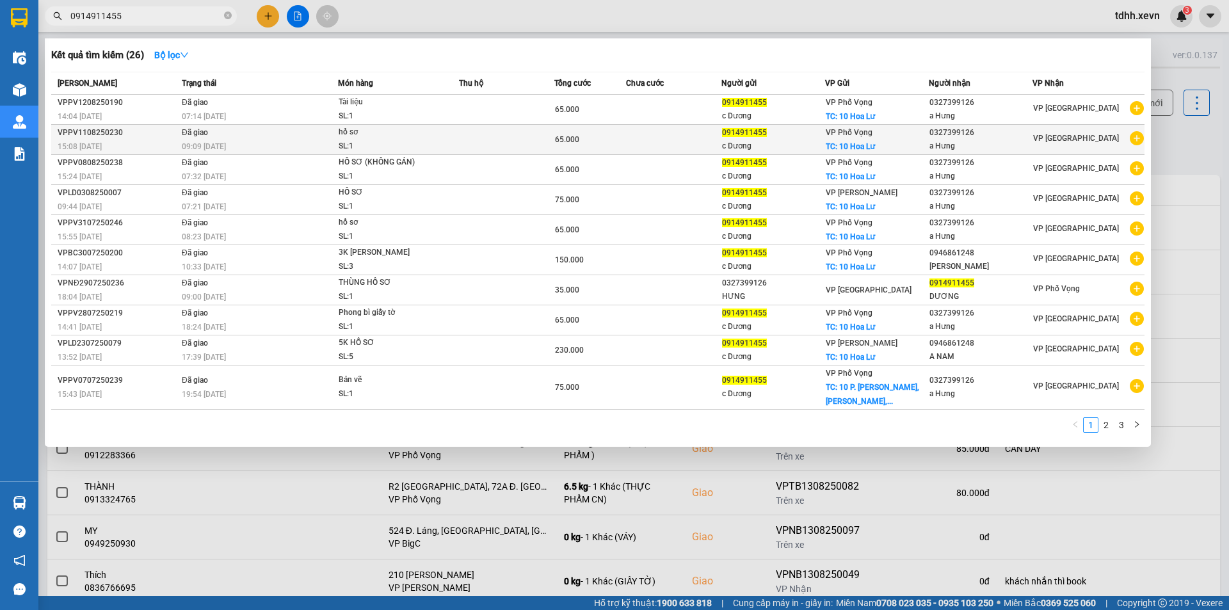
type input "0914911455"
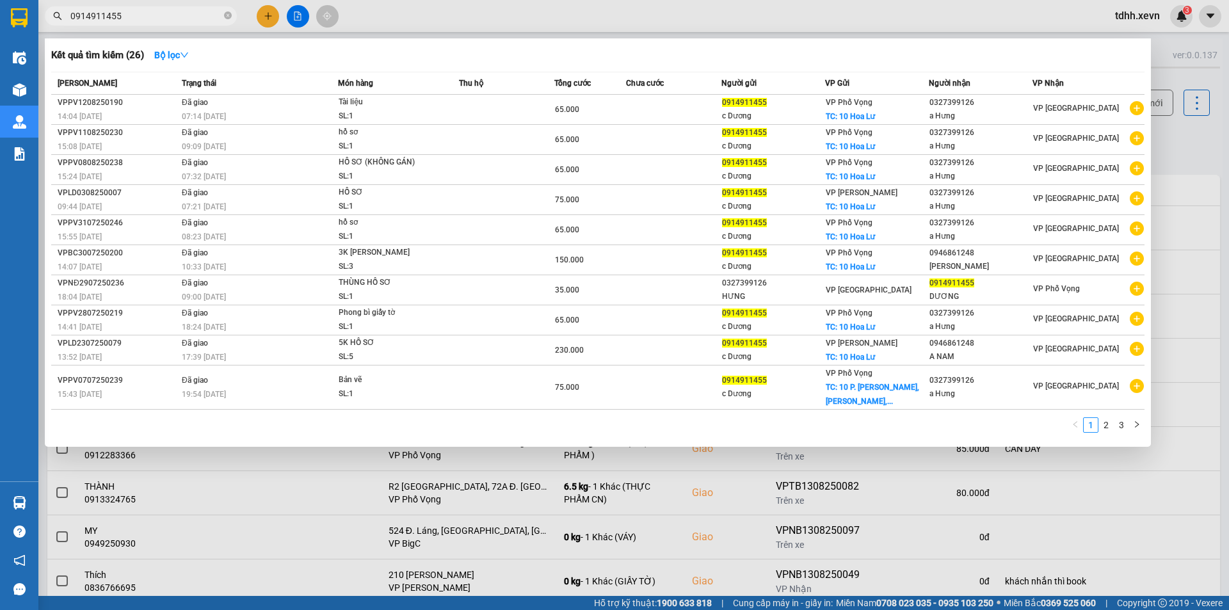
drag, startPoint x: 1188, startPoint y: 159, endPoint x: 1187, endPoint y: 150, distance: 9.0
click at [1188, 158] on div at bounding box center [614, 305] width 1229 height 610
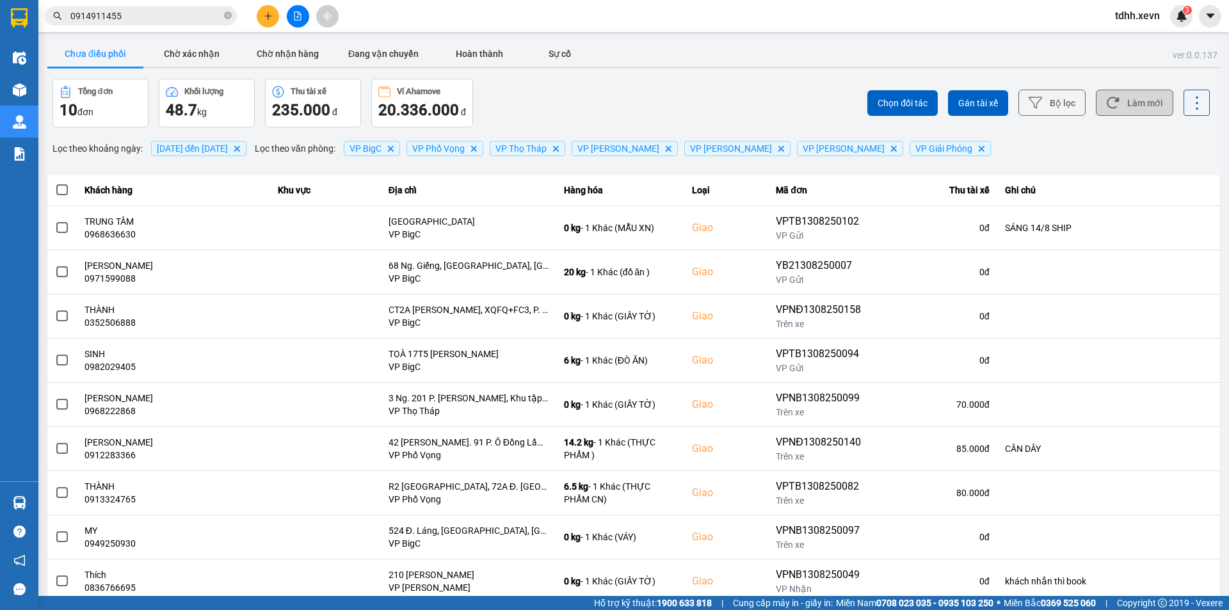
click at [1136, 97] on button "Làm mới" at bounding box center [1133, 103] width 77 height 26
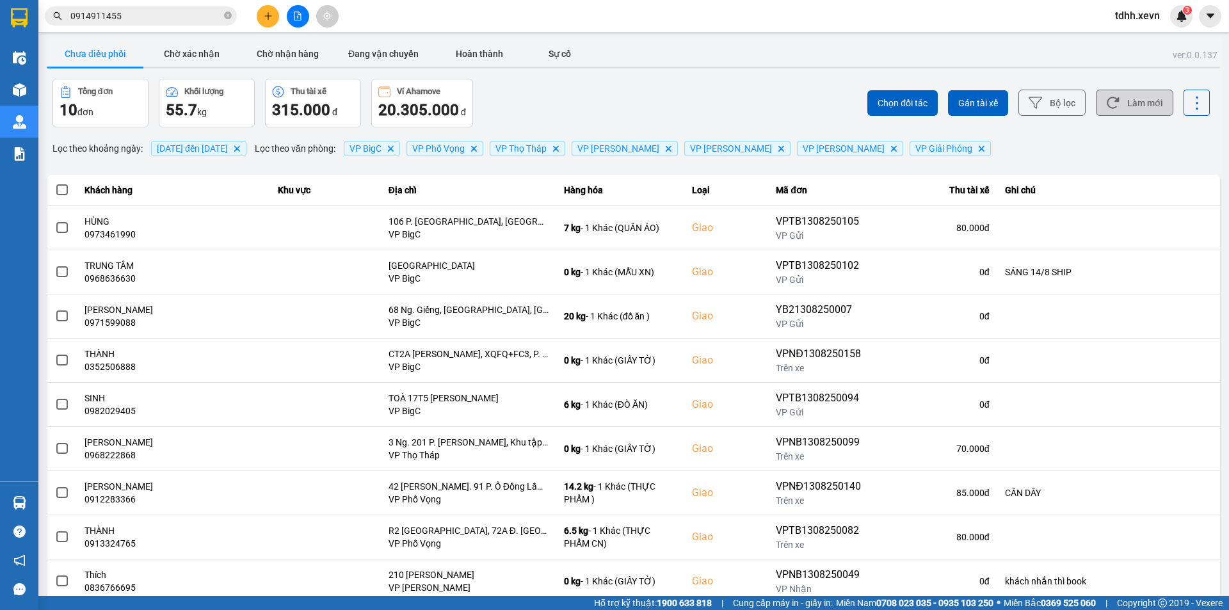
click at [1106, 102] on icon at bounding box center [1112, 103] width 12 height 12
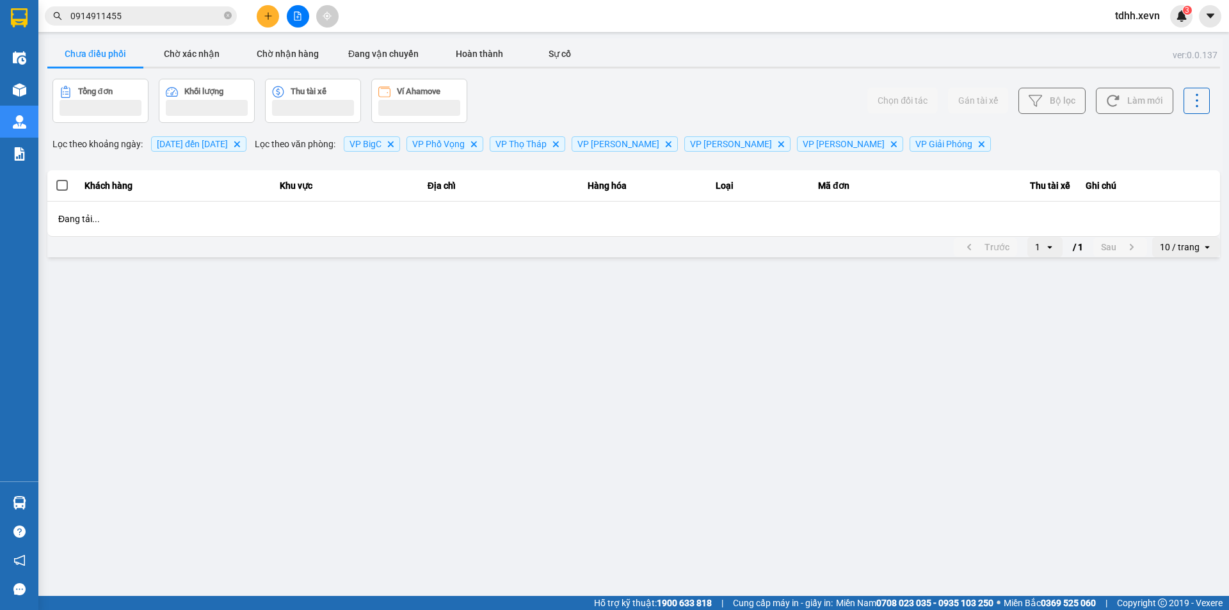
click at [648, 83] on div "Chọn đối tác Gán tài xế Bộ lọc Làm mới" at bounding box center [920, 101] width 578 height 44
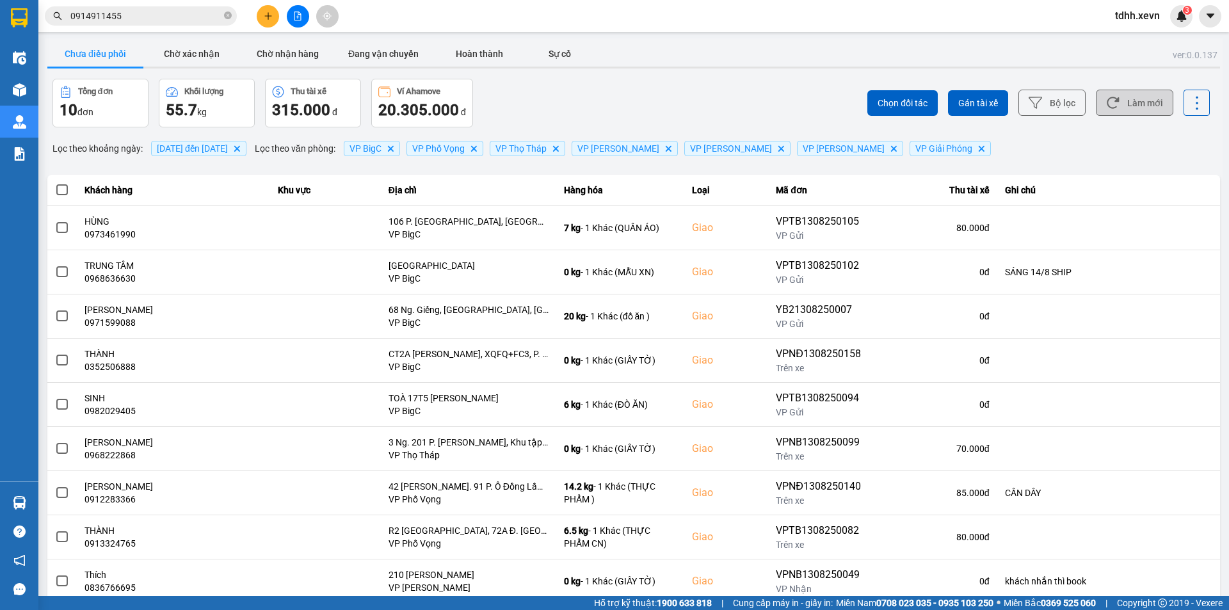
click at [139, 24] on span "0914911455" at bounding box center [141, 15] width 192 height 19
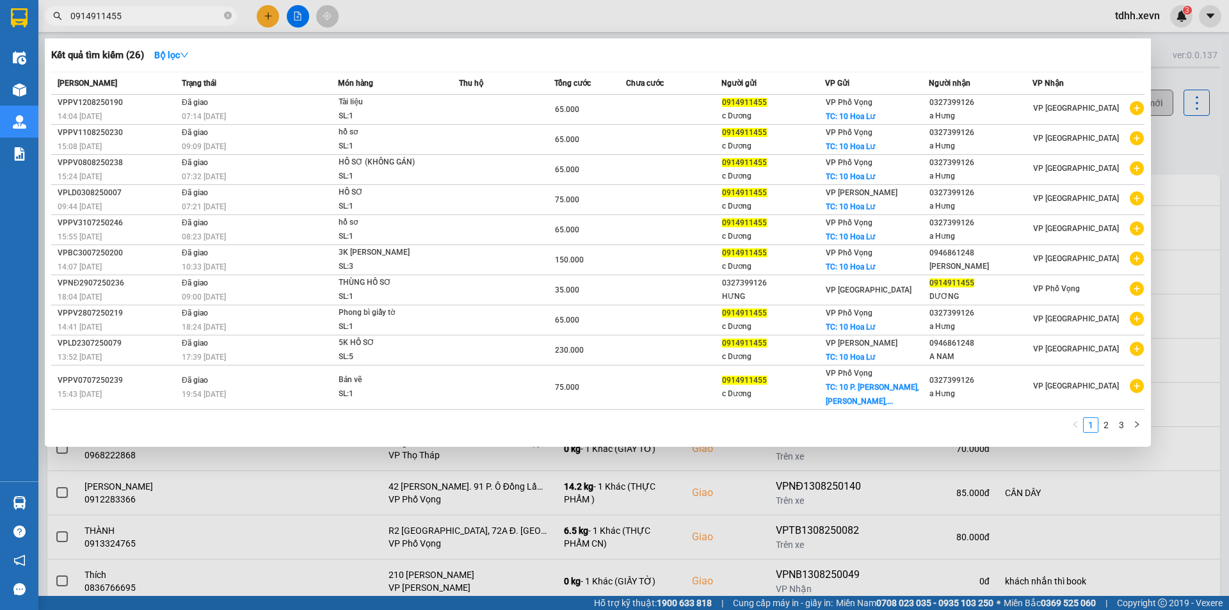
click at [140, 17] on input "0914911455" at bounding box center [145, 16] width 151 height 14
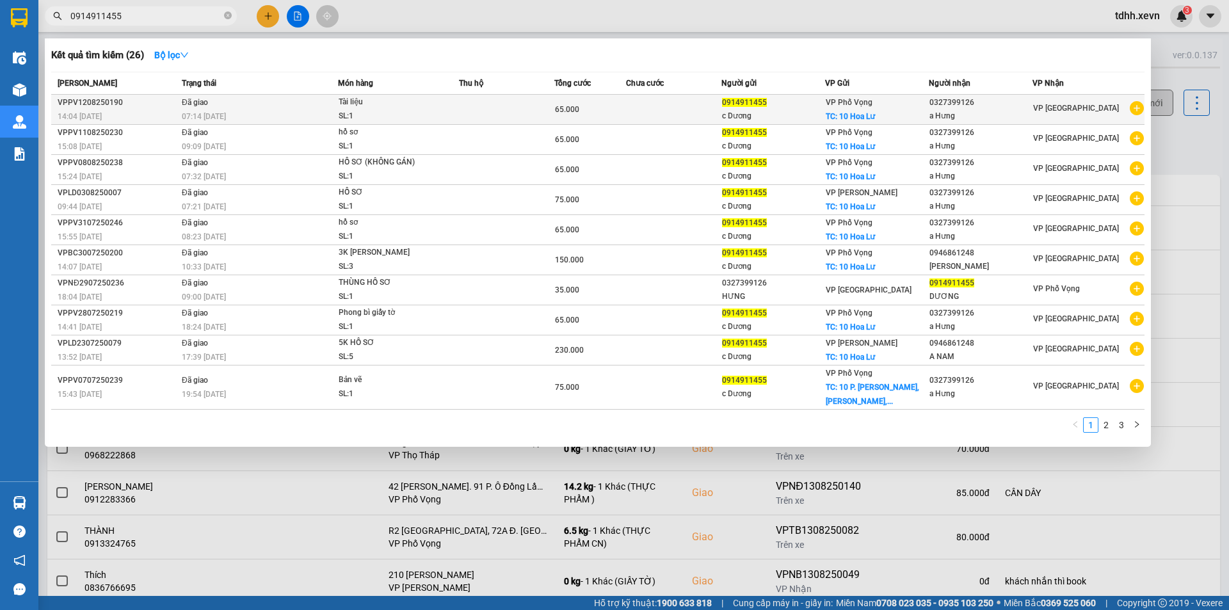
click at [1141, 109] on icon "plus-circle" at bounding box center [1136, 108] width 14 height 14
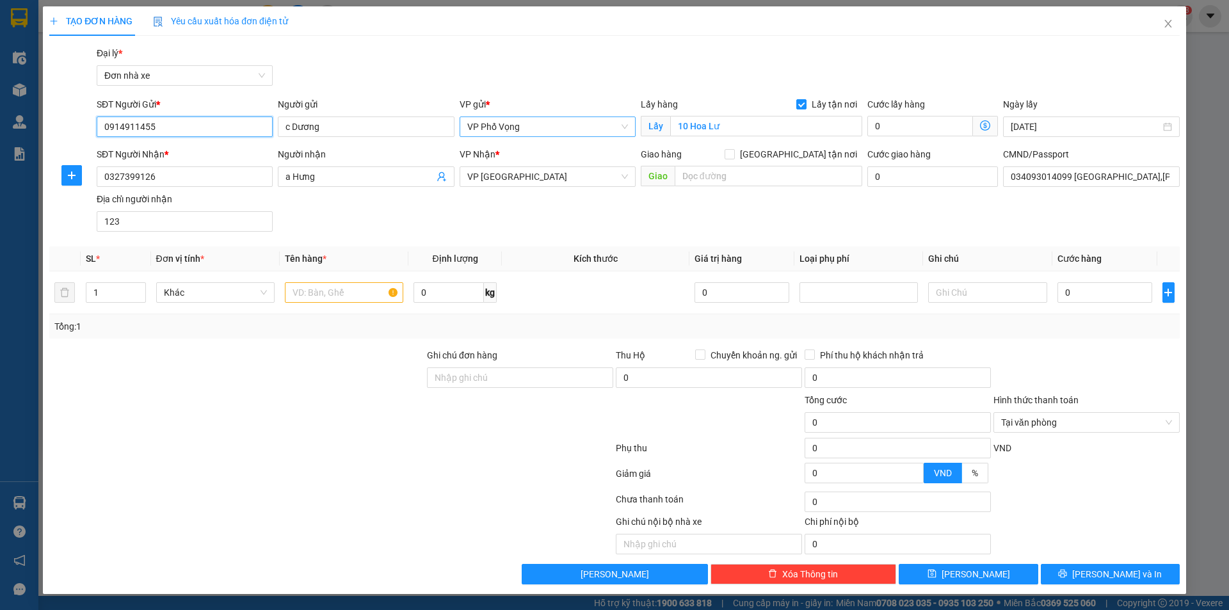
click at [545, 130] on span "VP Phố Vọng" at bounding box center [547, 126] width 161 height 19
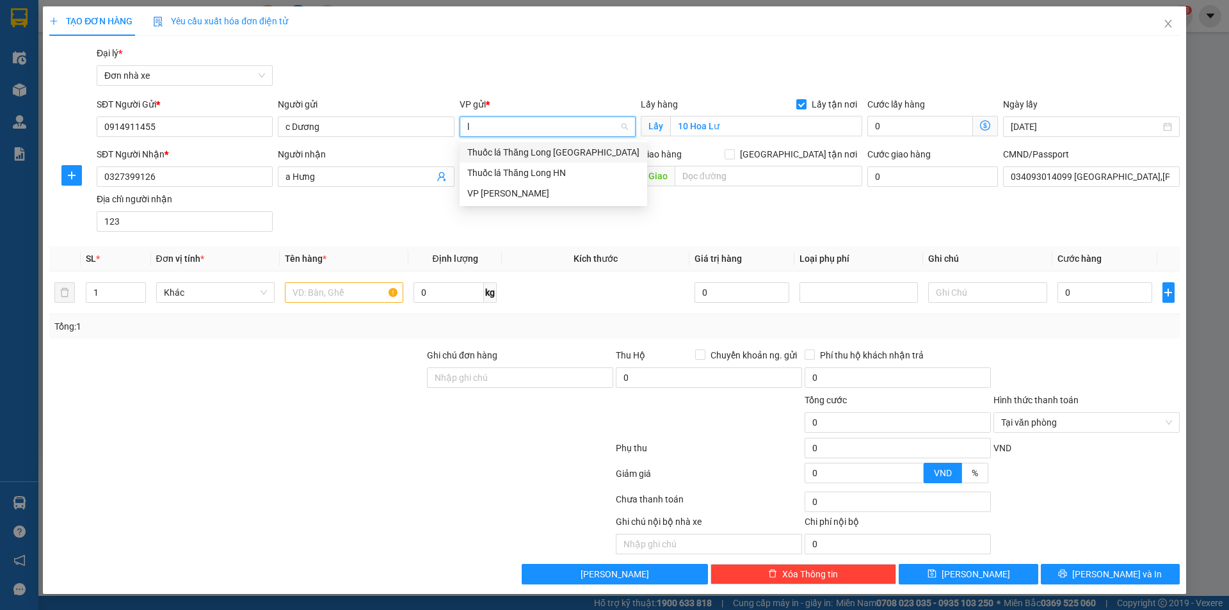
type input "lê"
click at [505, 154] on div "VP [PERSON_NAME]" at bounding box center [547, 152] width 161 height 14
type input "vọng"
click at [342, 285] on input "text" at bounding box center [344, 292] width 118 height 20
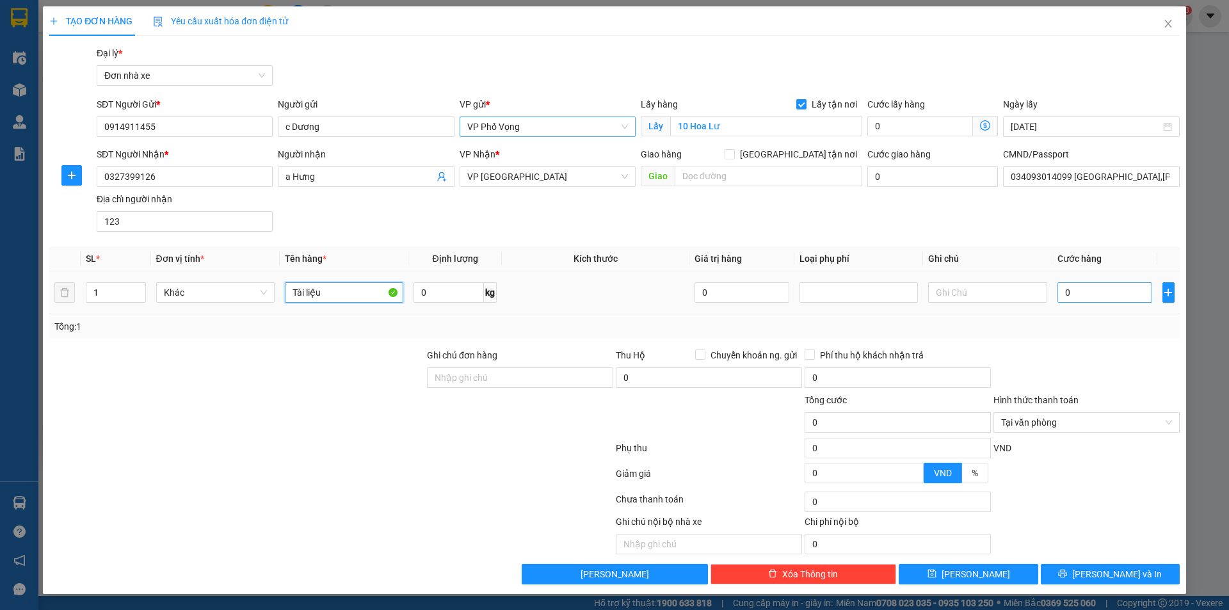
type input "Tài liệu"
click at [1075, 293] on input "0" at bounding box center [1104, 292] width 95 height 20
type input "2"
type input "25"
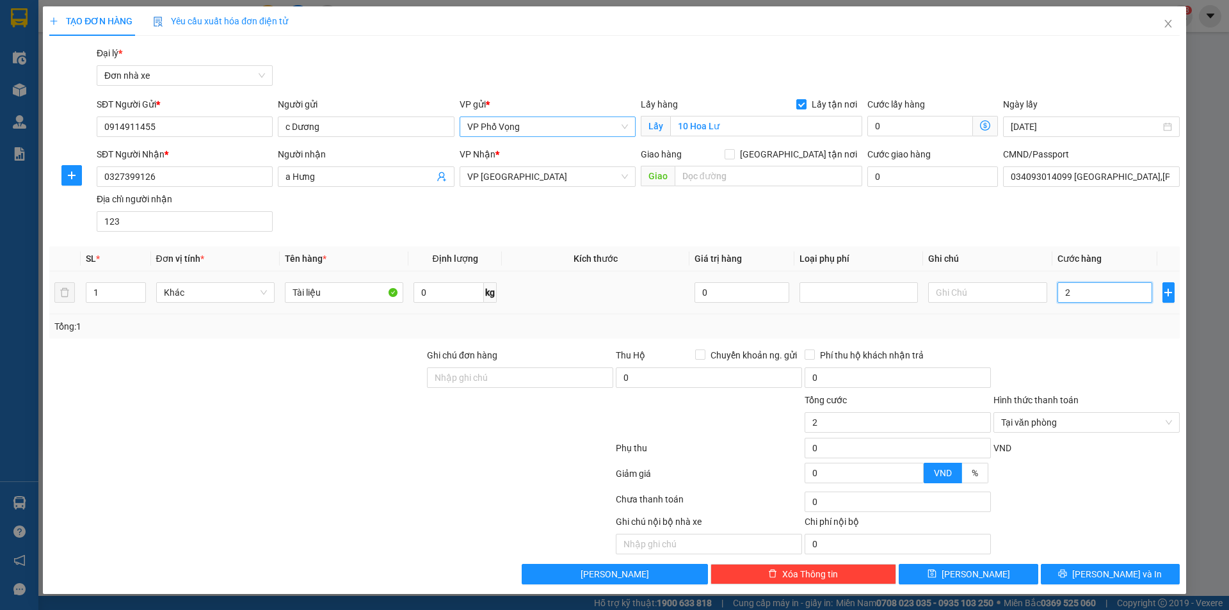
type input "25"
type input "250"
type input "2.500"
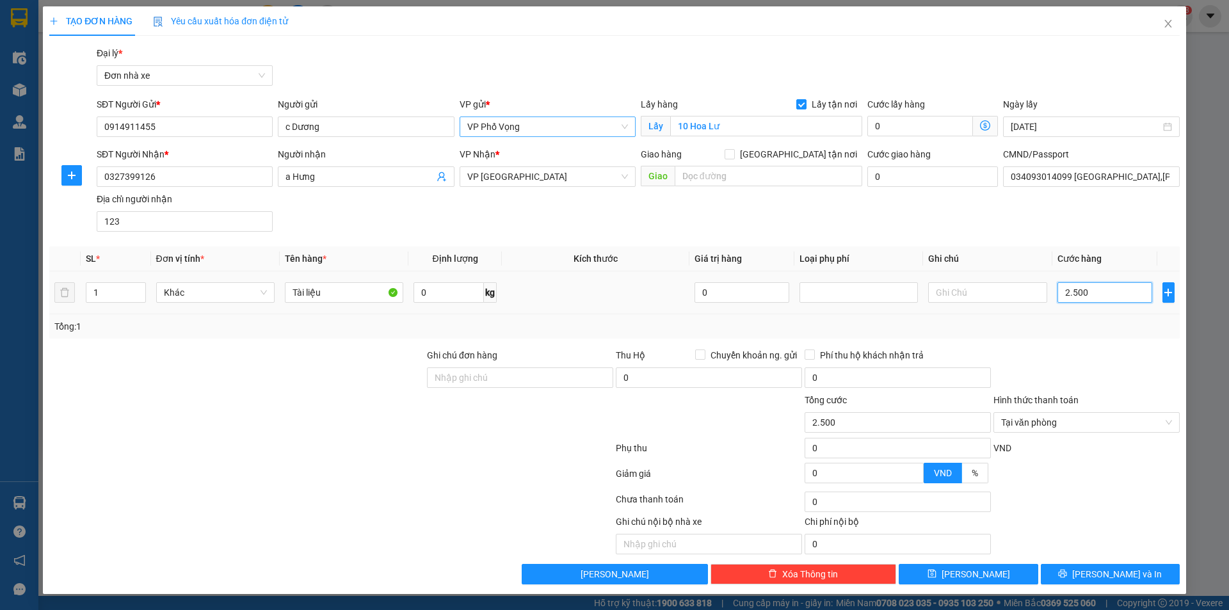
type input "25.000"
click at [913, 122] on input "0" at bounding box center [920, 126] width 106 height 20
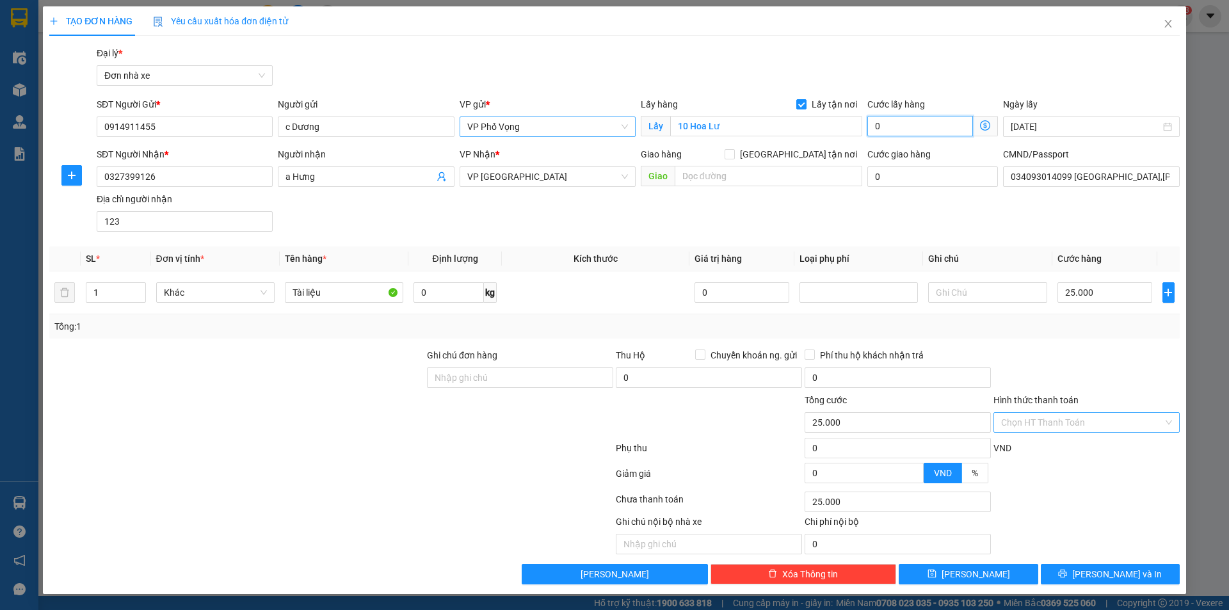
type input "4"
type input "25.004"
type input "40"
type input "25.040"
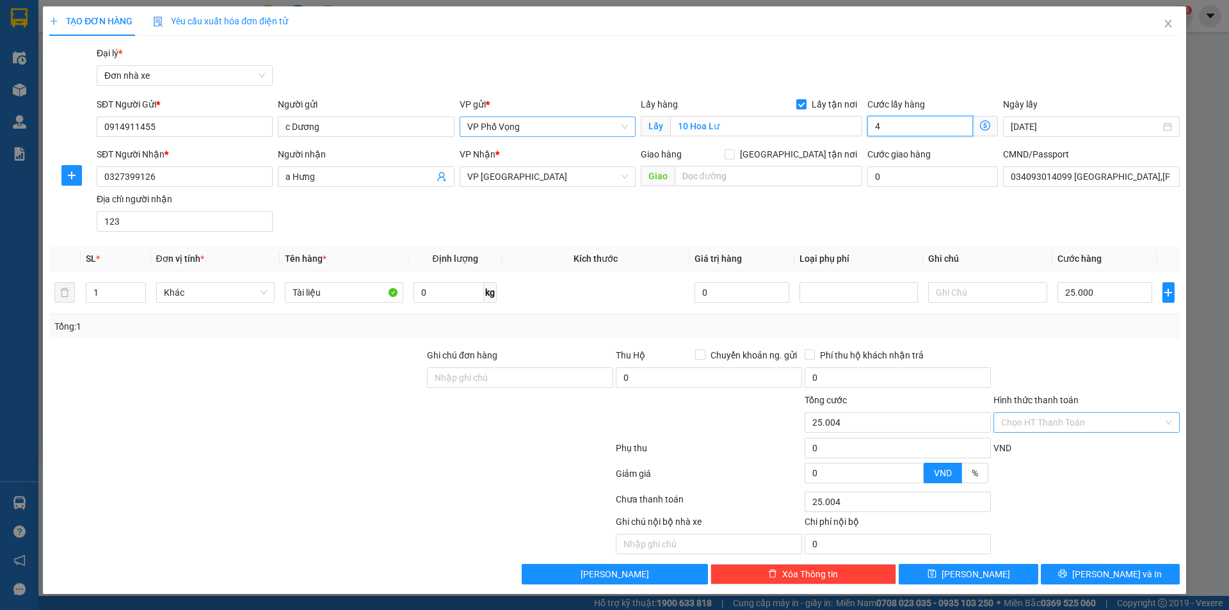
type input "25.040"
type input "400"
type input "25.400"
type input "4.000"
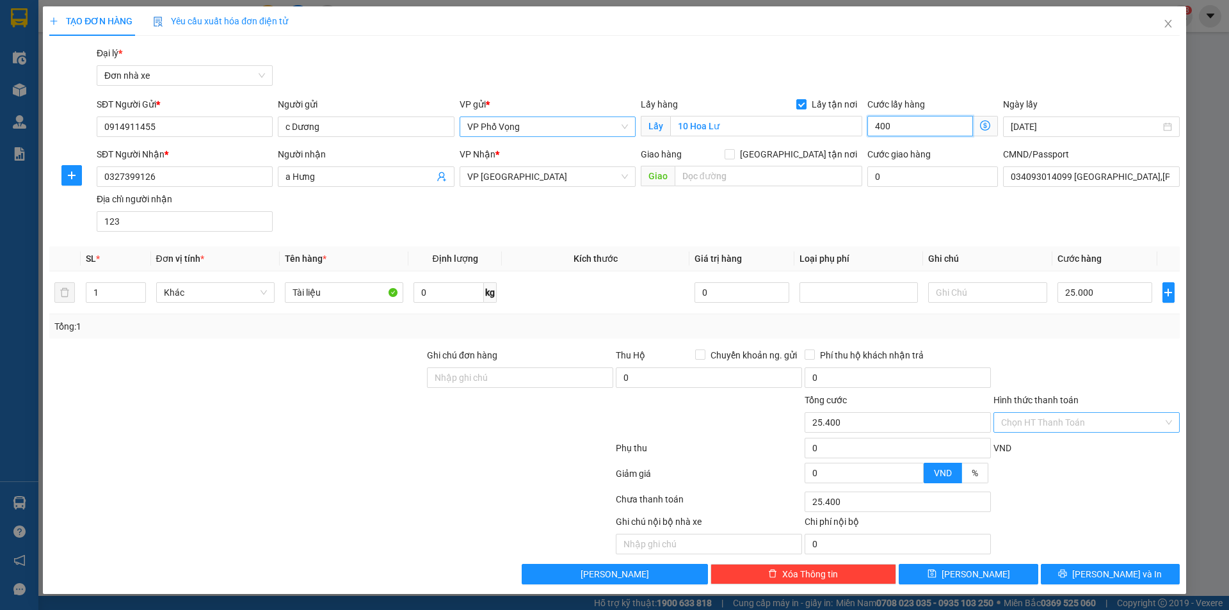
type input "29.000"
type input "40.000"
type input "65.000"
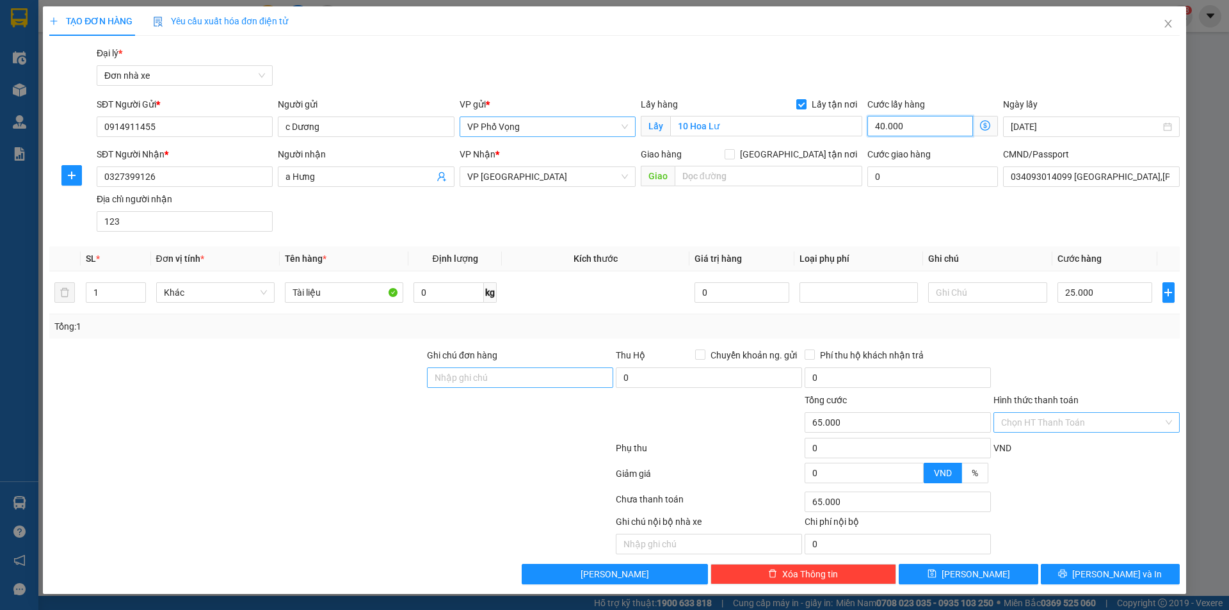
type input "40.000"
click at [520, 374] on input "Ghi chú đơn hàng" at bounding box center [520, 377] width 186 height 20
type input "mang thẳng vào X.E Việt Nam báo đơn của tổng đài"
click at [992, 573] on button "[PERSON_NAME]" at bounding box center [967, 574] width 139 height 20
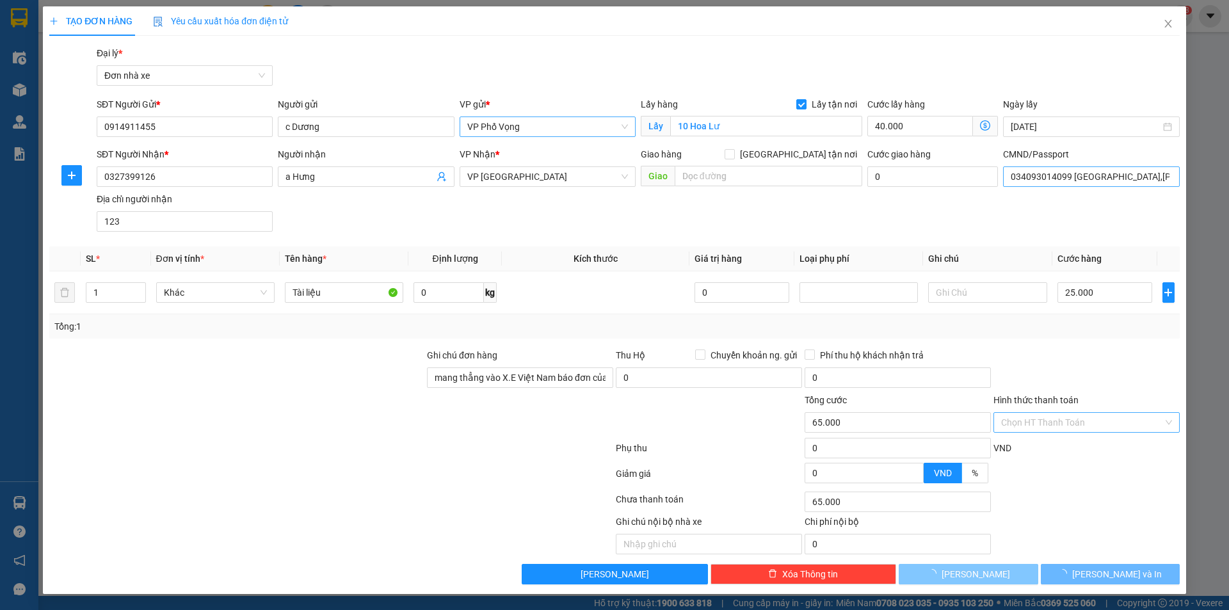
checkbox input "false"
type input "0"
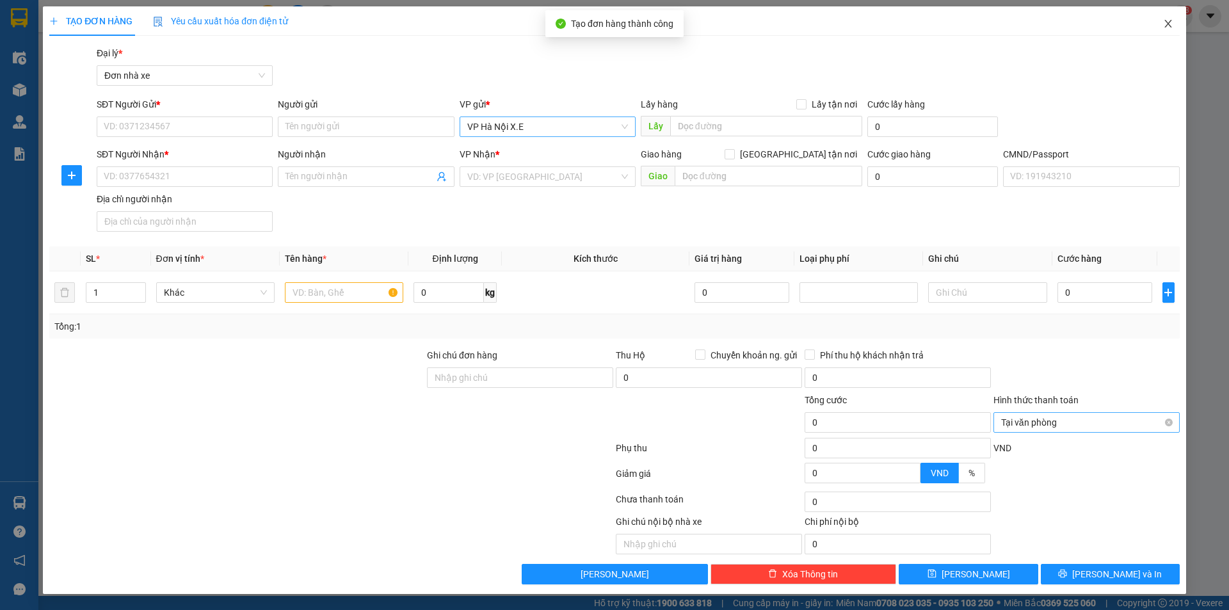
click at [1163, 22] on icon "close" at bounding box center [1168, 24] width 10 height 10
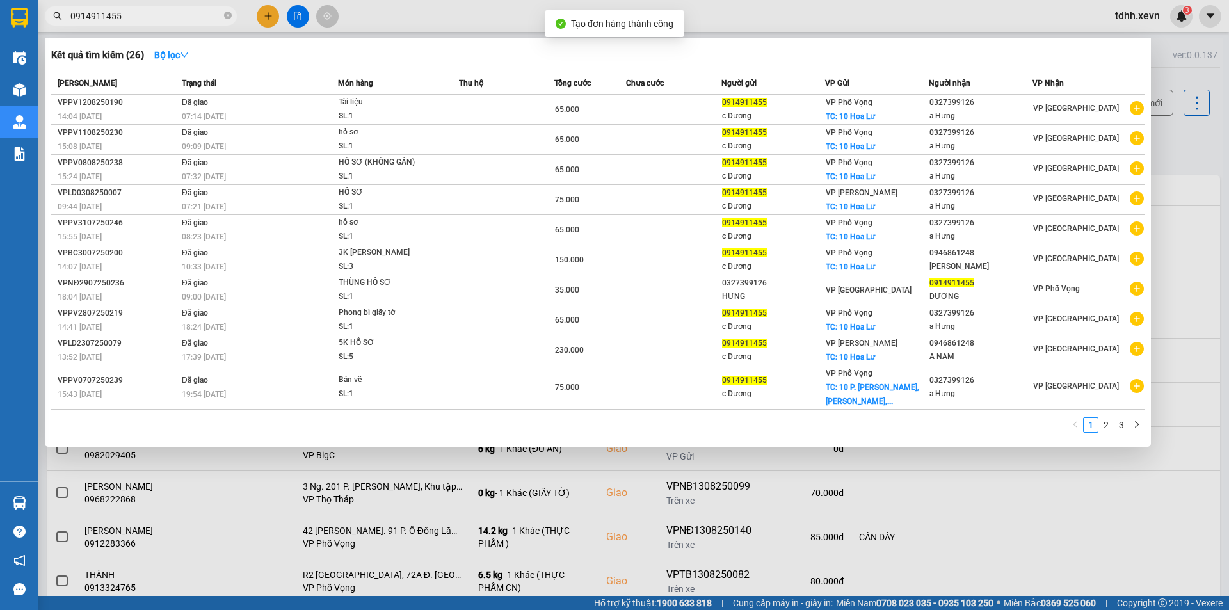
click at [1179, 134] on div at bounding box center [614, 305] width 1229 height 610
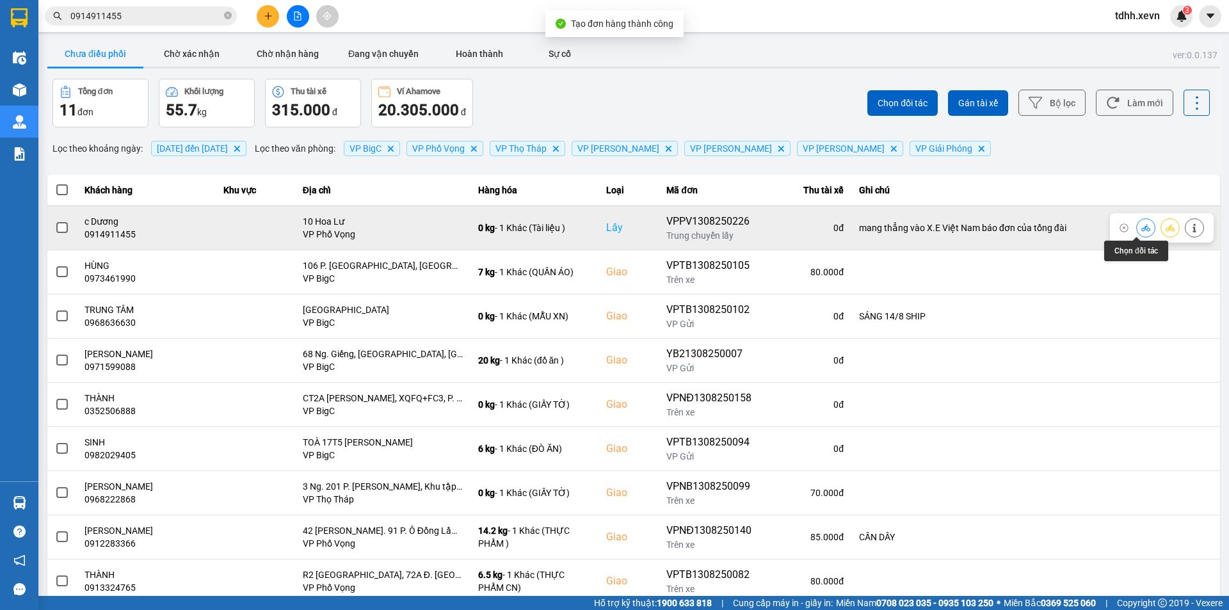
click at [1141, 223] on icon at bounding box center [1145, 227] width 9 height 9
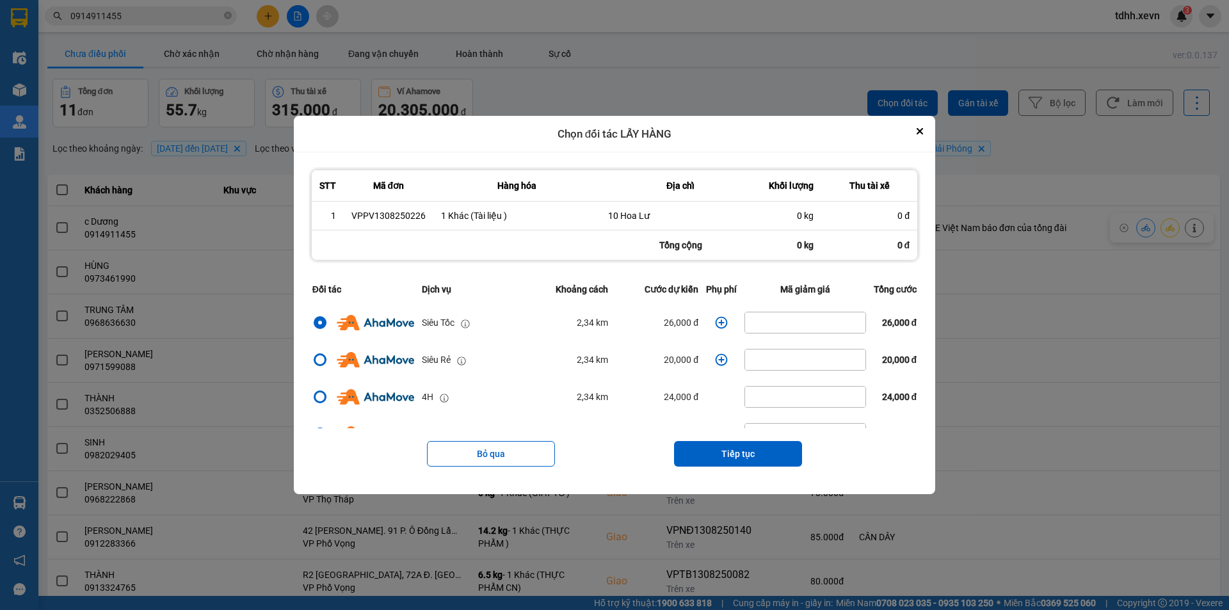
click at [720, 326] on icon "dialog" at bounding box center [721, 323] width 12 height 12
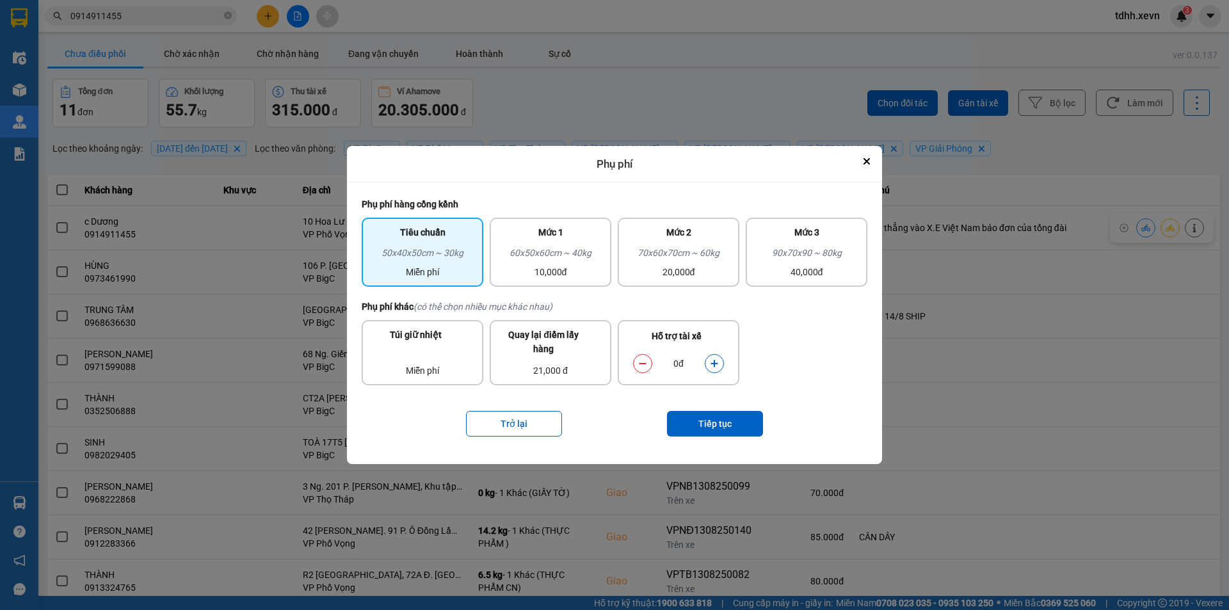
click at [720, 374] on div "0đ" at bounding box center [678, 364] width 104 height 26
click at [717, 365] on icon "dialog" at bounding box center [714, 363] width 9 height 9
click at [713, 416] on button "Tiếp tục" at bounding box center [715, 424] width 96 height 26
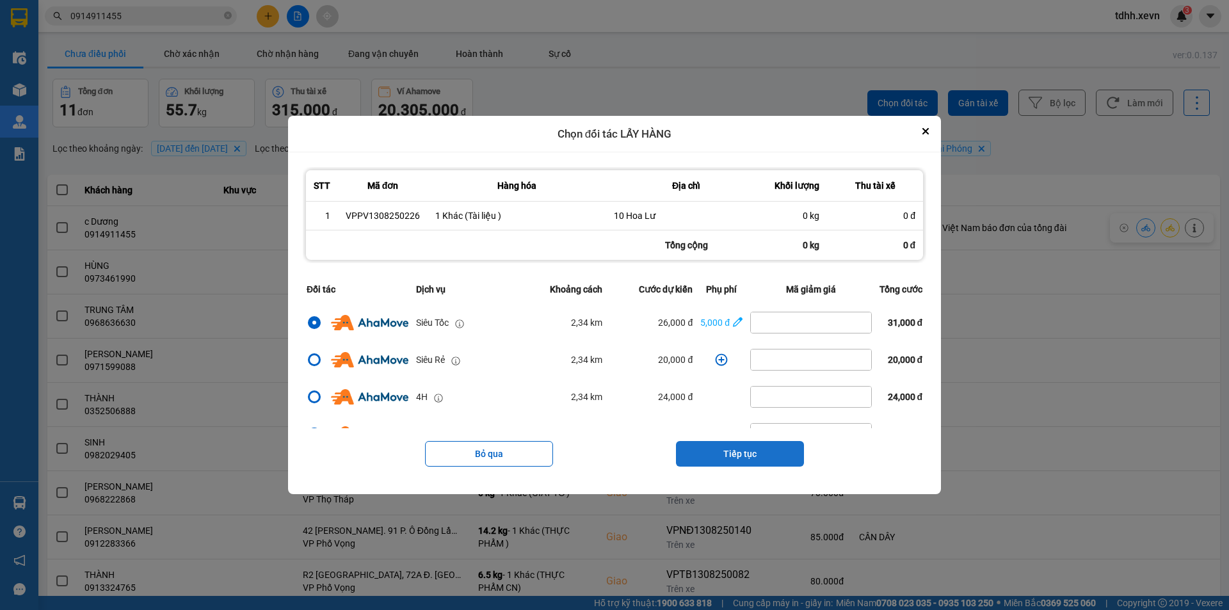
click at [745, 449] on button "Tiếp tục" at bounding box center [740, 454] width 128 height 26
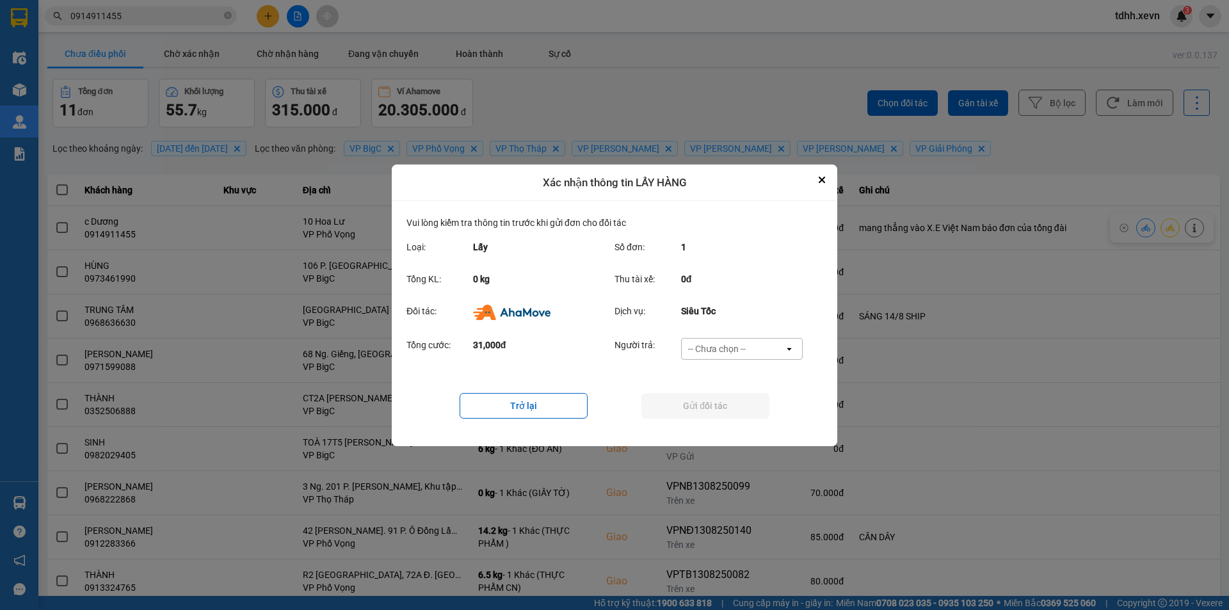
click at [723, 337] on div "Tổng cước: 31,000đ Người trả: -- Chưa chọn -- open" at bounding box center [614, 353] width 416 height 40
click at [729, 351] on div "-- Chưa chọn --" at bounding box center [717, 348] width 58 height 13
click at [717, 418] on span "Ví Ahamove" at bounding box center [716, 421] width 52 height 13
click at [719, 397] on button "Gửi đối tác" at bounding box center [705, 406] width 128 height 26
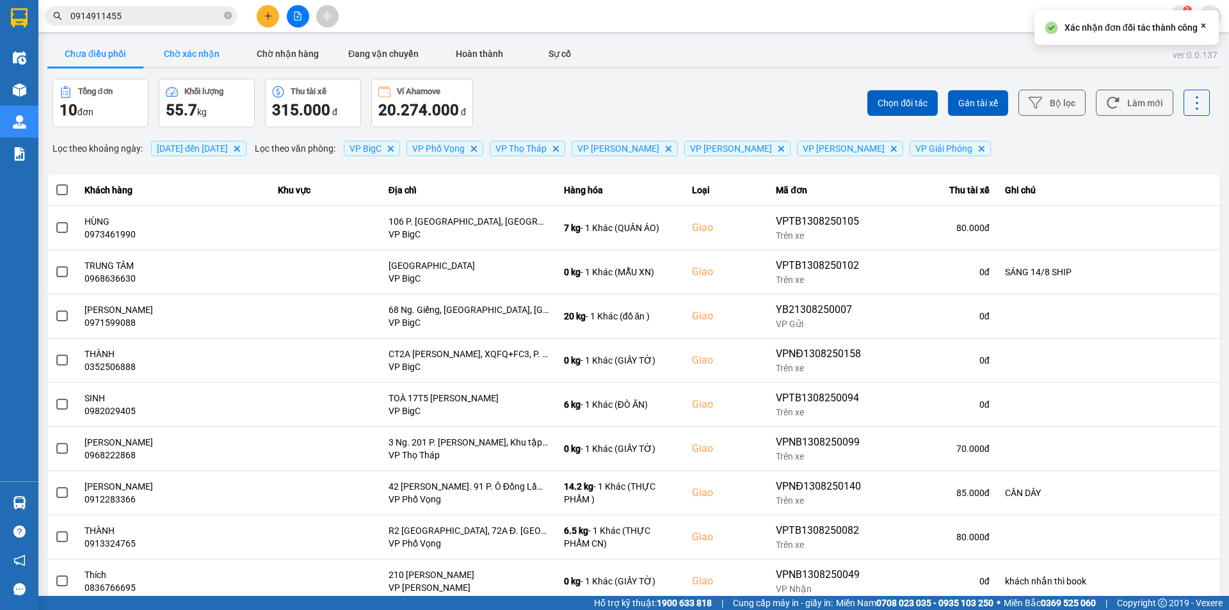
click at [196, 53] on button "Chờ xác nhận" at bounding box center [191, 54] width 96 height 26
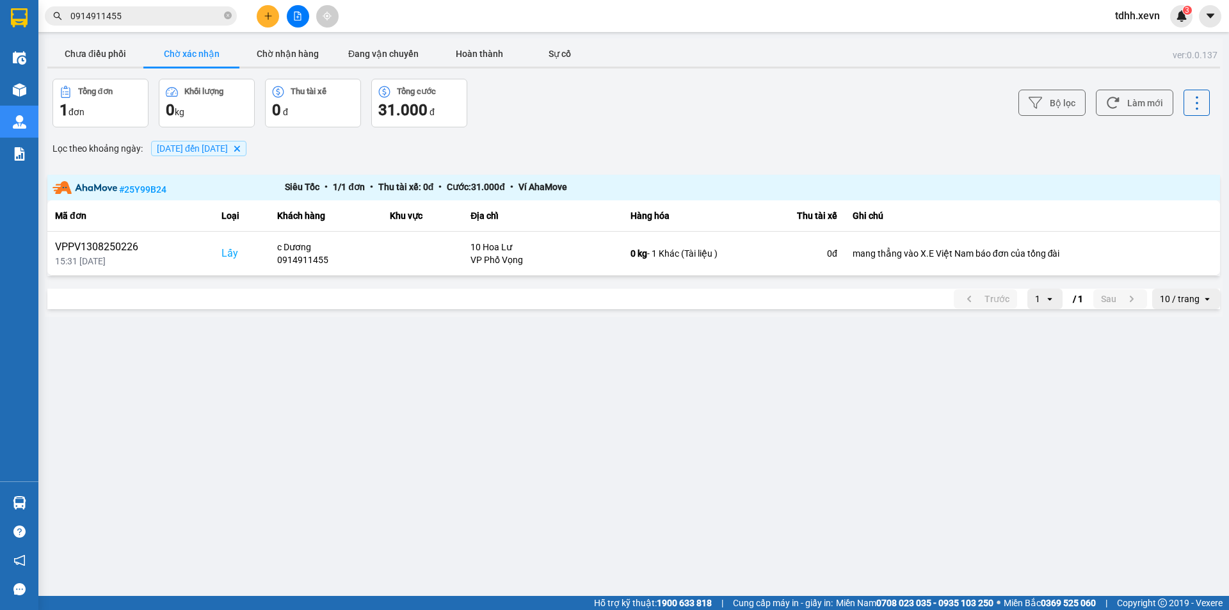
click at [585, 168] on div "ver: 0.0.137 Chưa điều phối Chờ xác nhận Chờ nhận hàng Đang vận chuyển Hoàn thà…" at bounding box center [633, 177] width 1177 height 278
